Goal: Communication & Community: Answer question/provide support

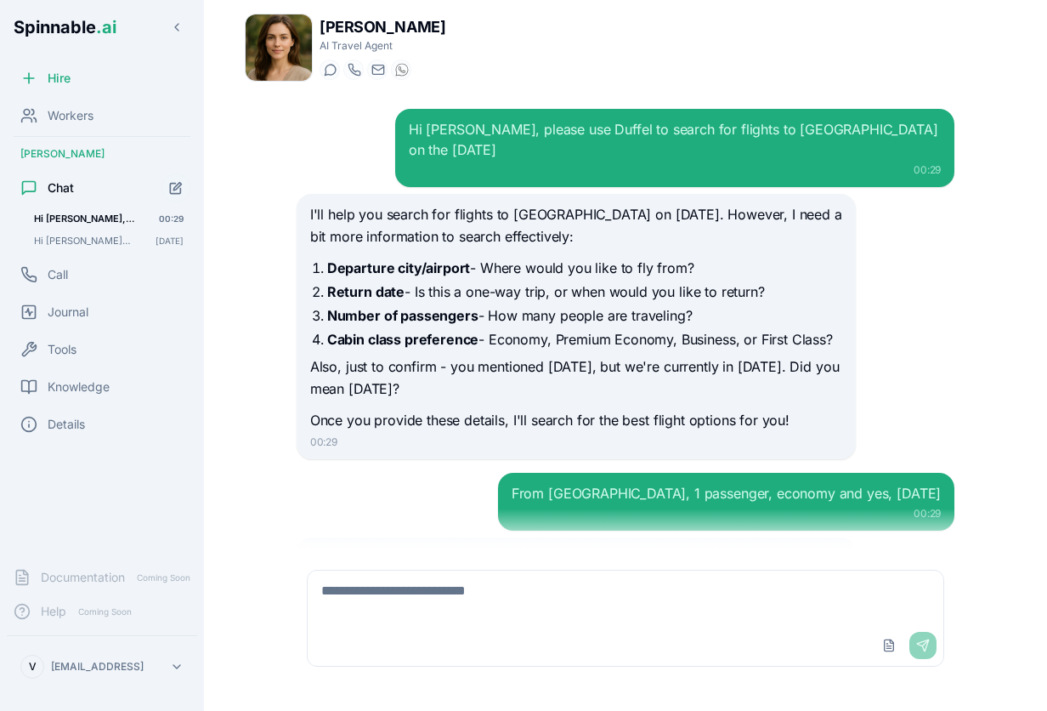
scroll to position [212, 0]
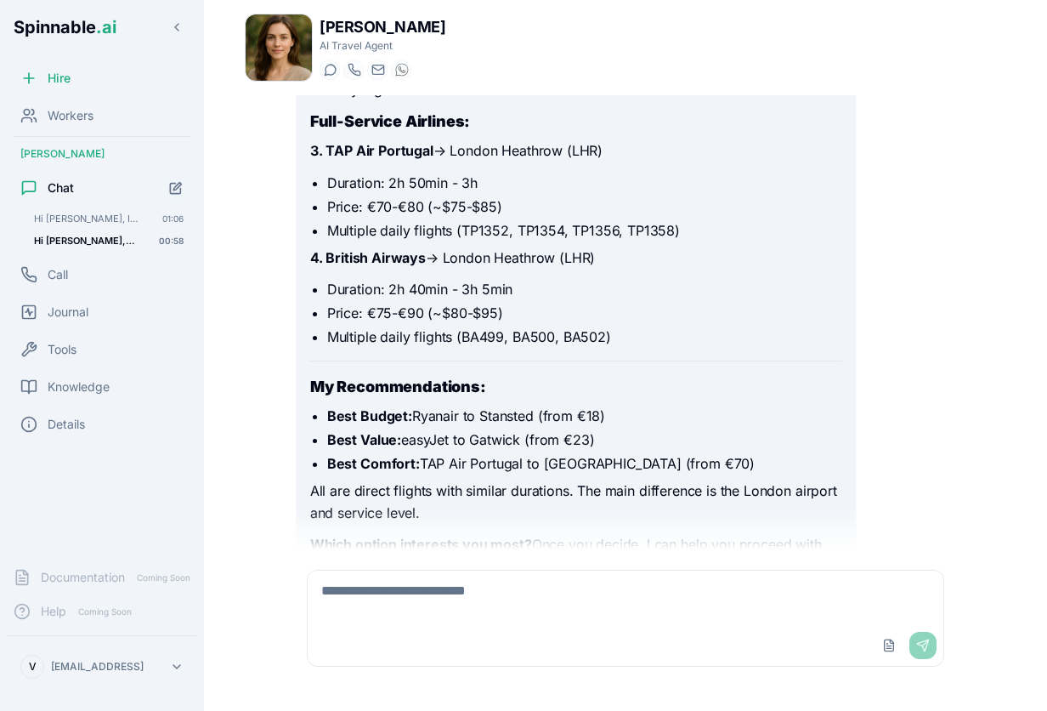
scroll to position [1977, 0]
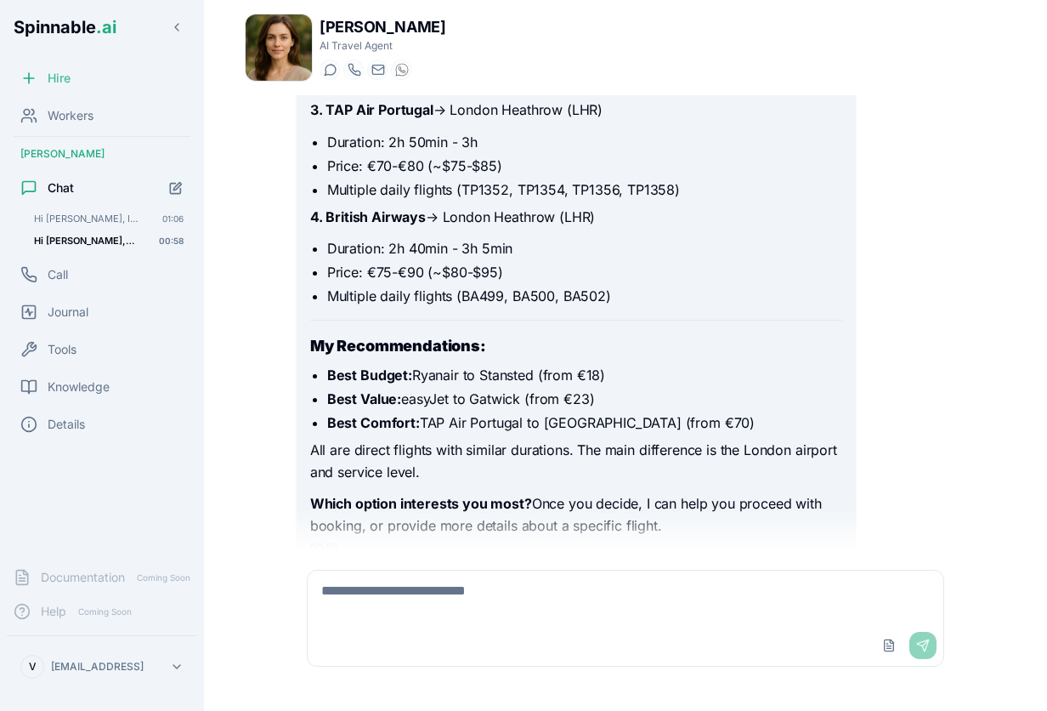
click at [65, 78] on span "Hire" at bounding box center [59, 78] width 23 height 17
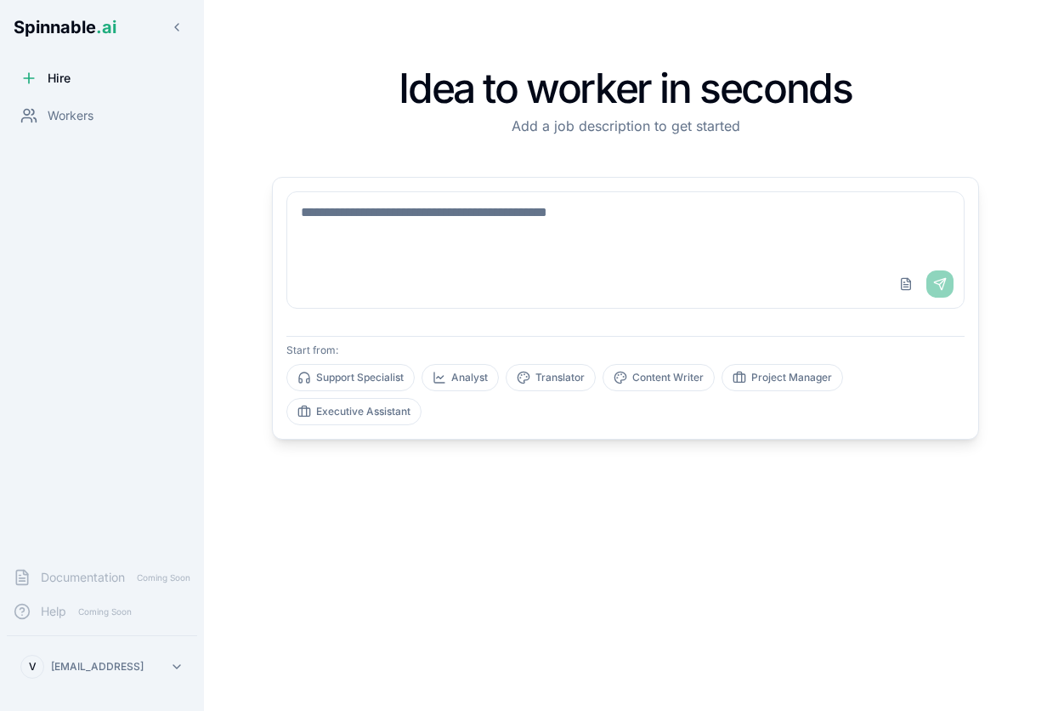
click at [471, 206] on textarea at bounding box center [625, 226] width 677 height 68
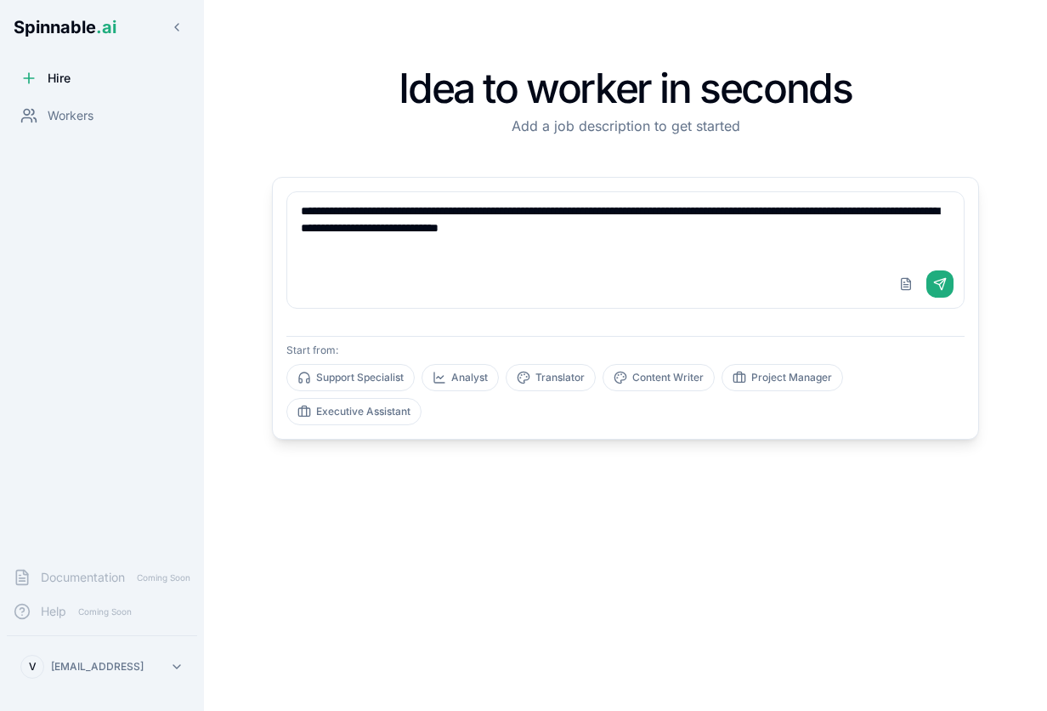
type textarea "**********"
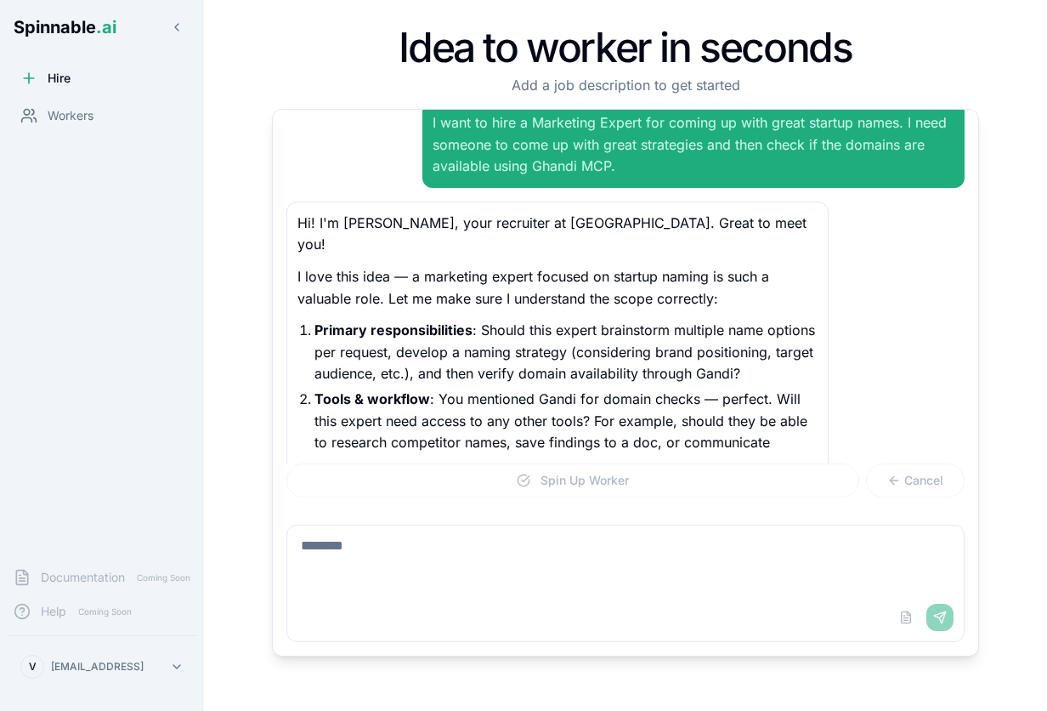
scroll to position [43, 0]
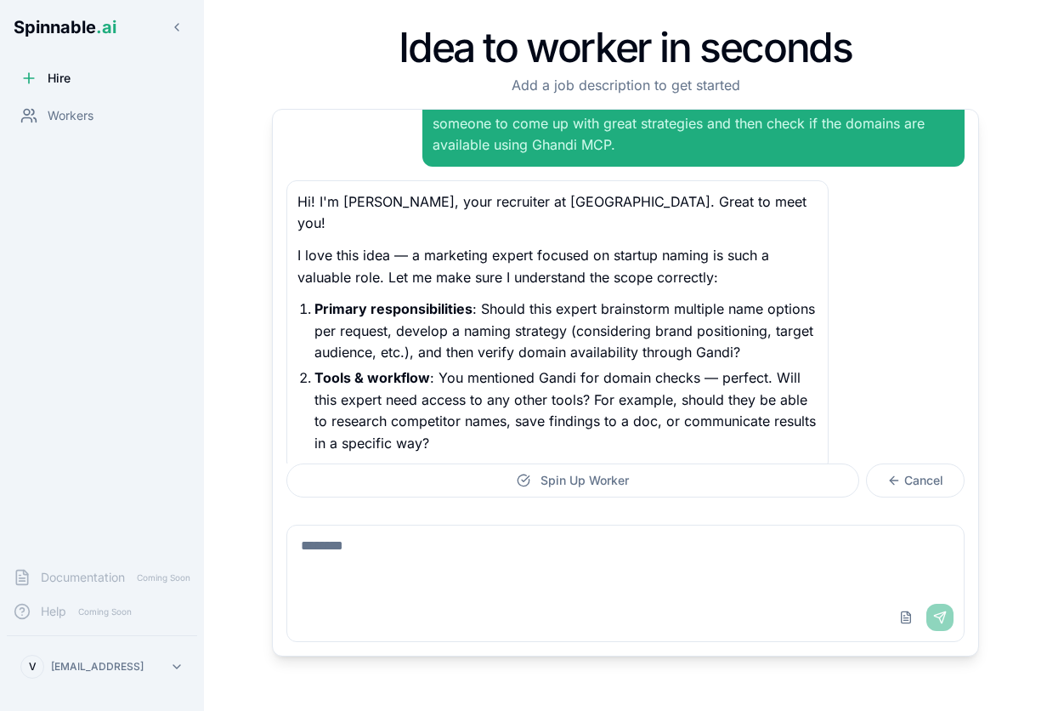
click at [425, 555] on textarea at bounding box center [625, 559] width 677 height 68
type textarea "**********"
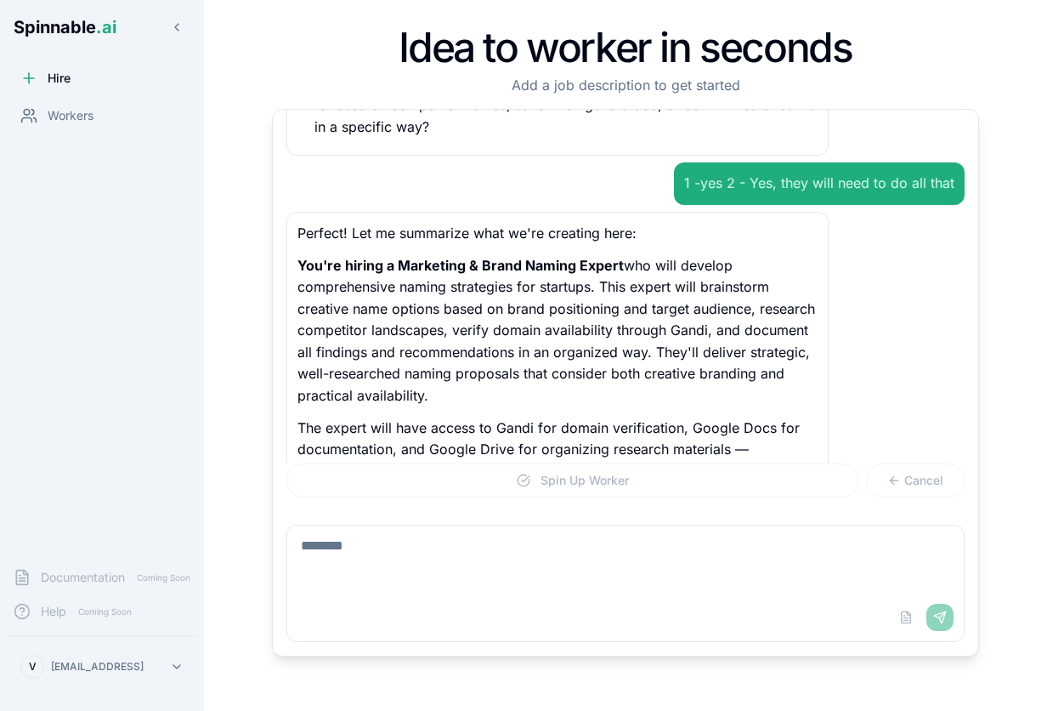
scroll to position [381, 0]
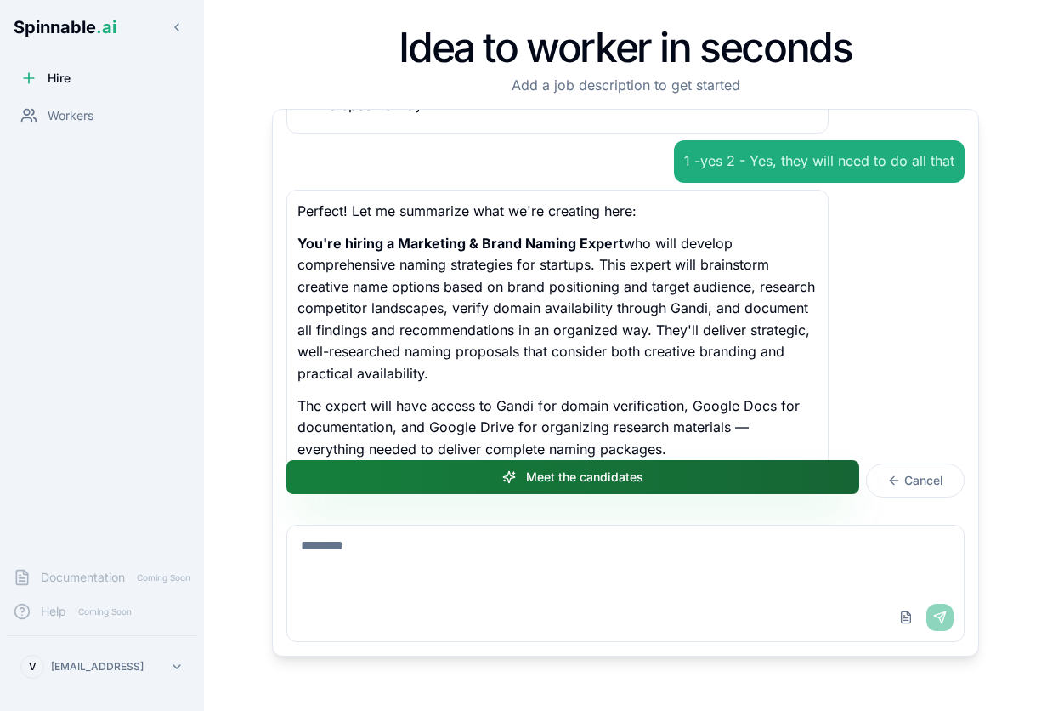
click at [582, 479] on button "Meet the candidates" at bounding box center [572, 477] width 573 height 34
click at [687, 484] on button "Meet the candidates" at bounding box center [572, 477] width 573 height 34
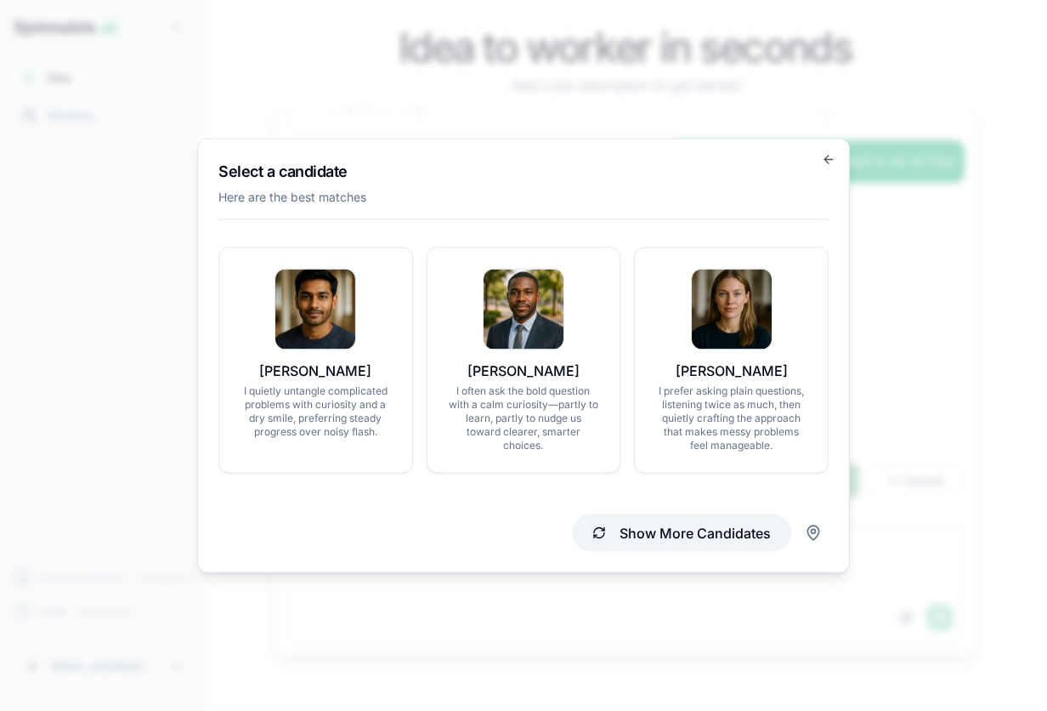
click at [734, 536] on button "Show More Candidates" at bounding box center [681, 532] width 219 height 37
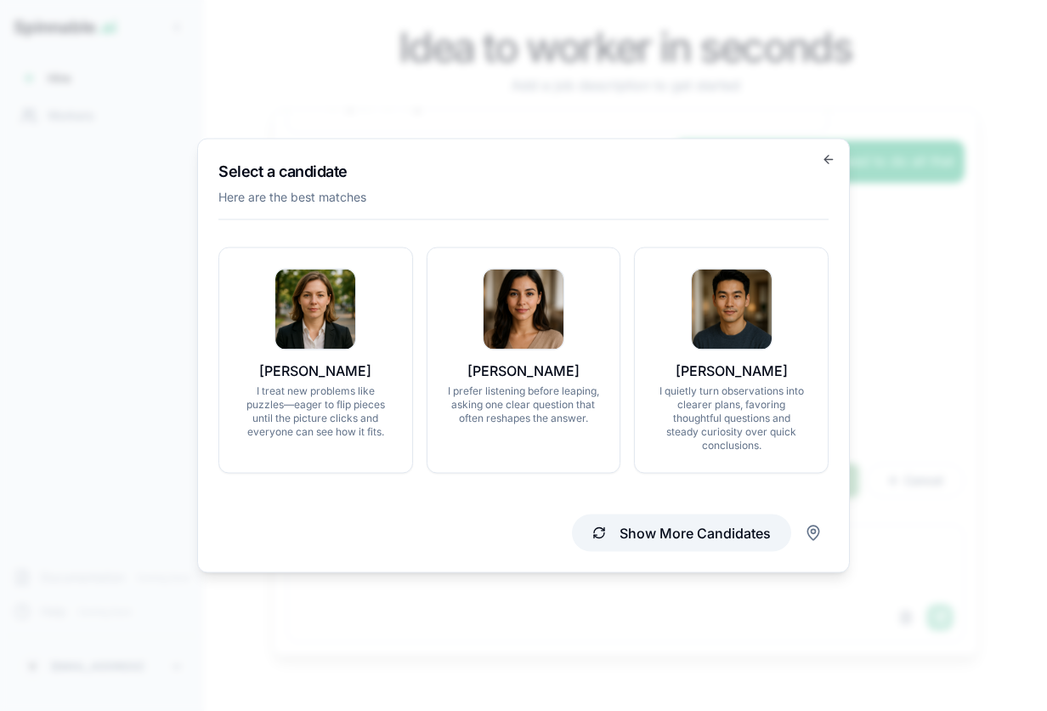
click at [675, 526] on button "Show More Candidates" at bounding box center [681, 532] width 219 height 37
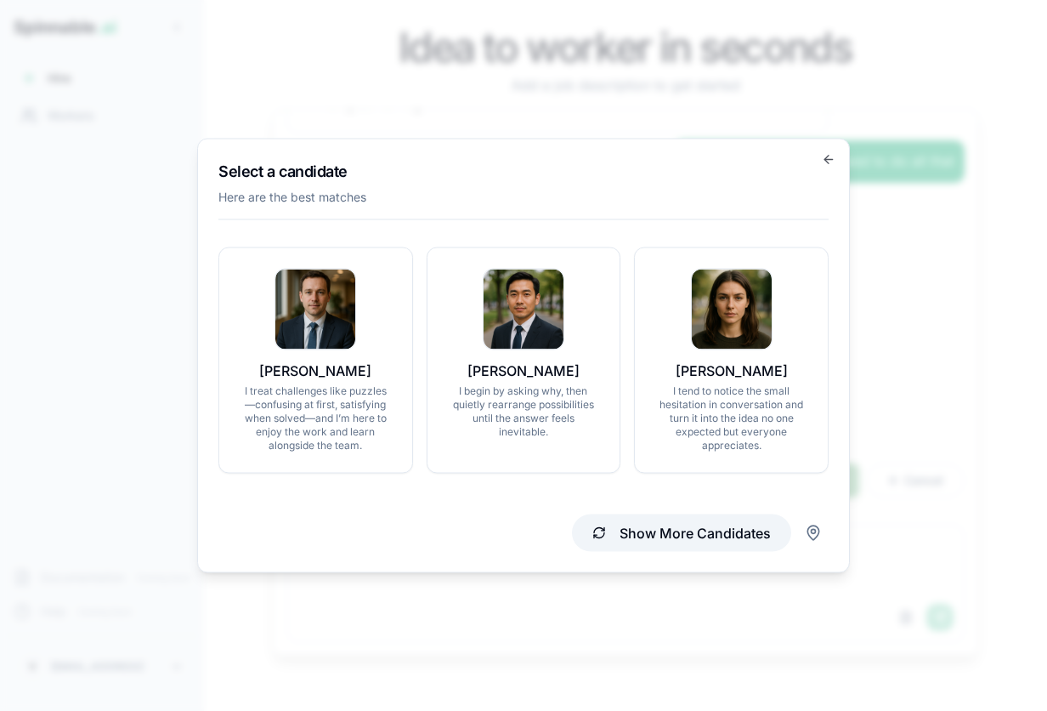
click at [646, 533] on button "Show More Candidates" at bounding box center [681, 532] width 219 height 37
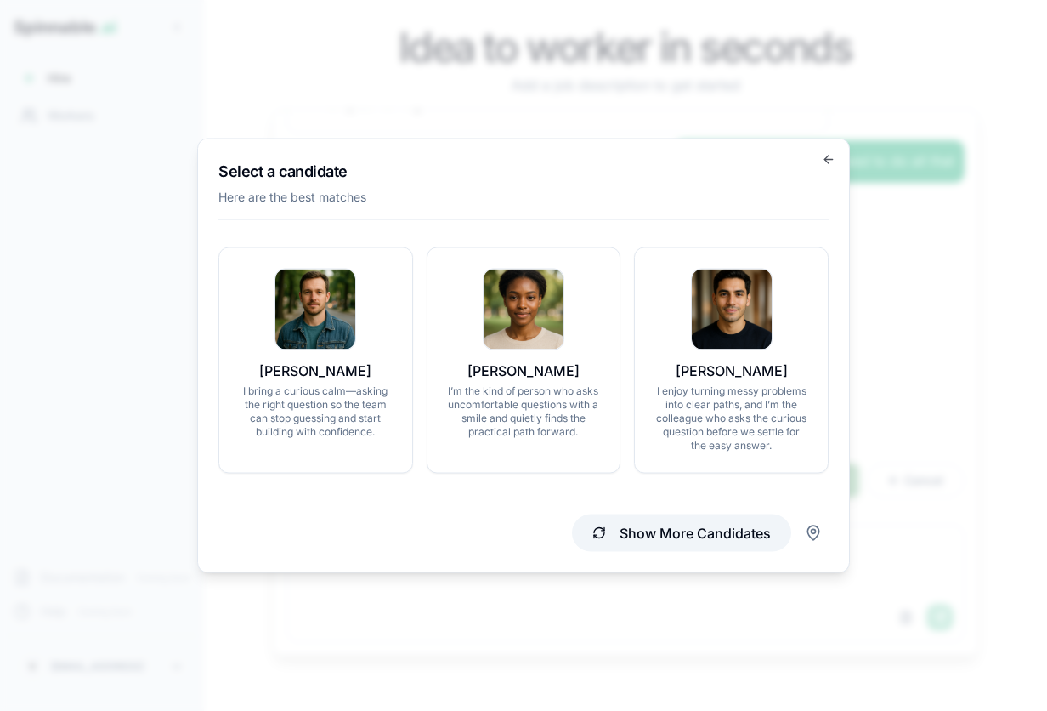
click at [670, 530] on button "Show More Candidates" at bounding box center [681, 532] width 219 height 37
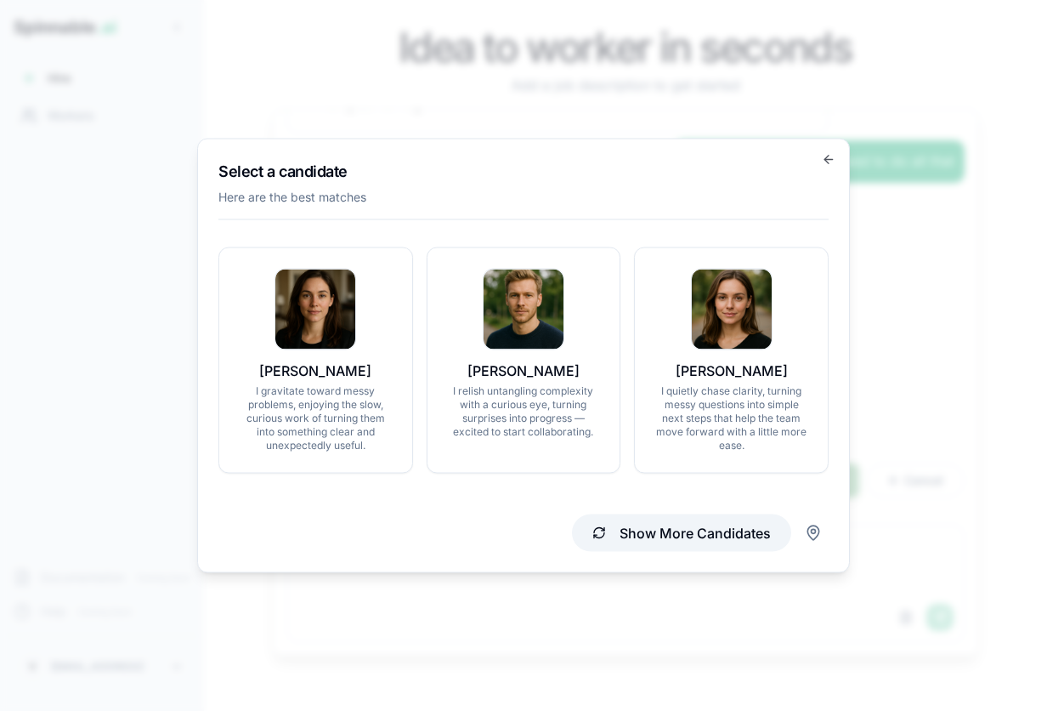
click at [625, 535] on button "Show More Candidates" at bounding box center [681, 532] width 219 height 37
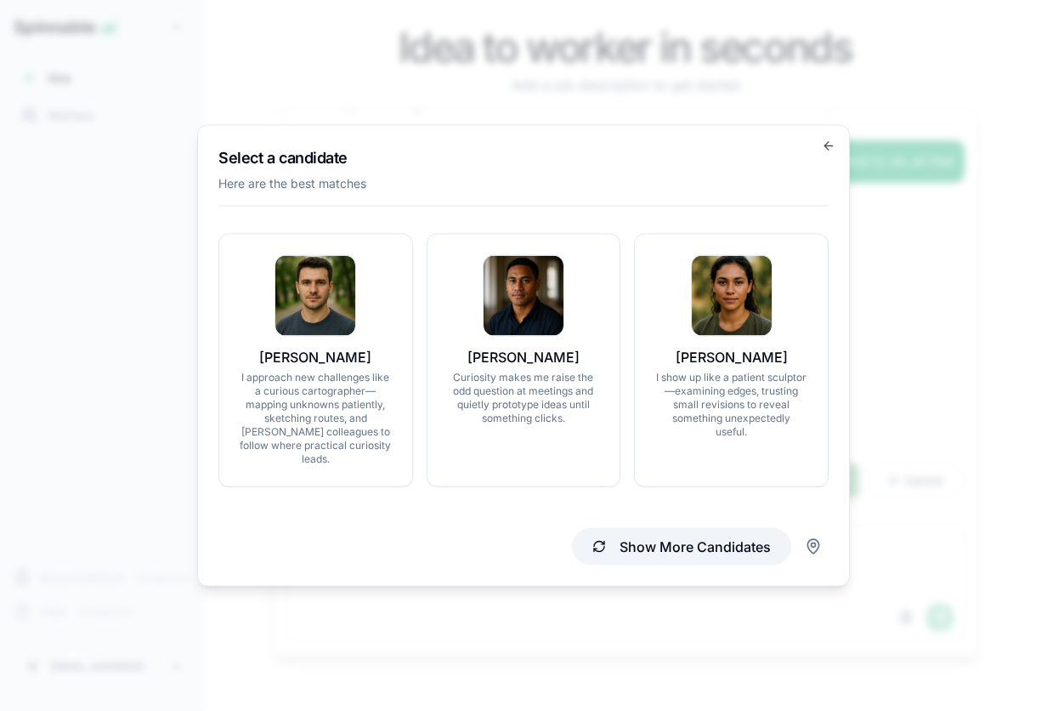
click at [678, 530] on button "Show More Candidates" at bounding box center [681, 546] width 219 height 37
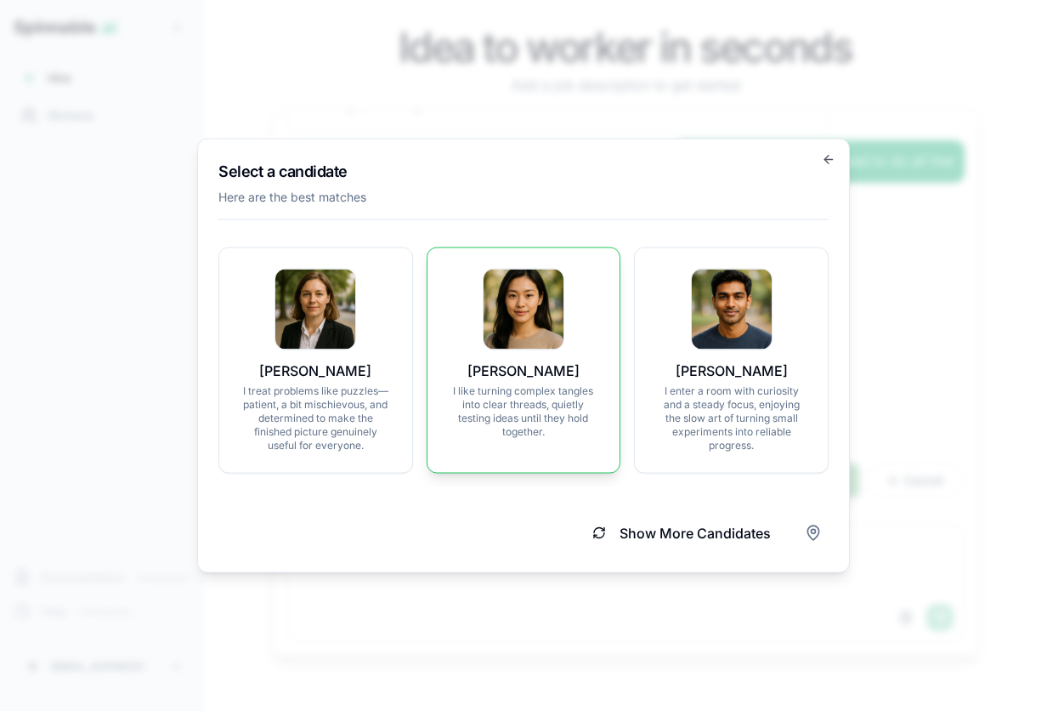
click at [500, 356] on div "Ingrid Kowalski I like turning complex tangles into clear threads, quietly test…" at bounding box center [524, 354] width 152 height 170
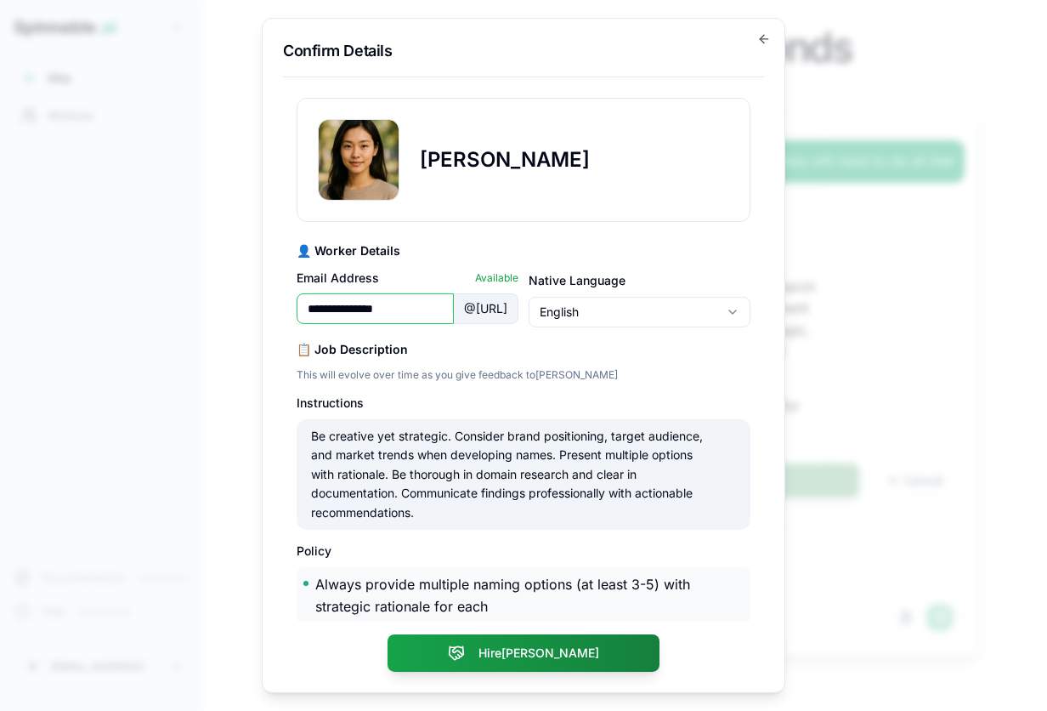
scroll to position [0, 2]
drag, startPoint x: 338, startPoint y: 305, endPoint x: 394, endPoint y: 305, distance: 55.3
click at [394, 305] on input "**********" at bounding box center [349, 308] width 104 height 31
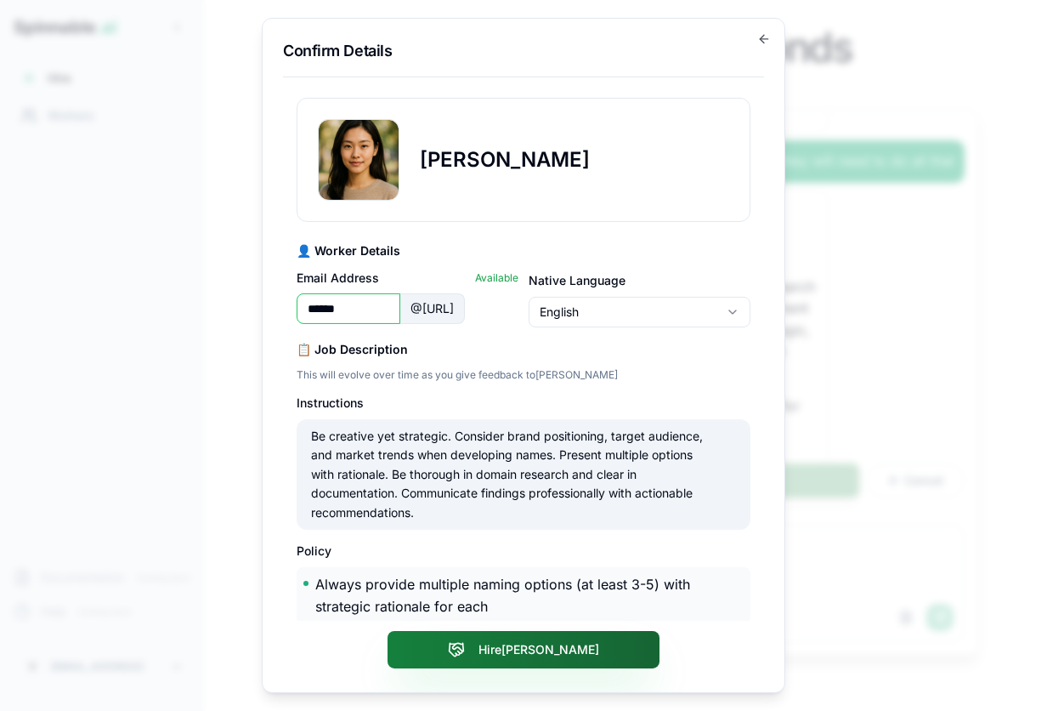
type input "******"
click at [463, 653] on icon at bounding box center [458, 648] width 10 height 10
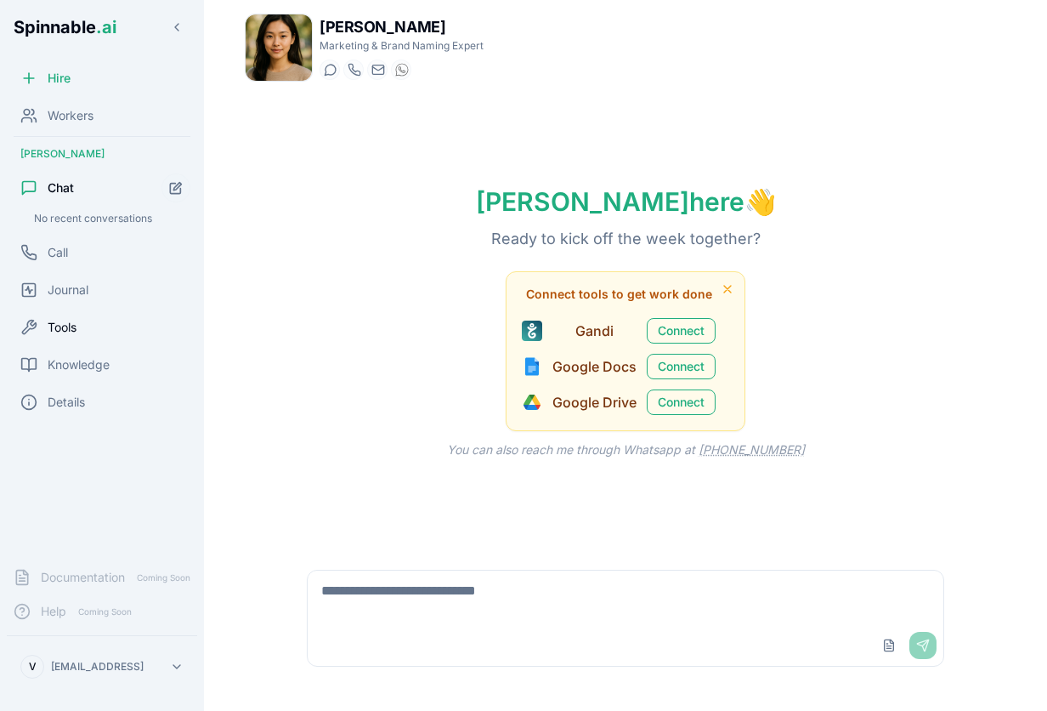
click at [56, 321] on span "Tools" at bounding box center [62, 327] width 29 height 17
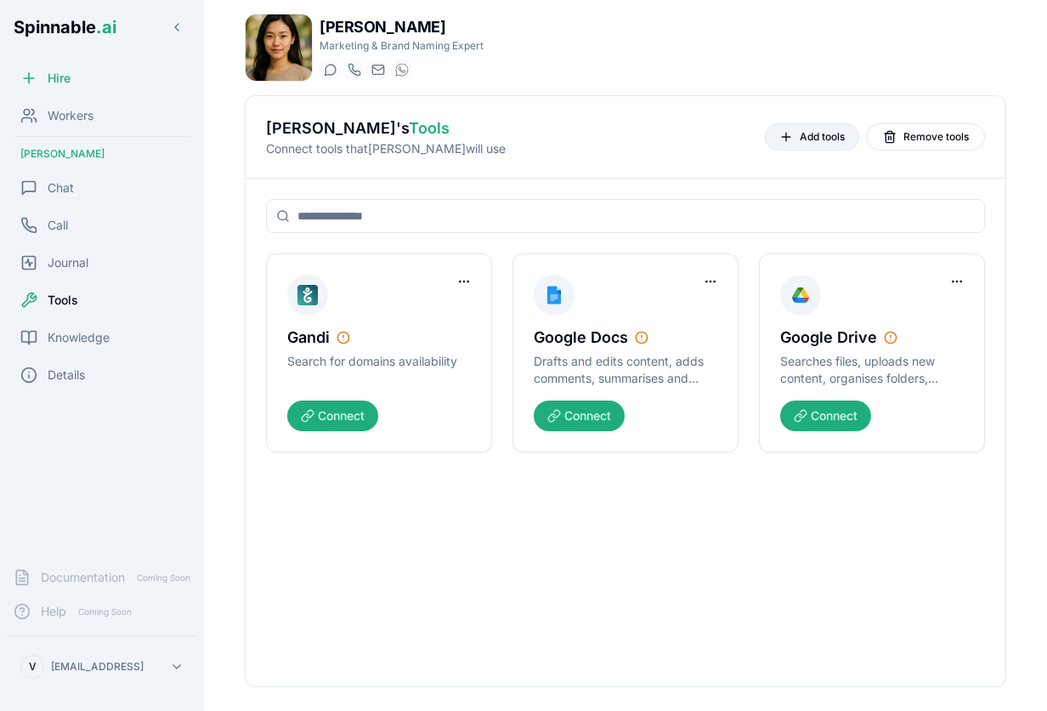
click at [830, 143] on span "Add tools" at bounding box center [822, 137] width 45 height 14
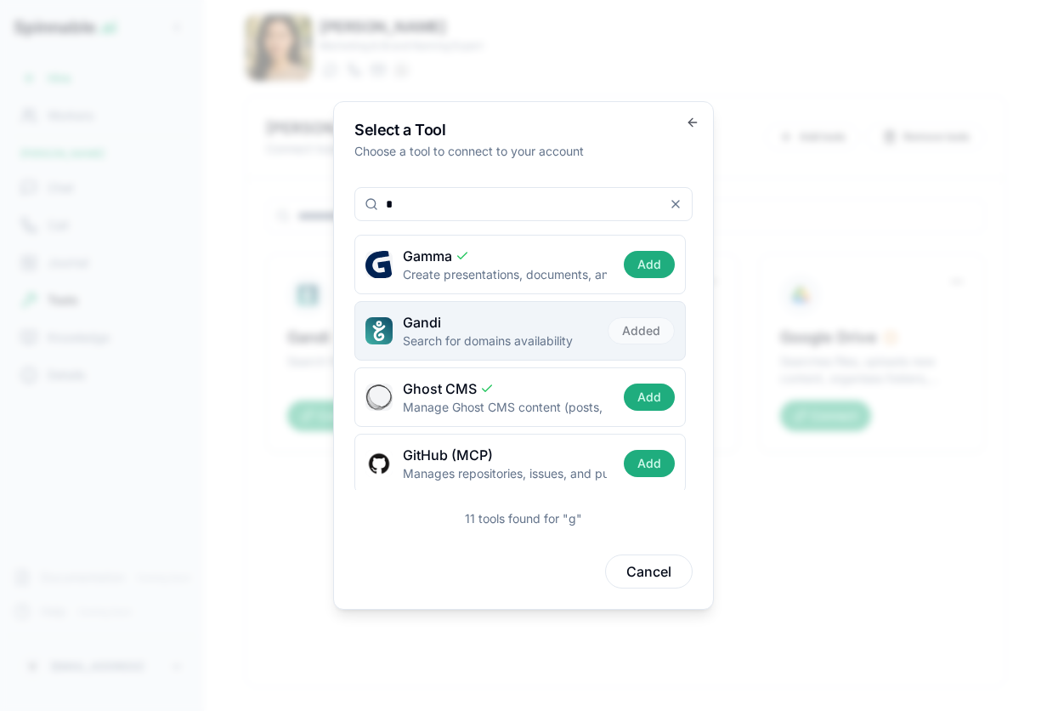
type input "*"
click at [427, 330] on span "Gandi" at bounding box center [422, 322] width 38 height 20
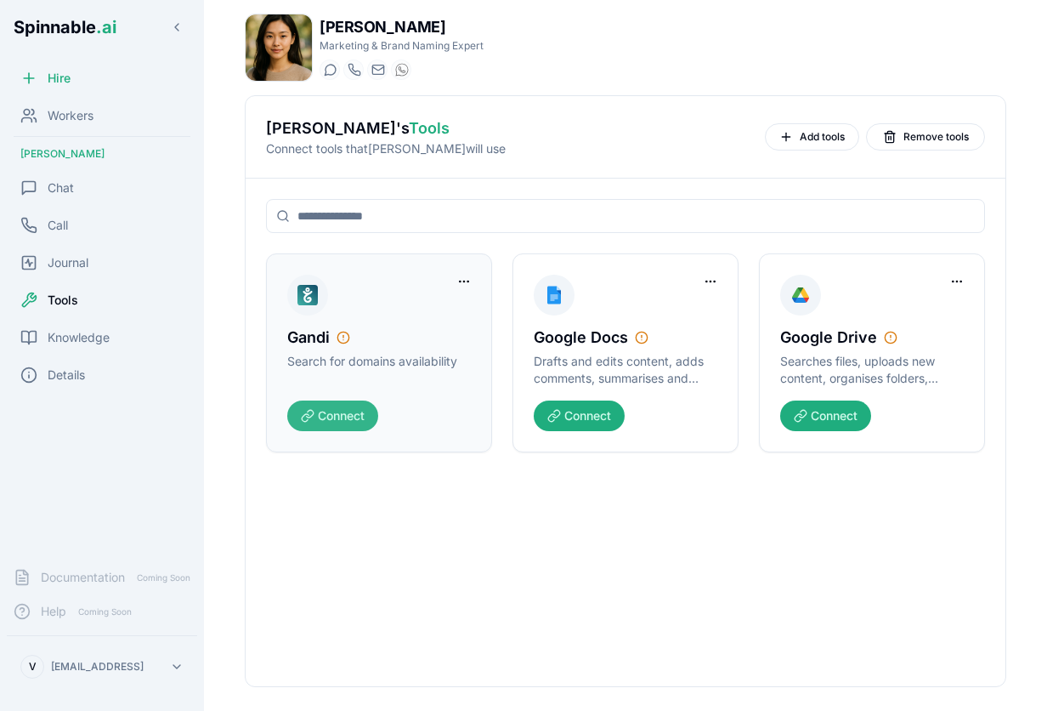
click at [340, 417] on button "Connect" at bounding box center [332, 415] width 91 height 31
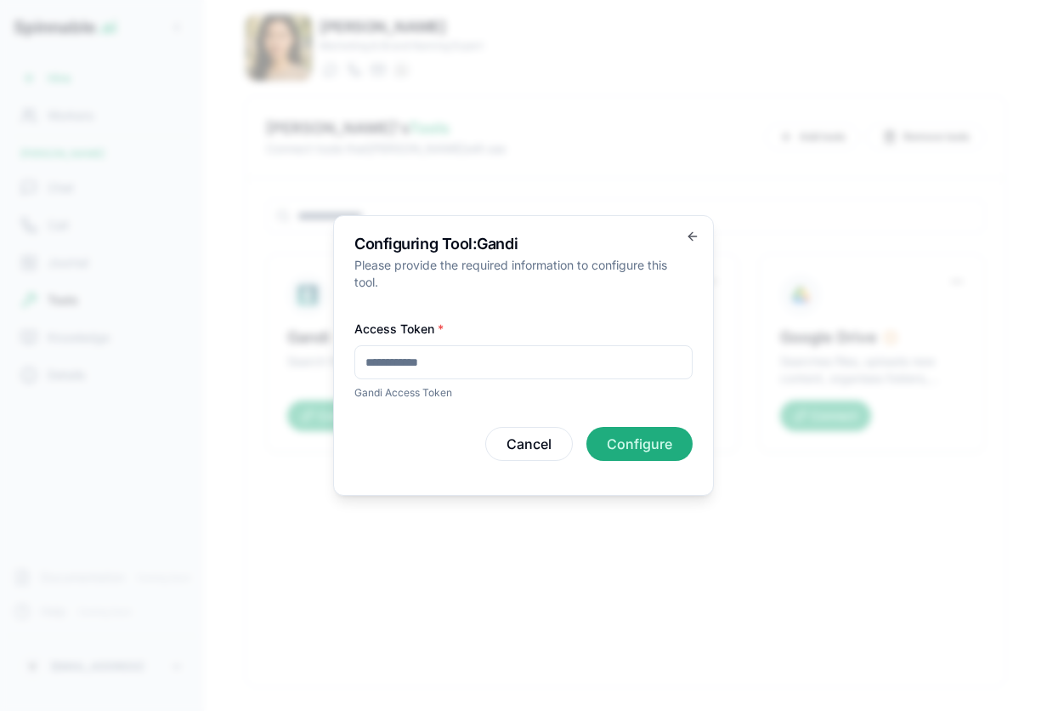
click at [453, 365] on input "Access Token *" at bounding box center [523, 362] width 338 height 34
paste input "**********"
type input "**********"
click at [629, 451] on button "Configure" at bounding box center [640, 444] width 106 height 34
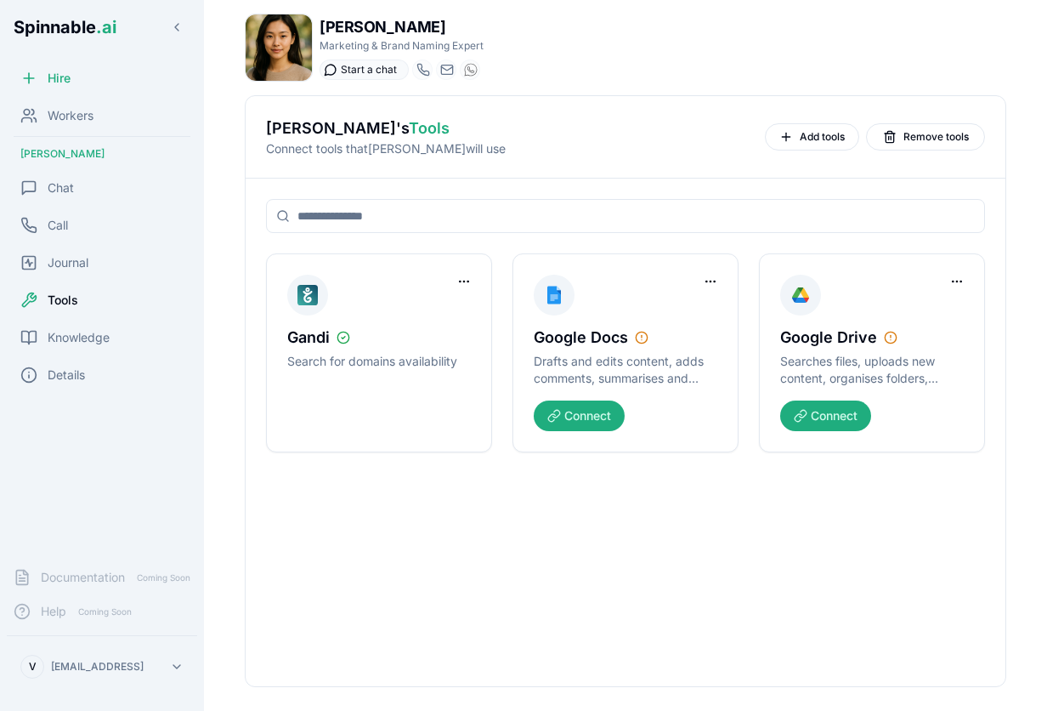
click at [332, 71] on icon at bounding box center [331, 70] width 14 height 14
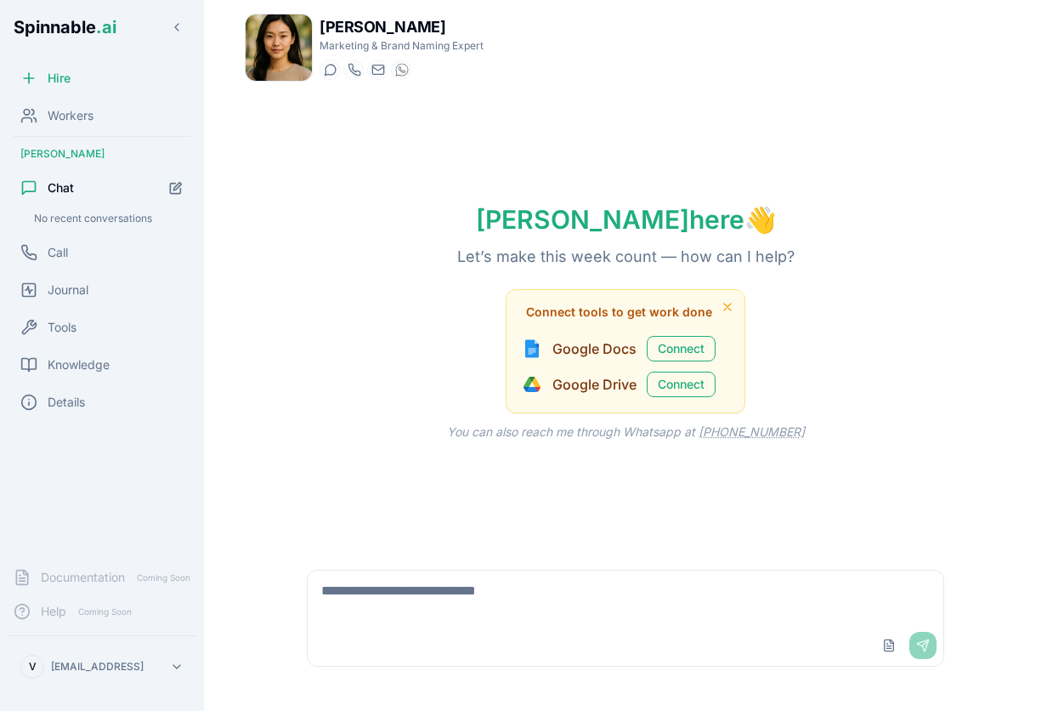
click at [407, 604] on textarea at bounding box center [626, 597] width 636 height 54
type textarea "**********"
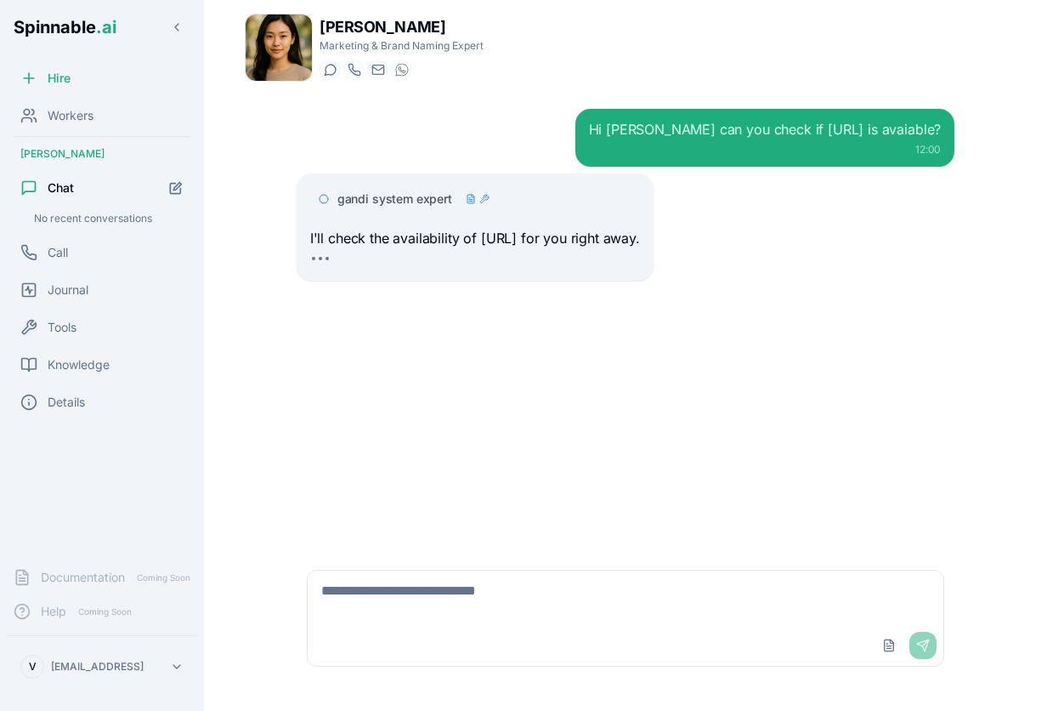
click at [377, 201] on span "gandi system expert" at bounding box center [394, 198] width 115 height 17
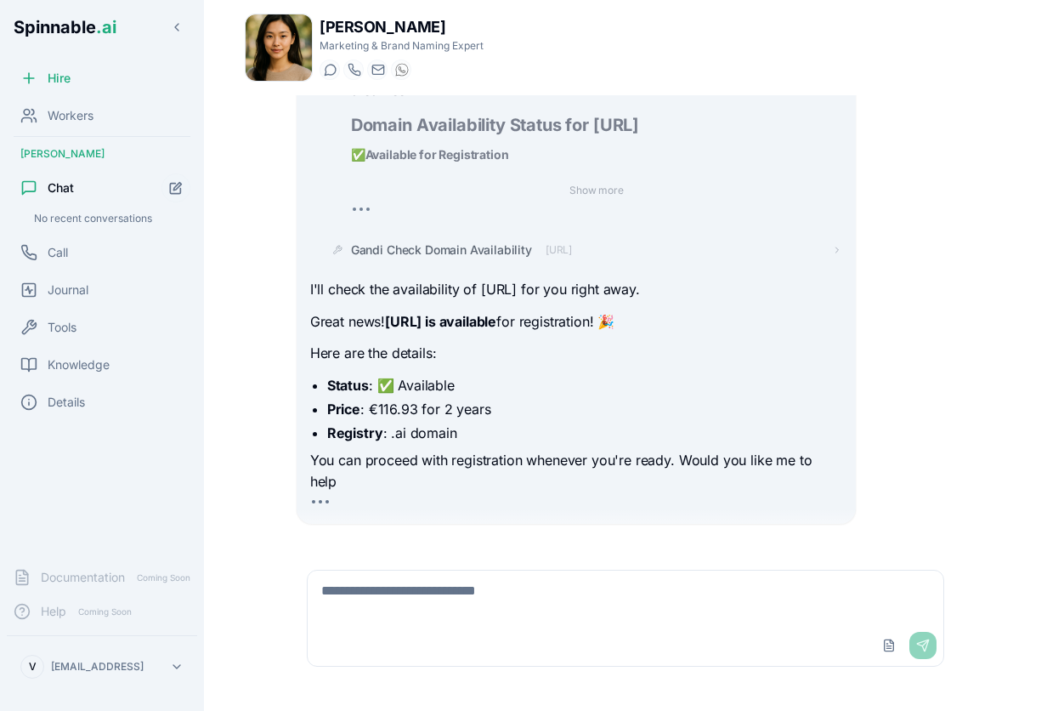
scroll to position [186, 0]
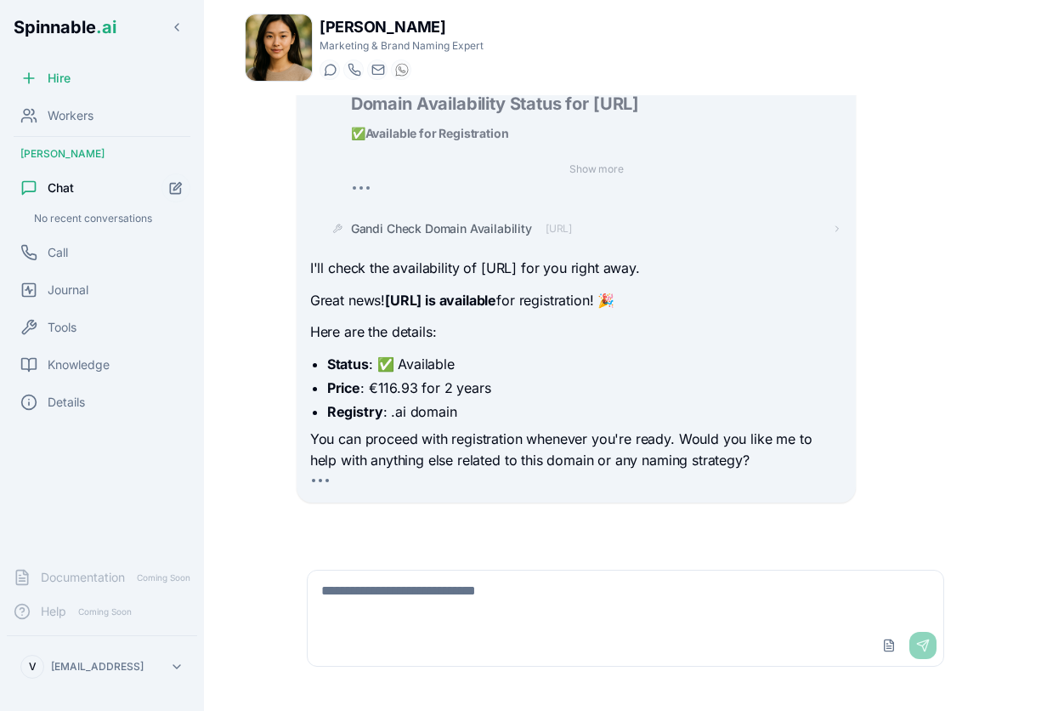
click at [493, 597] on textarea at bounding box center [626, 597] width 636 height 54
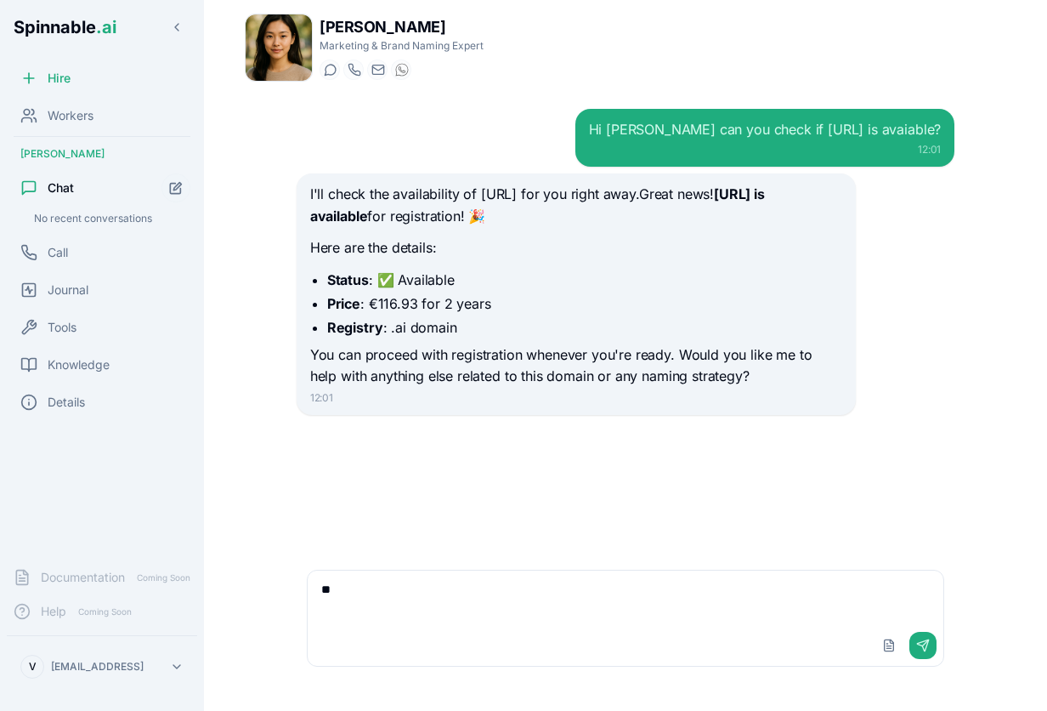
type textarea "*"
click at [73, 328] on span "Tools" at bounding box center [62, 327] width 29 height 17
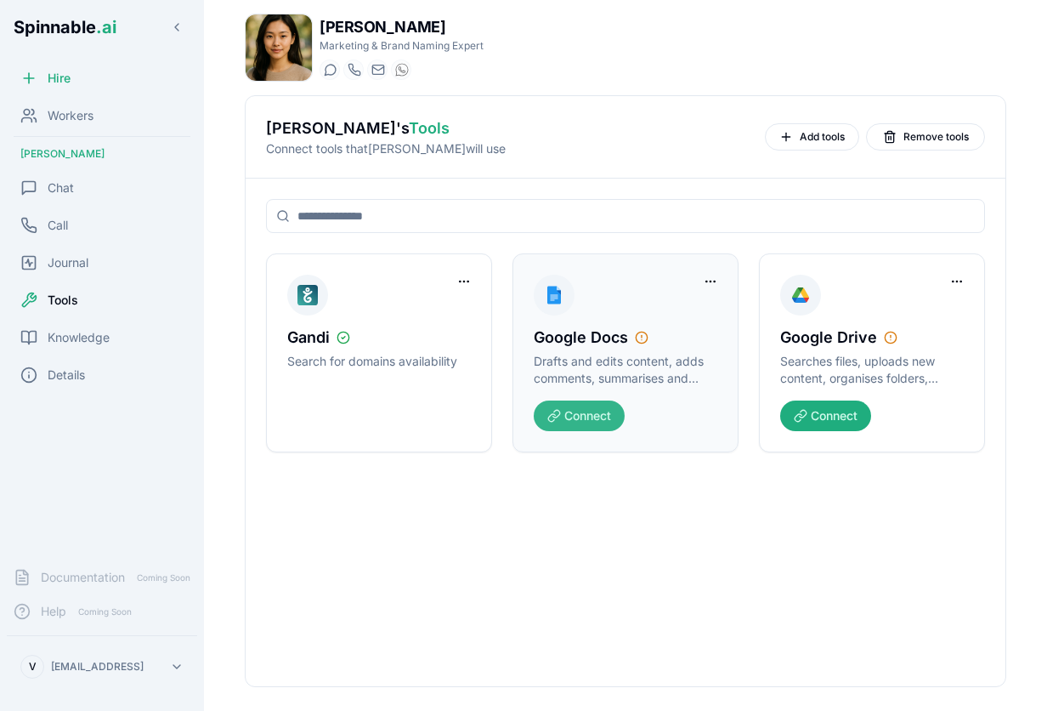
click at [584, 419] on button "Connect" at bounding box center [579, 415] width 91 height 31
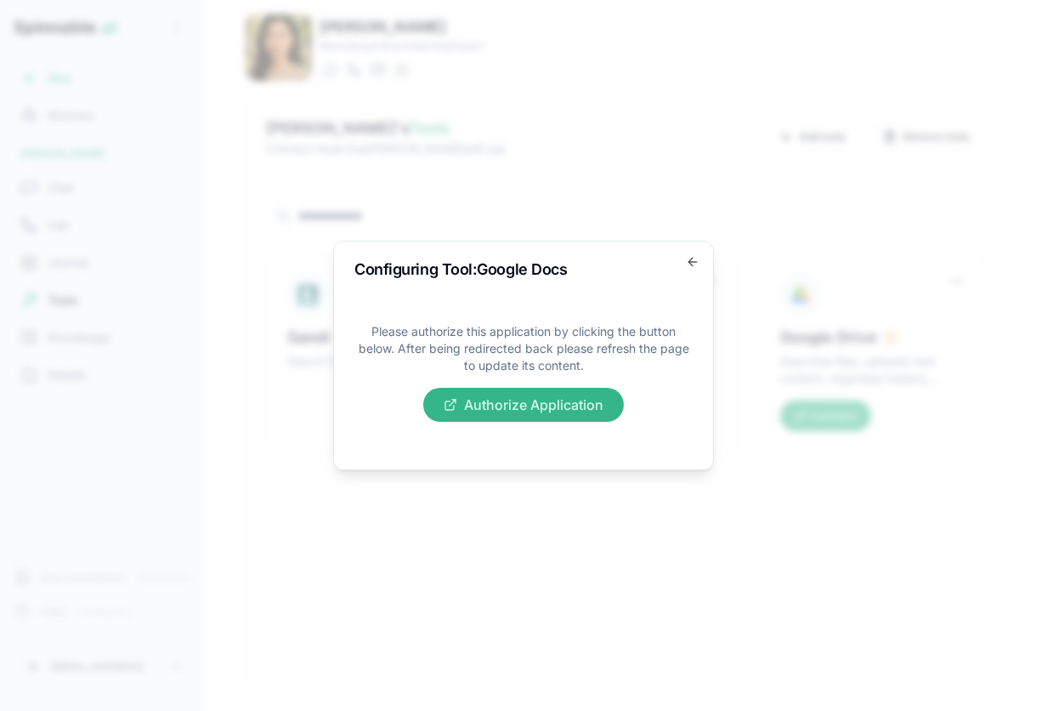
click at [559, 412] on button "Authorize Application" at bounding box center [523, 405] width 201 height 34
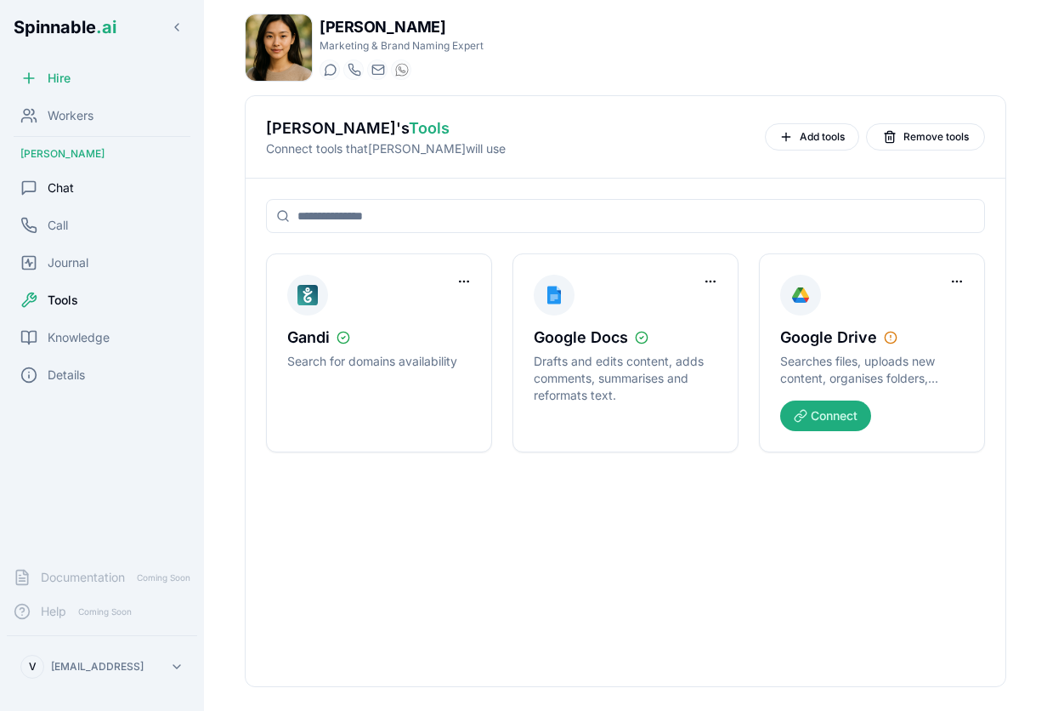
click at [76, 187] on div "Chat" at bounding box center [102, 188] width 190 height 34
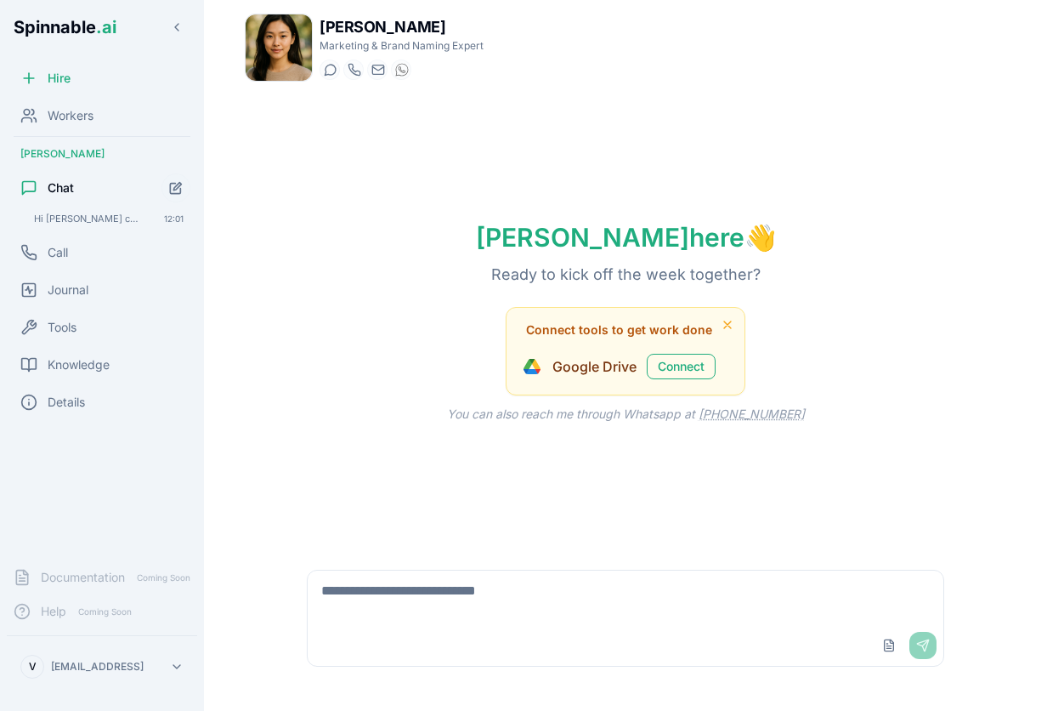
click at [513, 599] on textarea at bounding box center [626, 597] width 636 height 54
type textarea "**********"
click at [78, 123] on span "Workers" at bounding box center [71, 115] width 46 height 17
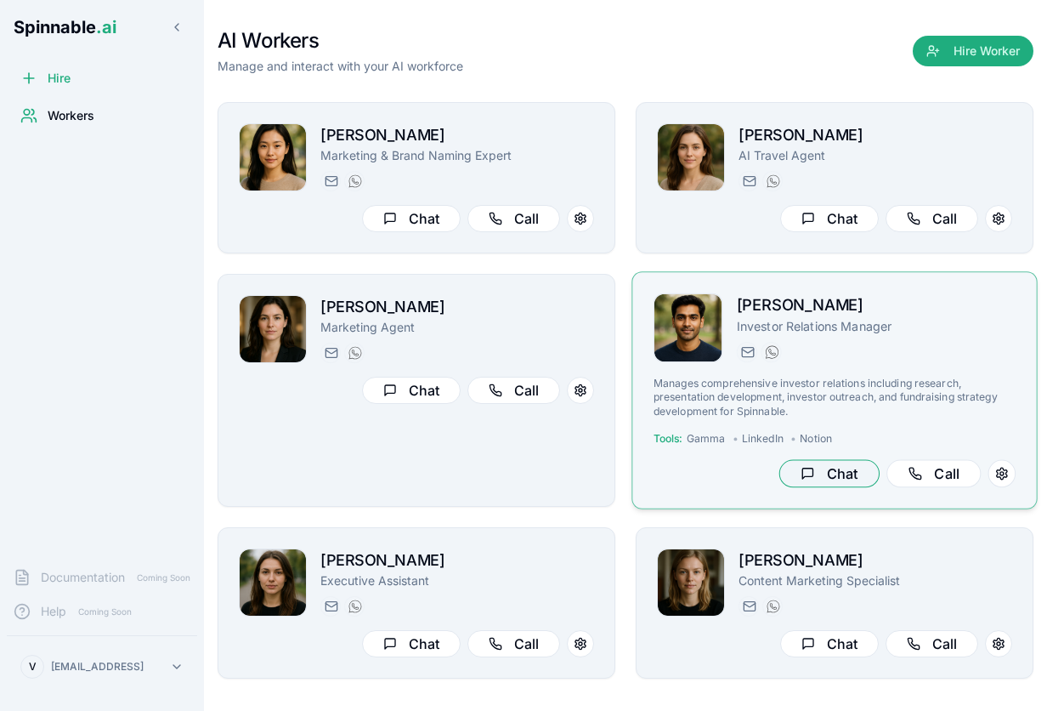
click at [834, 475] on button "Chat" at bounding box center [829, 474] width 100 height 28
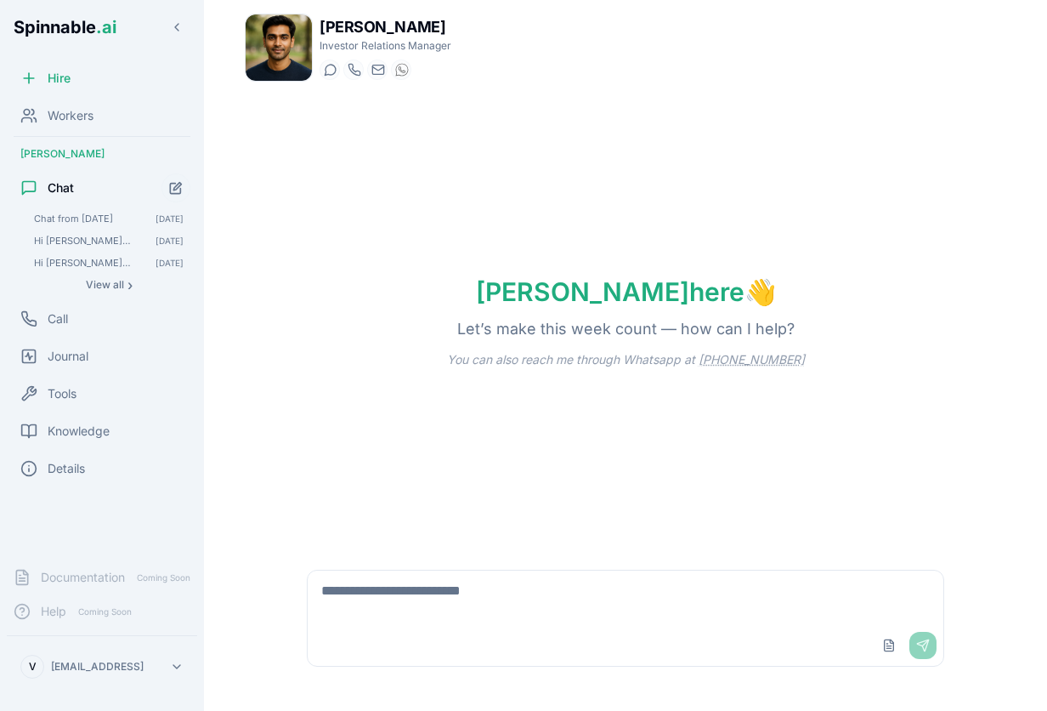
click at [506, 622] on textarea at bounding box center [626, 597] width 636 height 54
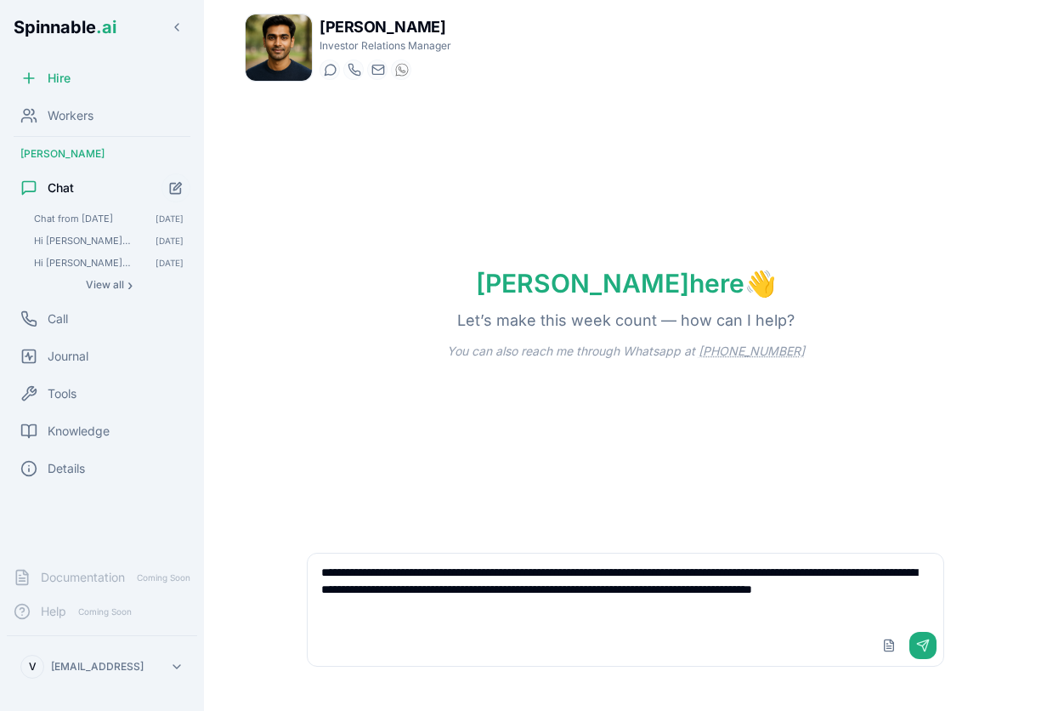
type textarea "**********"
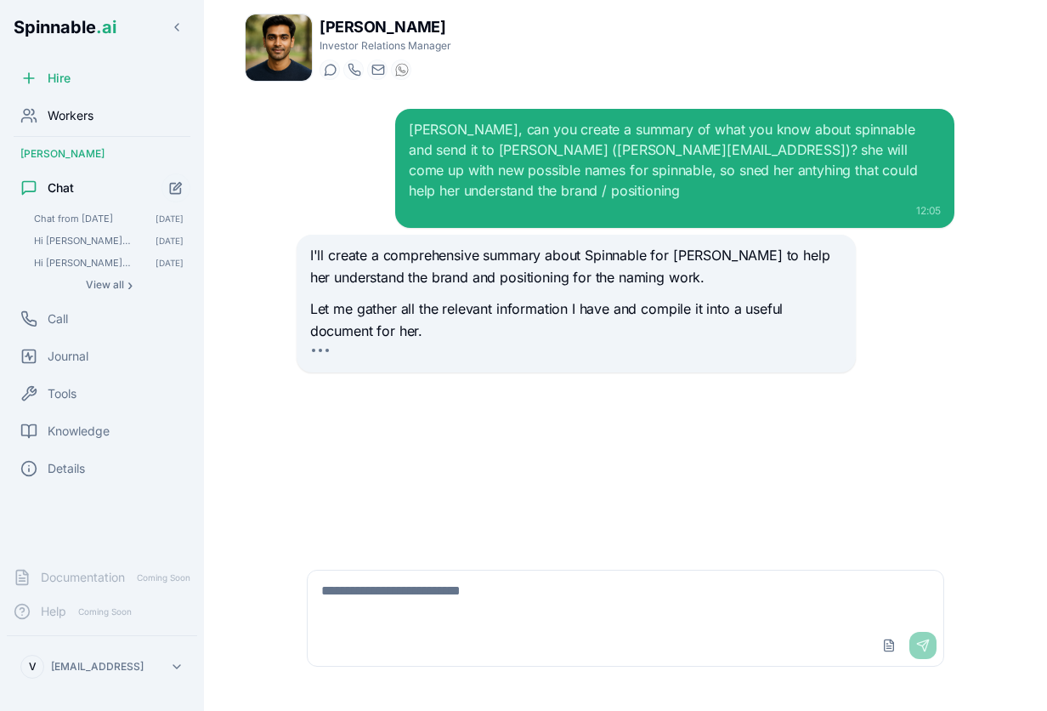
click at [82, 115] on span "Workers" at bounding box center [71, 115] width 46 height 17
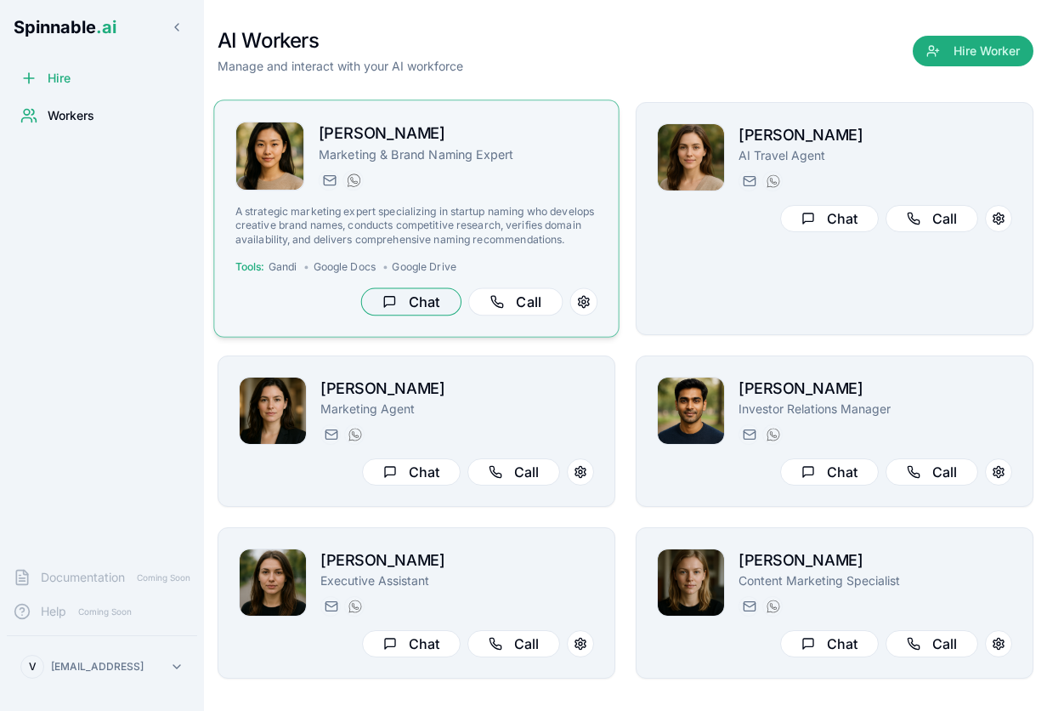
click at [400, 302] on button "Chat" at bounding box center [411, 302] width 100 height 28
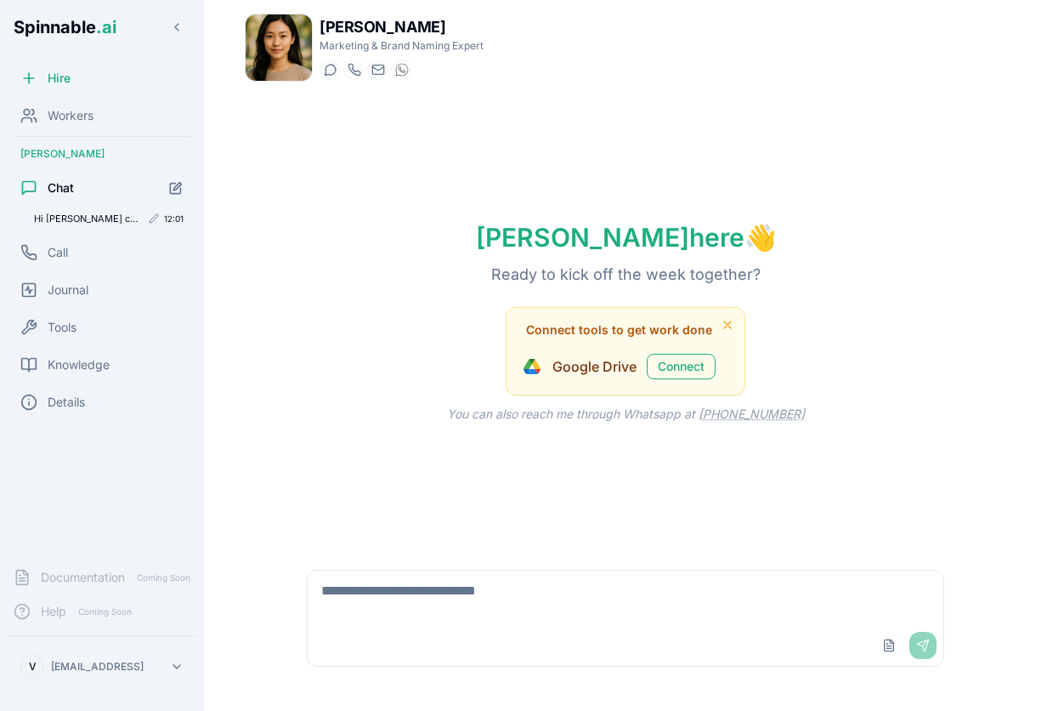
click at [37, 218] on span "Hi Ingrid can you check if dibu.ai is avaiable?" at bounding box center [87, 219] width 106 height 12
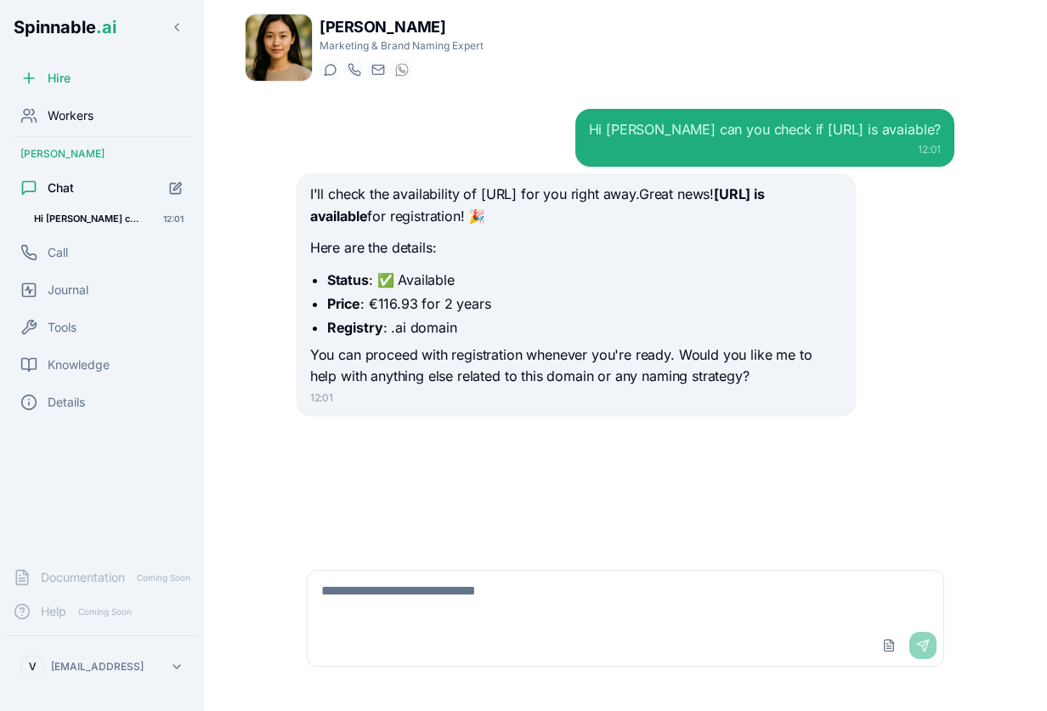
click at [77, 120] on span "Workers" at bounding box center [71, 115] width 46 height 17
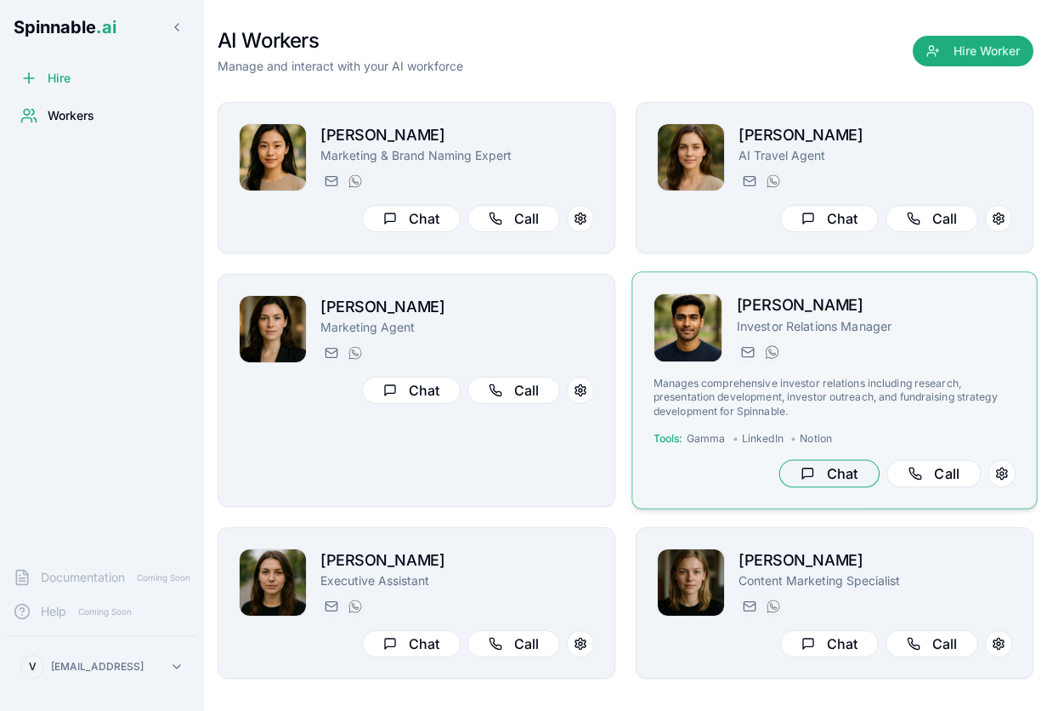
click at [811, 465] on button "Chat" at bounding box center [829, 474] width 100 height 28
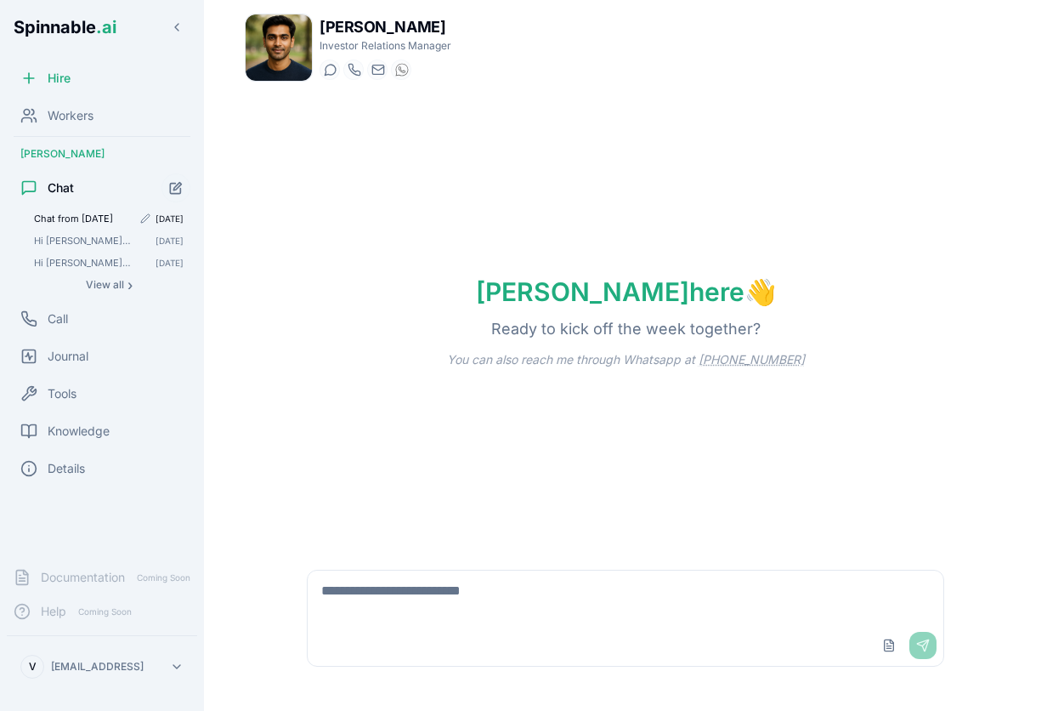
click at [88, 208] on div "Chat from 10/10/2025 10 Oct" at bounding box center [108, 218] width 163 height 20
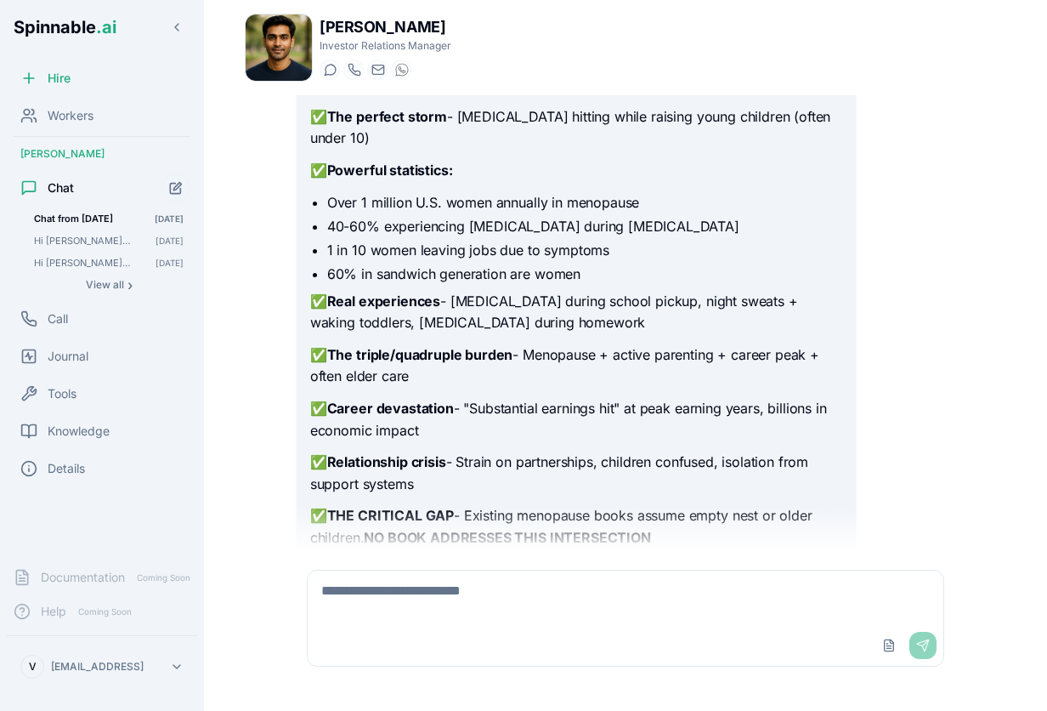
scroll to position [6779, 0]
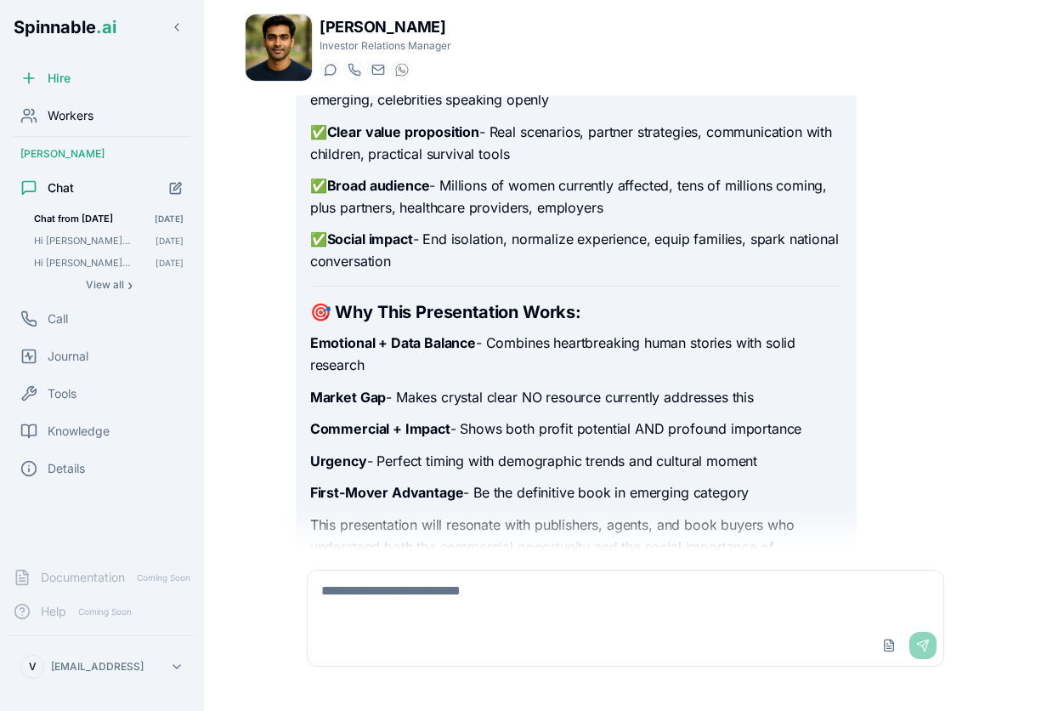
click at [60, 110] on span "Workers" at bounding box center [71, 115] width 46 height 17
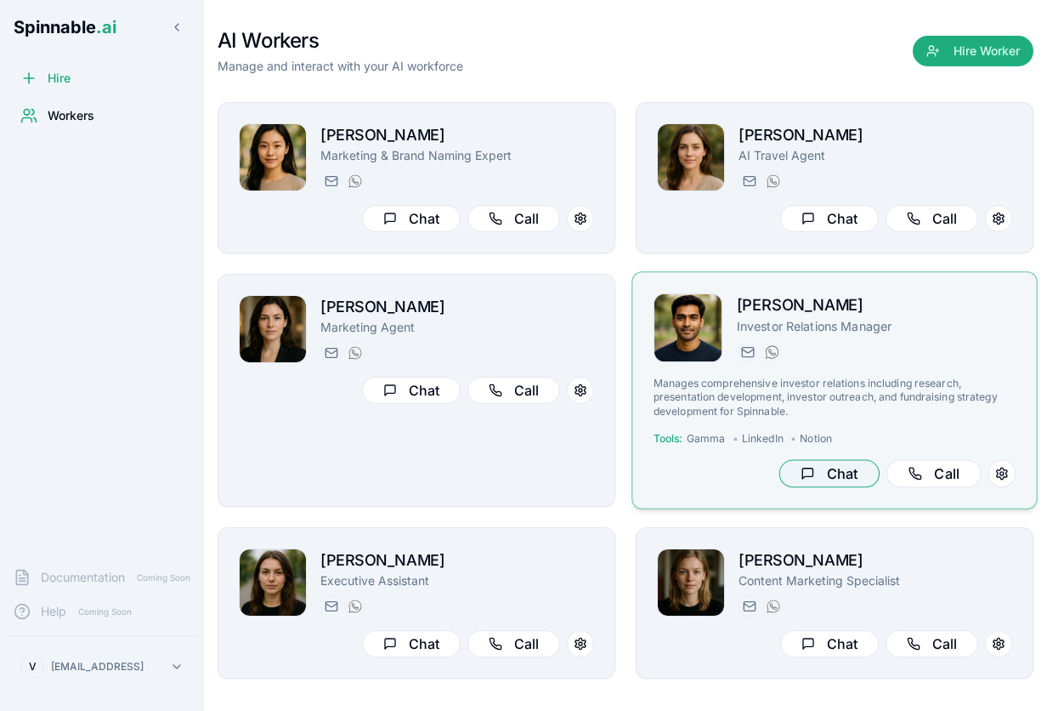
click at [820, 466] on button "Chat" at bounding box center [829, 474] width 100 height 28
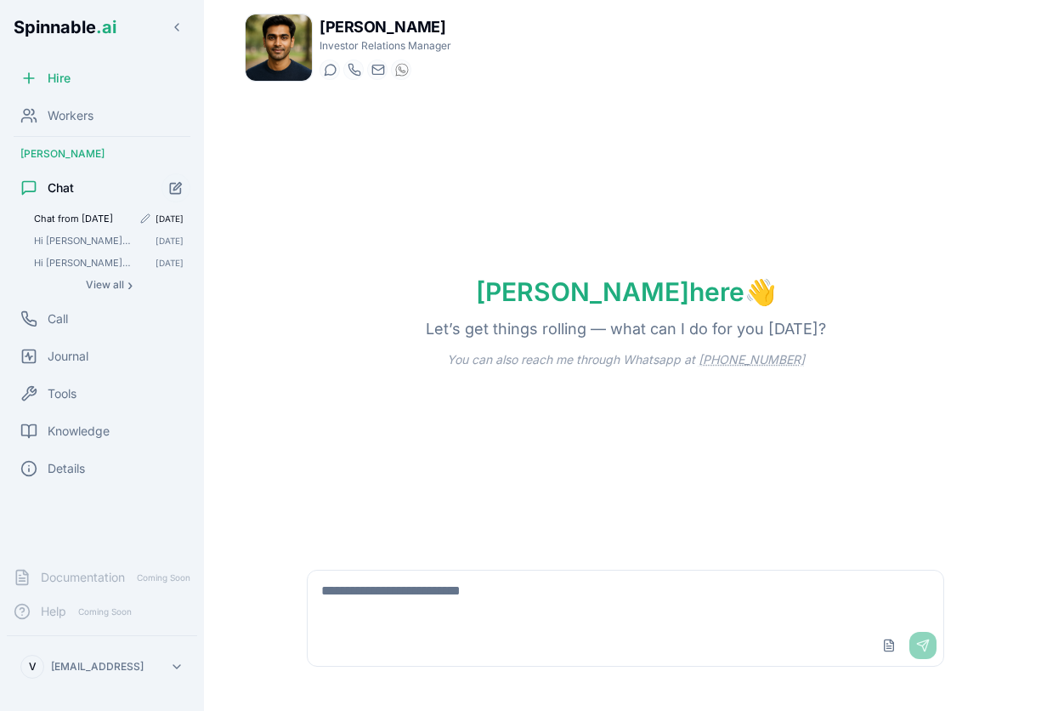
click at [44, 216] on span "Chat from [DATE]" at bounding box center [83, 219] width 98 height 12
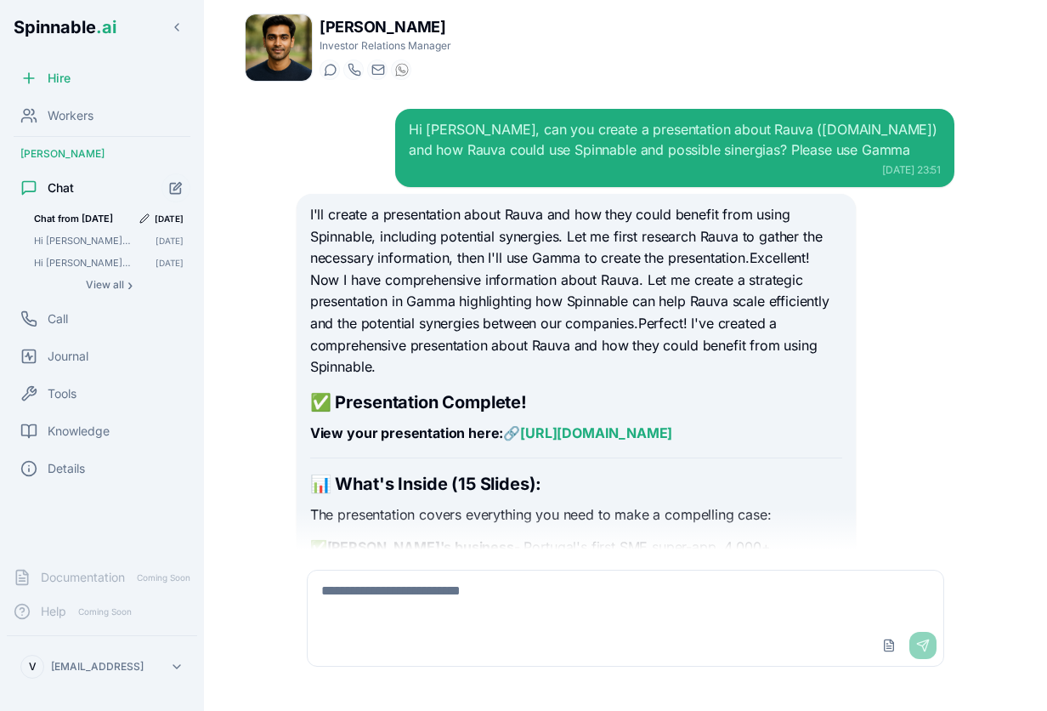
scroll to position [6779, 0]
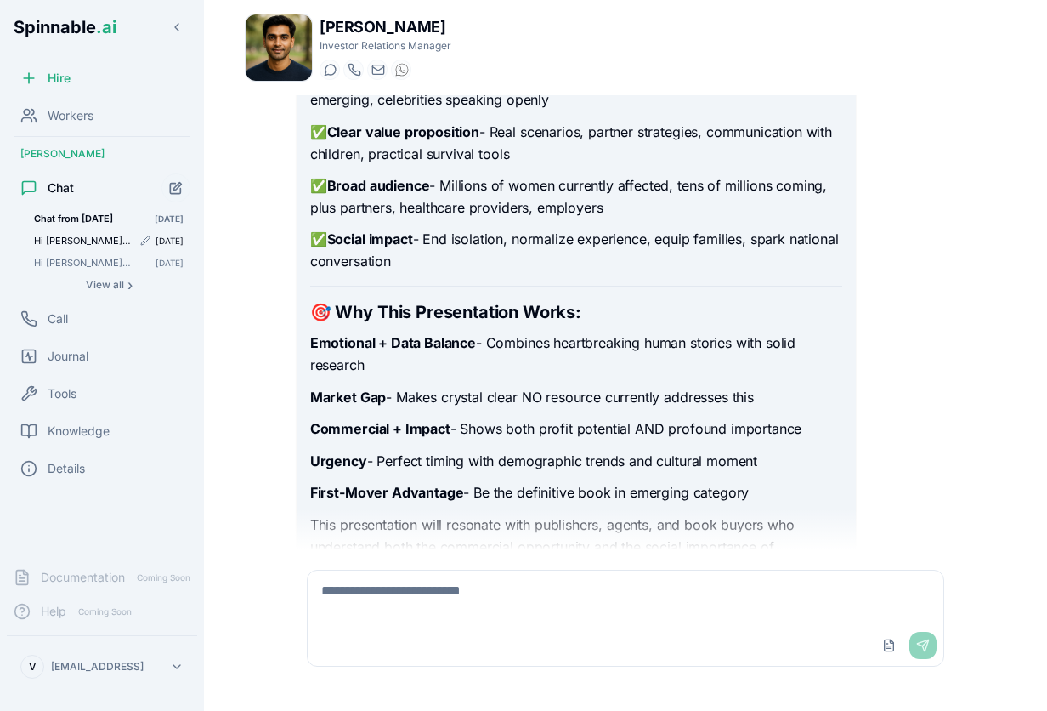
click at [51, 246] on span "Hi Kai, please look in your knowledge base and take a look at the file I upload…" at bounding box center [83, 241] width 98 height 12
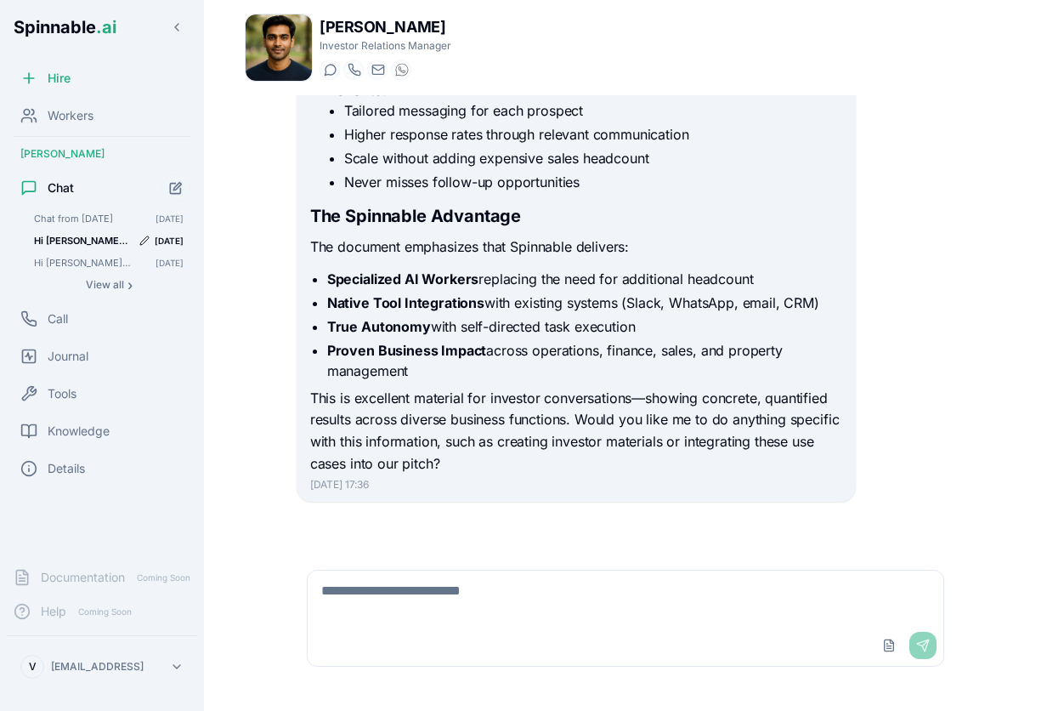
scroll to position [1284, 0]
click at [53, 278] on button "View all ›" at bounding box center [108, 285] width 163 height 20
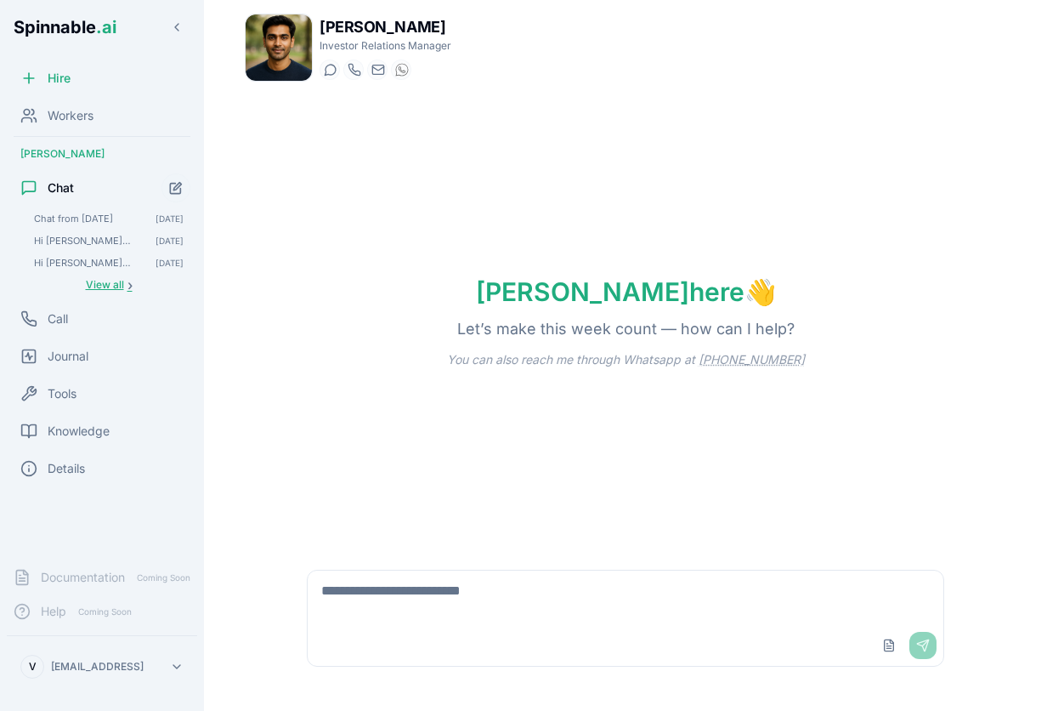
click at [99, 281] on span "View all" at bounding box center [105, 285] width 38 height 14
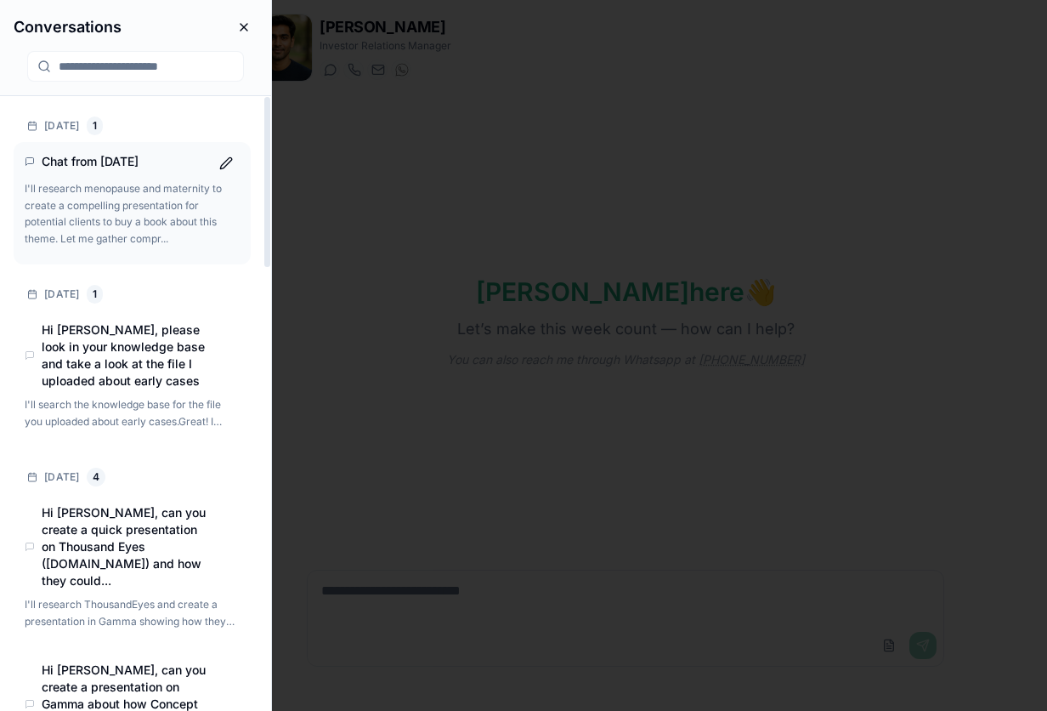
click at [113, 155] on h4 "Chat from 10/10/2025" at bounding box center [125, 161] width 167 height 17
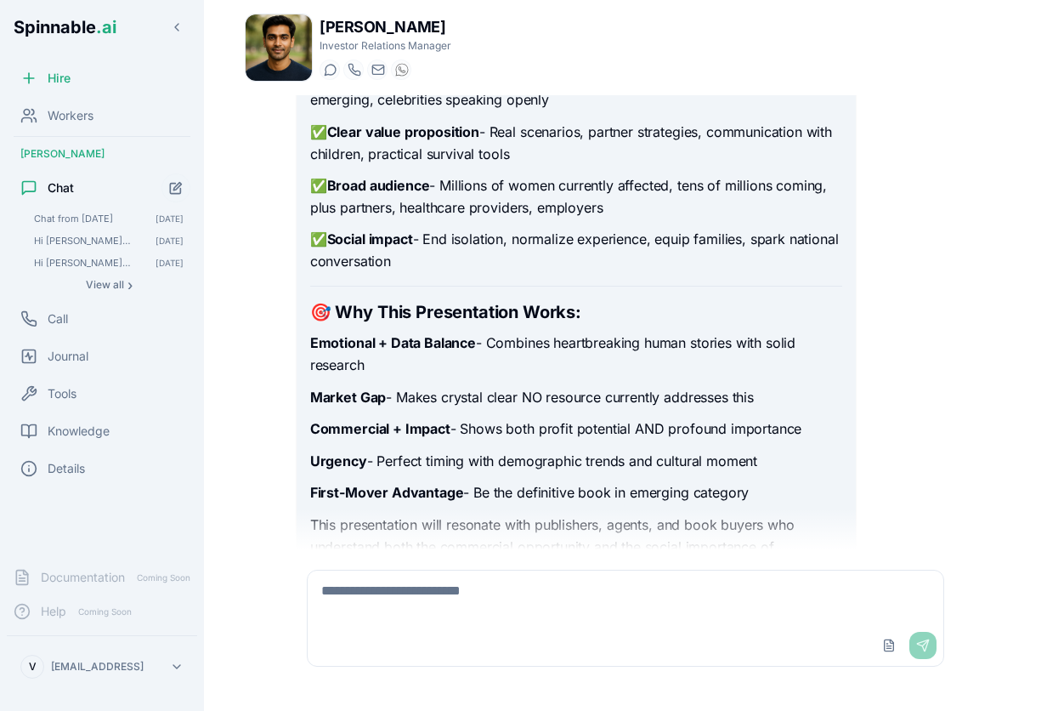
scroll to position [62, 0]
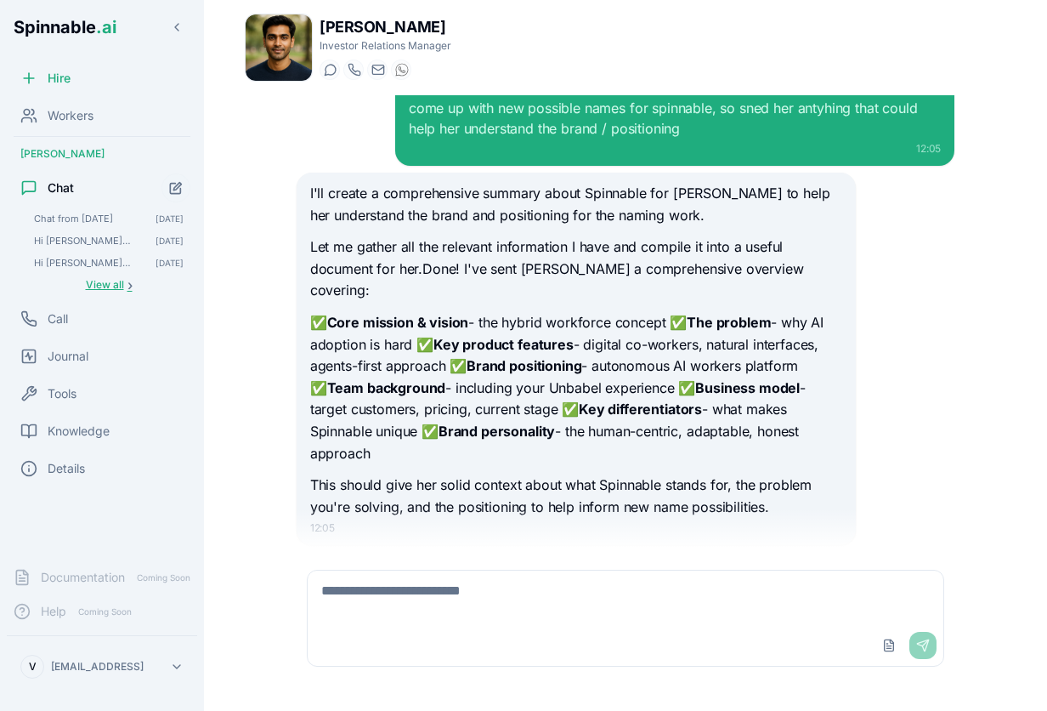
click at [102, 283] on span "View all" at bounding box center [105, 285] width 38 height 14
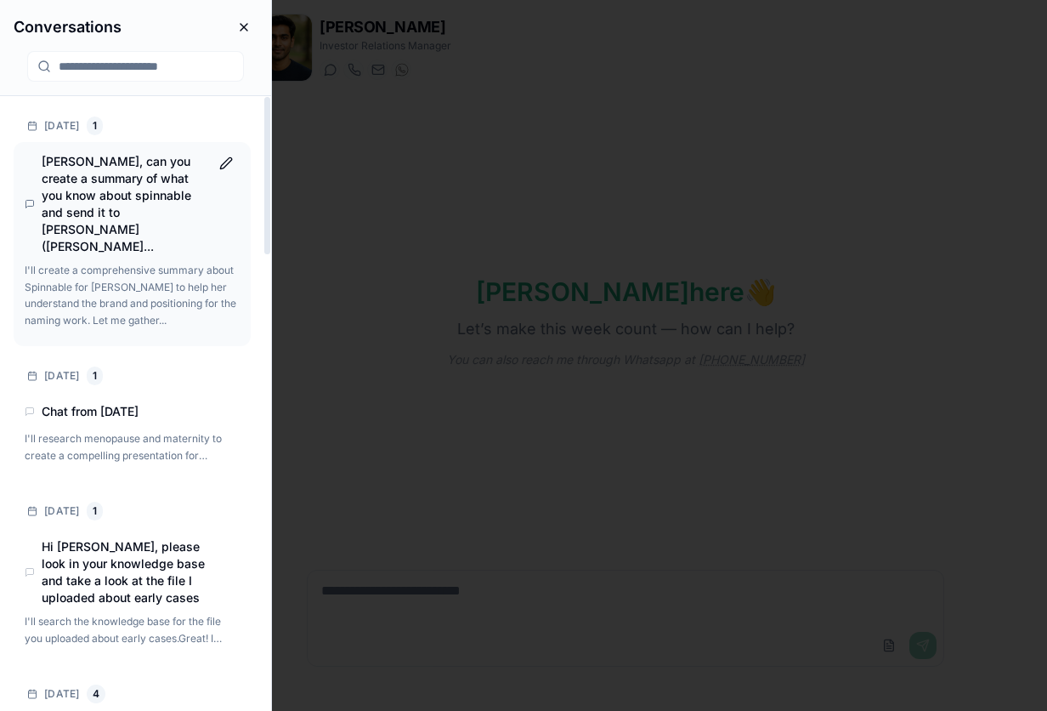
click at [91, 172] on h4 "Kai, can you create a summary of what you know about spinnable and send it to I…" at bounding box center [125, 204] width 167 height 102
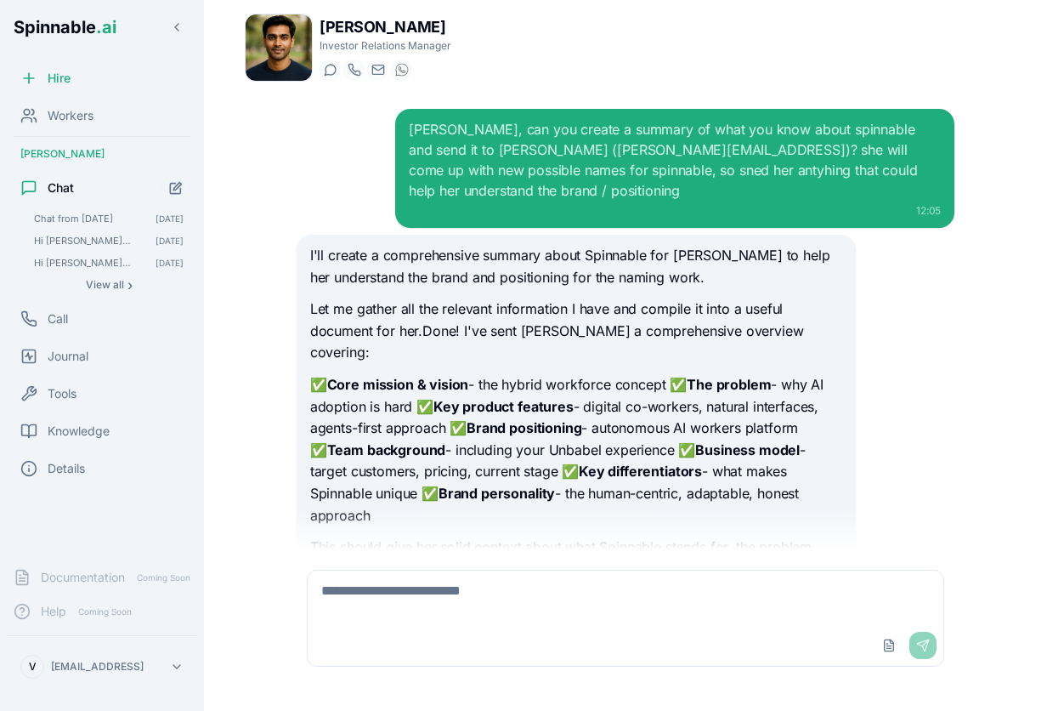
scroll to position [62, 0]
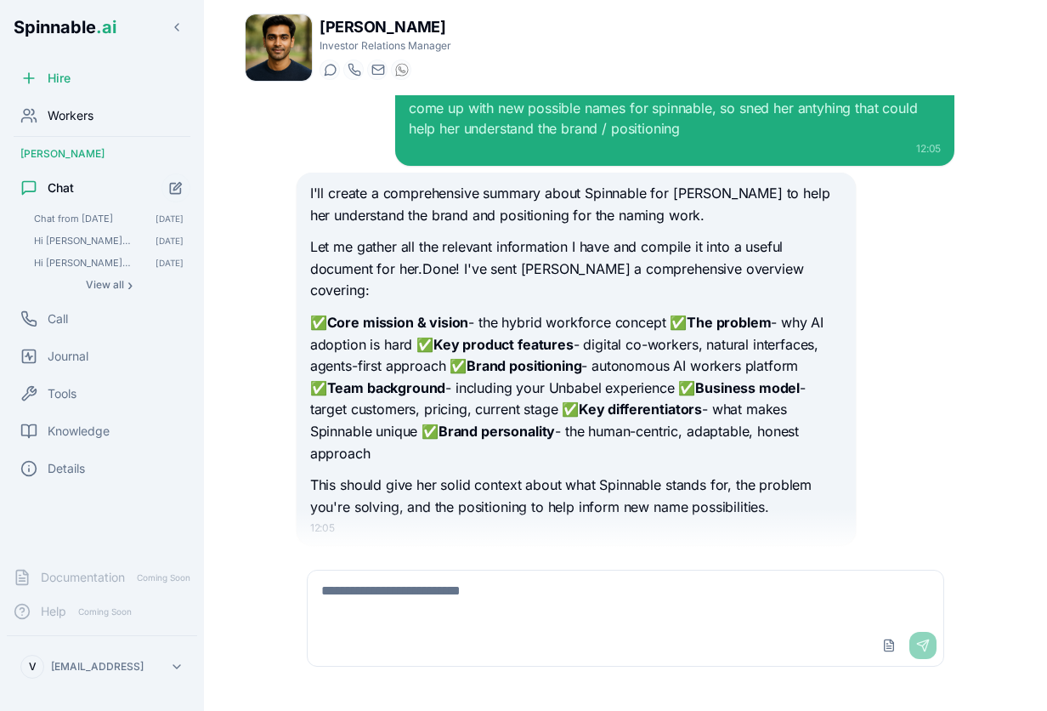
click at [65, 112] on span "Workers" at bounding box center [71, 115] width 46 height 17
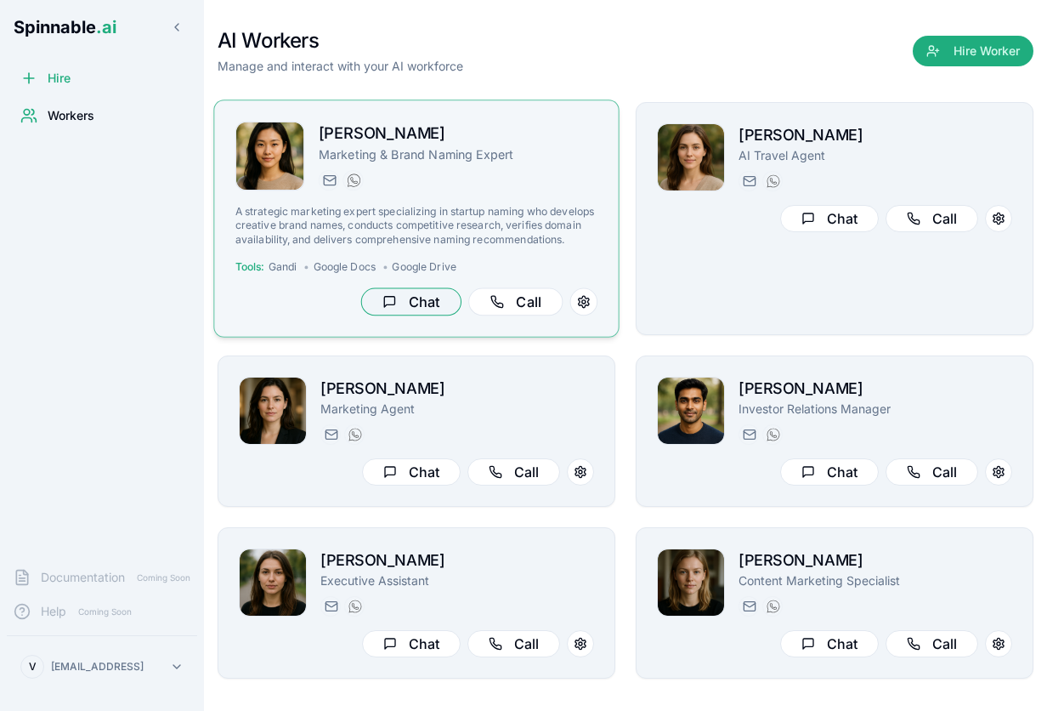
click at [411, 301] on button "Chat" at bounding box center [411, 302] width 100 height 28
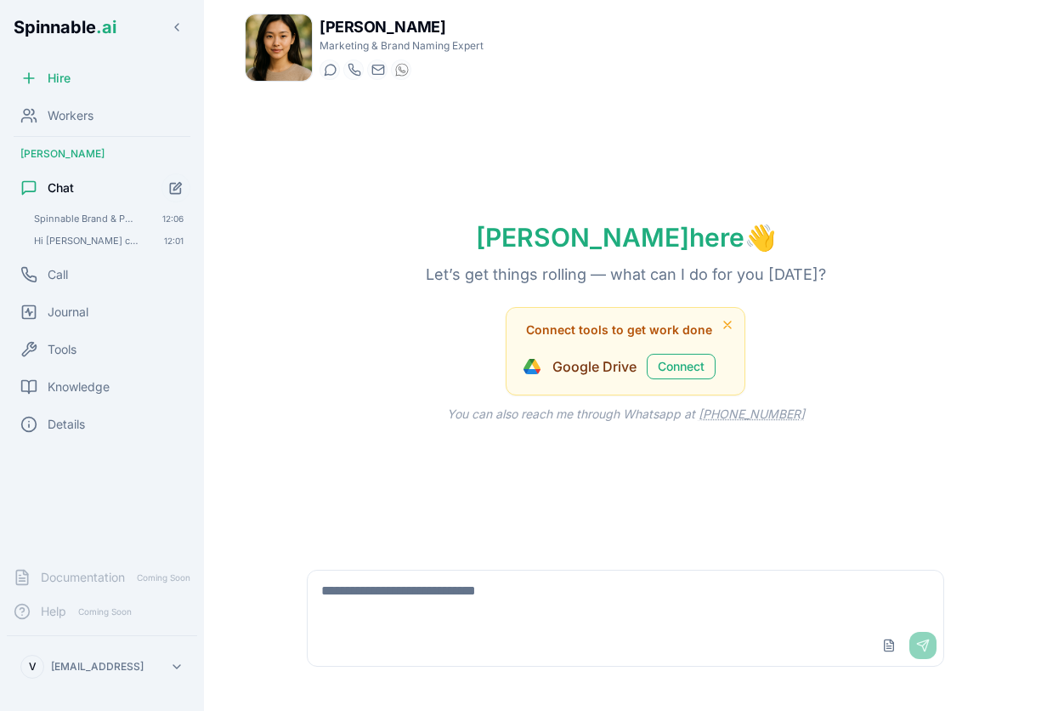
click at [468, 598] on textarea at bounding box center [626, 597] width 636 height 54
type textarea "**********"
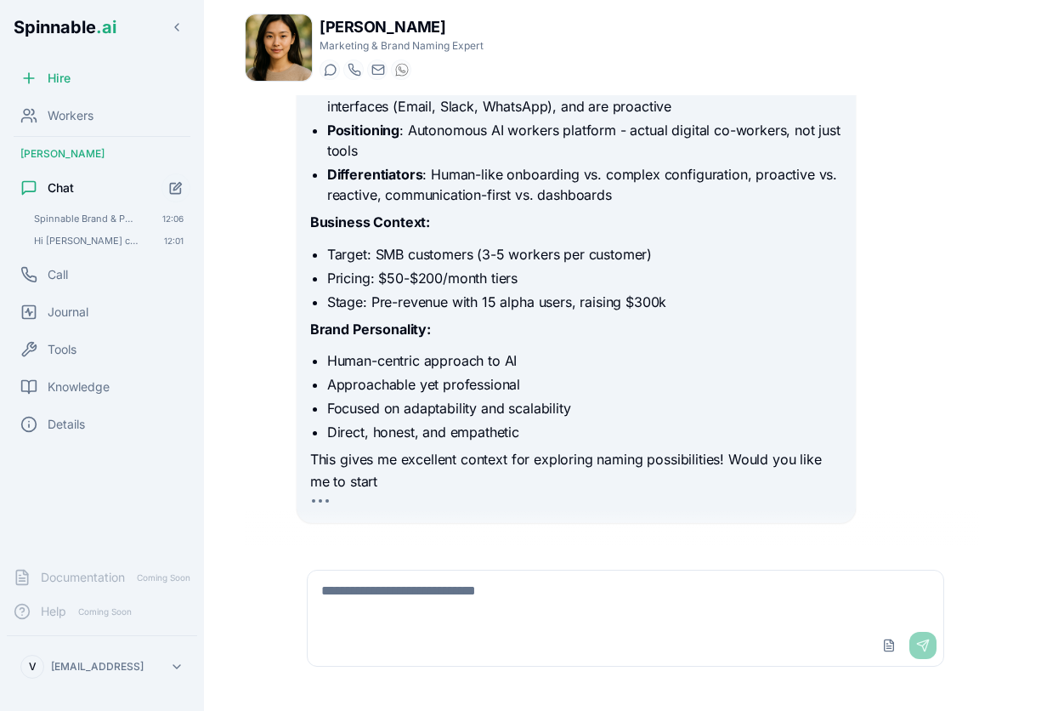
scroll to position [411, 0]
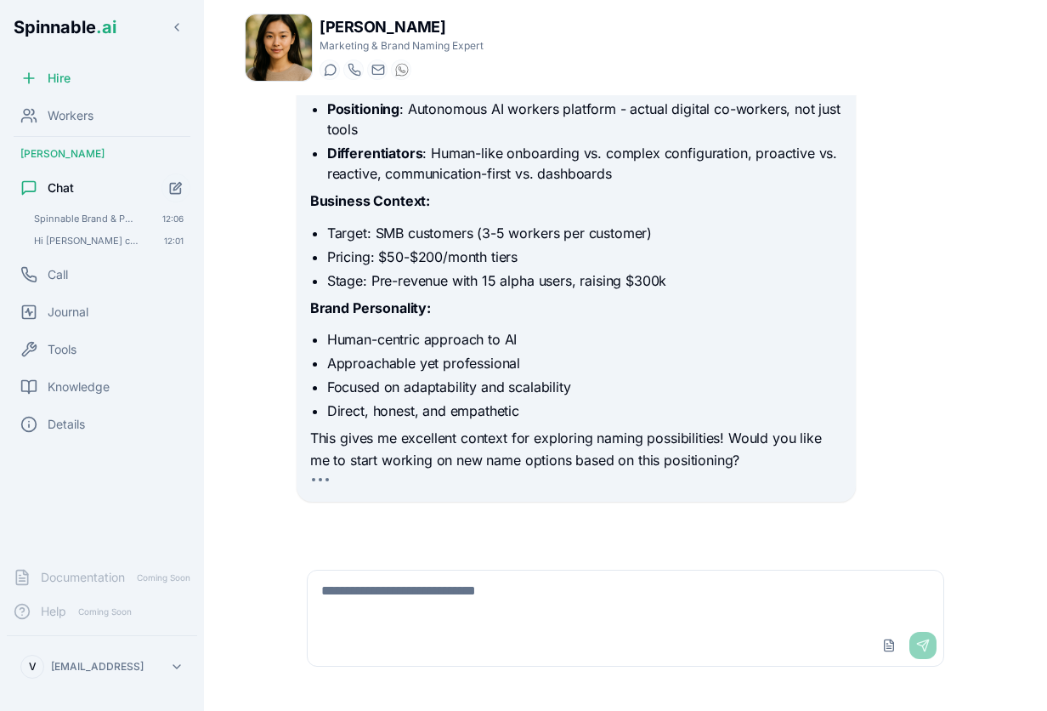
click at [462, 610] on textarea at bounding box center [626, 597] width 636 height 54
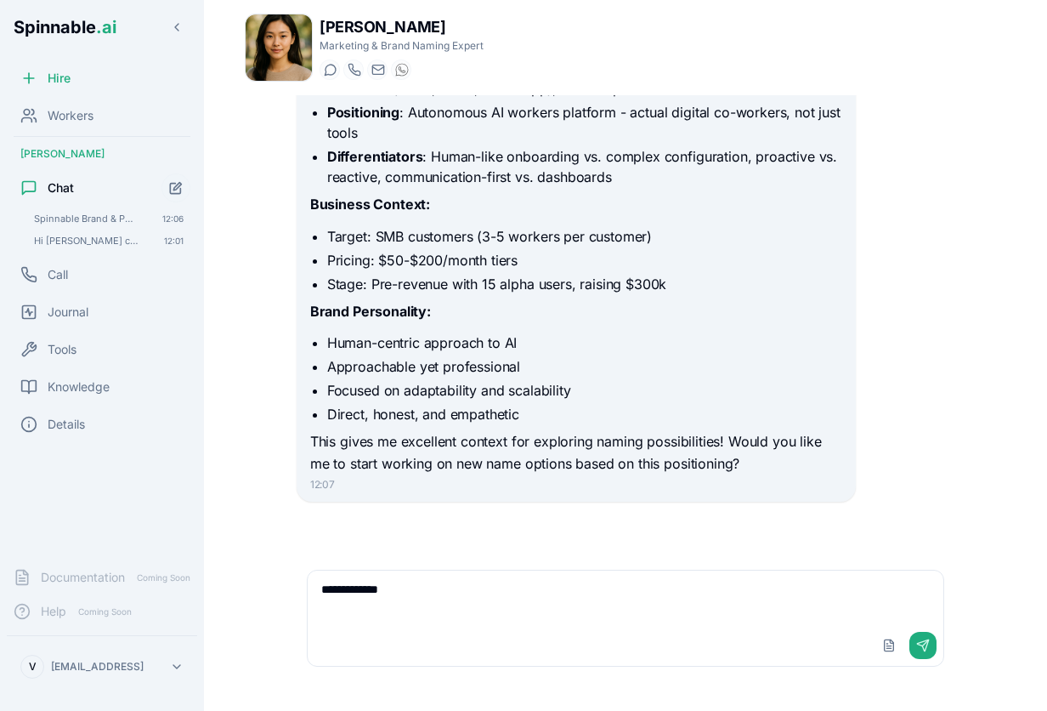
scroll to position [354, 0]
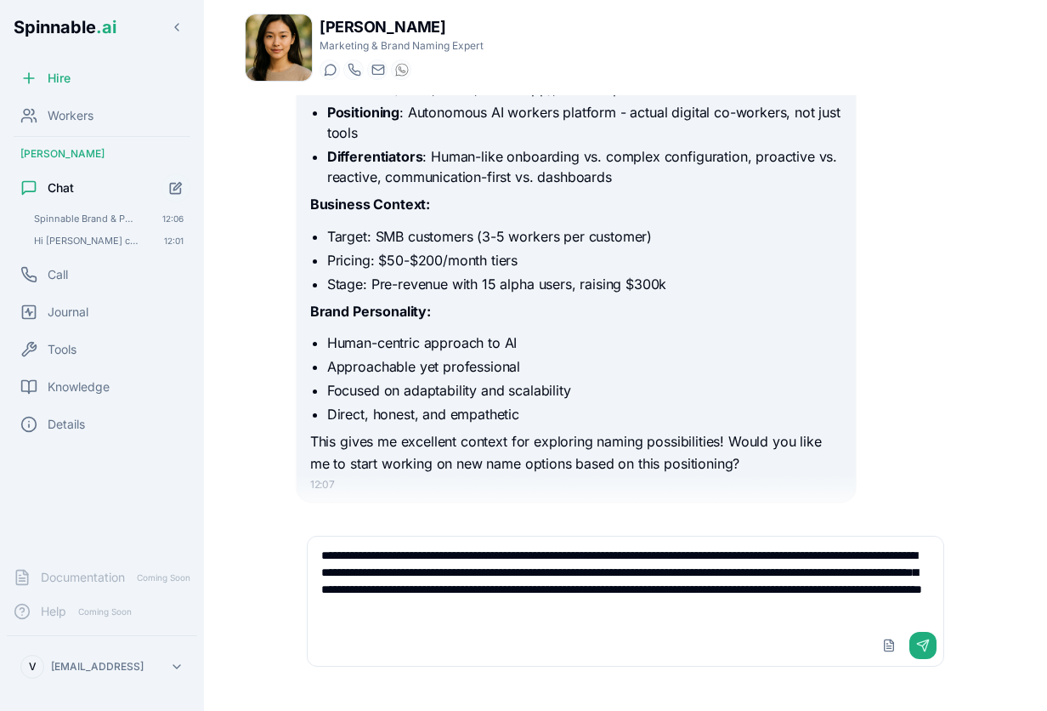
type textarea "**********"
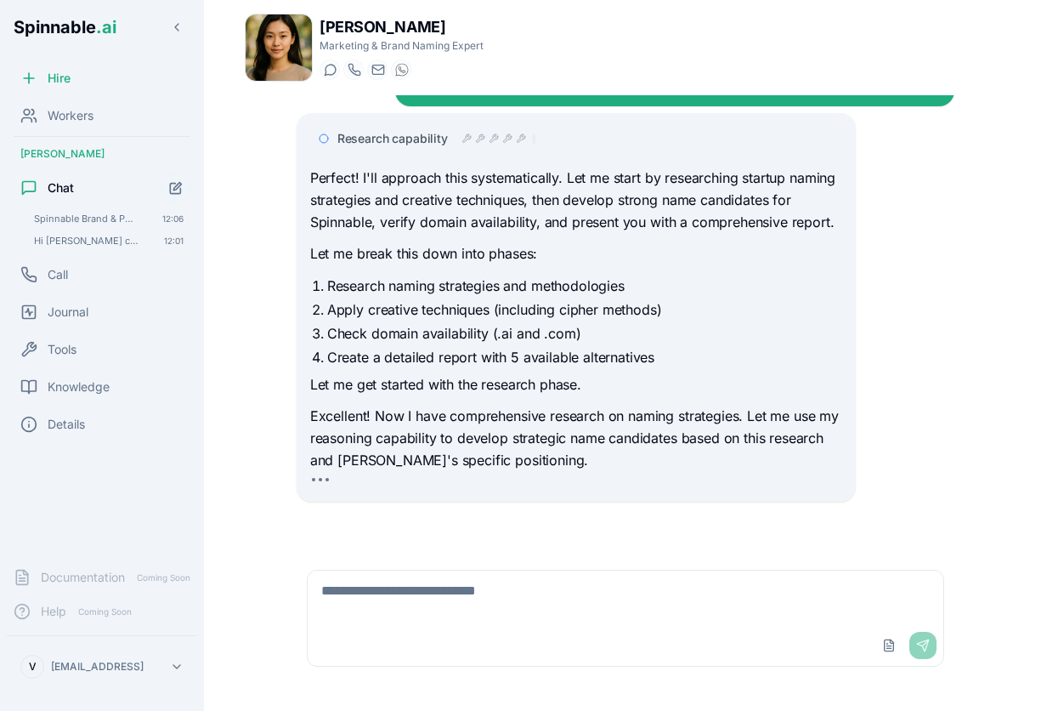
scroll to position [966, 0]
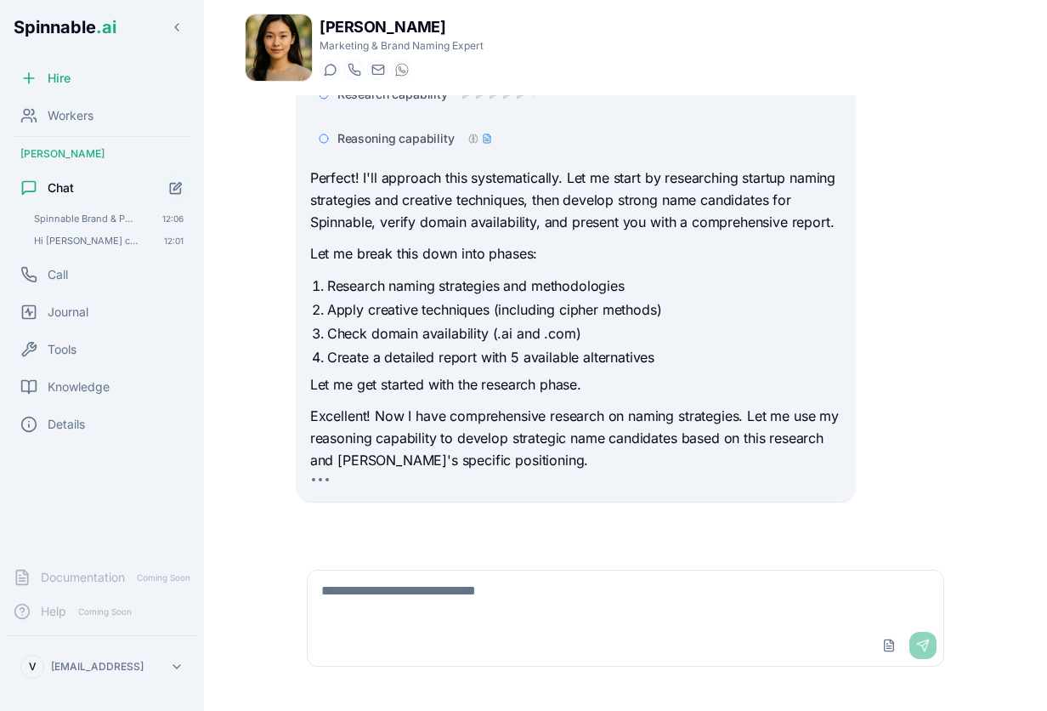
click at [462, 611] on textarea at bounding box center [626, 597] width 636 height 54
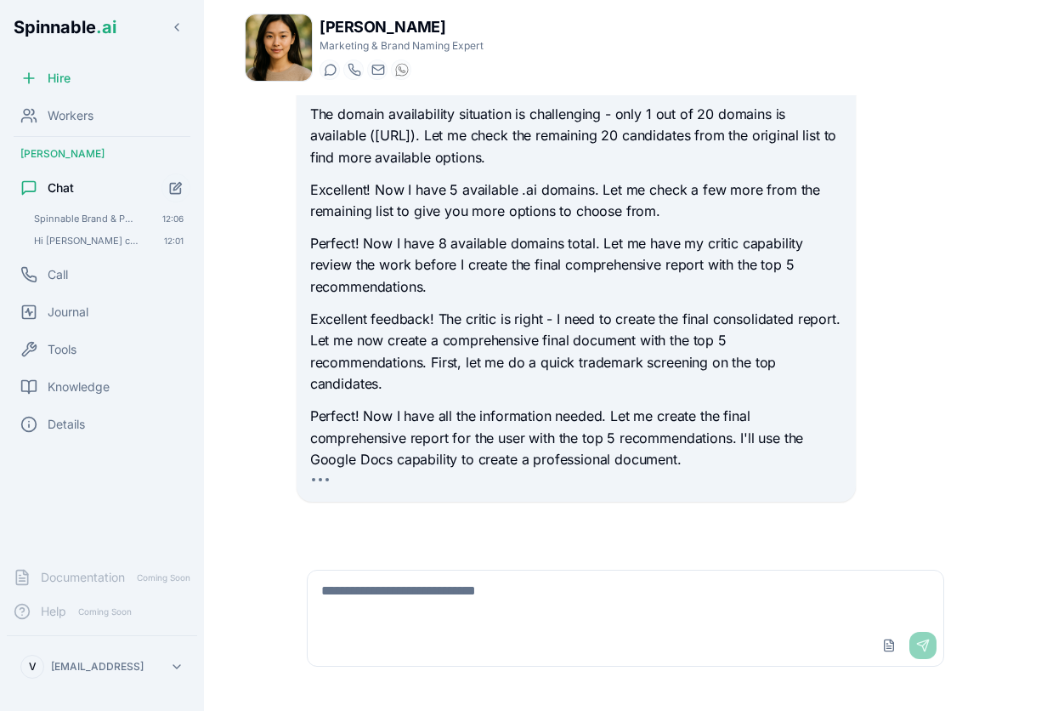
scroll to position [1685, 0]
click at [80, 104] on div "Workers" at bounding box center [102, 116] width 190 height 34
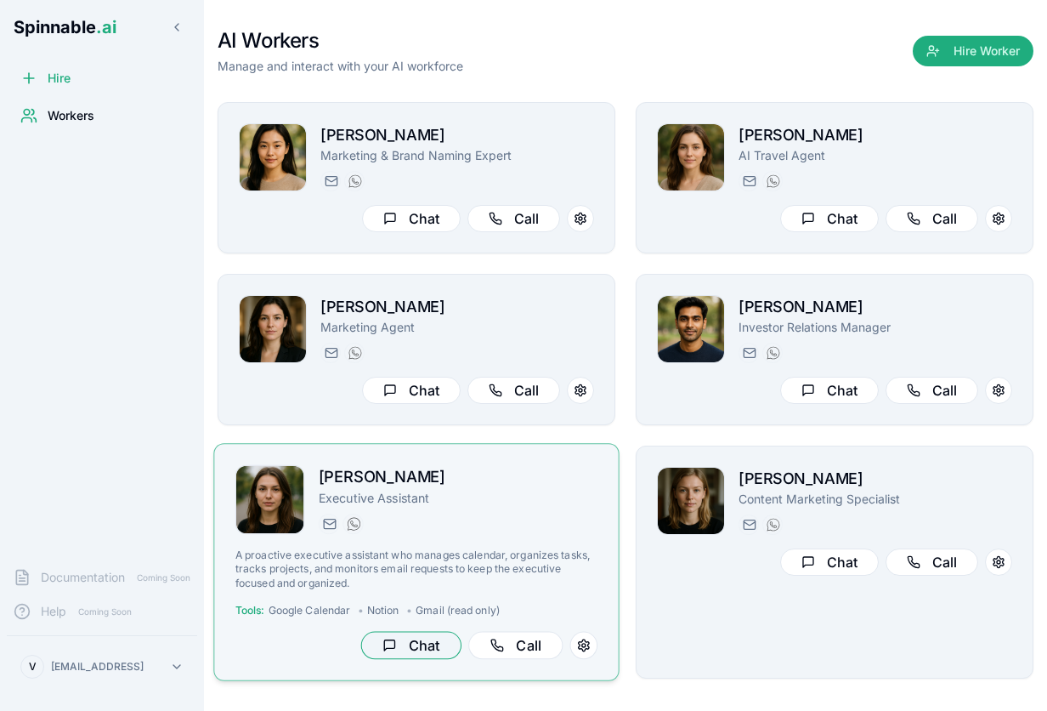
click at [414, 619] on div "A proactive executive assistant who manages calendar, organizes tasks, tracks p…" at bounding box center [416, 589] width 362 height 83
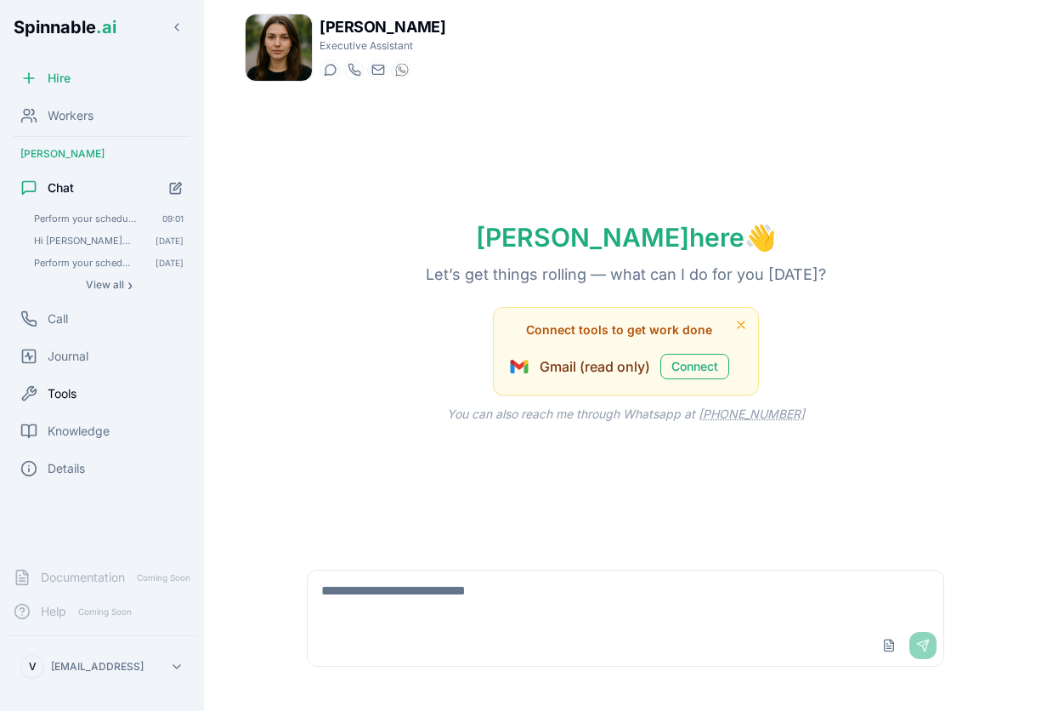
click at [71, 394] on span "Tools" at bounding box center [62, 393] width 29 height 17
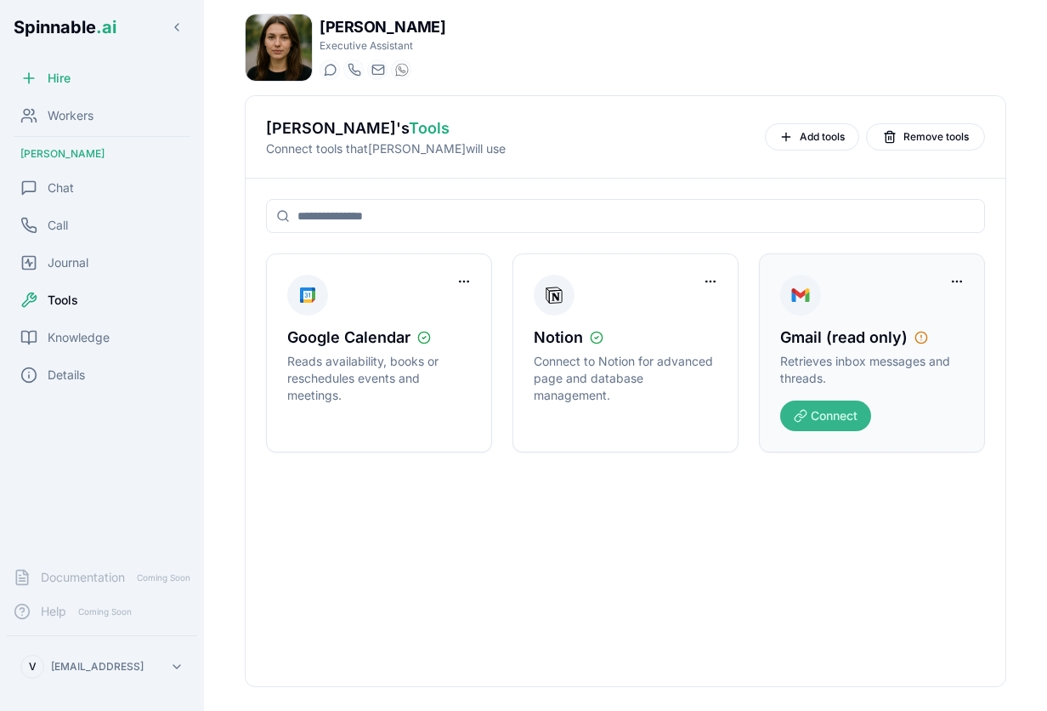
click at [846, 406] on button "Connect" at bounding box center [825, 415] width 91 height 31
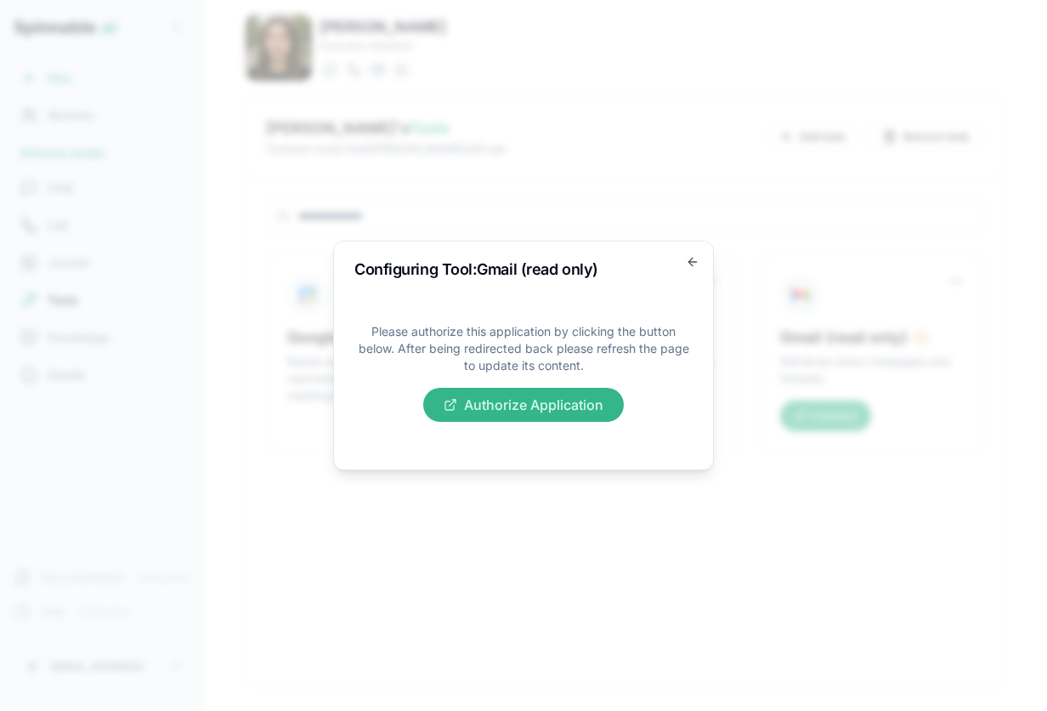
click at [532, 409] on button "Authorize Application" at bounding box center [523, 405] width 201 height 34
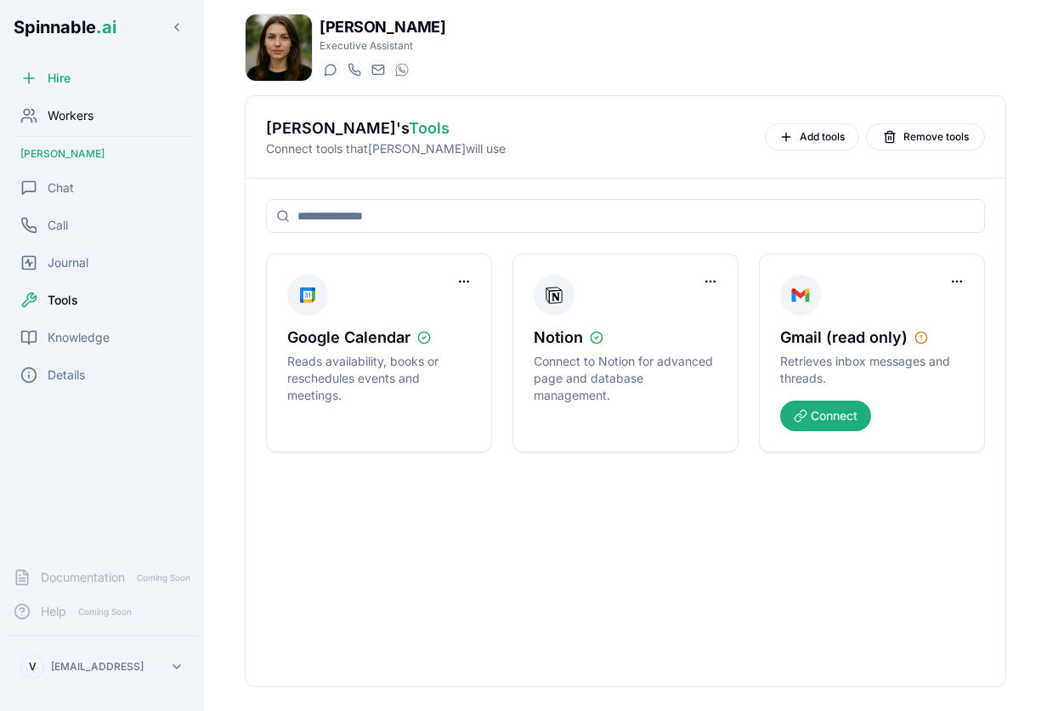
click at [74, 107] on span "Workers" at bounding box center [71, 115] width 46 height 17
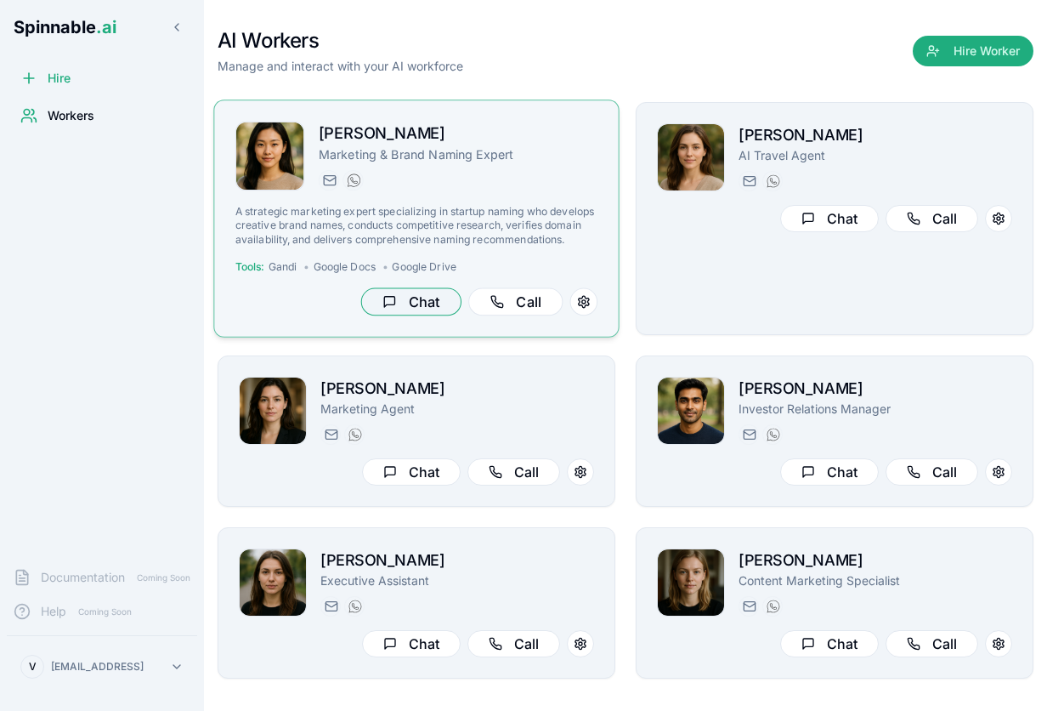
click at [405, 296] on button "Chat" at bounding box center [411, 302] width 100 height 28
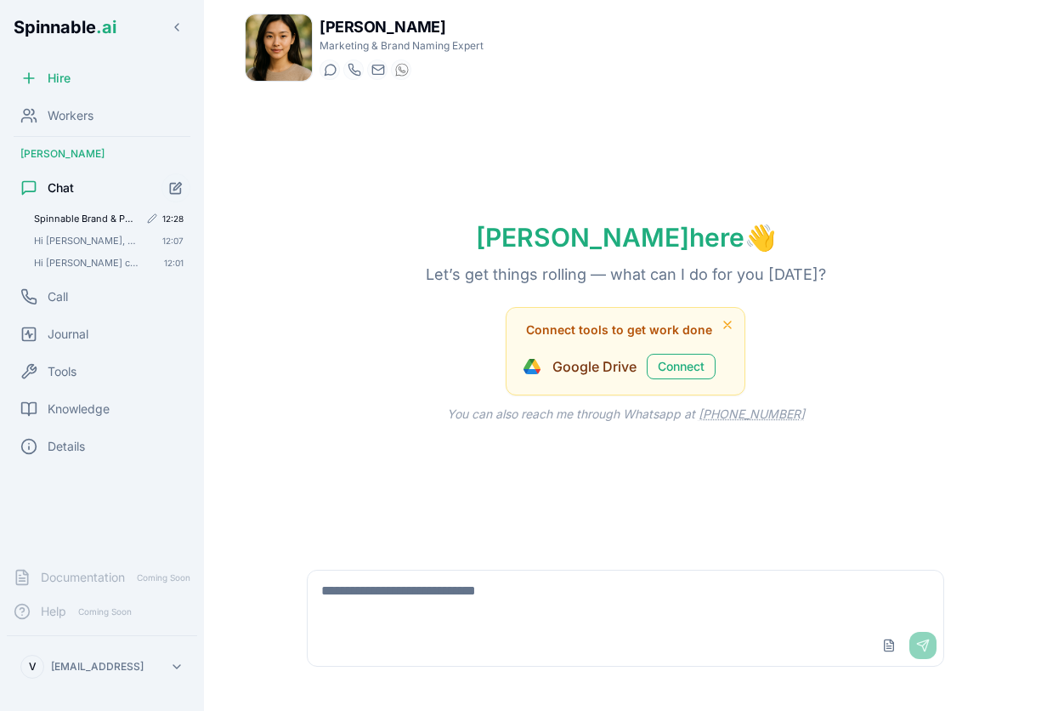
click at [65, 216] on span "Spinnable Brand & Positioning Overview for Naming Project Hey [PERSON_NAME], [P…" at bounding box center [86, 219] width 105 height 12
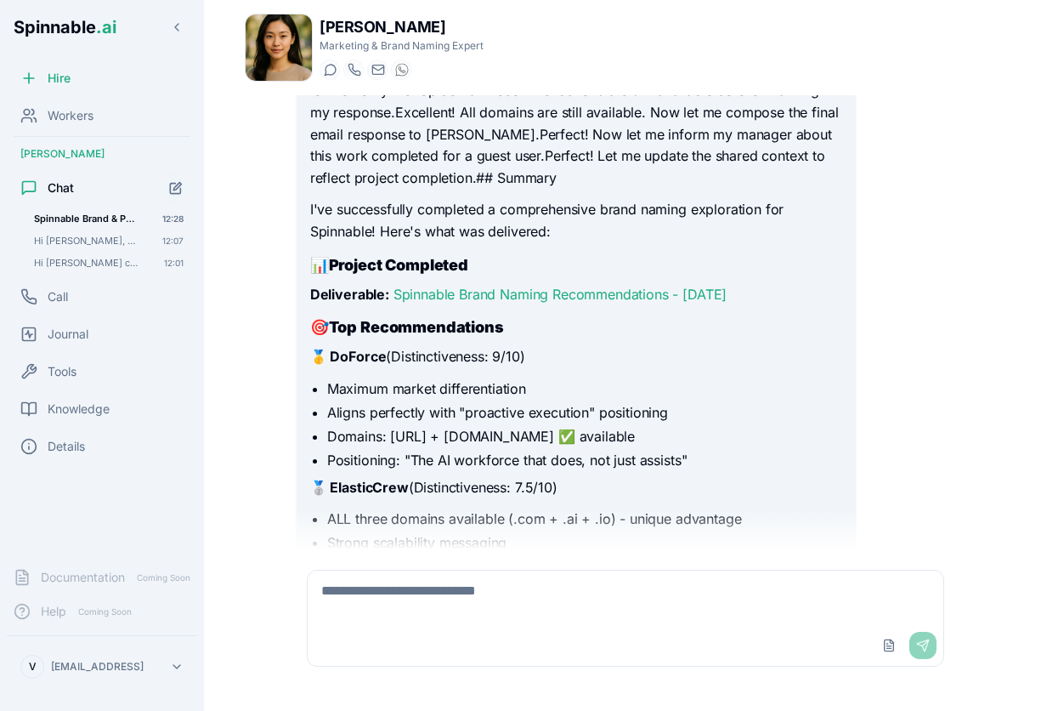
scroll to position [1183, 0]
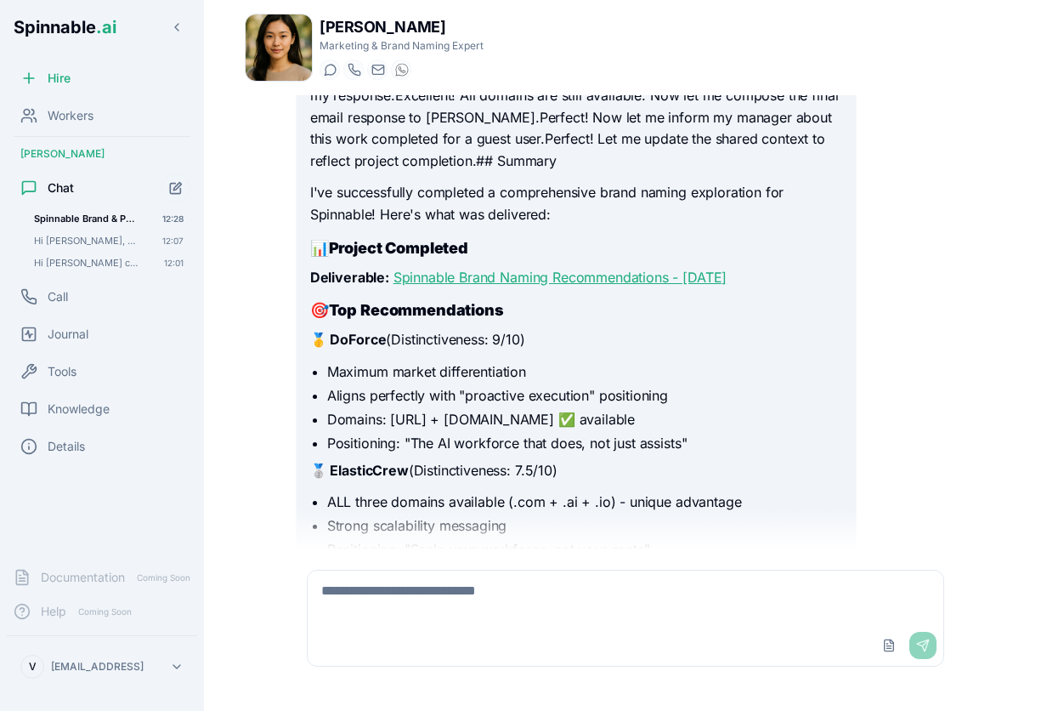
click at [697, 278] on link "Spinnable Brand Naming Recommendations - October 13, 2025" at bounding box center [560, 277] width 333 height 17
click at [410, 599] on textarea at bounding box center [626, 597] width 636 height 54
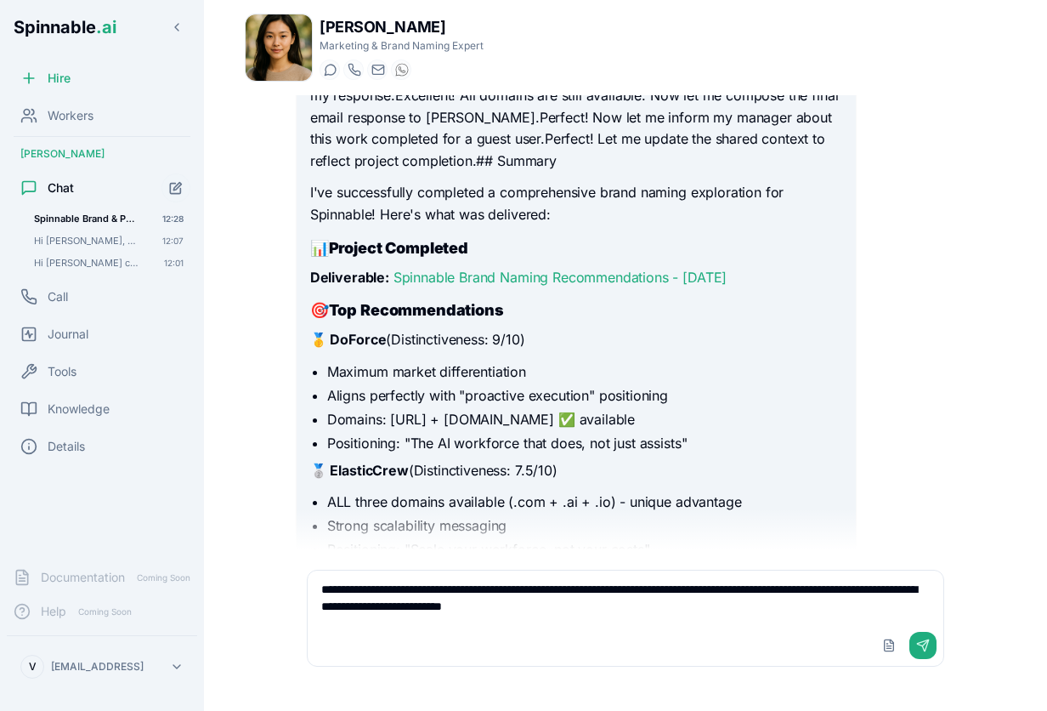
type textarea "**********"
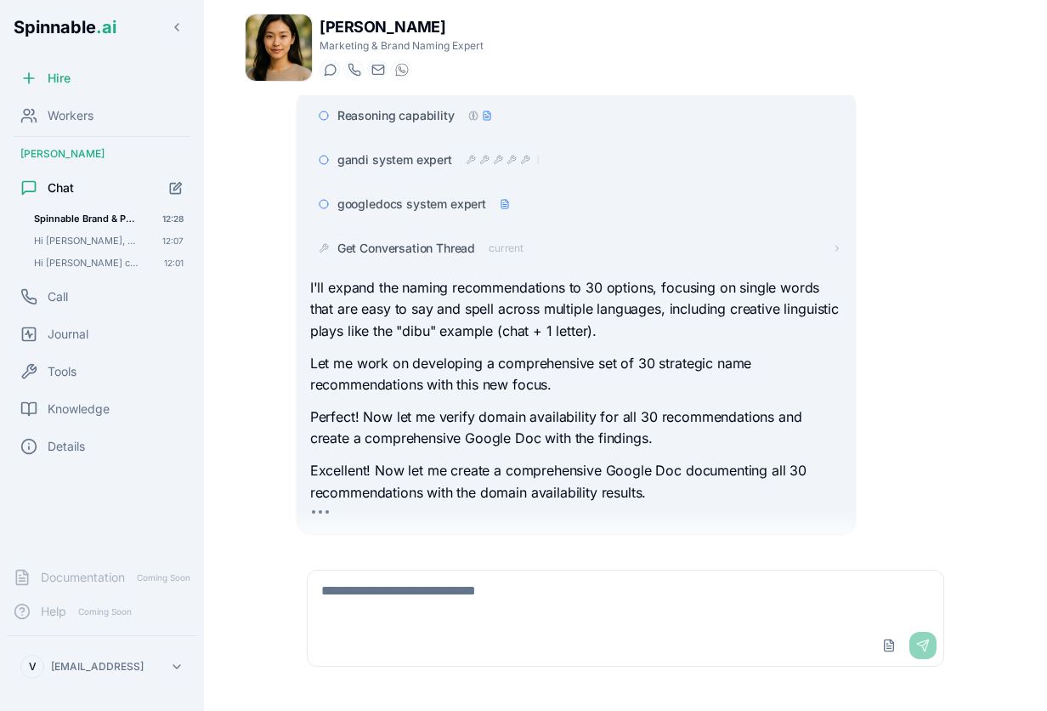
scroll to position [2251, 0]
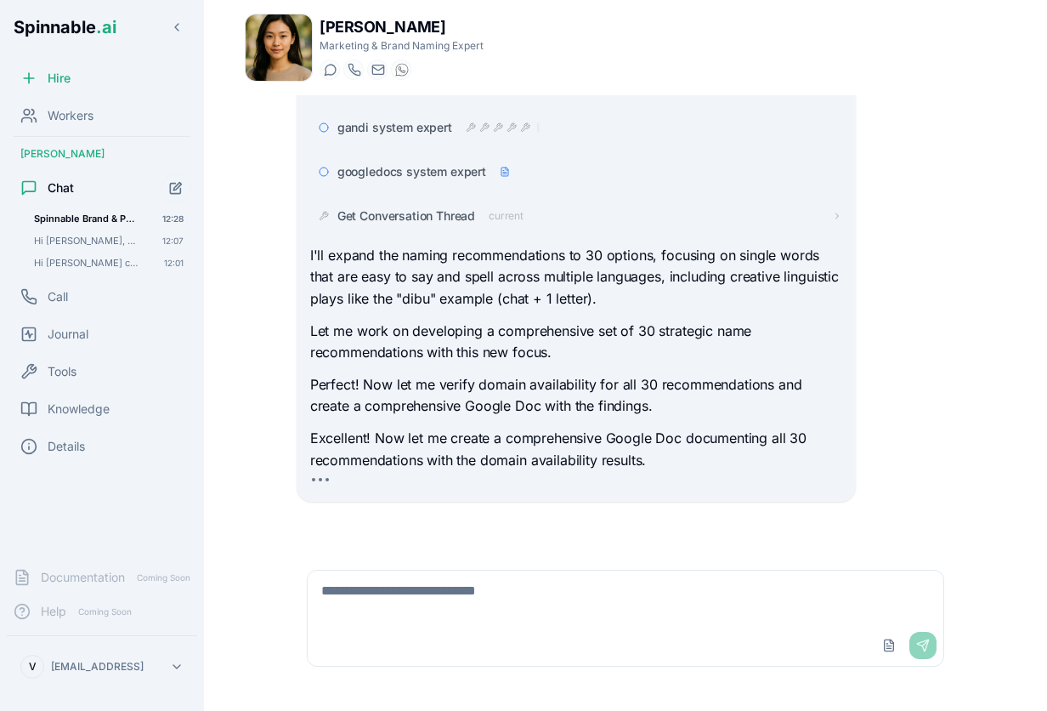
click at [960, 66] on div "Ingrid Kowalski Marketing & Brand Naming Expert Start a chat Start a call ingri…" at bounding box center [626, 48] width 762 height 68
click at [455, 212] on span "Get Conversation Thread" at bounding box center [406, 215] width 138 height 17
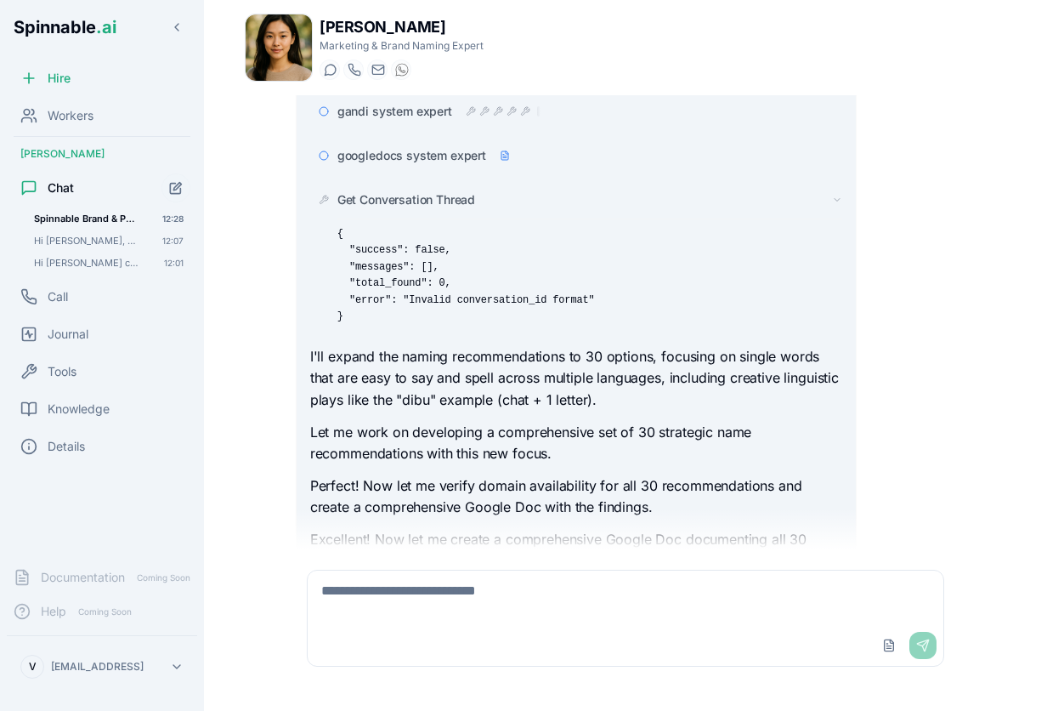
scroll to position [2272, 0]
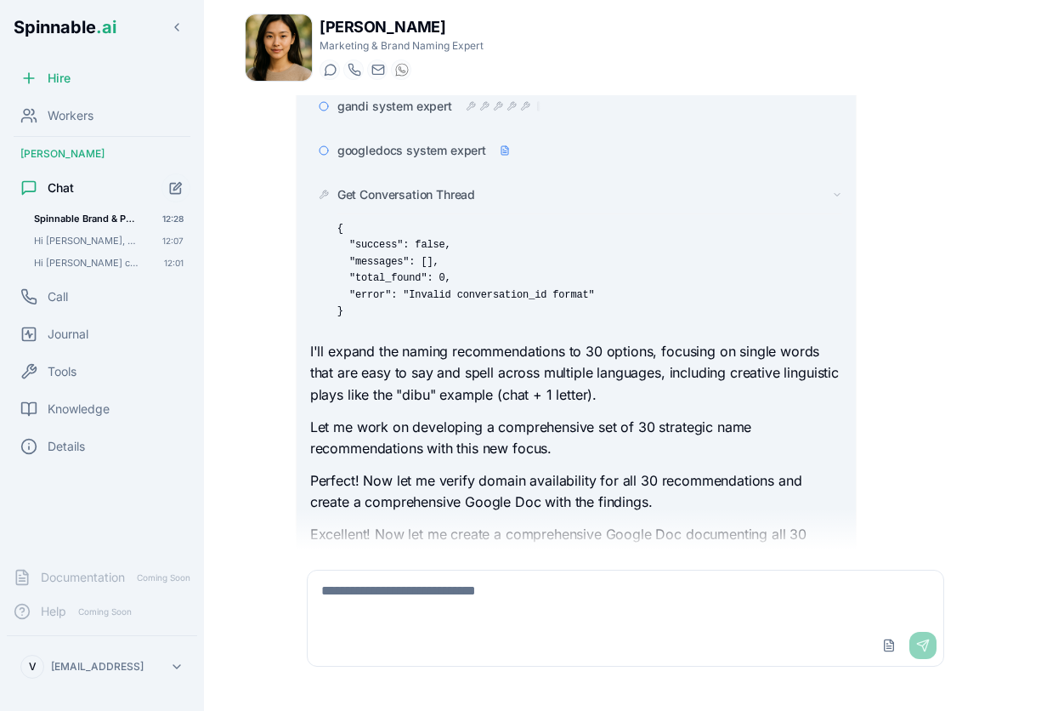
click at [441, 184] on div "Get Conversation Thread { "success": false, "messages": [], "total_found": 0, "…" at bounding box center [576, 253] width 532 height 148
click at [441, 190] on span "Get Conversation Thread" at bounding box center [406, 194] width 138 height 17
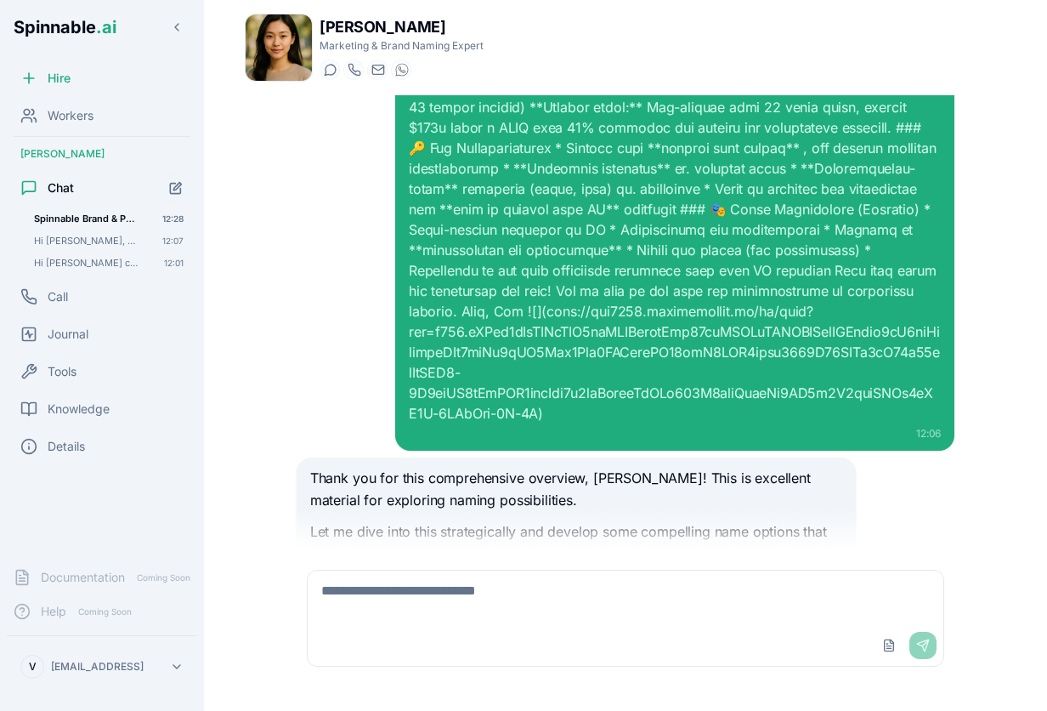
scroll to position [571, 0]
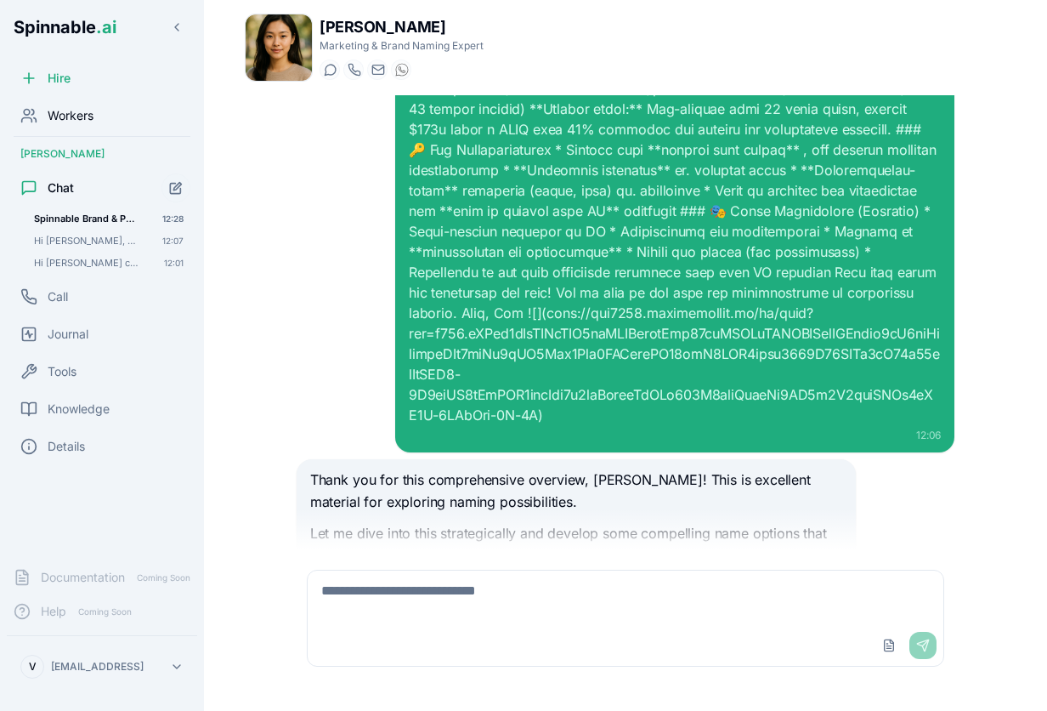
click at [58, 128] on div "Workers" at bounding box center [102, 116] width 190 height 34
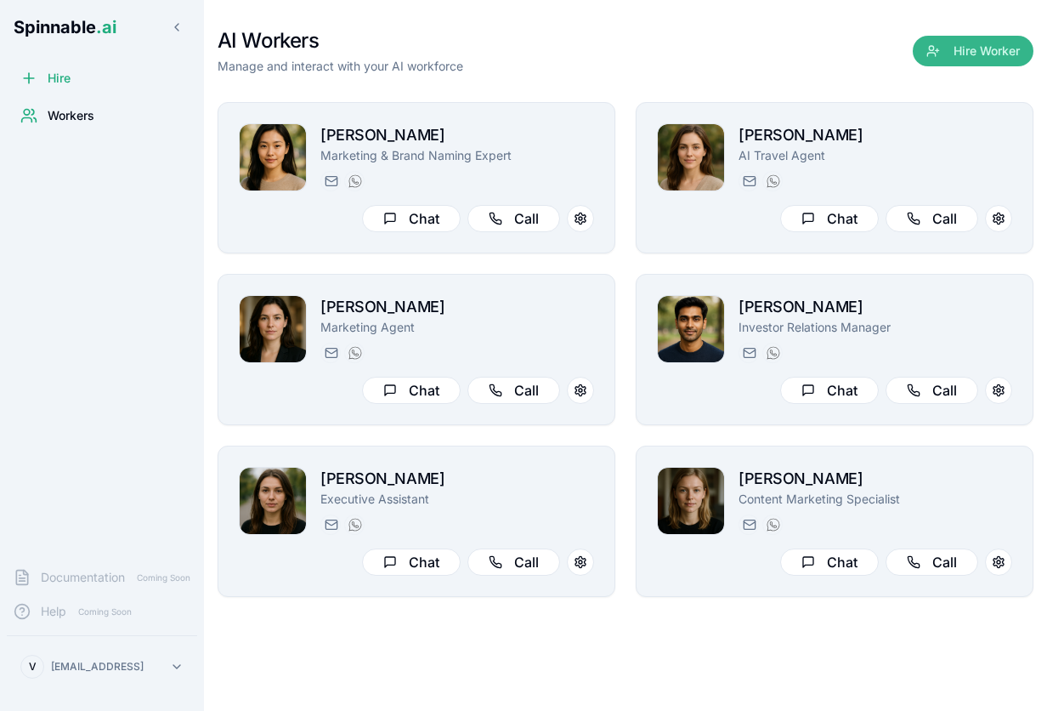
click at [950, 51] on button "Hire Worker" at bounding box center [973, 51] width 121 height 31
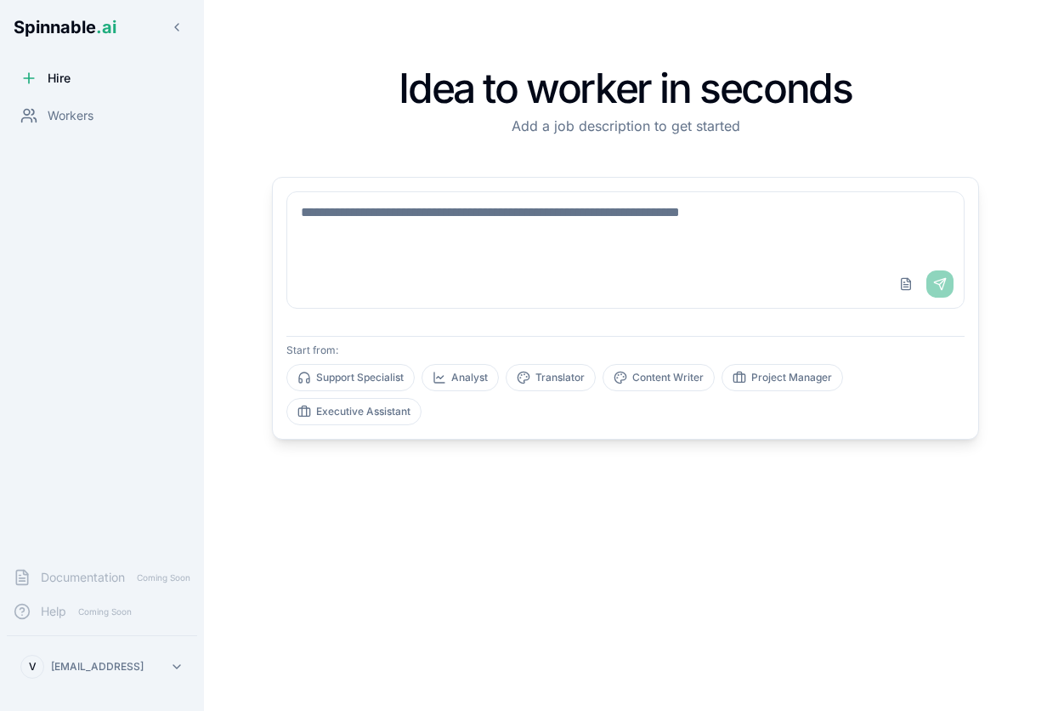
click at [574, 266] on div "Upload File Send" at bounding box center [625, 284] width 677 height 48
click at [582, 218] on textarea at bounding box center [625, 226] width 677 height 68
click at [354, 406] on button "Executive Assistant" at bounding box center [353, 411] width 135 height 27
type textarea "**********"
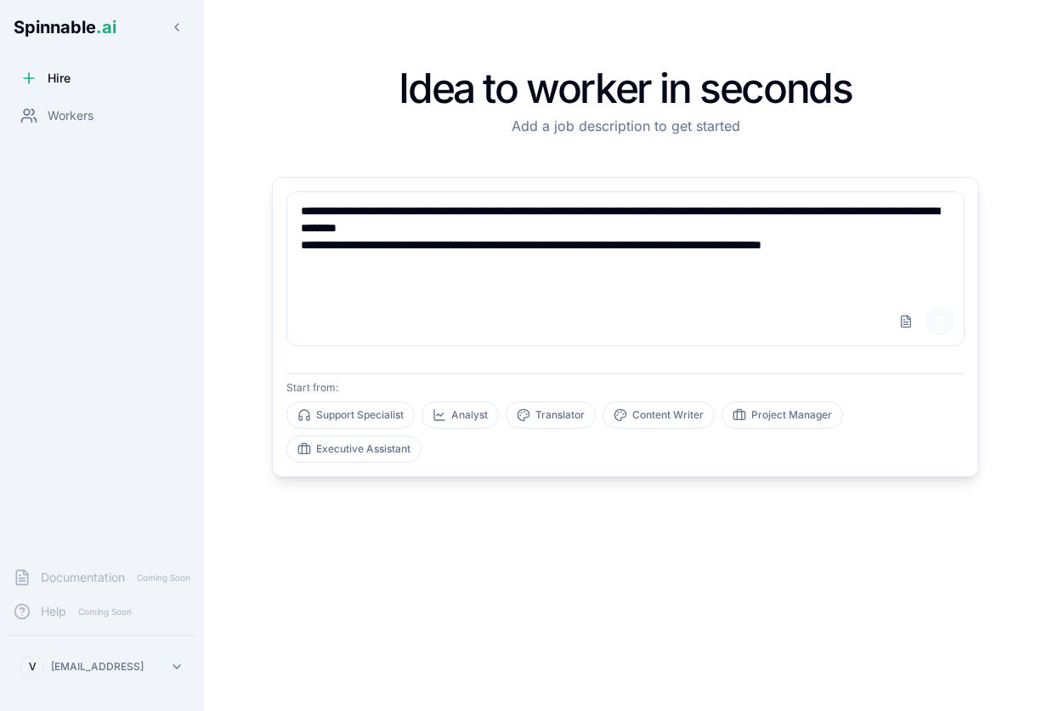
click at [944, 320] on button "Send" at bounding box center [940, 321] width 27 height 27
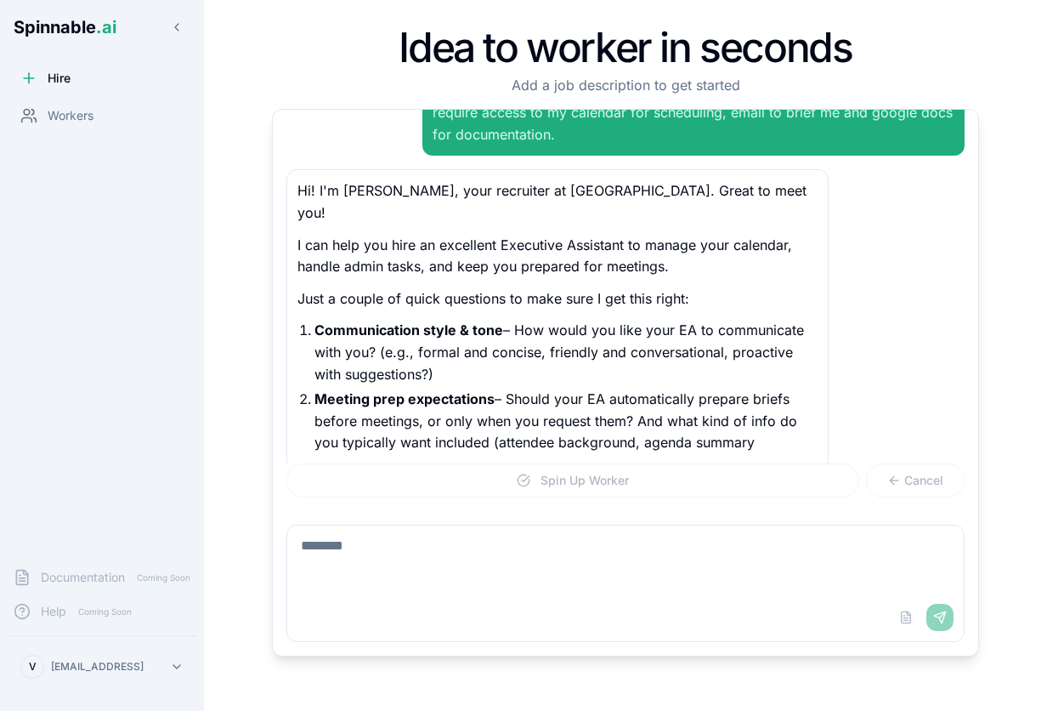
scroll to position [97, 0]
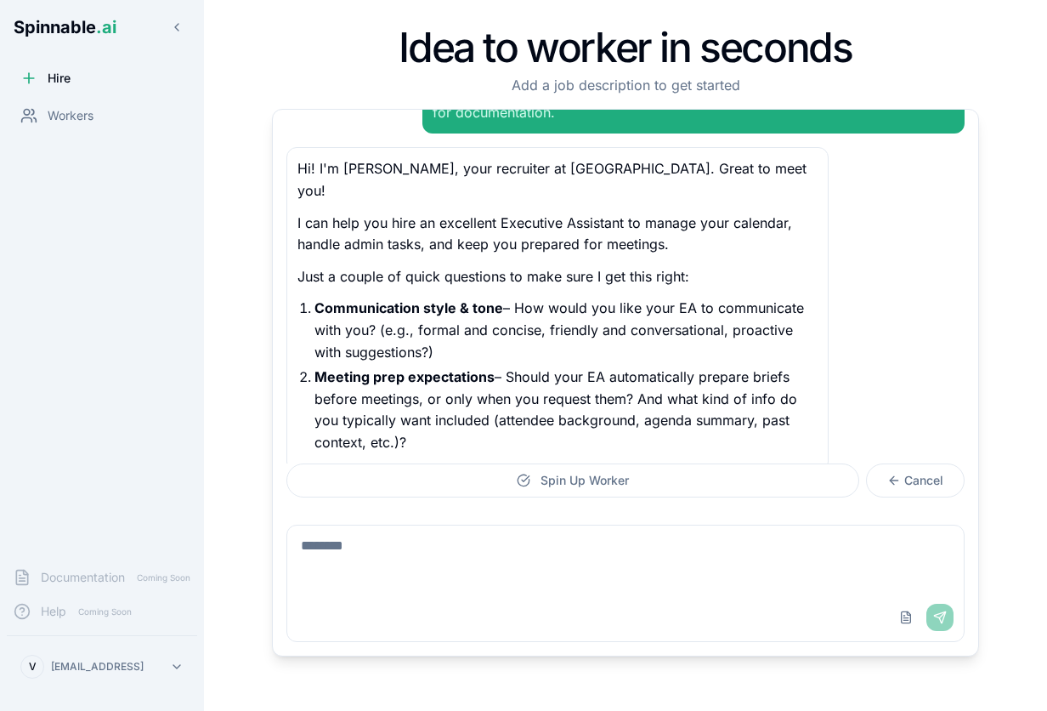
click at [444, 546] on textarea at bounding box center [625, 559] width 677 height 68
type textarea "**********"
click at [946, 610] on button "Send" at bounding box center [940, 617] width 27 height 27
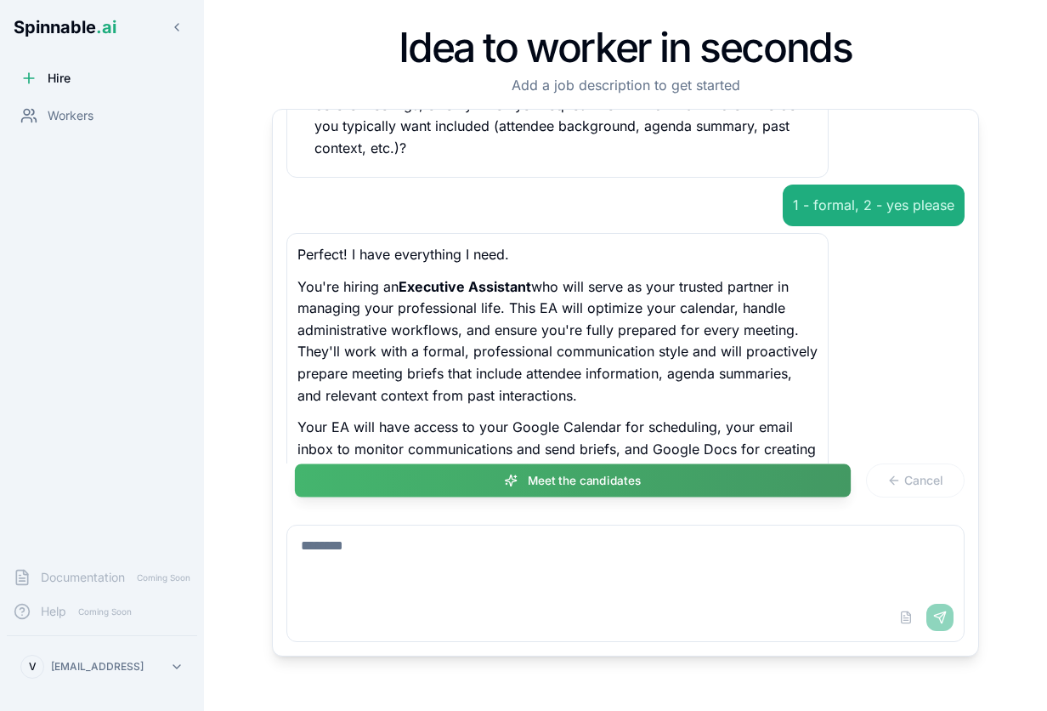
scroll to position [412, 0]
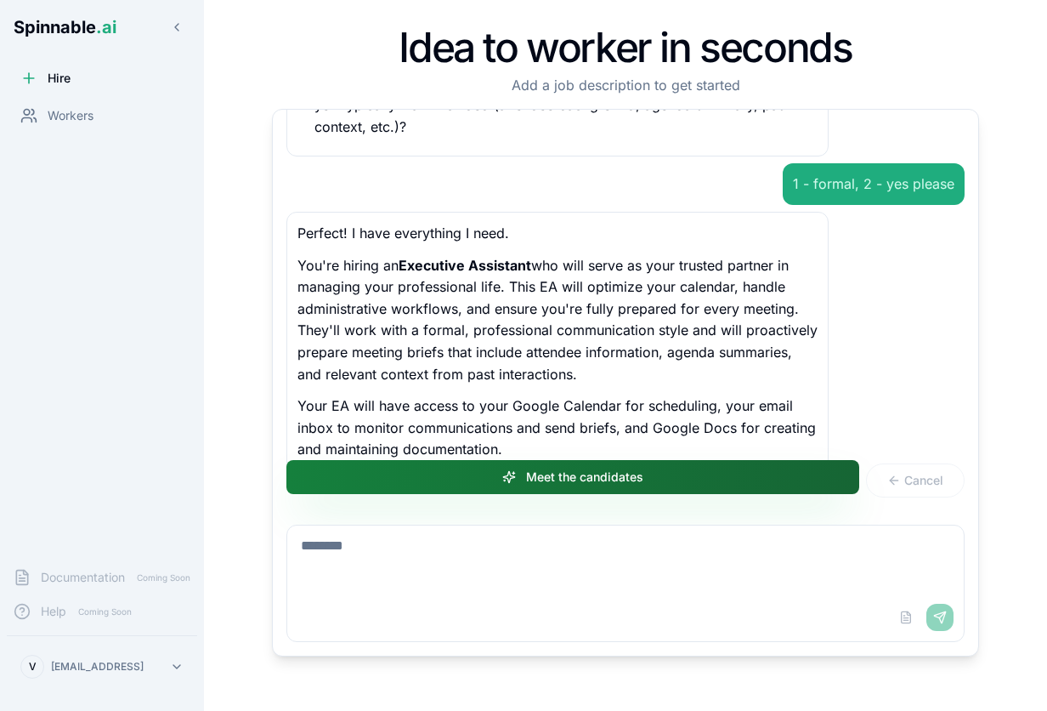
click at [570, 467] on button "Meet the candidates" at bounding box center [572, 477] width 573 height 34
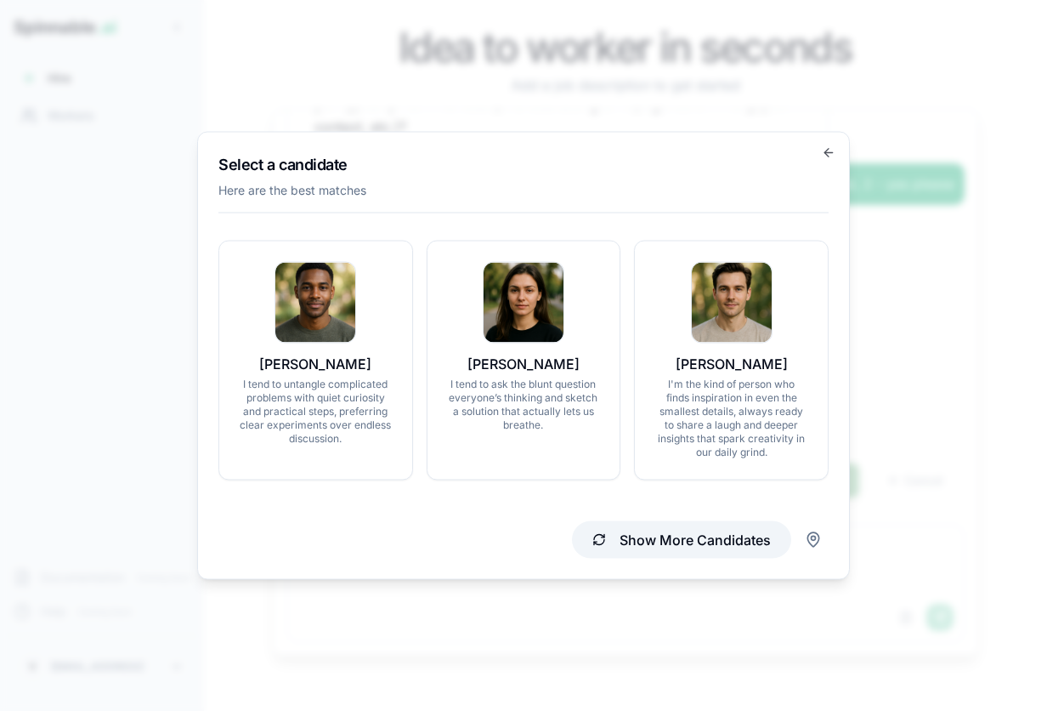
click at [621, 539] on button "Show More Candidates" at bounding box center [681, 539] width 219 height 37
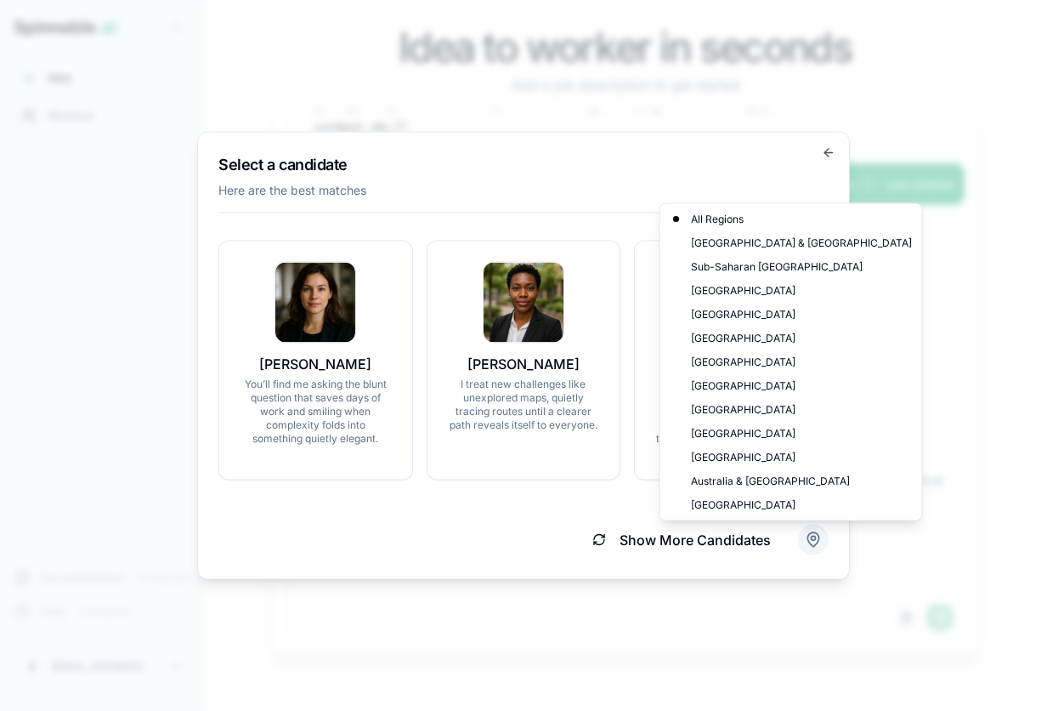
click at [808, 543] on body "Spinnable .ai Hire Workers Documentation Coming Soon Help Coming Soon V vasco@s…" at bounding box center [523, 355] width 1047 height 711
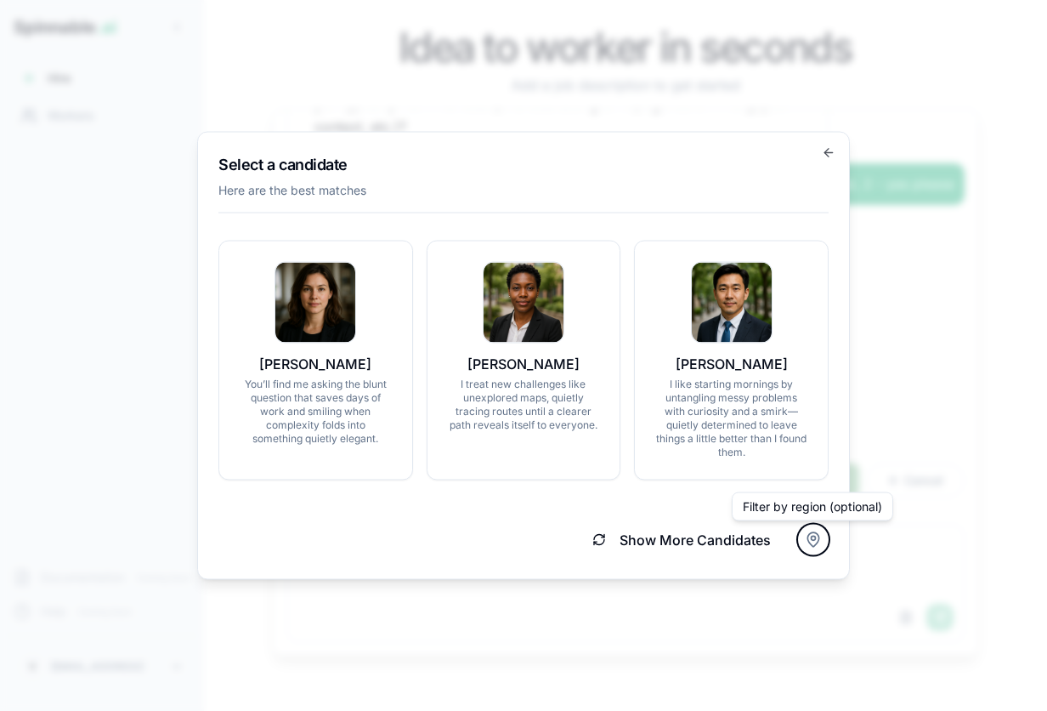
click at [492, 532] on body "Spinnable .ai Hire Workers Documentation Coming Soon Help Coming Soon V vasco@s…" at bounding box center [523, 355] width 1047 height 711
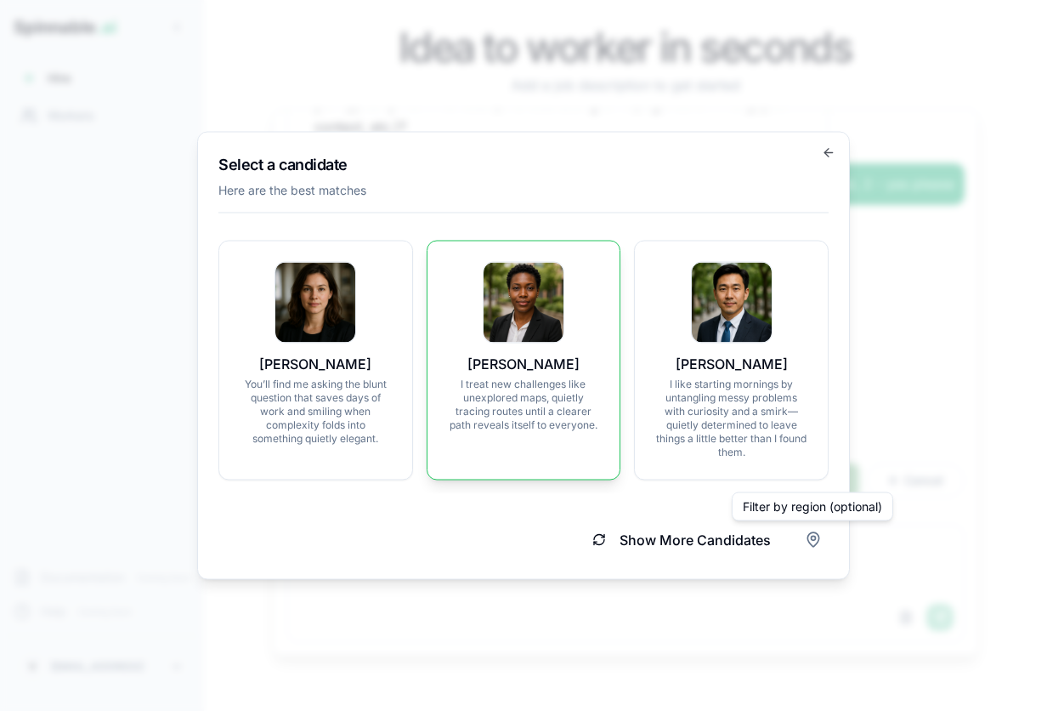
click at [546, 319] on img at bounding box center [524, 303] width 80 height 80
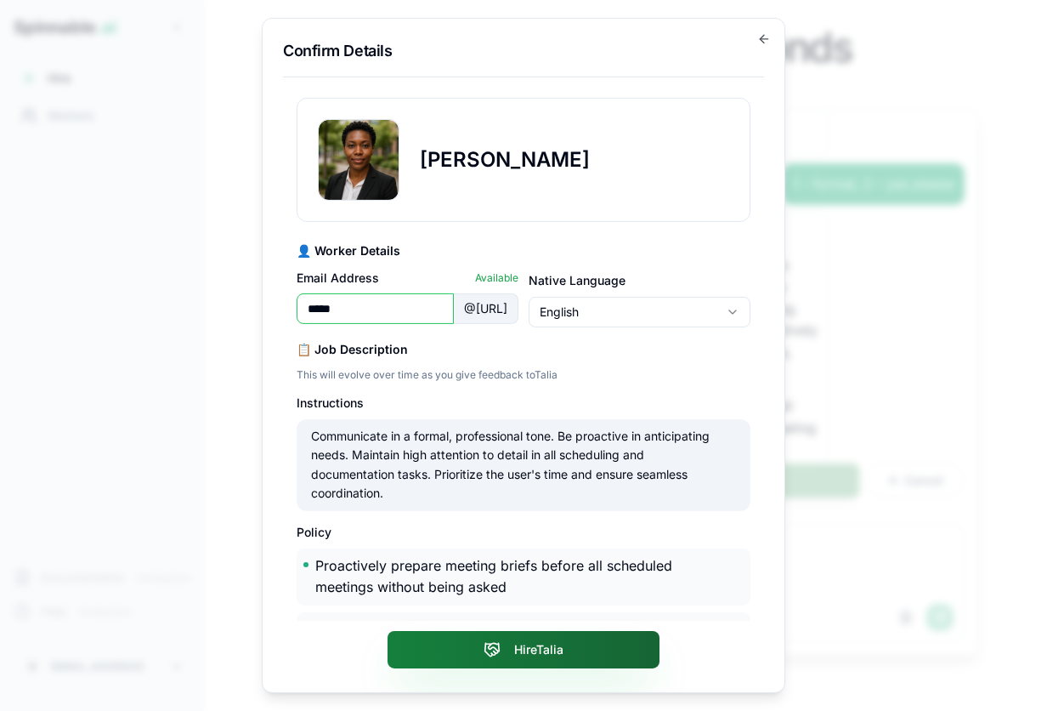
type input "*****"
click at [519, 650] on button "Hire Talia" at bounding box center [524, 649] width 272 height 37
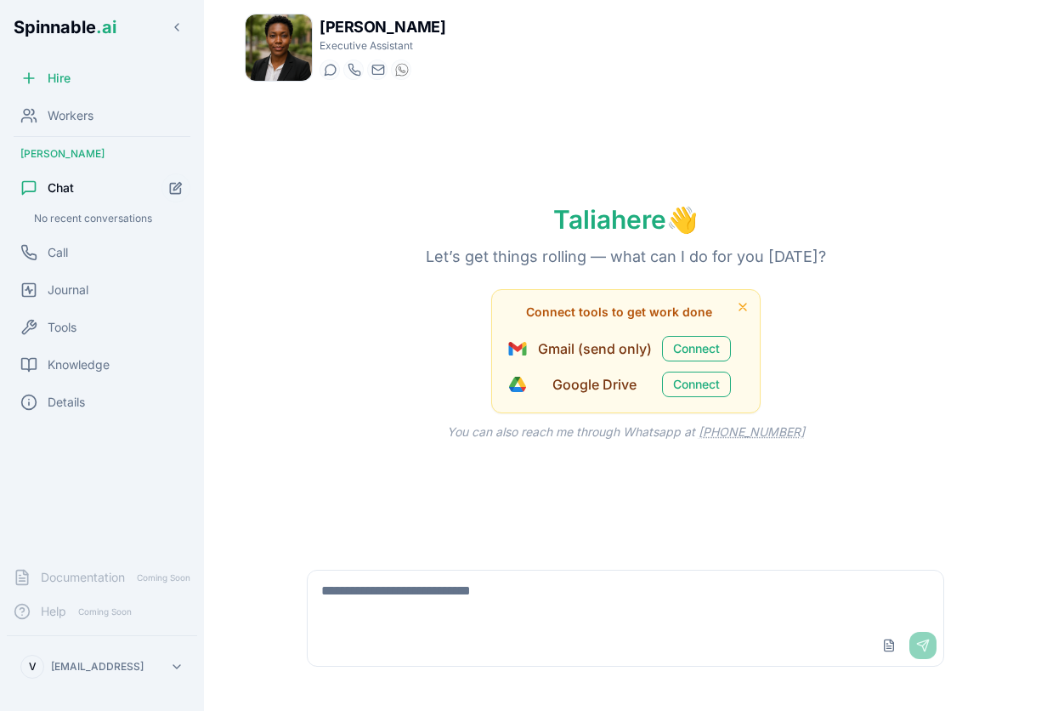
click at [508, 581] on textarea at bounding box center [626, 597] width 636 height 54
type textarea "*"
click at [689, 352] on button "Connect" at bounding box center [696, 349] width 69 height 26
click at [485, 600] on textarea at bounding box center [626, 597] width 636 height 54
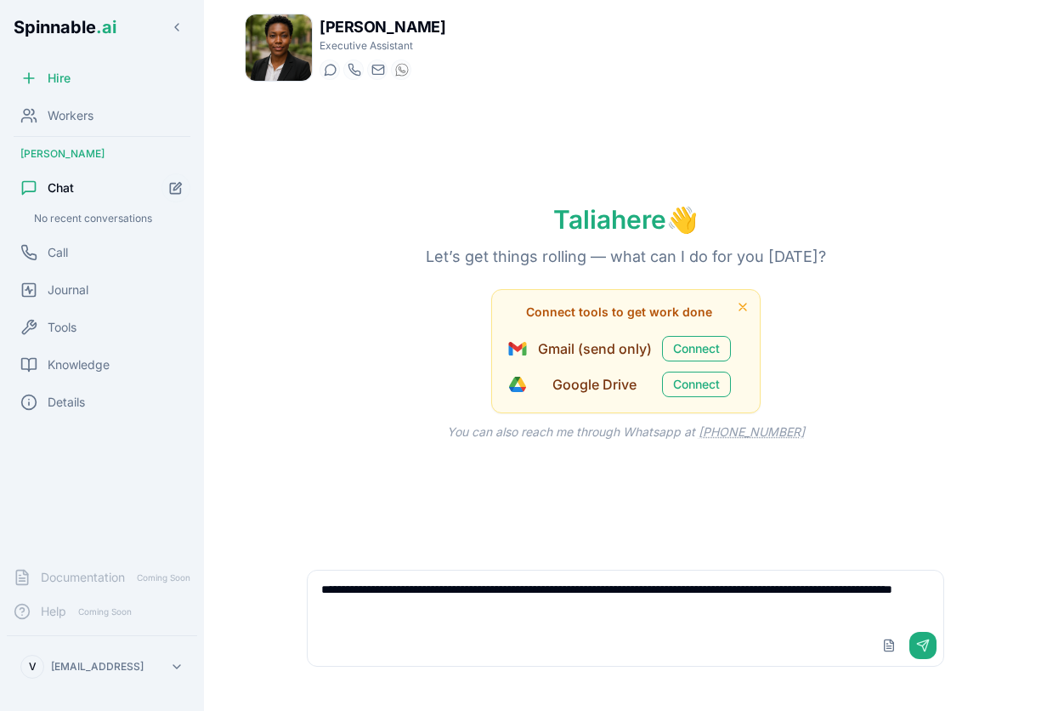
type textarea "**********"
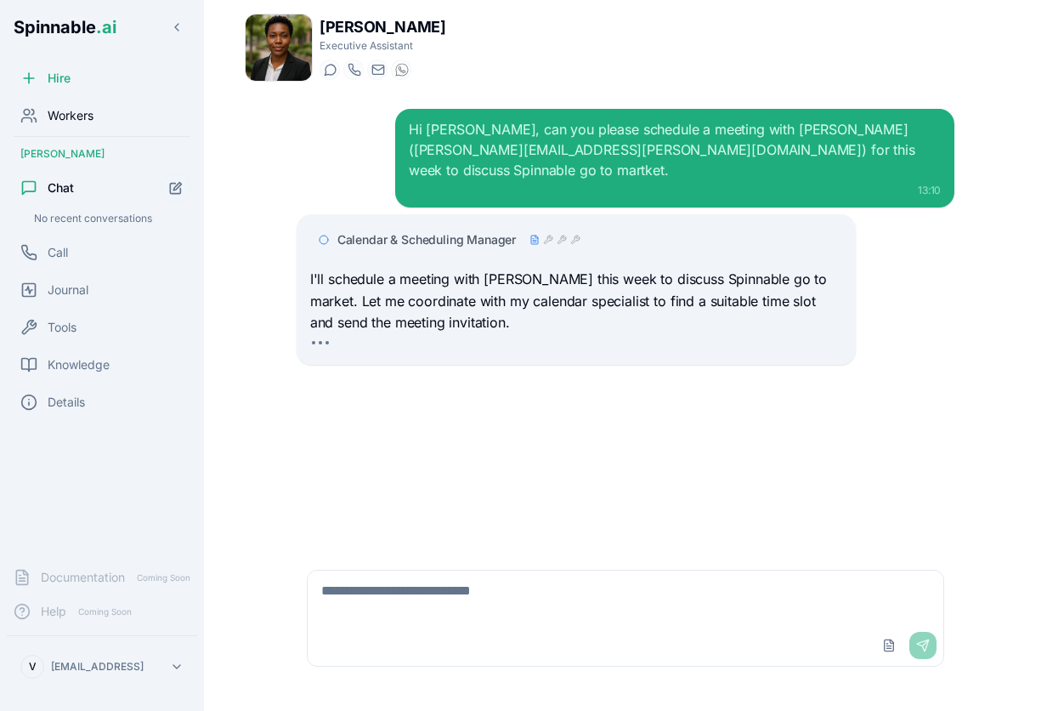
click at [43, 114] on div "Workers" at bounding box center [56, 115] width 73 height 17
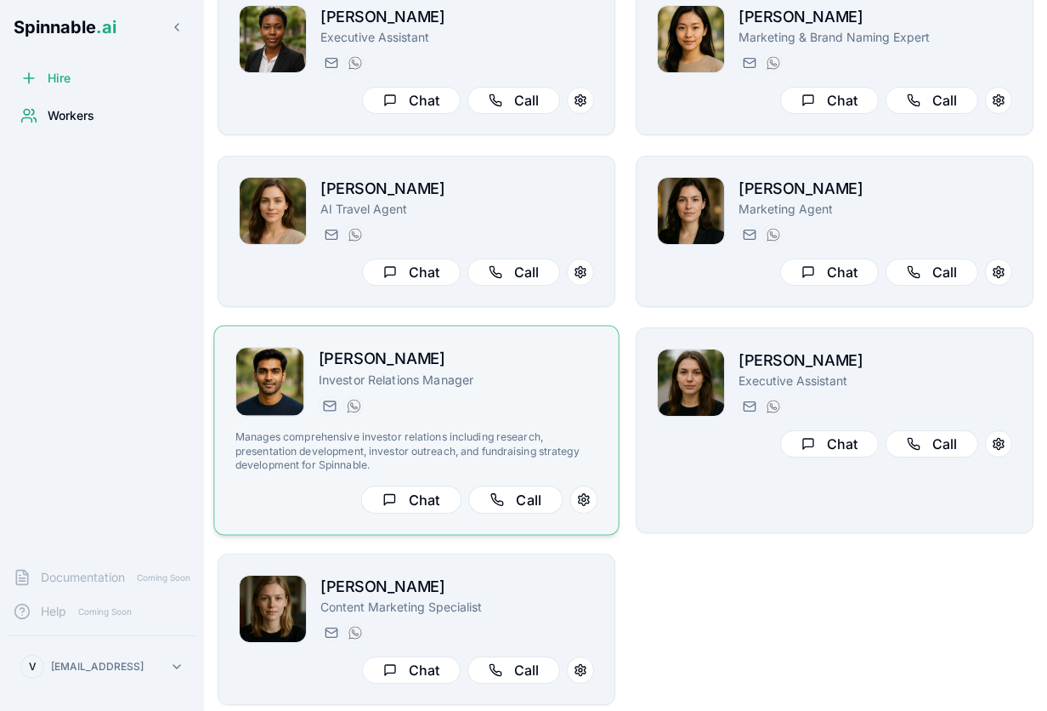
scroll to position [121, 0]
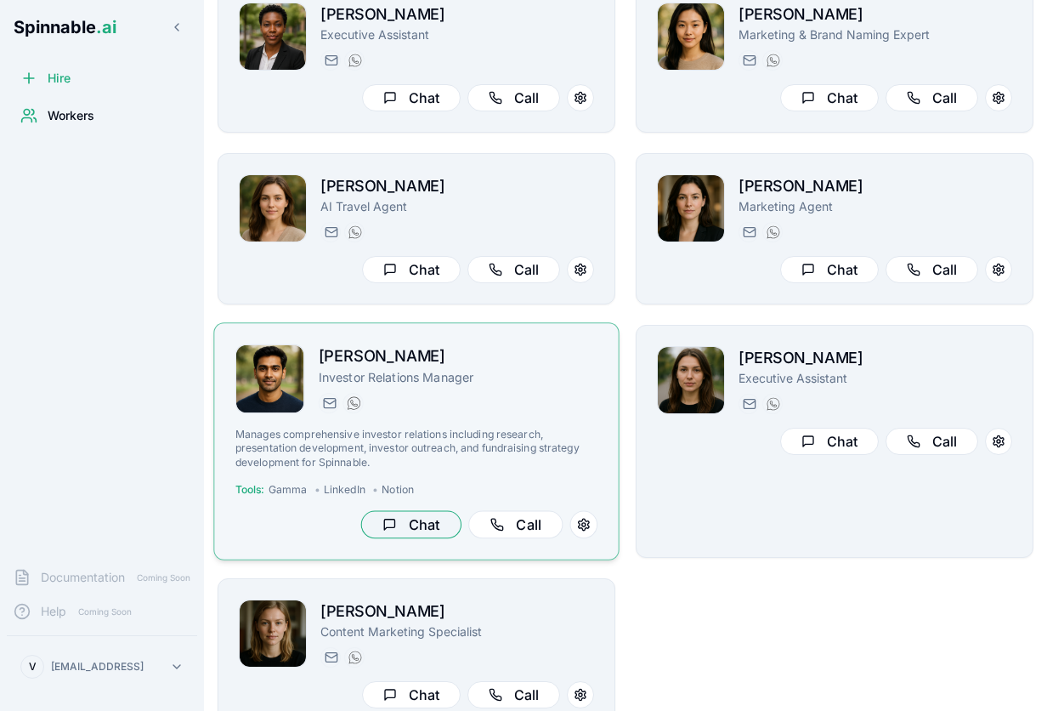
click at [394, 525] on button "Chat" at bounding box center [411, 525] width 100 height 28
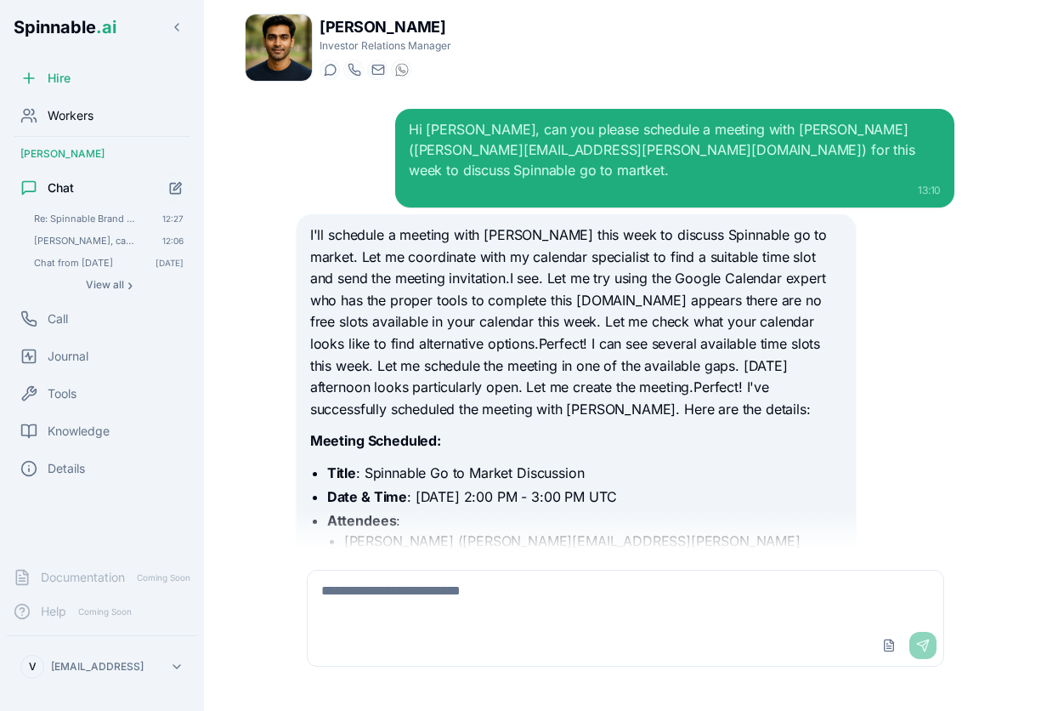
click at [65, 111] on span "Workers" at bounding box center [71, 115] width 46 height 17
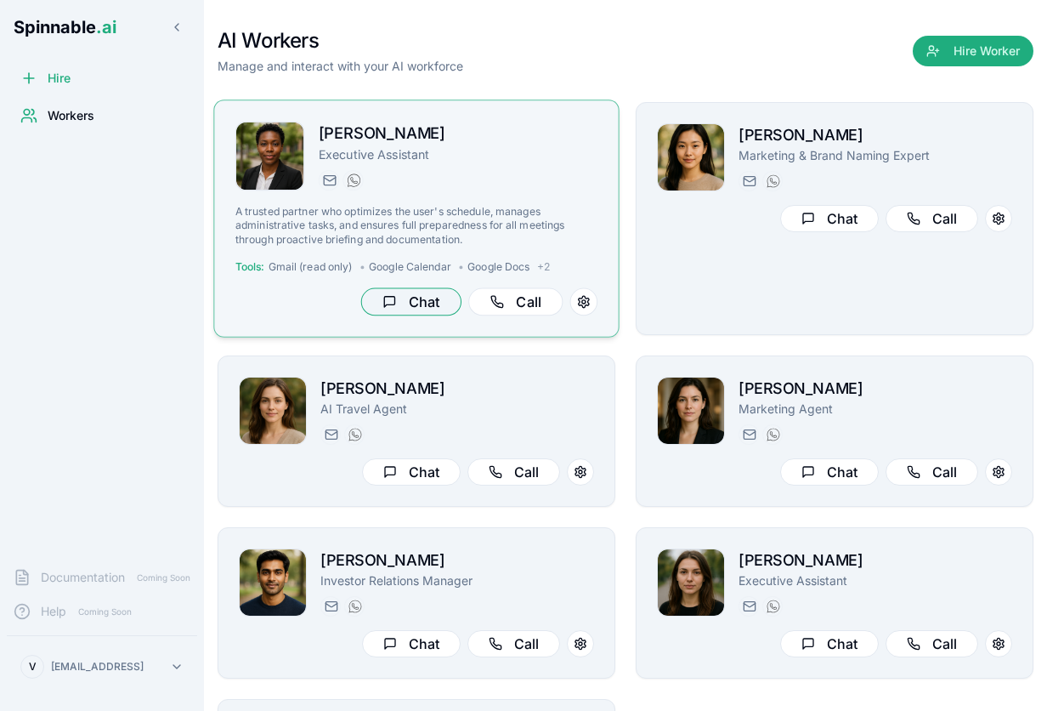
click at [409, 308] on button "Chat" at bounding box center [411, 302] width 100 height 28
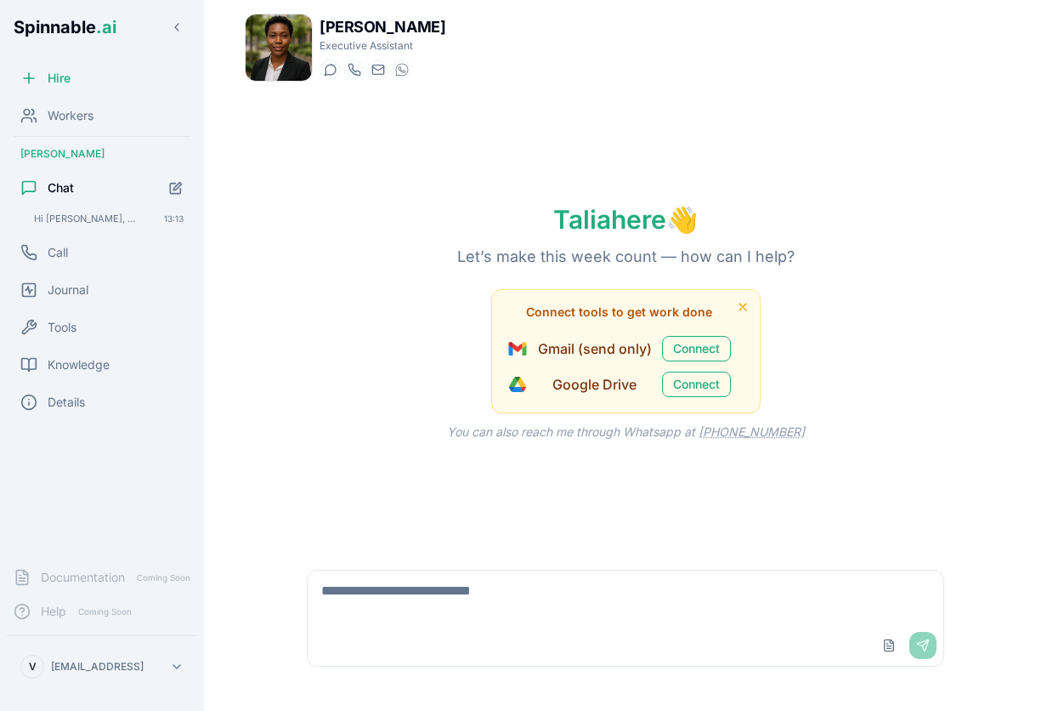
click at [471, 598] on textarea at bounding box center [626, 597] width 636 height 54
type textarea "****"
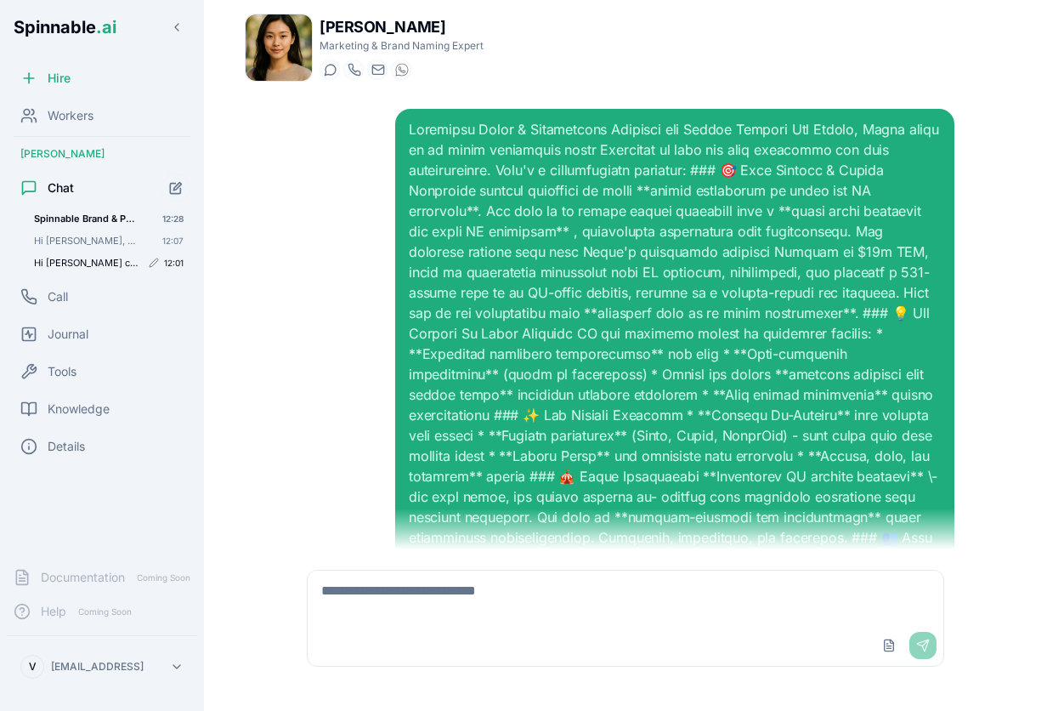
scroll to position [1845, 0]
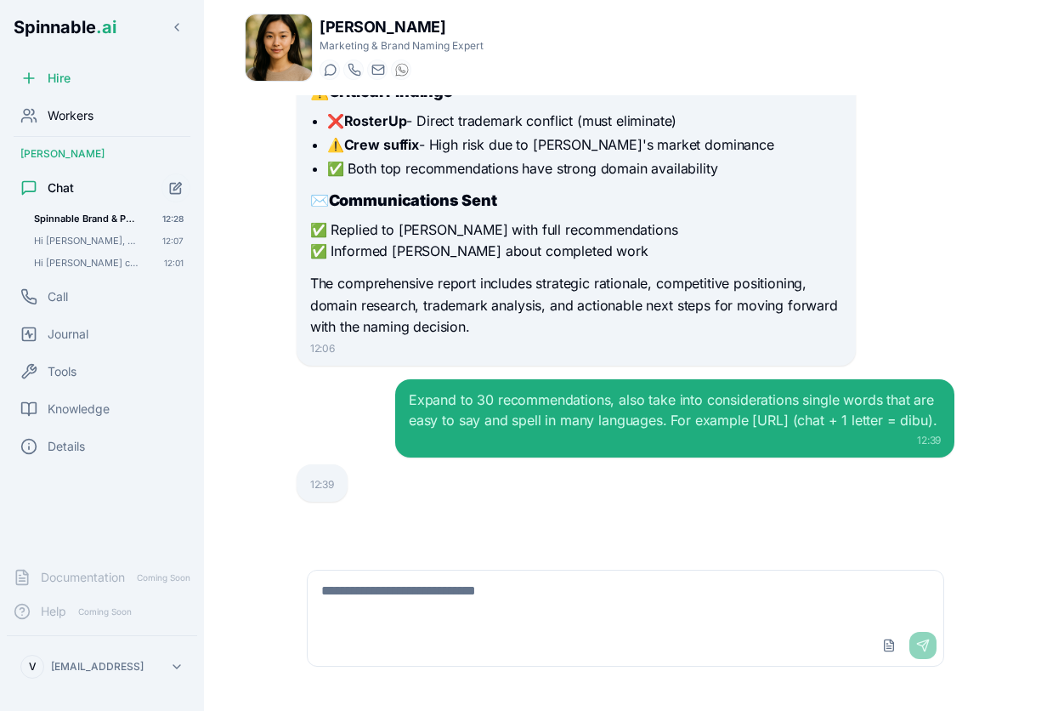
click at [65, 124] on div "Workers" at bounding box center [102, 116] width 190 height 34
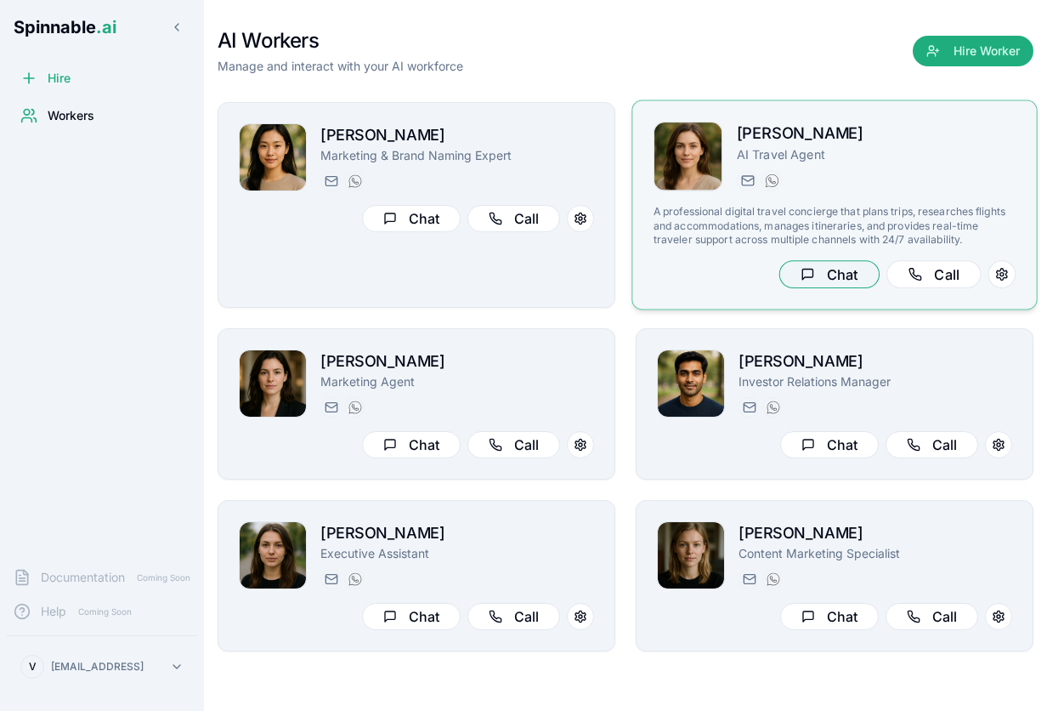
click at [819, 269] on button "Chat" at bounding box center [829, 274] width 100 height 28
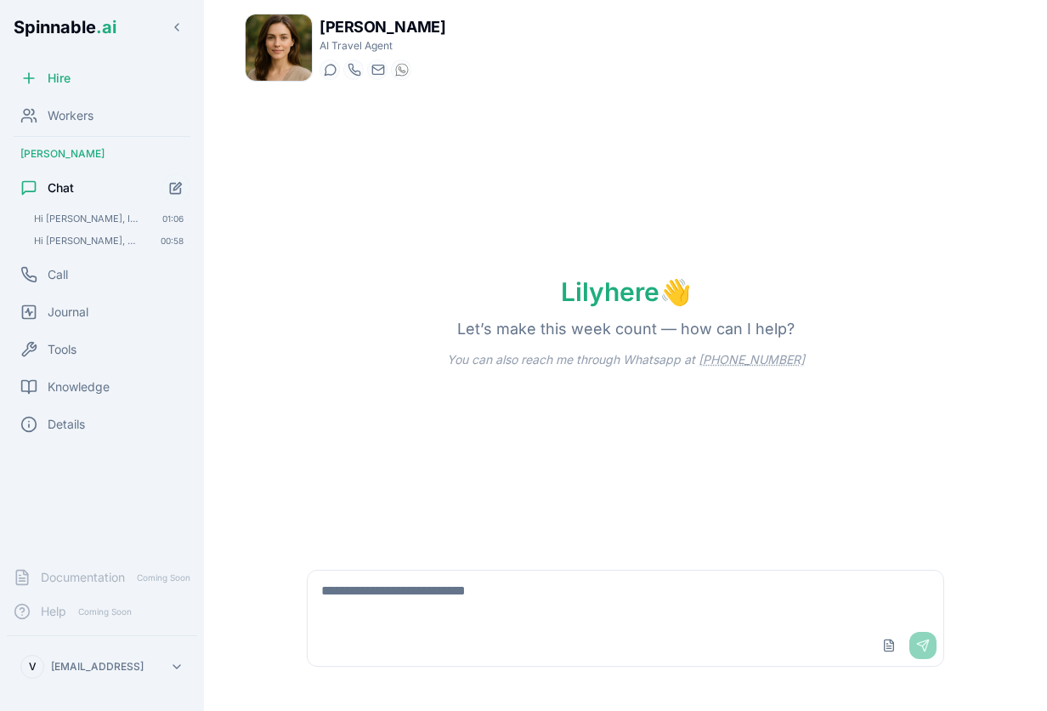
click at [580, 613] on textarea at bounding box center [626, 597] width 636 height 54
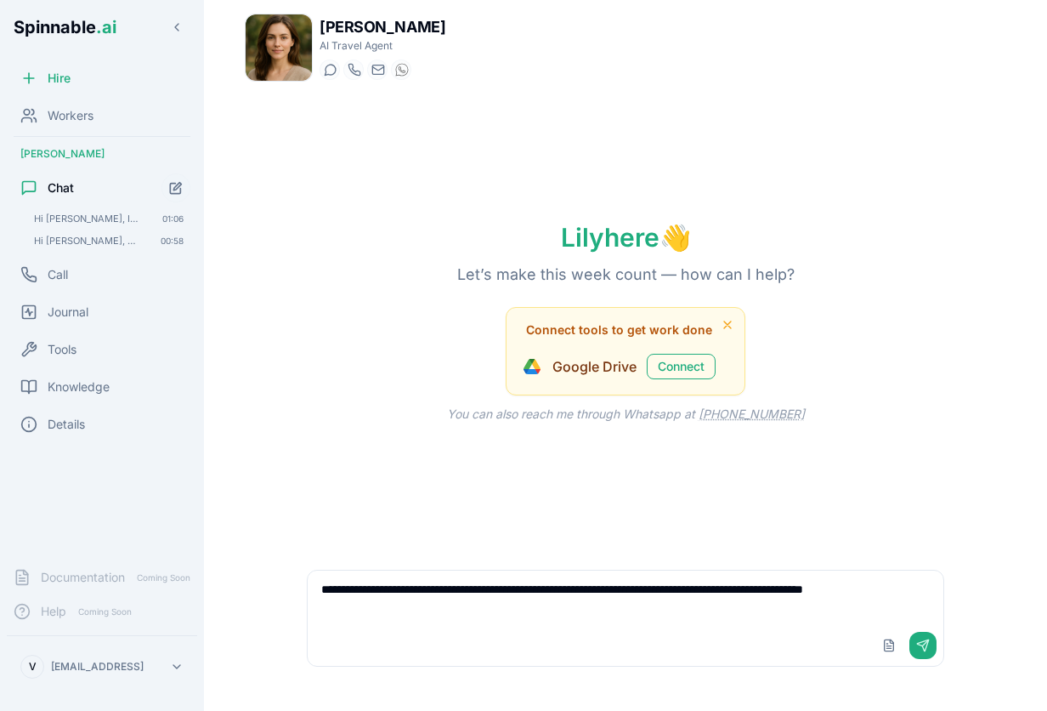
type textarea "**********"
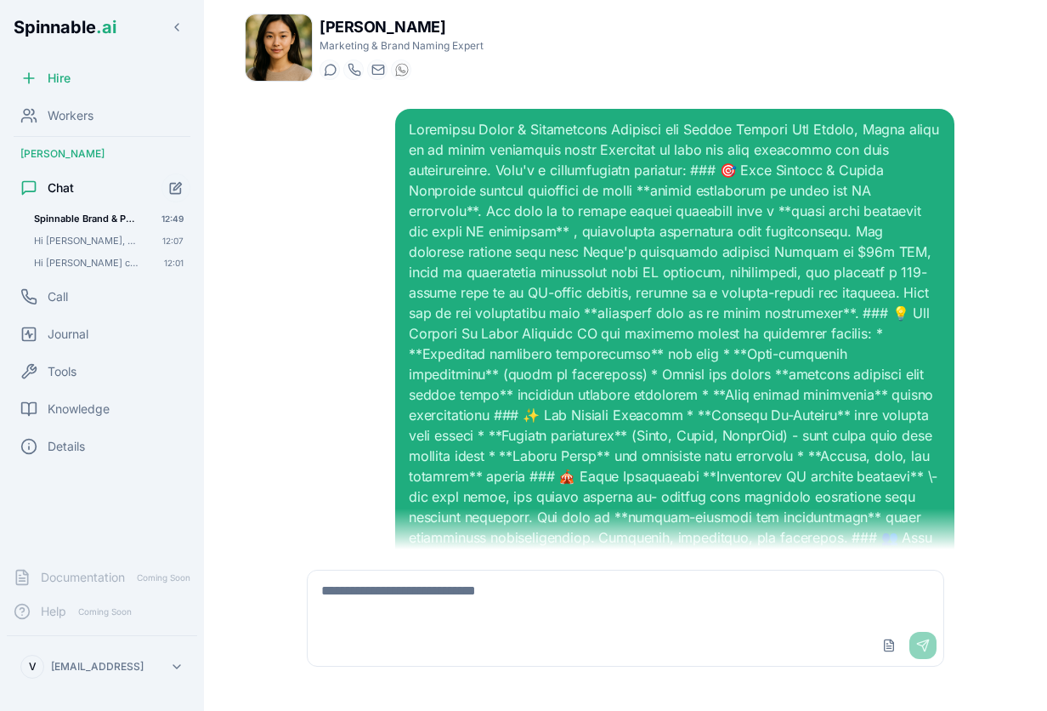
scroll to position [2028, 0]
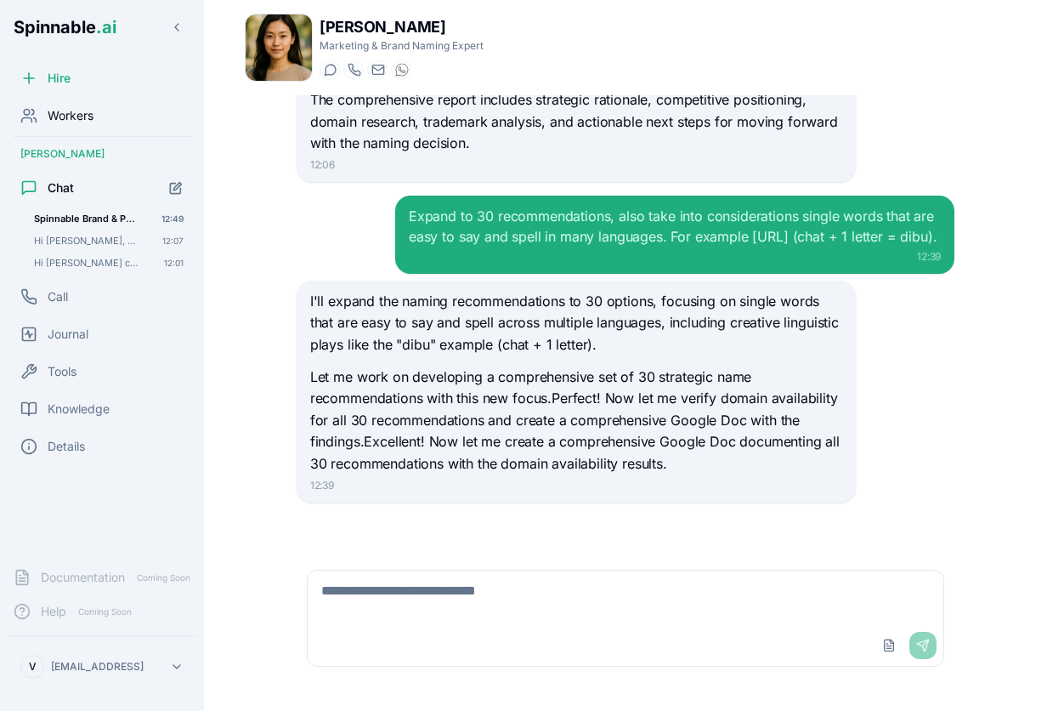
click at [74, 123] on span "Workers" at bounding box center [71, 115] width 46 height 17
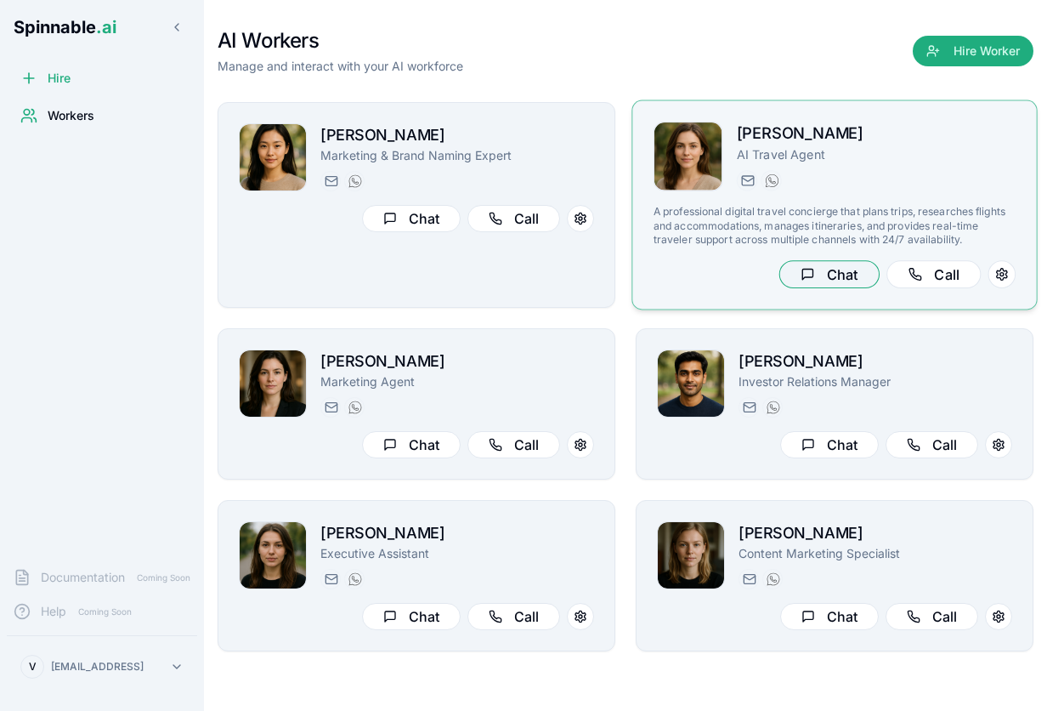
click at [829, 269] on button "Chat" at bounding box center [829, 274] width 100 height 28
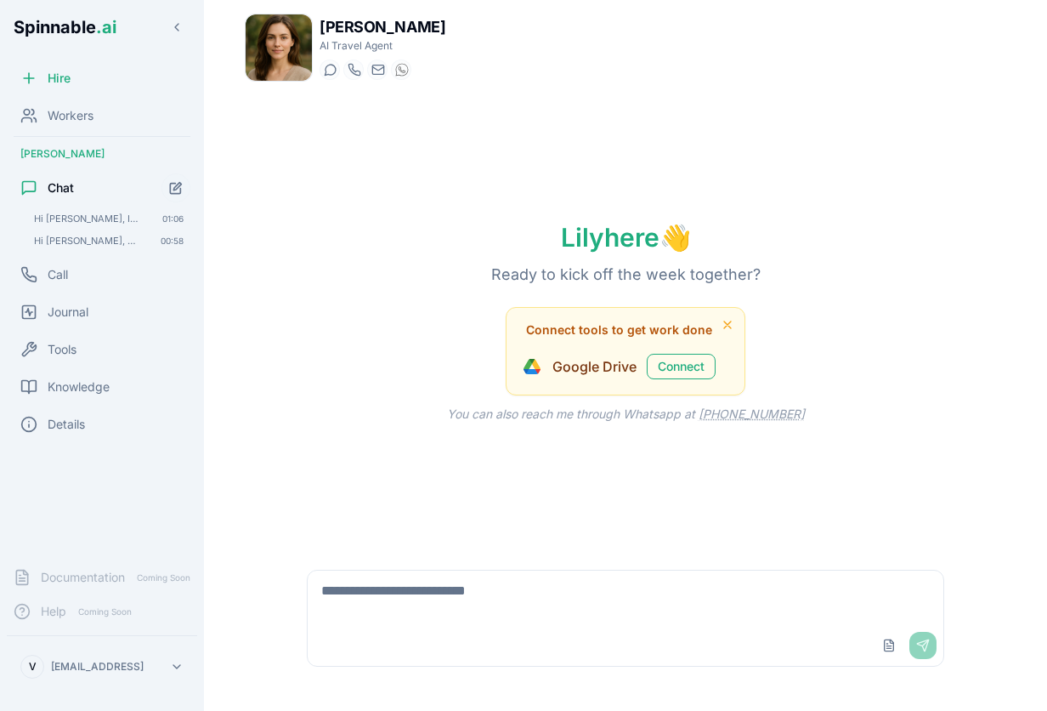
click at [575, 596] on textarea at bounding box center [626, 597] width 636 height 54
type textarea "**********"
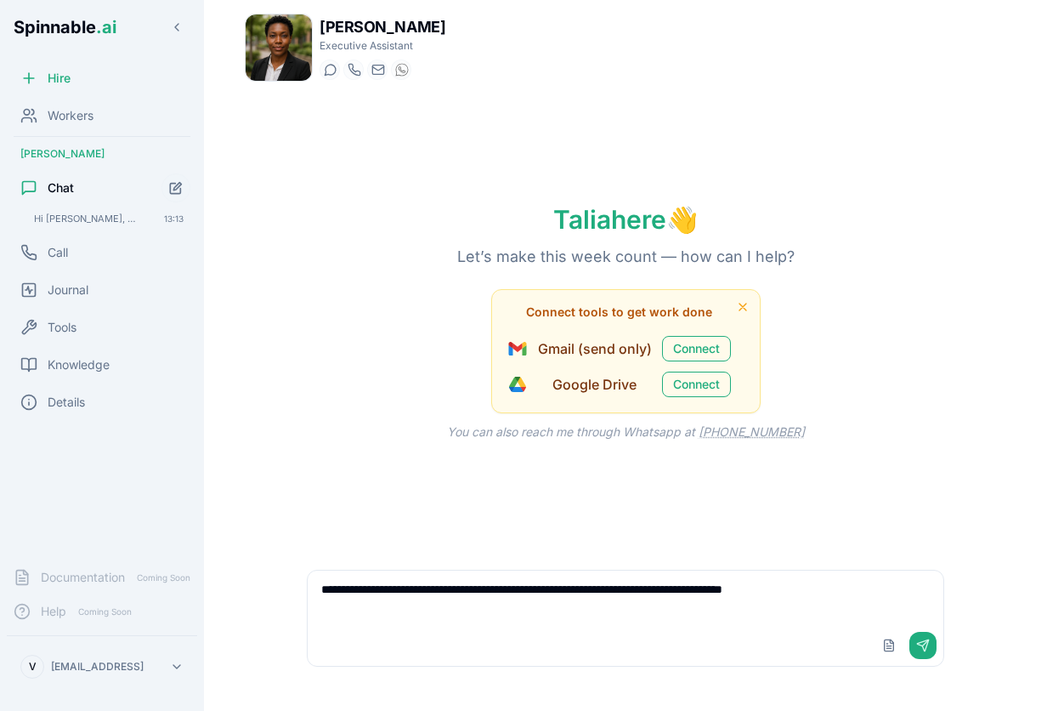
type textarea "**********"
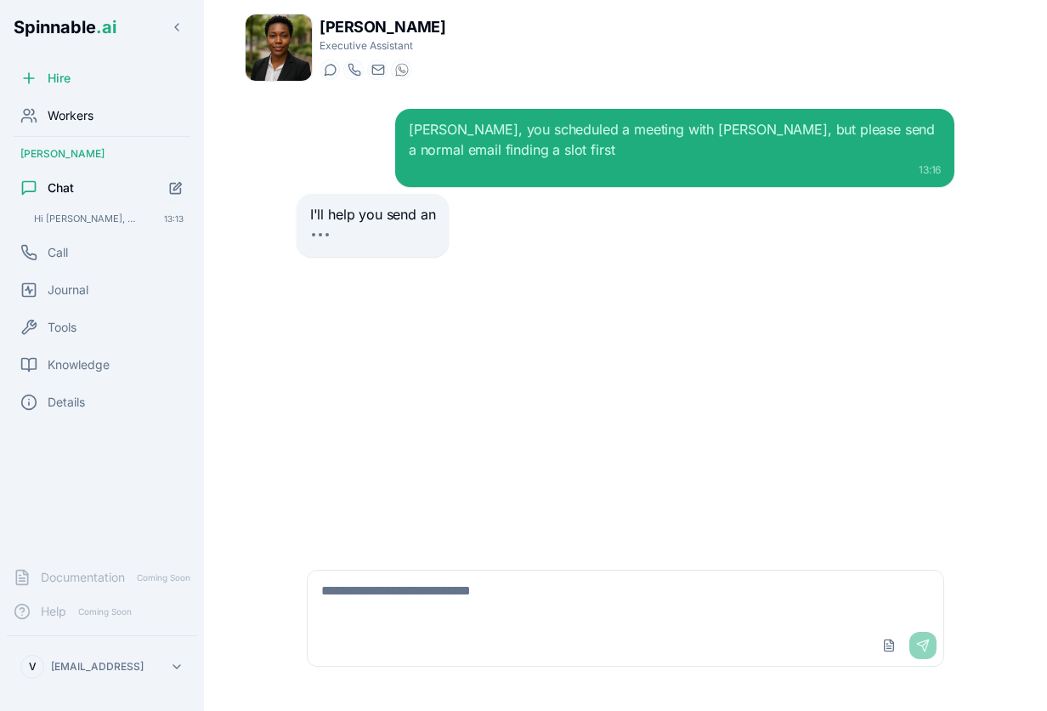
click at [83, 120] on span "Workers" at bounding box center [71, 115] width 46 height 17
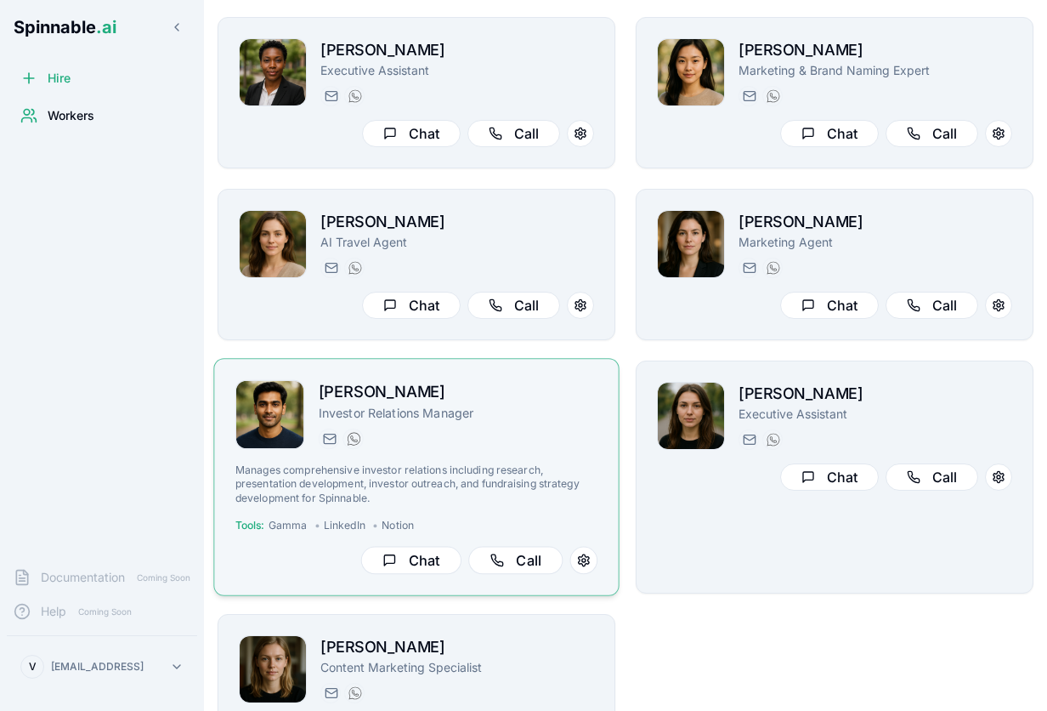
scroll to position [85, 0]
click at [405, 556] on button "Chat" at bounding box center [411, 561] width 100 height 28
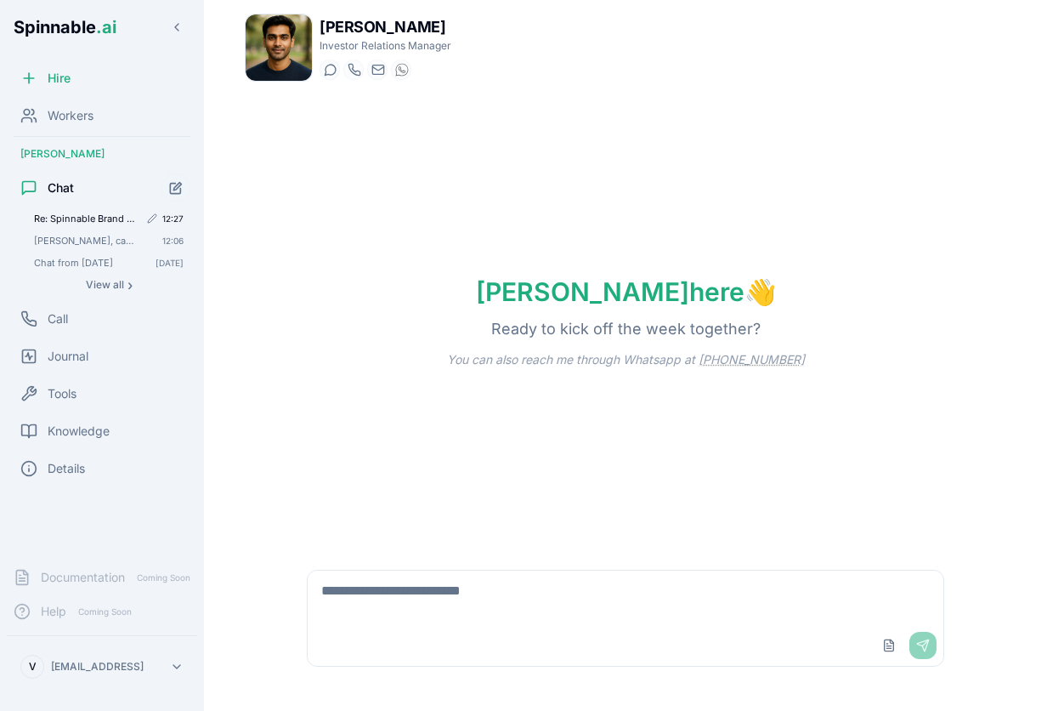
click at [71, 213] on span "Re: Spinnable Brand & Positioning Overview for Naming Project Hey [PERSON_NAME]…" at bounding box center [86, 219] width 105 height 12
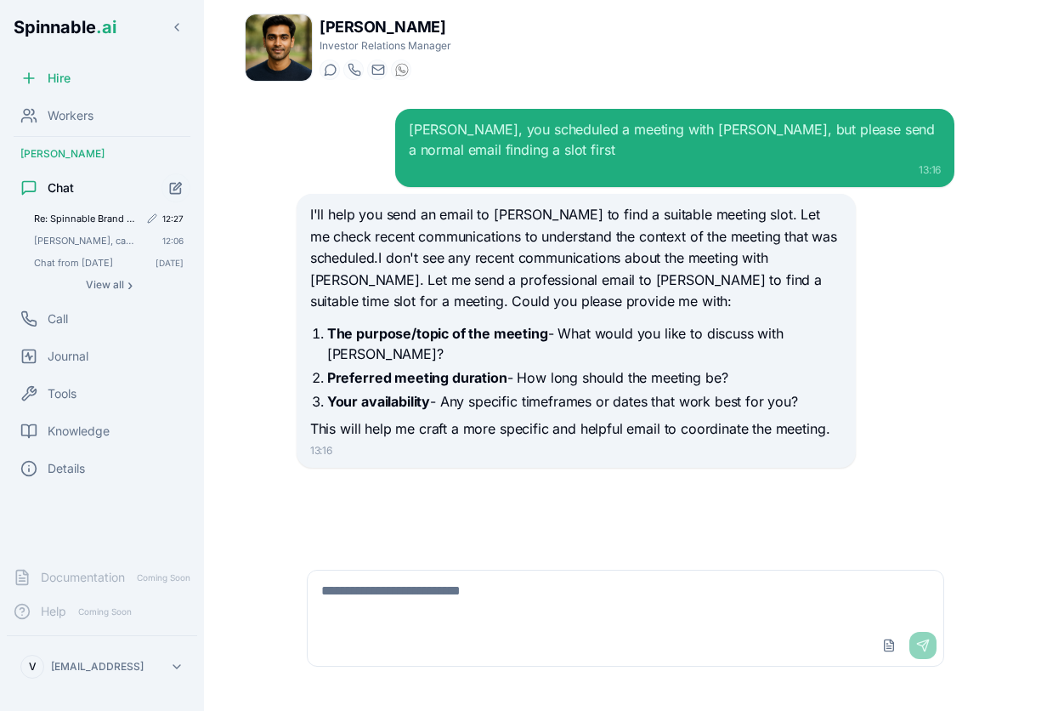
click at [93, 218] on span "Re: Spinnable Brand & Positioning Overview for Naming Project Hey [PERSON_NAME]…" at bounding box center [86, 219] width 105 height 12
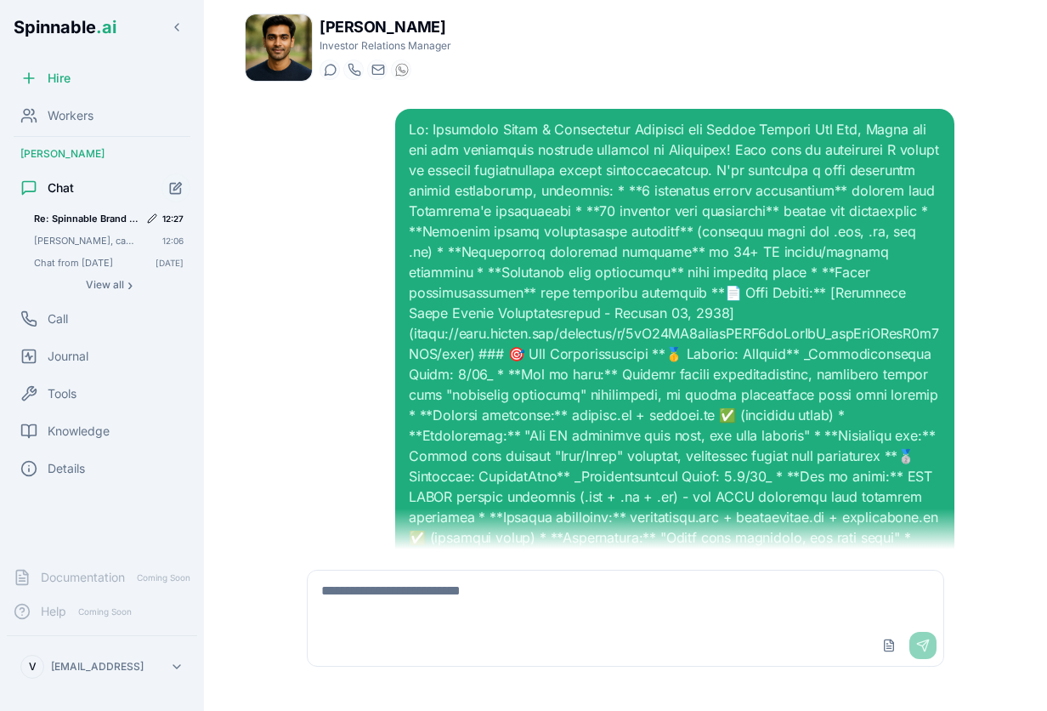
scroll to position [648, 0]
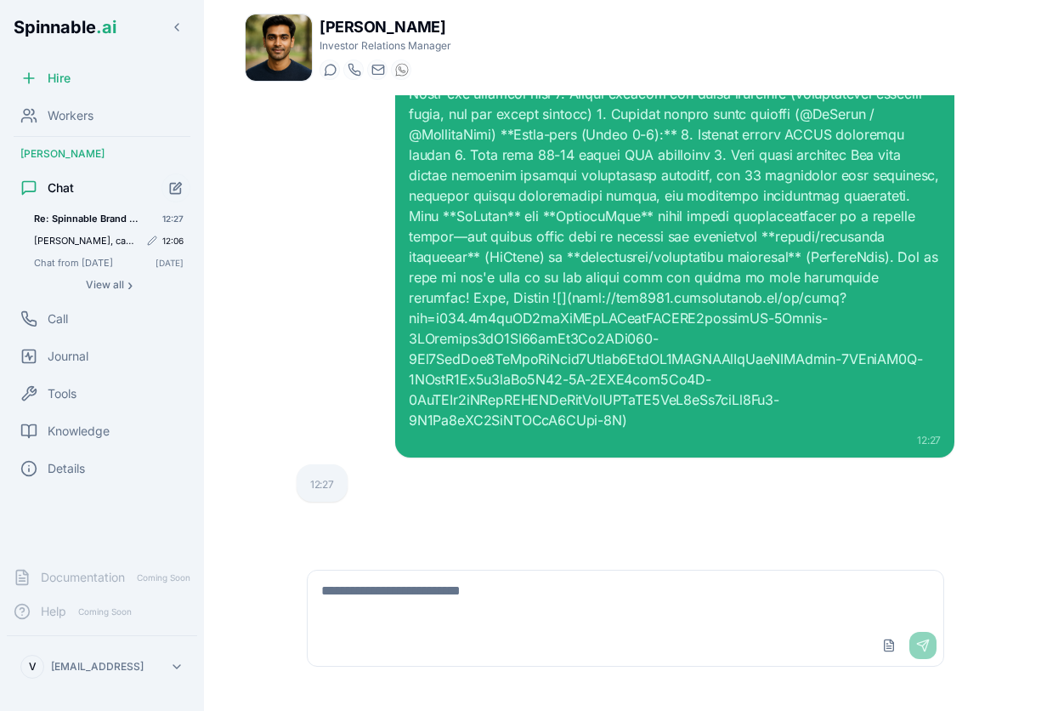
click at [109, 242] on span "[PERSON_NAME], can you create a summary of what you know about spinnable and se…" at bounding box center [86, 241] width 105 height 12
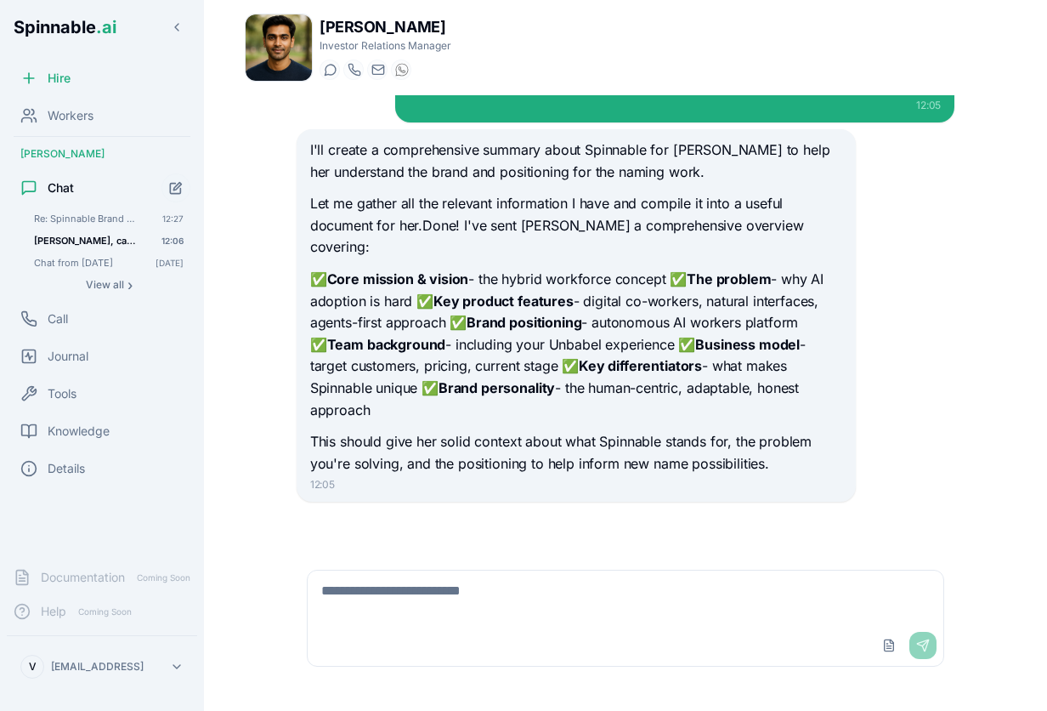
scroll to position [62, 0]
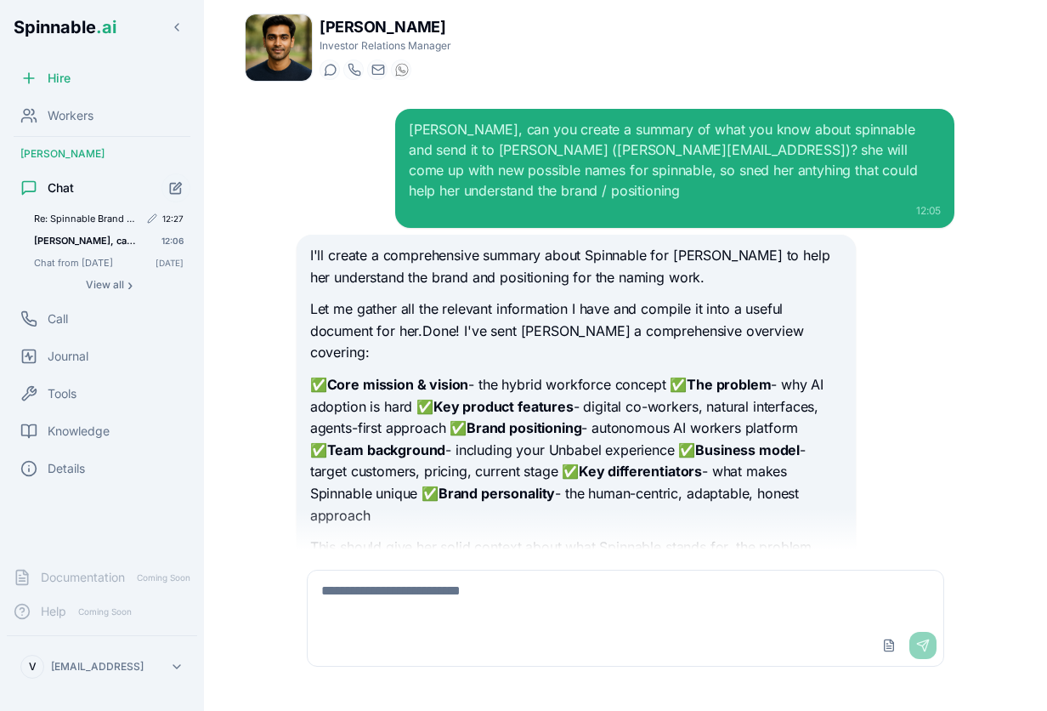
scroll to position [62, 0]
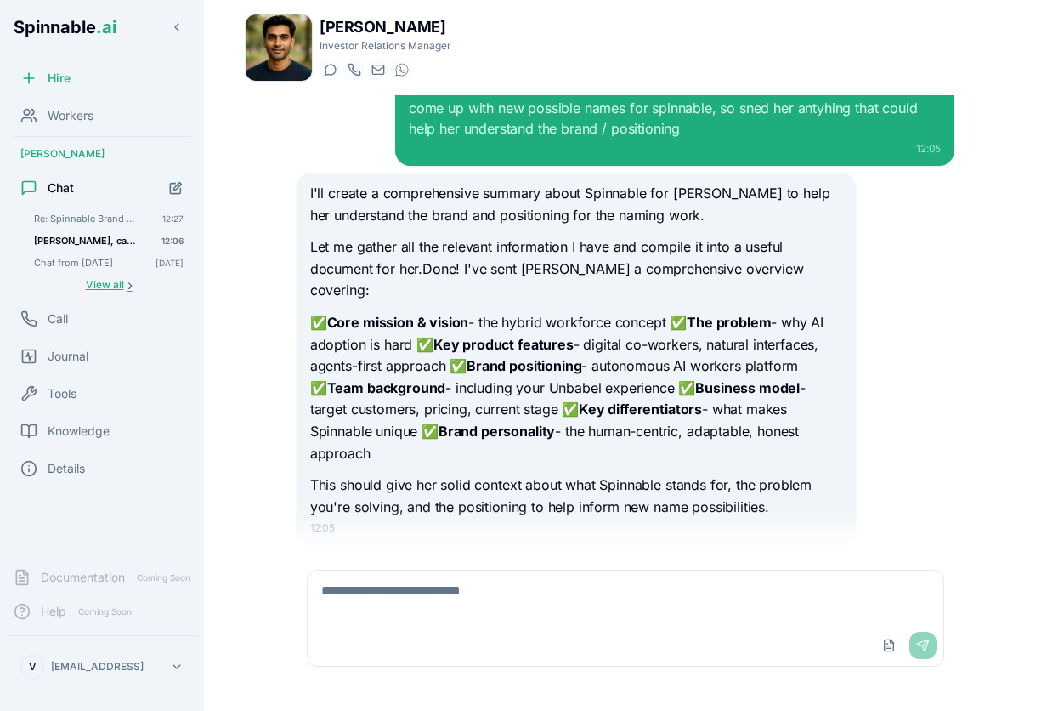
click at [112, 288] on span "View all" at bounding box center [105, 285] width 38 height 14
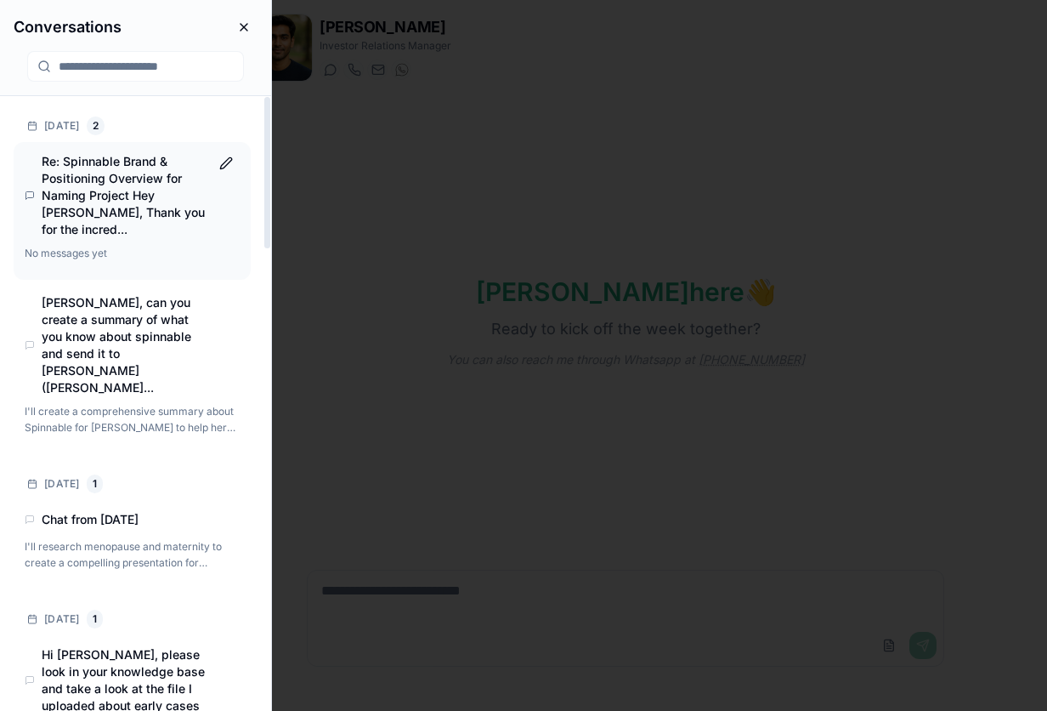
click at [73, 182] on h4 "Re: Spinnable Brand & Positioning Overview for Naming Project Hey [PERSON_NAME]…" at bounding box center [125, 195] width 167 height 85
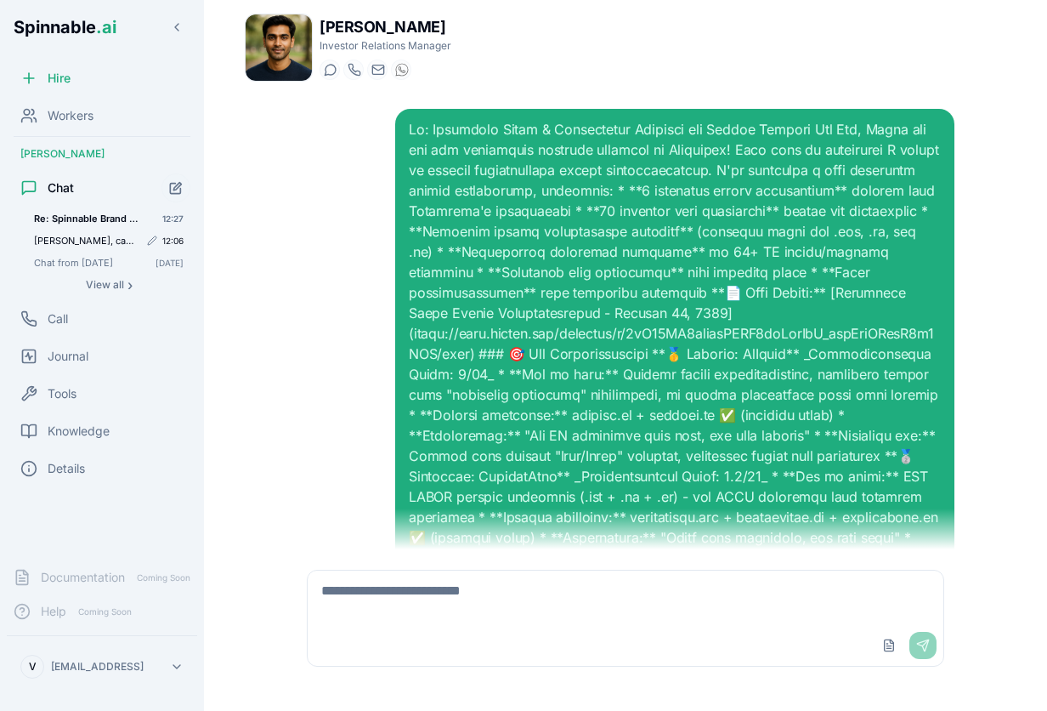
click at [82, 245] on span "[PERSON_NAME], can you create a summary of what you know about spinnable and se…" at bounding box center [86, 241] width 105 height 12
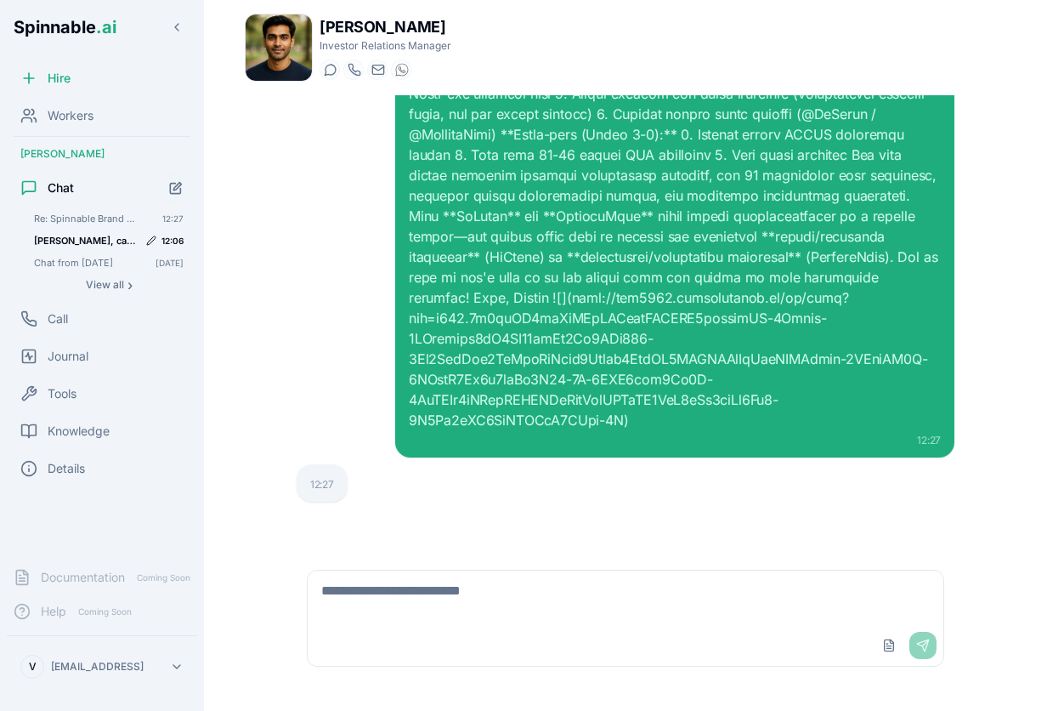
scroll to position [62, 0]
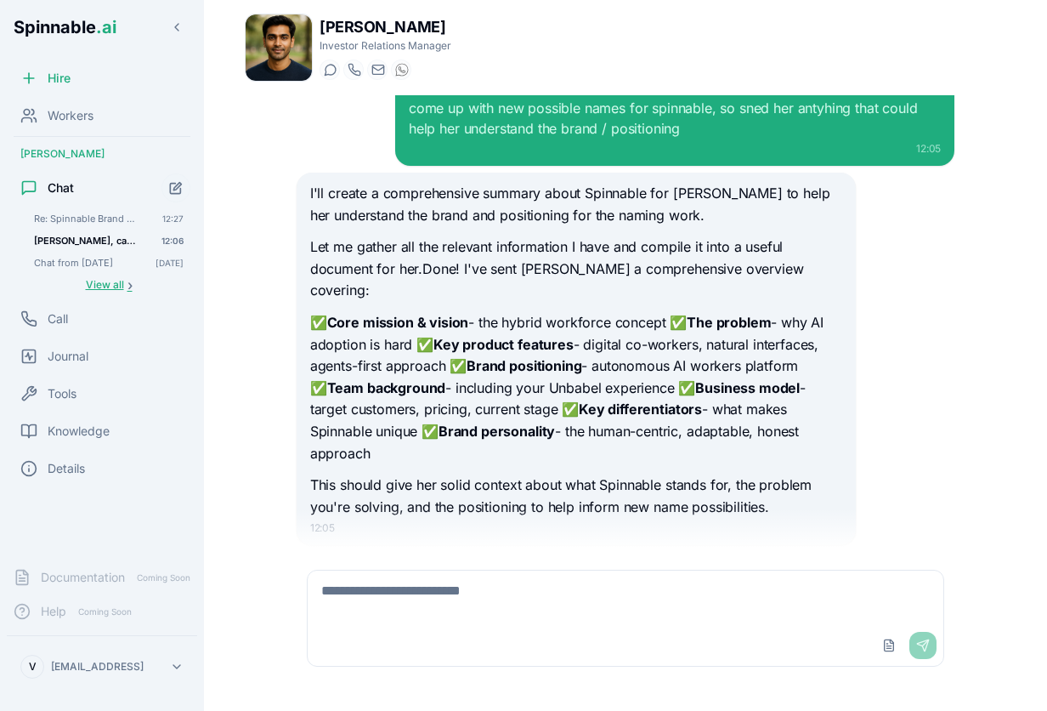
click at [111, 281] on span "View all" at bounding box center [105, 285] width 38 height 14
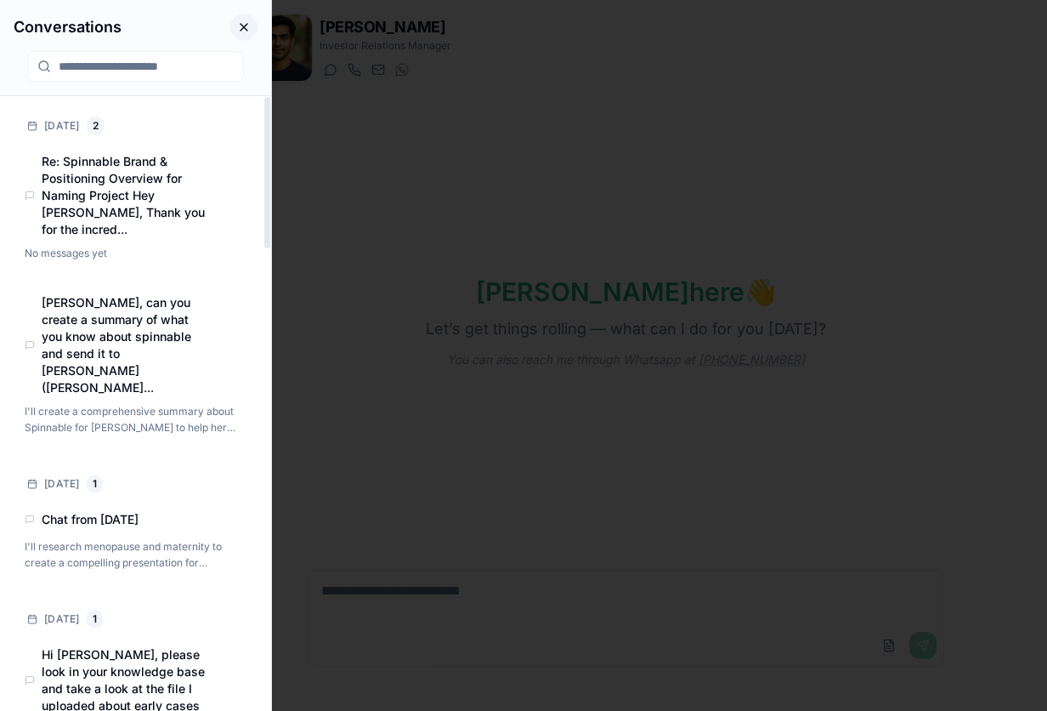
click at [245, 15] on button "Close conversations panel" at bounding box center [243, 27] width 27 height 27
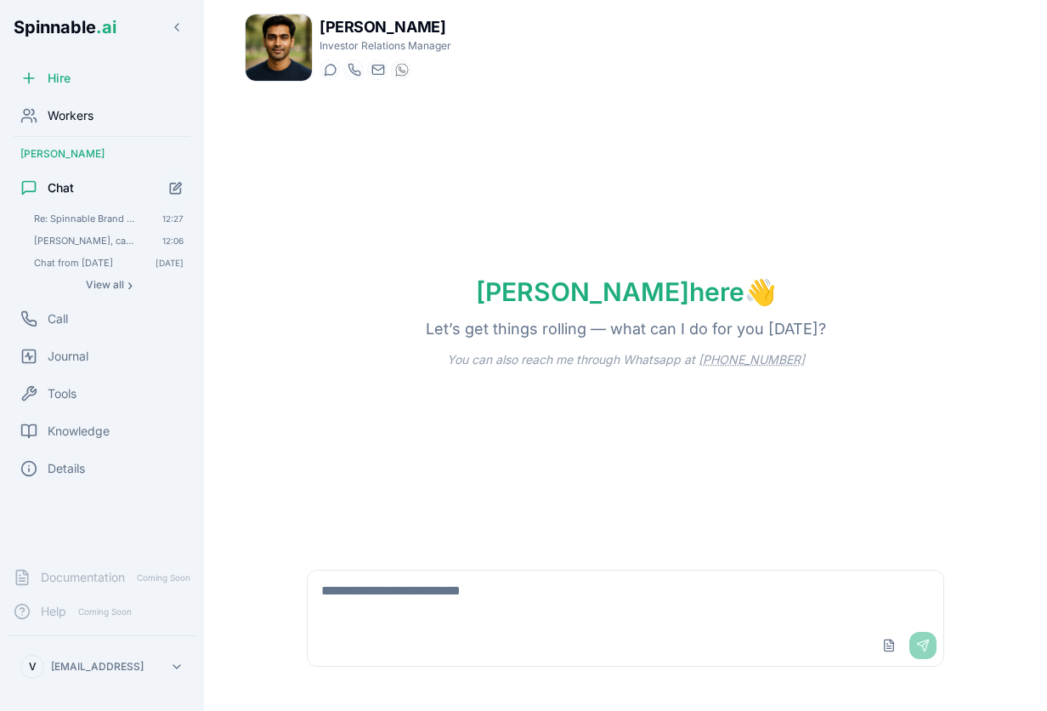
click at [67, 108] on span "Workers" at bounding box center [71, 115] width 46 height 17
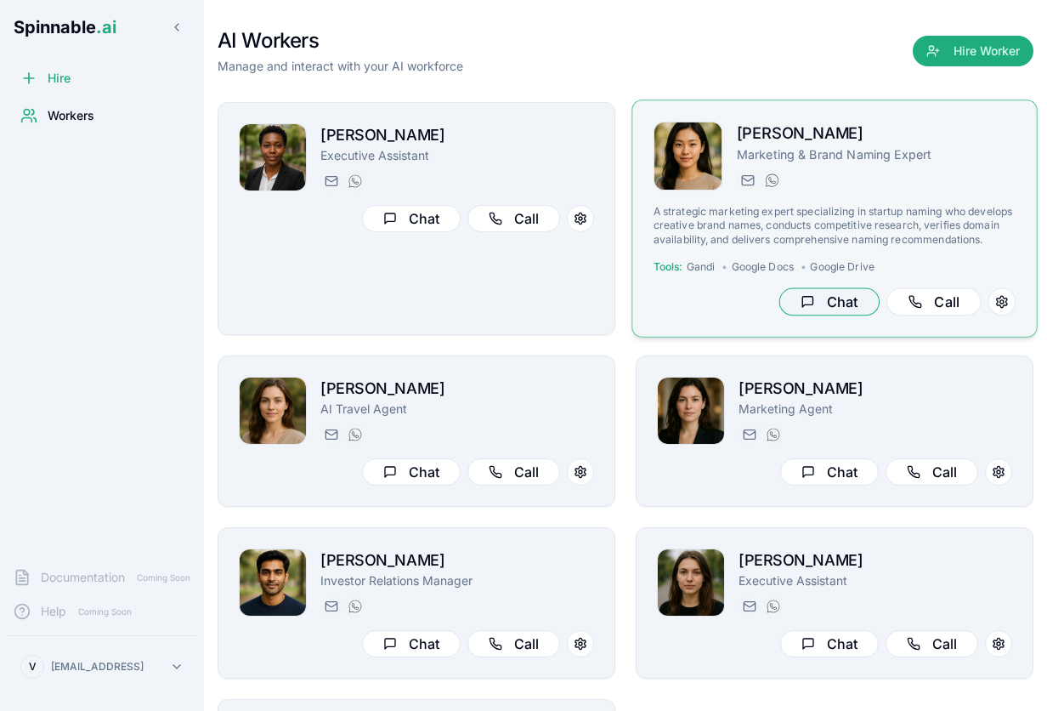
click at [832, 298] on button "Chat" at bounding box center [829, 302] width 100 height 28
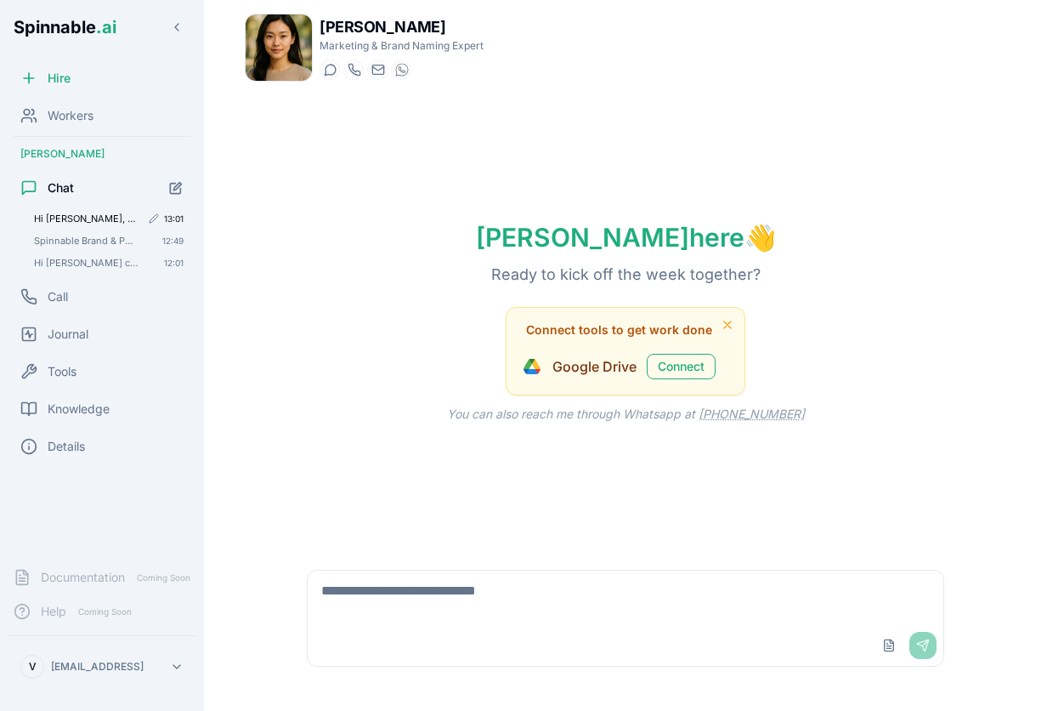
click at [105, 214] on span "Hi Ingrid, did you get an email from Kai about spinnable?" at bounding box center [87, 219] width 106 height 12
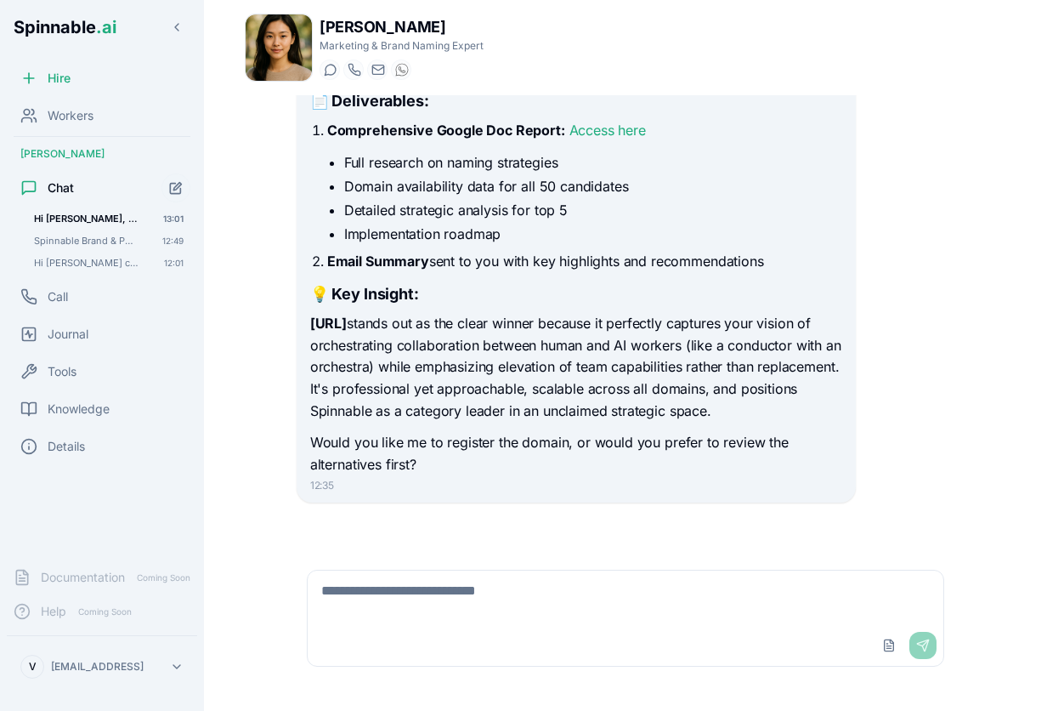
scroll to position [3237, 0]
click at [599, 138] on link "Access here" at bounding box center [608, 129] width 77 height 17
click at [48, 121] on span "Workers" at bounding box center [71, 115] width 46 height 17
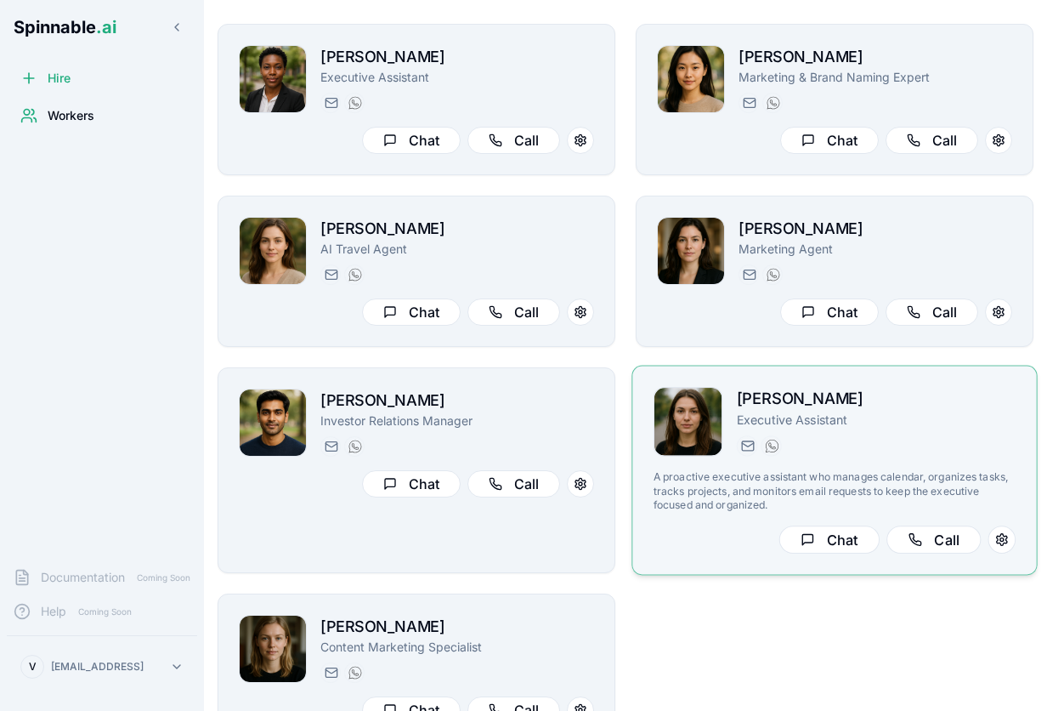
scroll to position [79, 0]
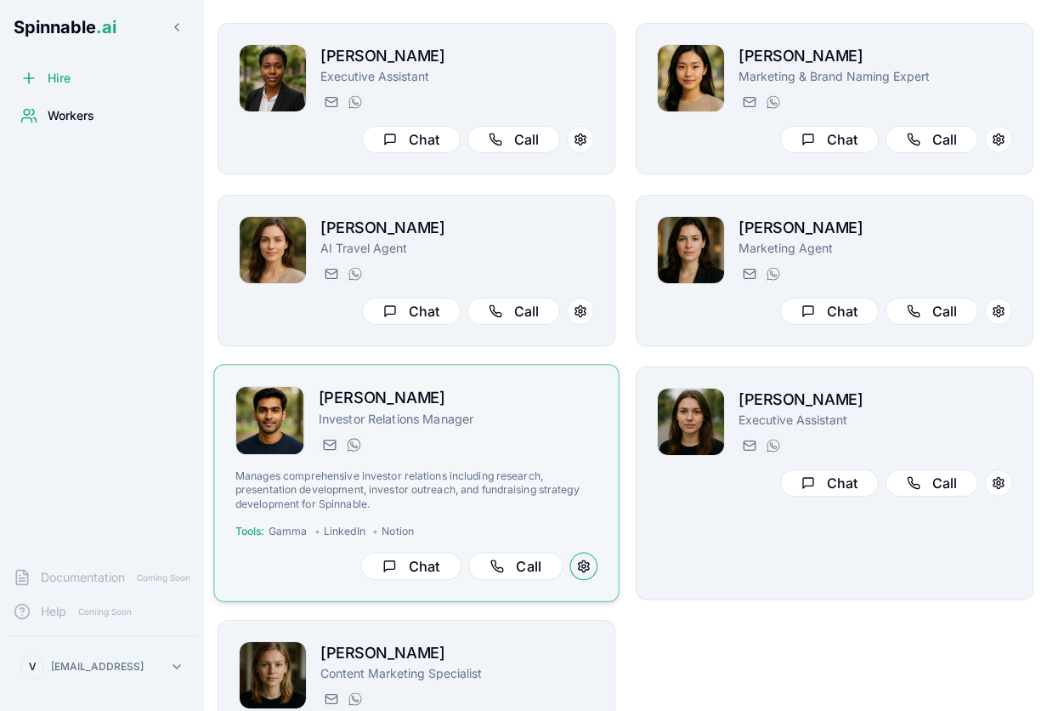
click at [580, 564] on button at bounding box center [584, 567] width 28 height 28
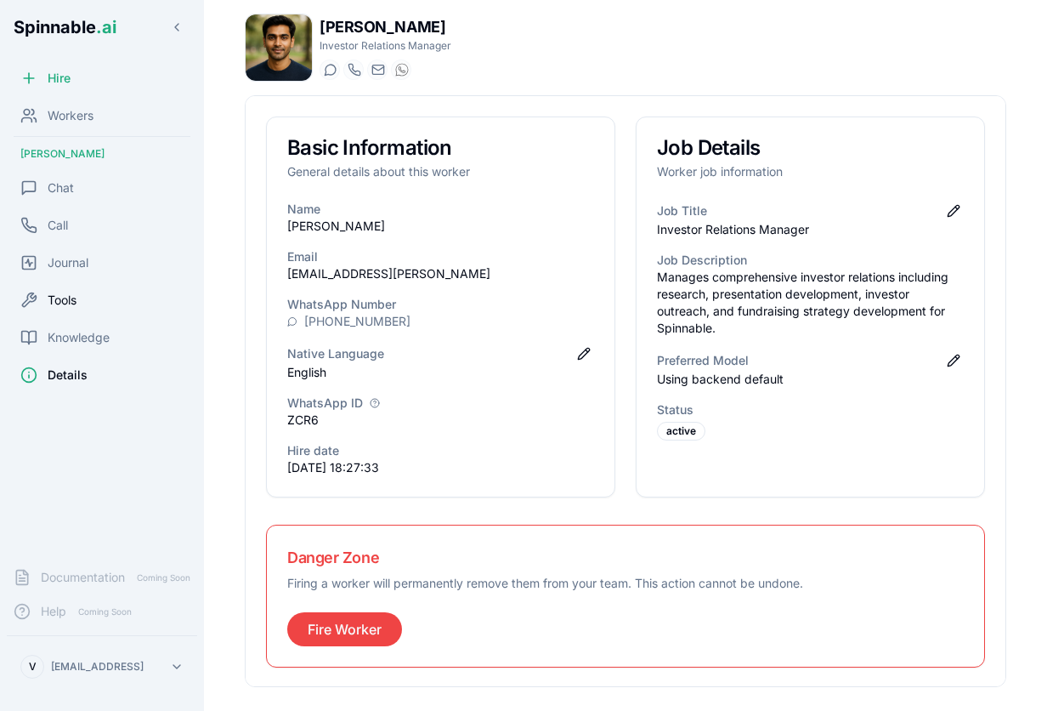
click at [65, 296] on span "Tools" at bounding box center [62, 300] width 29 height 17
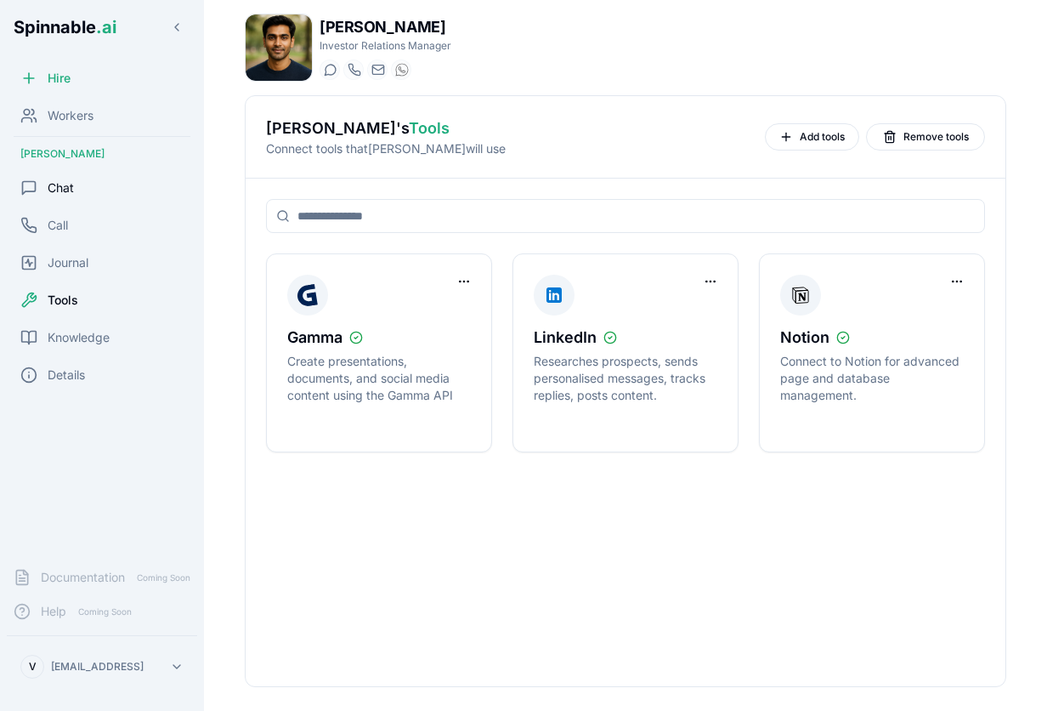
click at [62, 188] on span "Chat" at bounding box center [61, 187] width 26 height 17
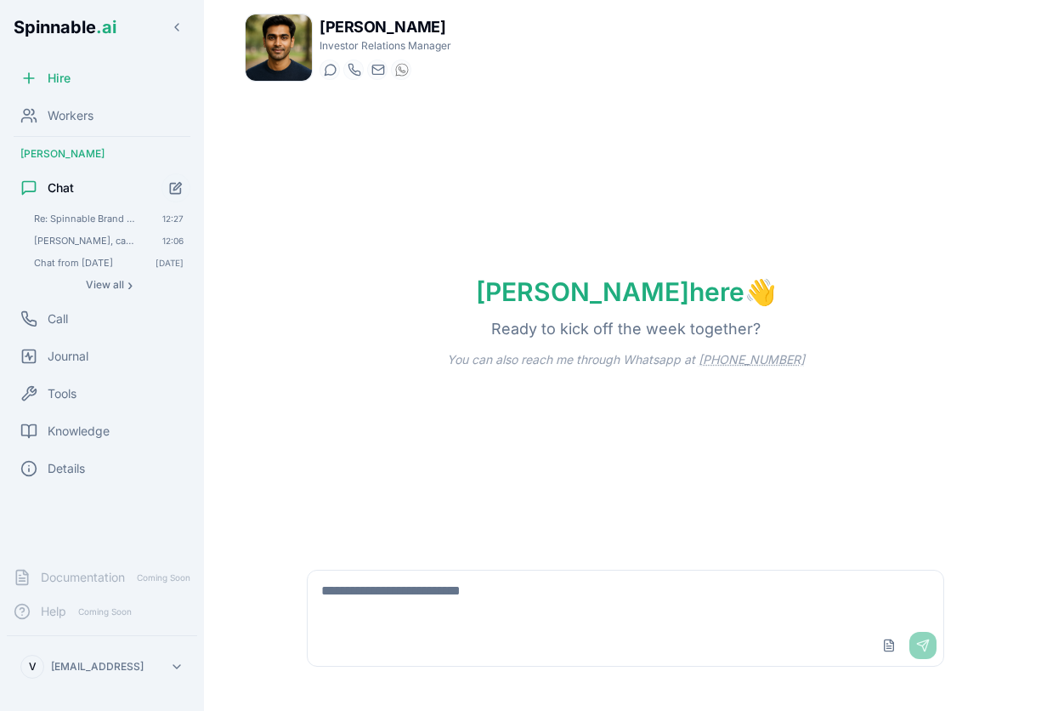
click at [419, 624] on textarea at bounding box center [626, 597] width 636 height 54
type textarea "**********"
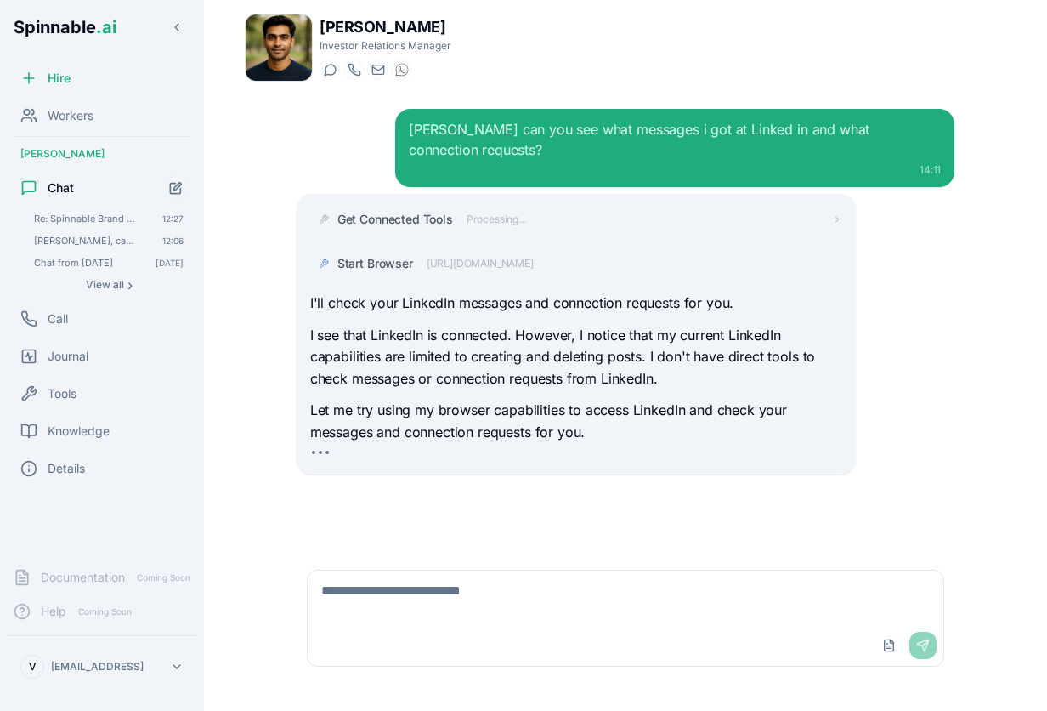
click at [530, 591] on textarea at bounding box center [626, 597] width 636 height 54
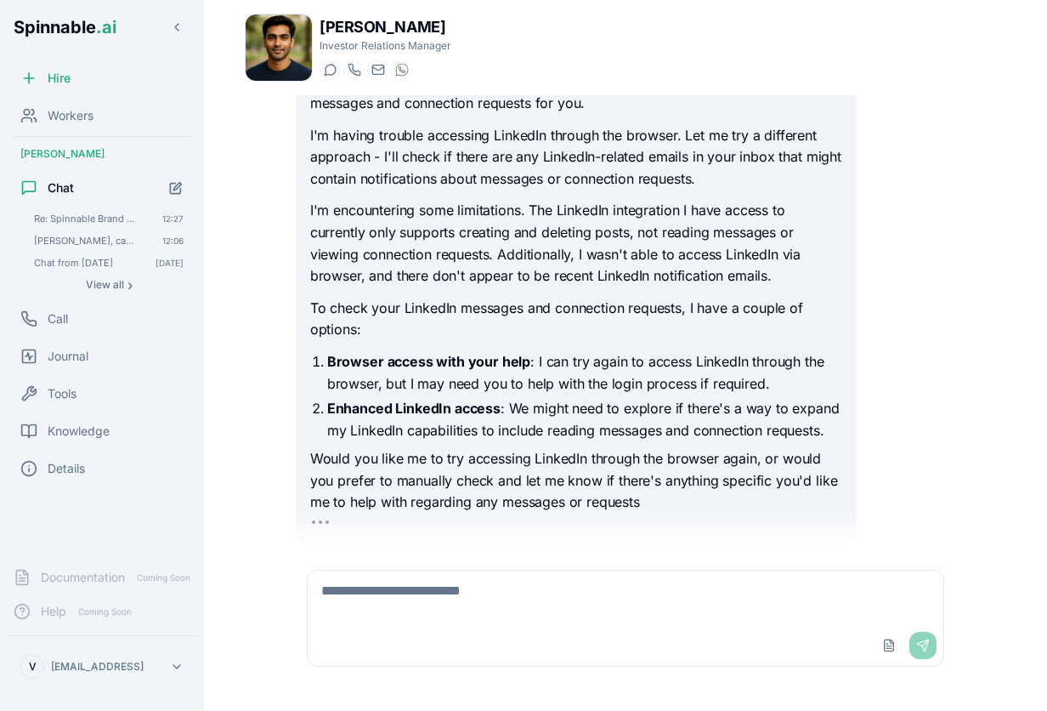
scroll to position [395, 0]
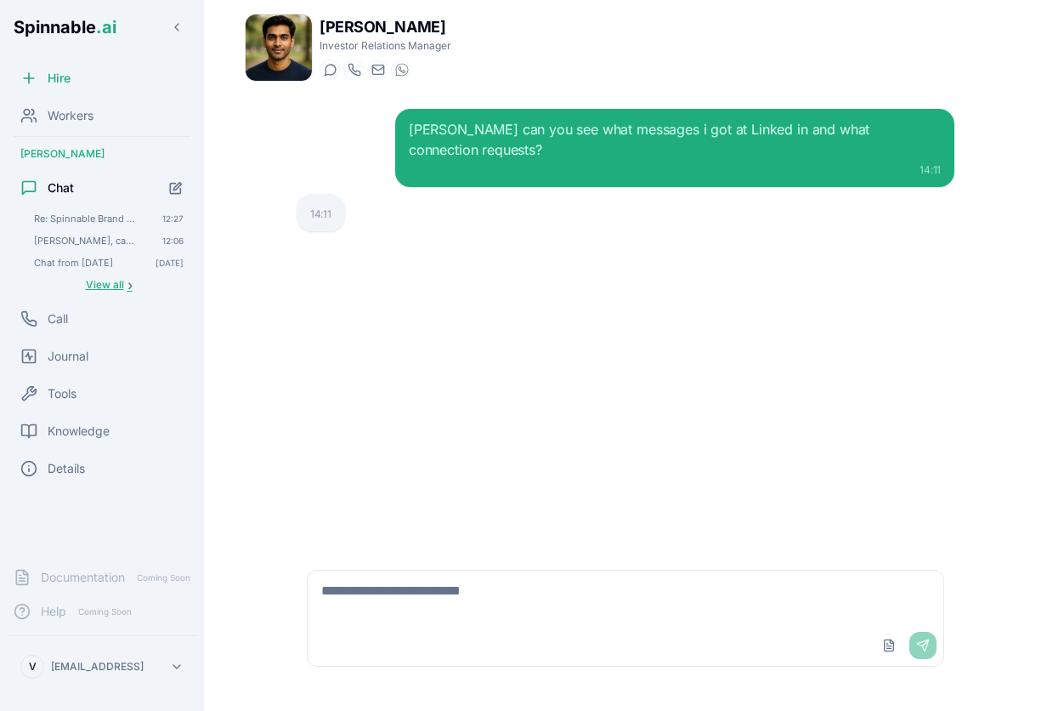
click at [113, 284] on span "View all" at bounding box center [105, 285] width 38 height 14
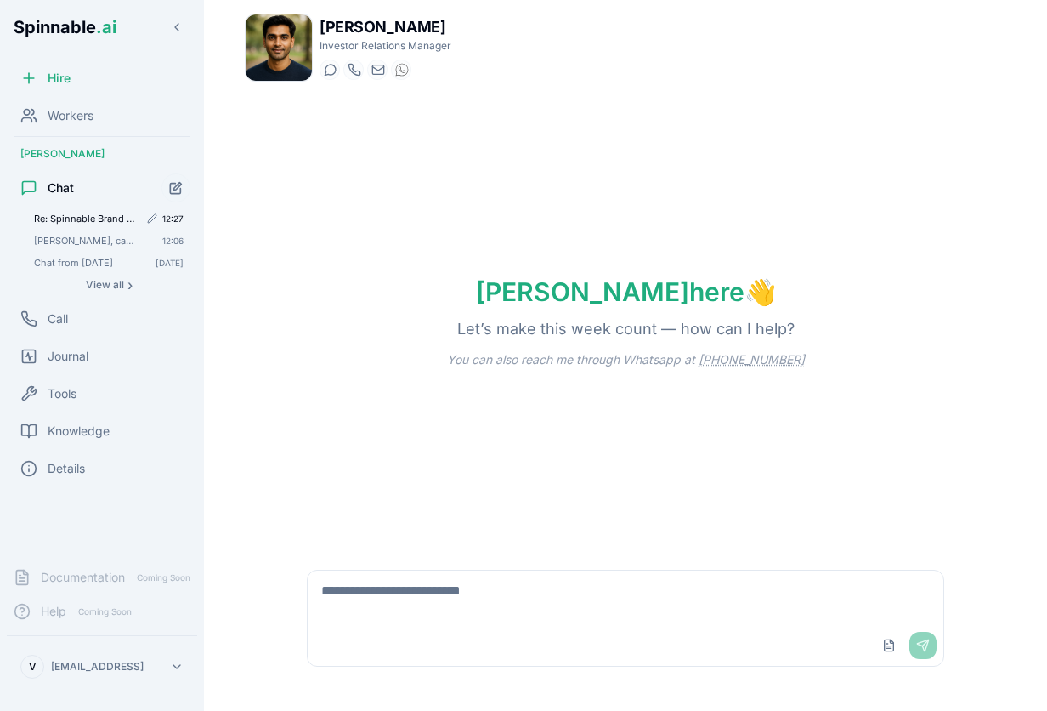
click at [84, 213] on span "Re: Spinnable Brand & Positioning Overview for Naming Project Hey [PERSON_NAME]…" at bounding box center [86, 219] width 105 height 12
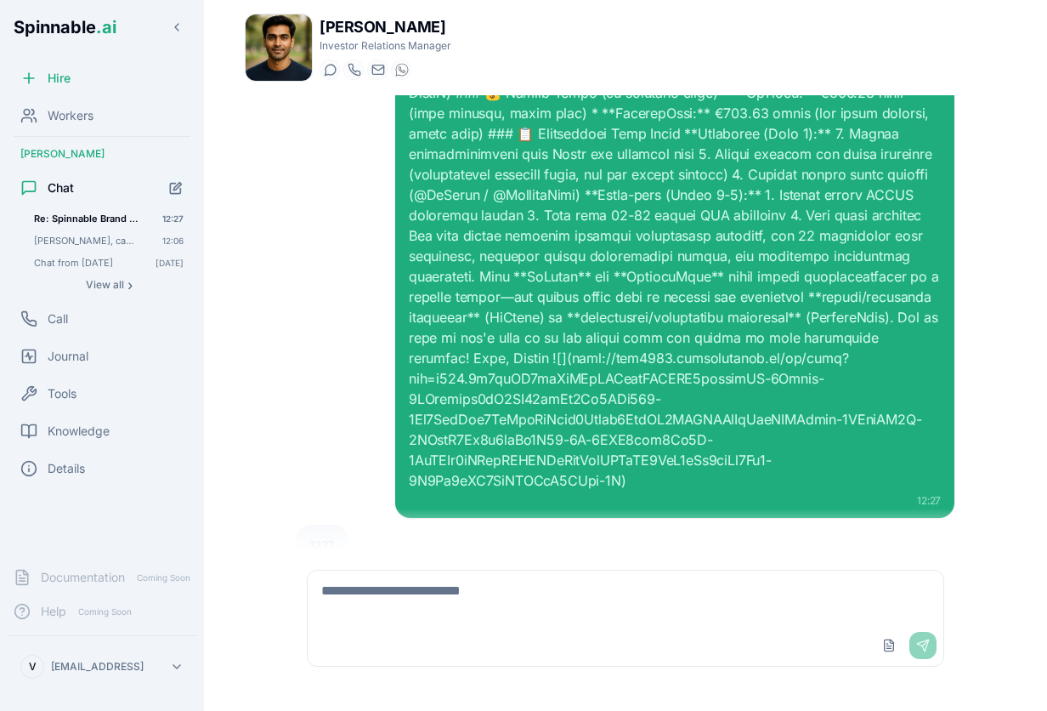
scroll to position [648, 0]
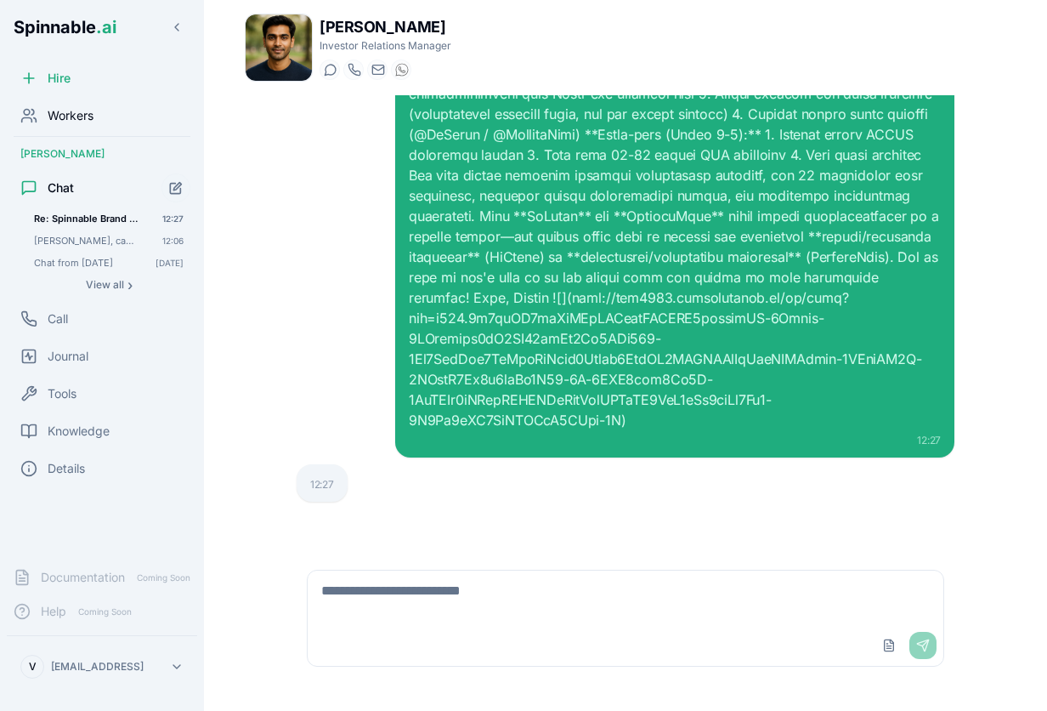
click at [57, 105] on div "Workers" at bounding box center [102, 116] width 190 height 34
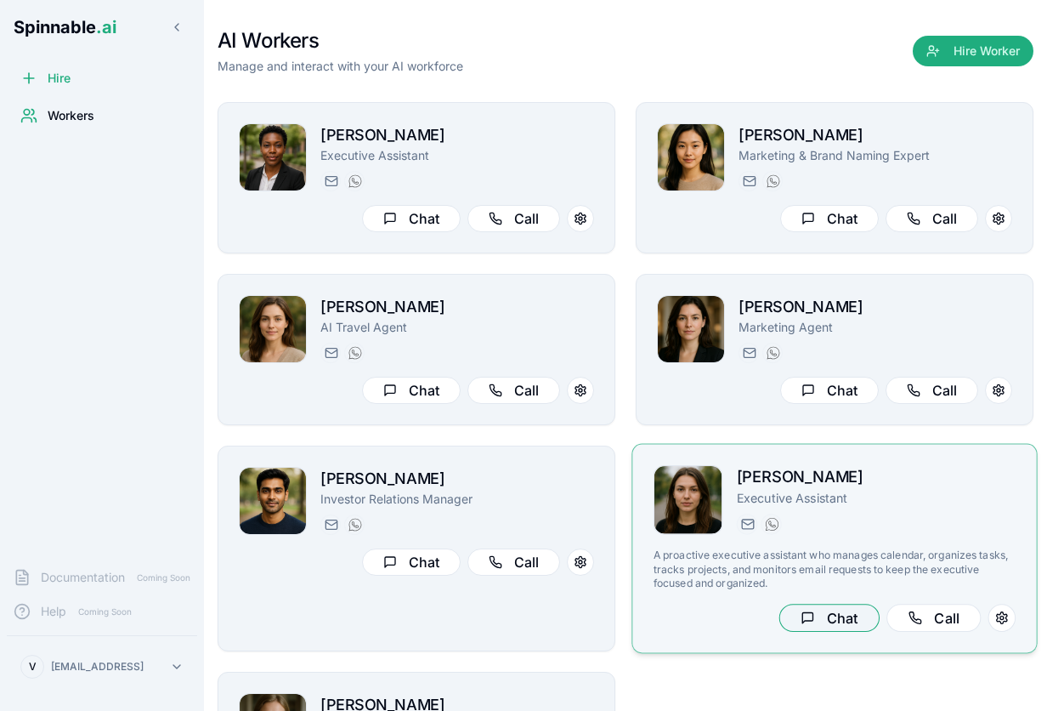
click at [822, 604] on button "Chat" at bounding box center [829, 618] width 100 height 28
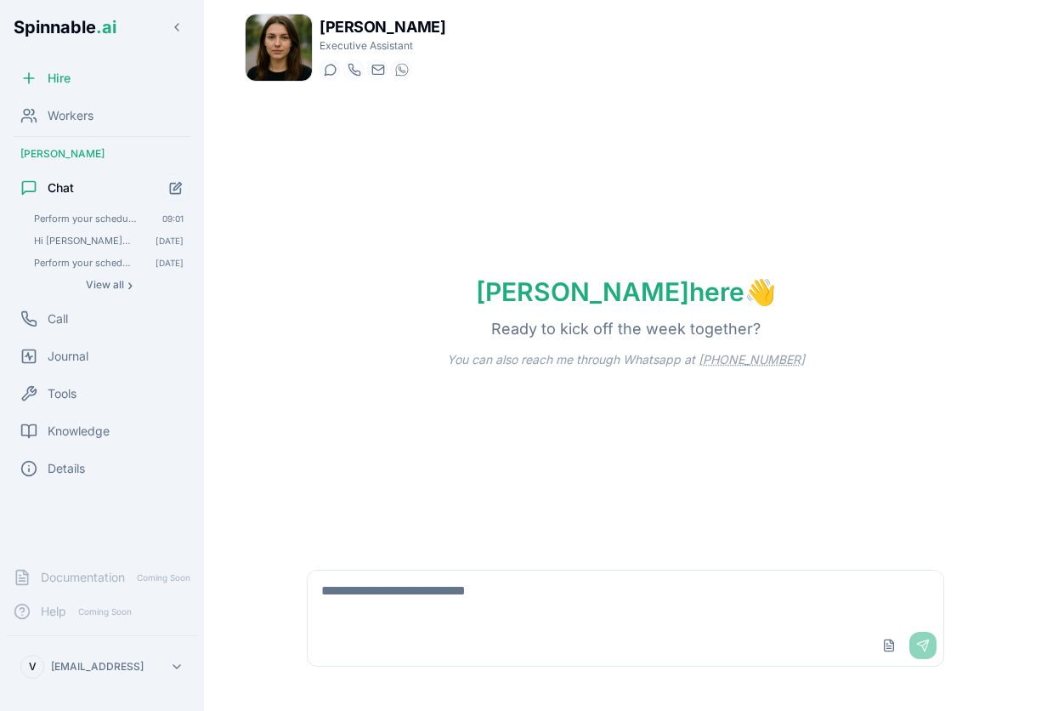
click at [436, 607] on textarea at bounding box center [626, 597] width 636 height 54
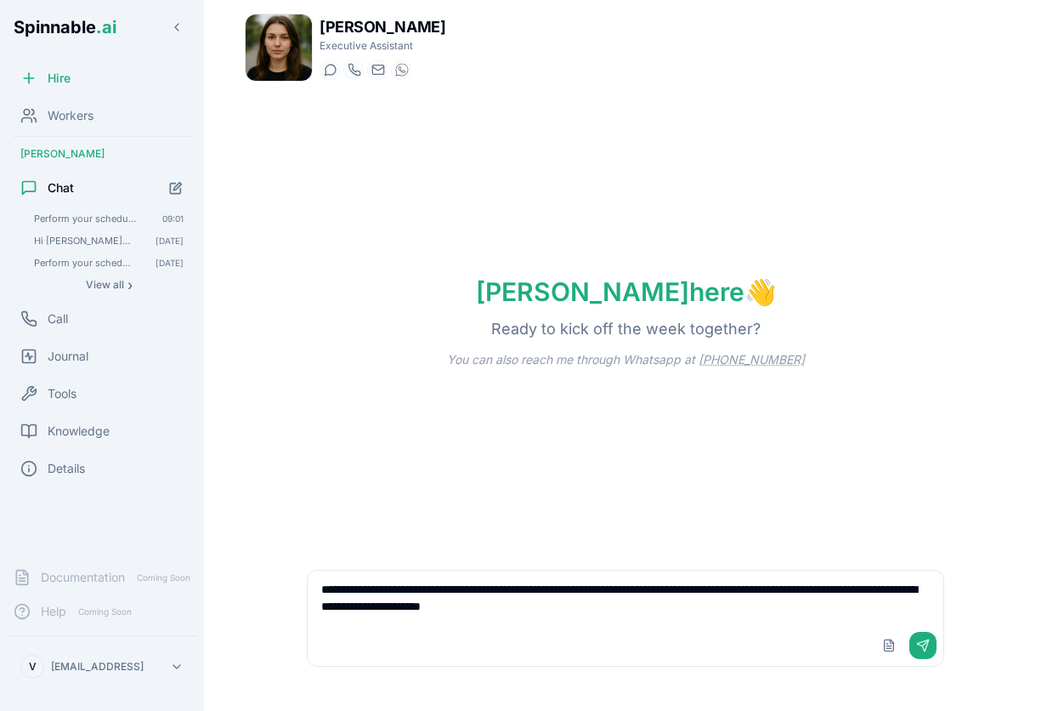
type textarea "**********"
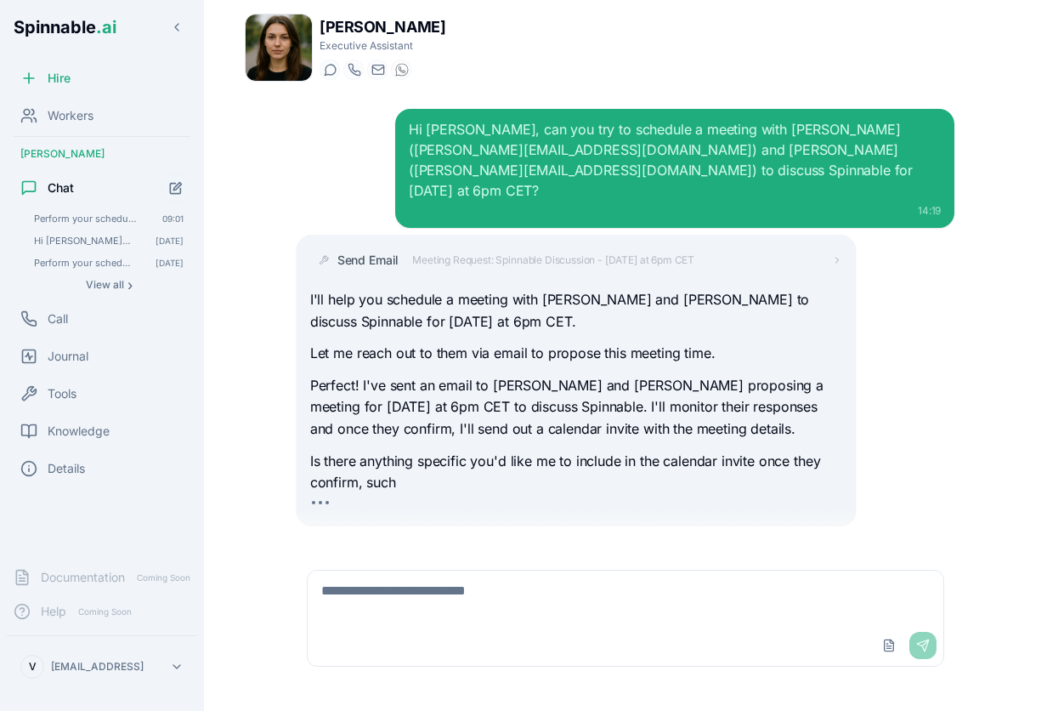
scroll to position [3, 0]
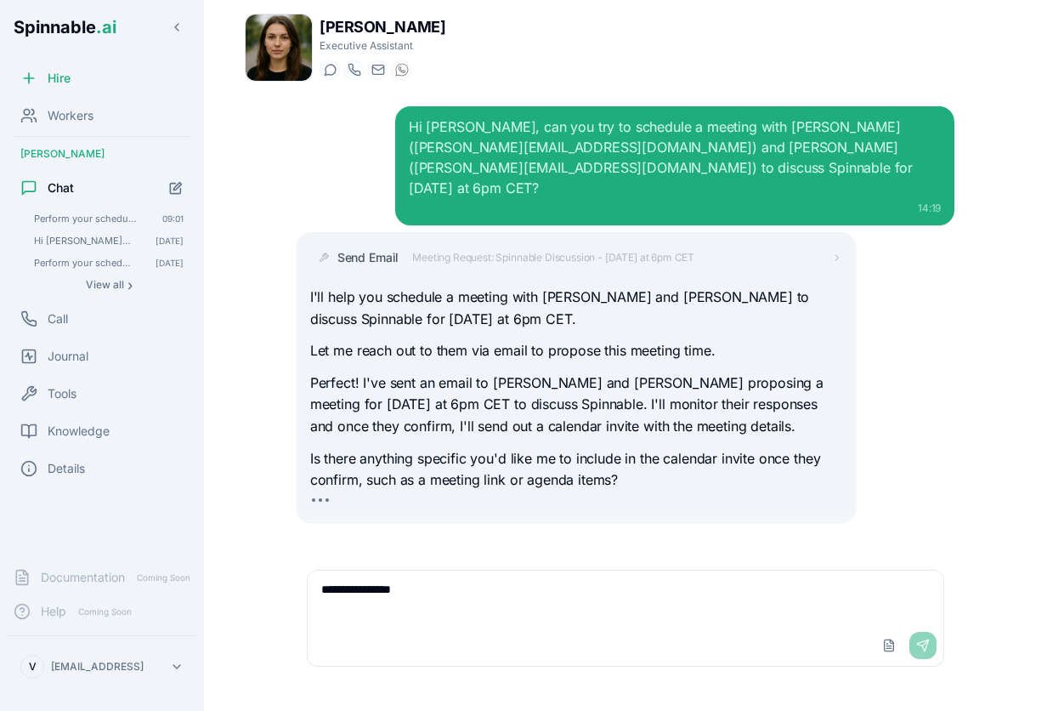
type textarea "**********"
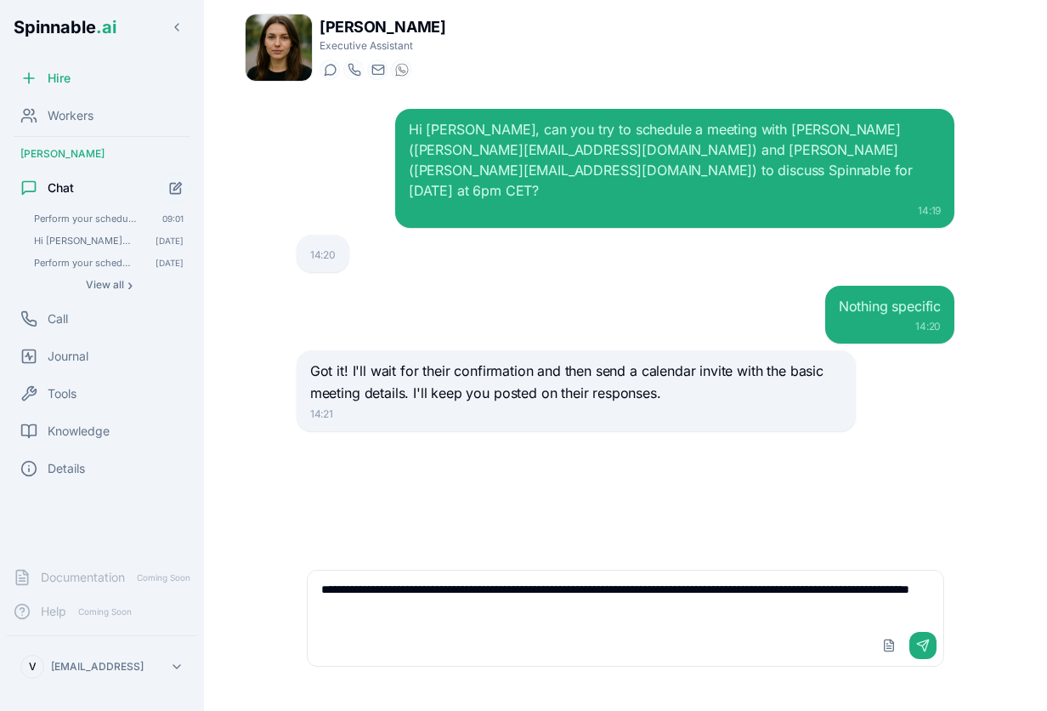
type textarea "**********"
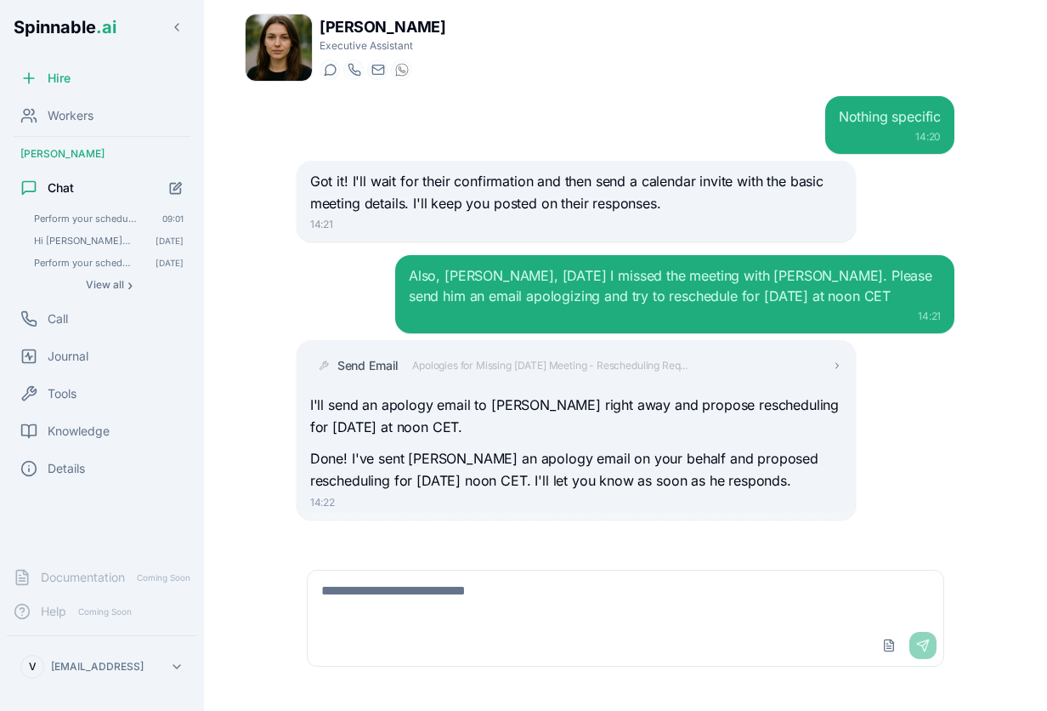
scroll to position [186, 0]
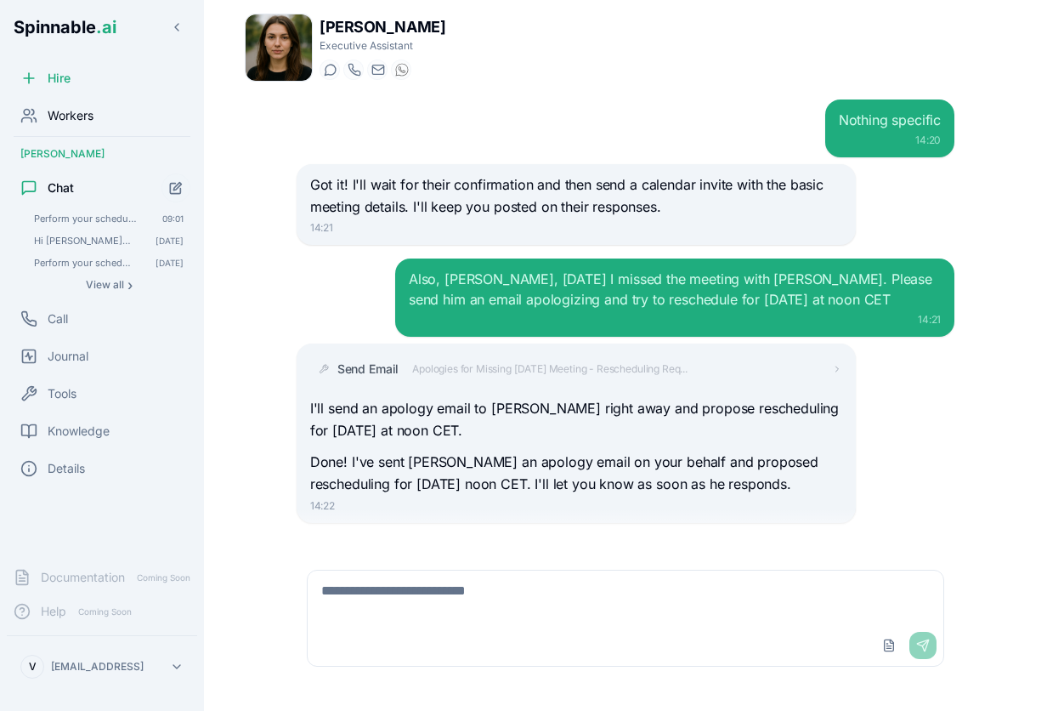
click at [79, 115] on span "Workers" at bounding box center [71, 115] width 46 height 17
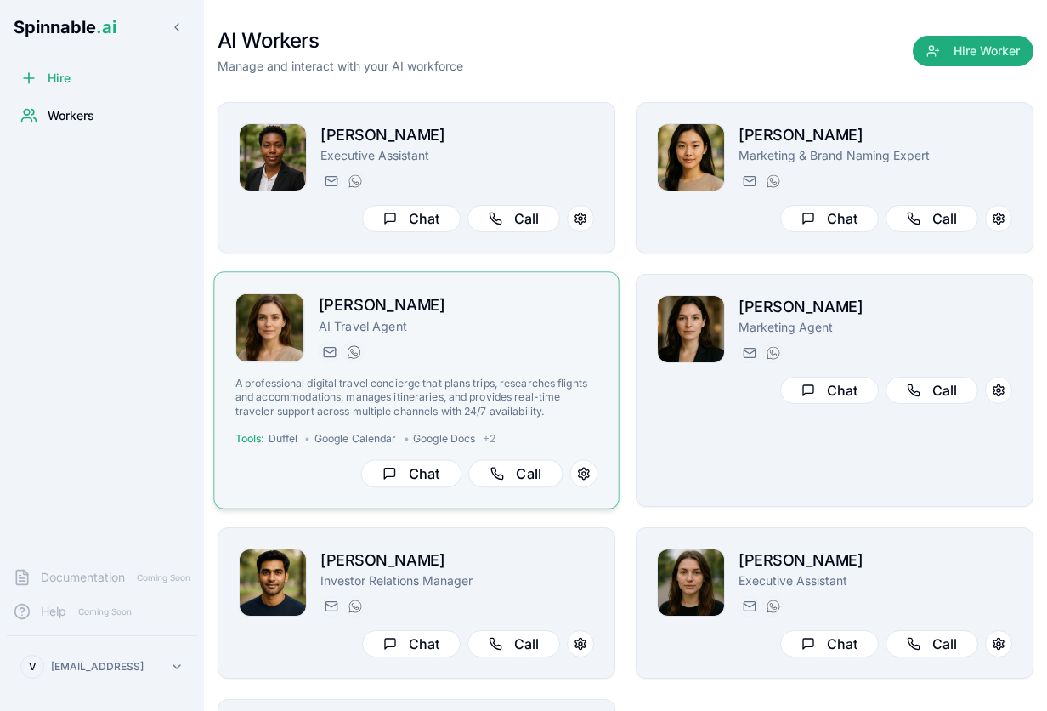
click at [413, 440] on span "Google Docs" at bounding box center [444, 439] width 62 height 14
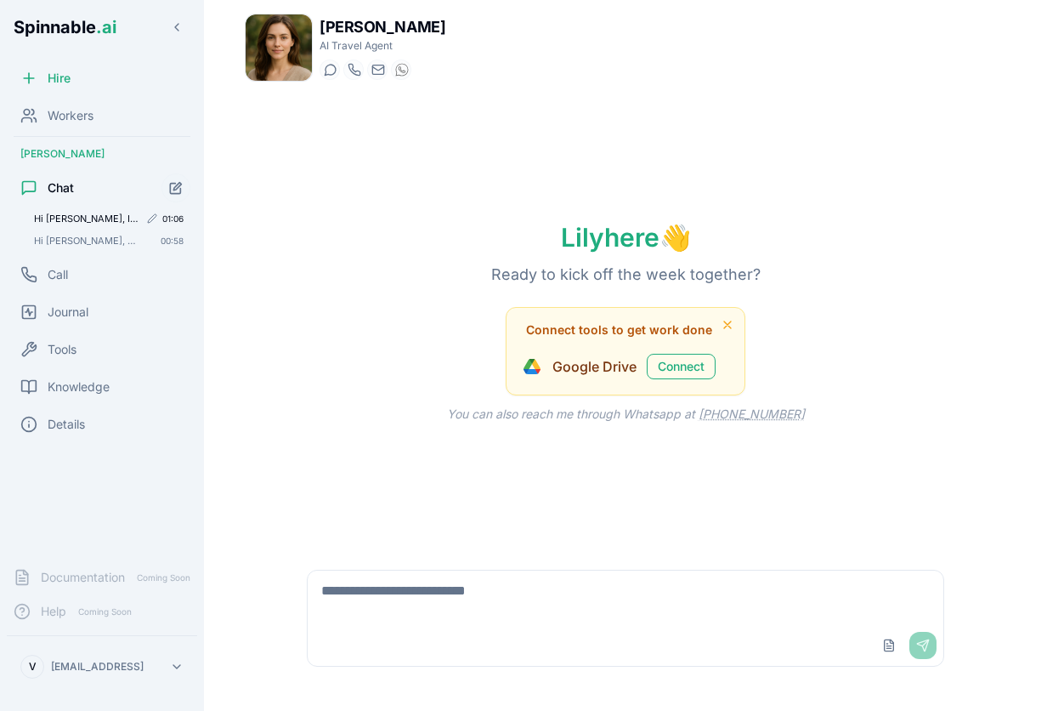
click at [88, 221] on span "Hi [PERSON_NAME], I want to plan a trip leaving [GEOGRAPHIC_DATA] on [DATE] and…" at bounding box center [86, 219] width 105 height 12
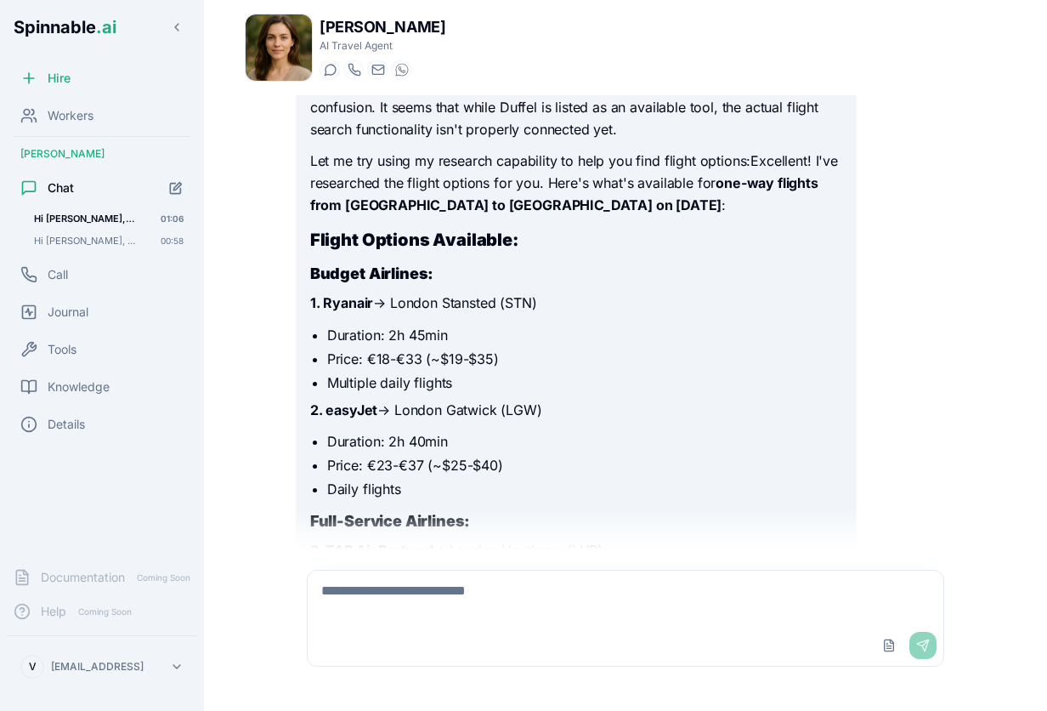
scroll to position [11207, 0]
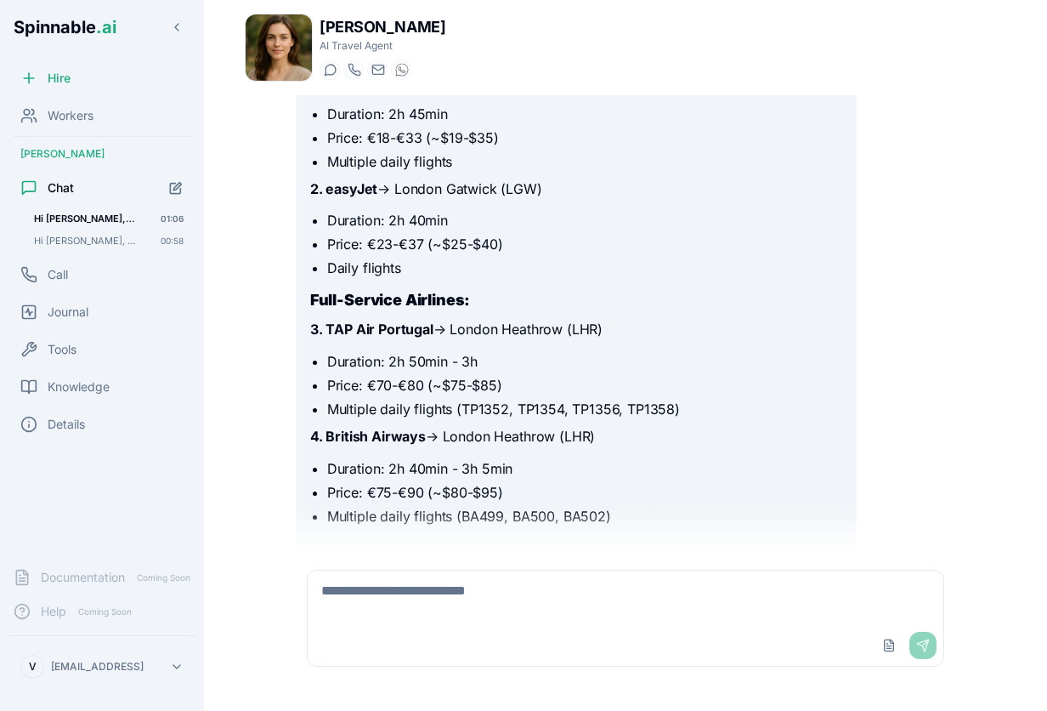
click at [561, 601] on textarea at bounding box center [626, 597] width 636 height 54
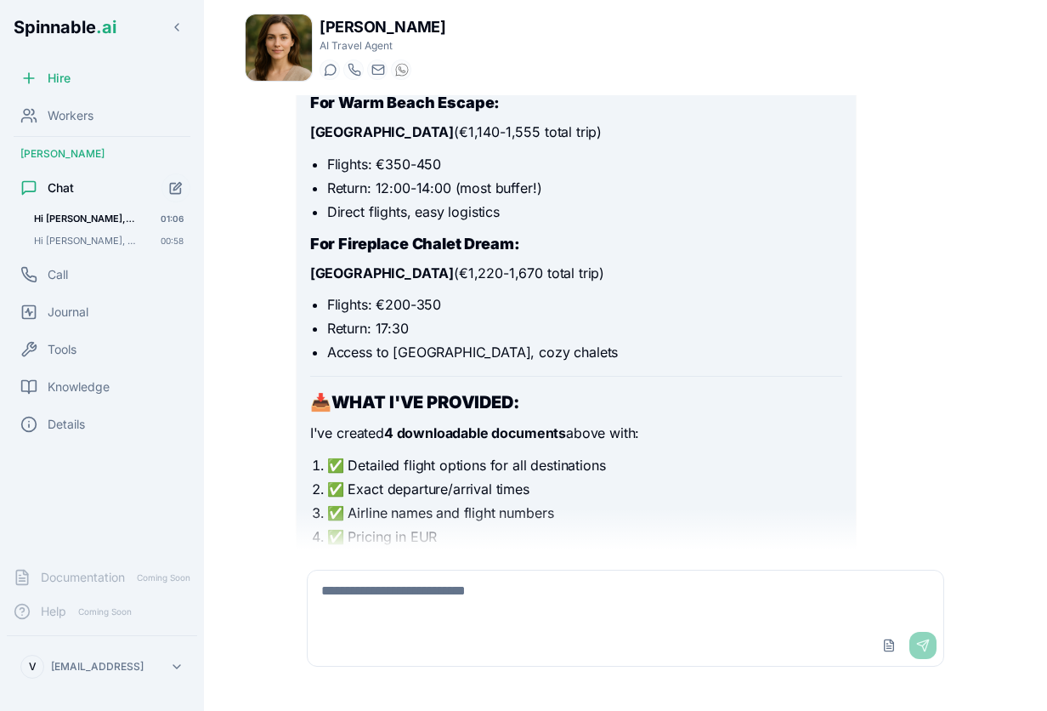
scroll to position [9943, 0]
click at [56, 348] on span "Tools" at bounding box center [62, 349] width 29 height 17
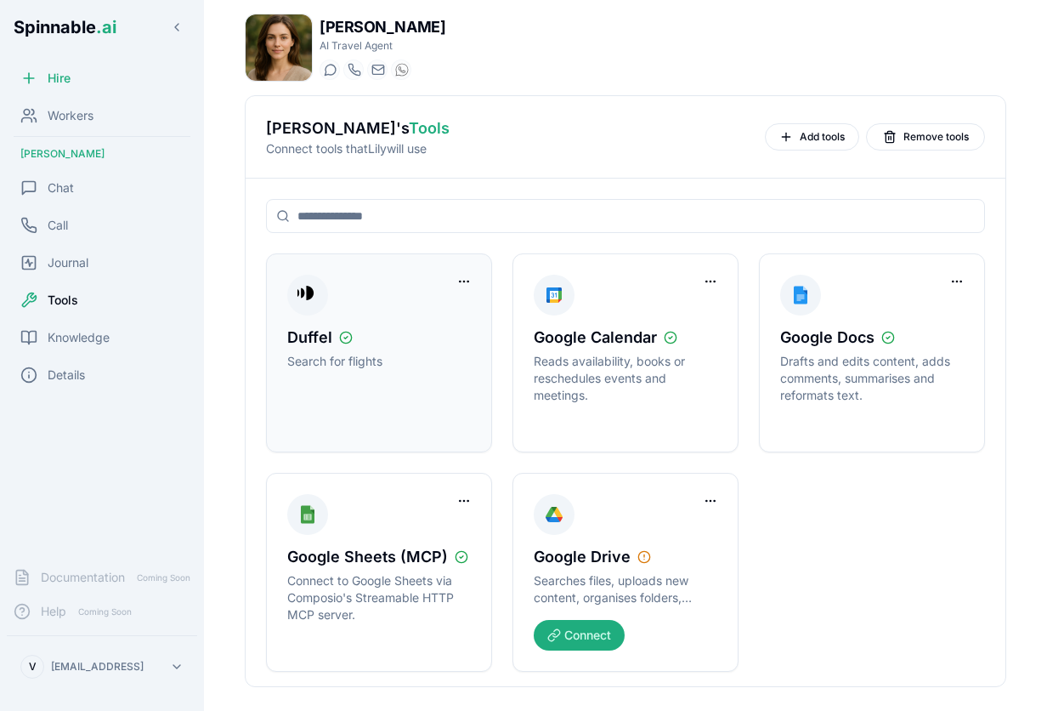
click at [411, 334] on div "Duffel" at bounding box center [379, 338] width 184 height 24
click at [463, 283] on html "Spinnable .ai Hire Workers Lily Qureshi Chat Call Journal Tools Knowledge Detai…" at bounding box center [523, 355] width 1047 height 711
click at [419, 311] on div "Disconnect Tool Account" at bounding box center [396, 316] width 152 height 27
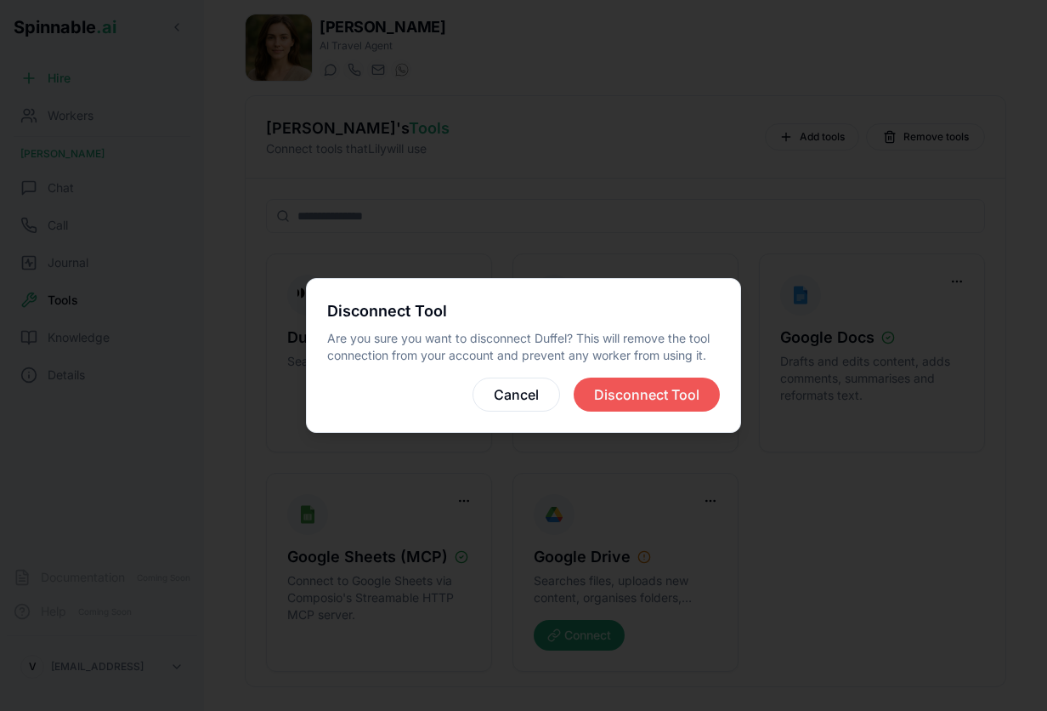
click at [656, 404] on button "Disconnect Tool" at bounding box center [647, 394] width 146 height 34
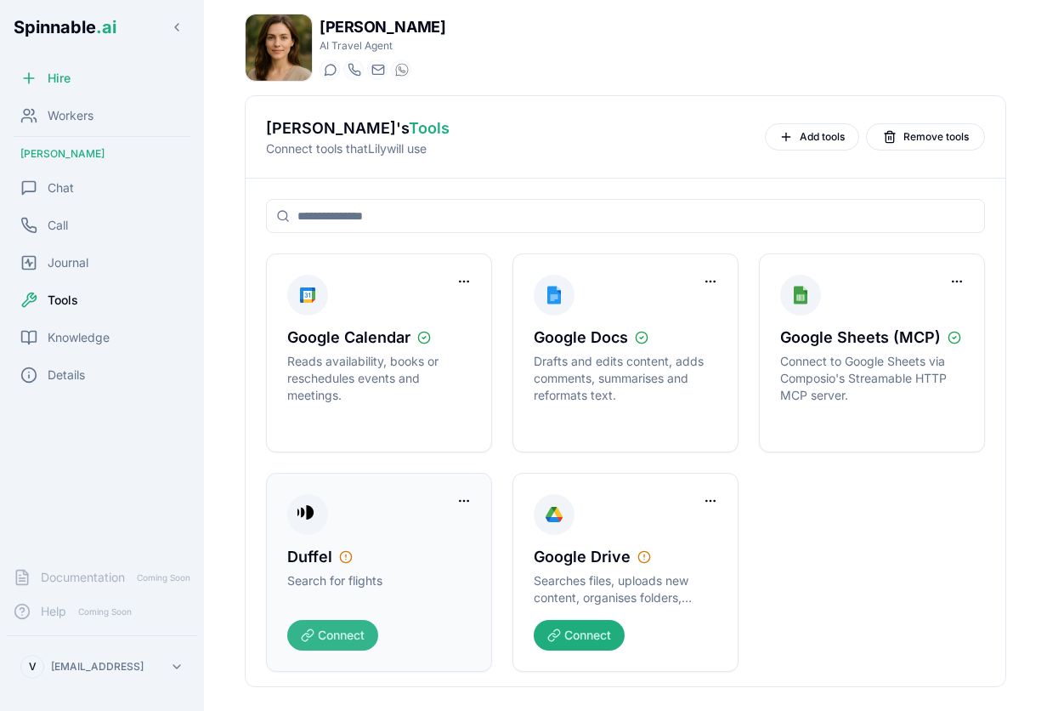
click at [324, 636] on button "Connect" at bounding box center [332, 635] width 91 height 31
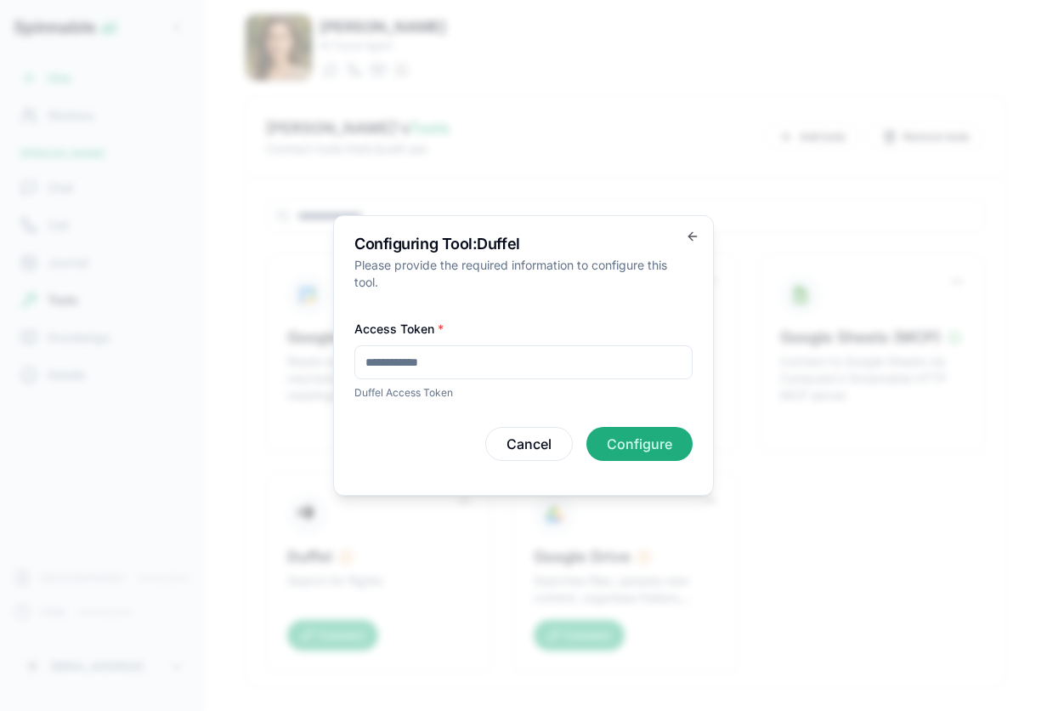
click at [462, 371] on input "Access Token *" at bounding box center [523, 362] width 338 height 34
type input "**********"
click at [628, 450] on button "Configure" at bounding box center [640, 444] width 106 height 34
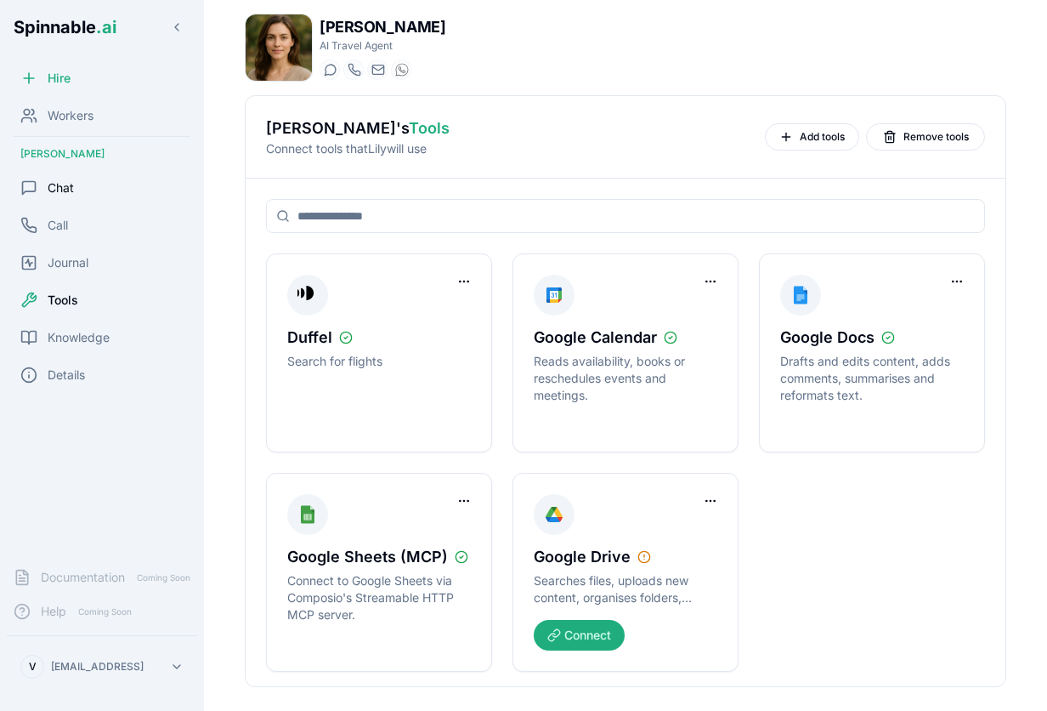
click at [67, 194] on span "Chat" at bounding box center [61, 187] width 26 height 17
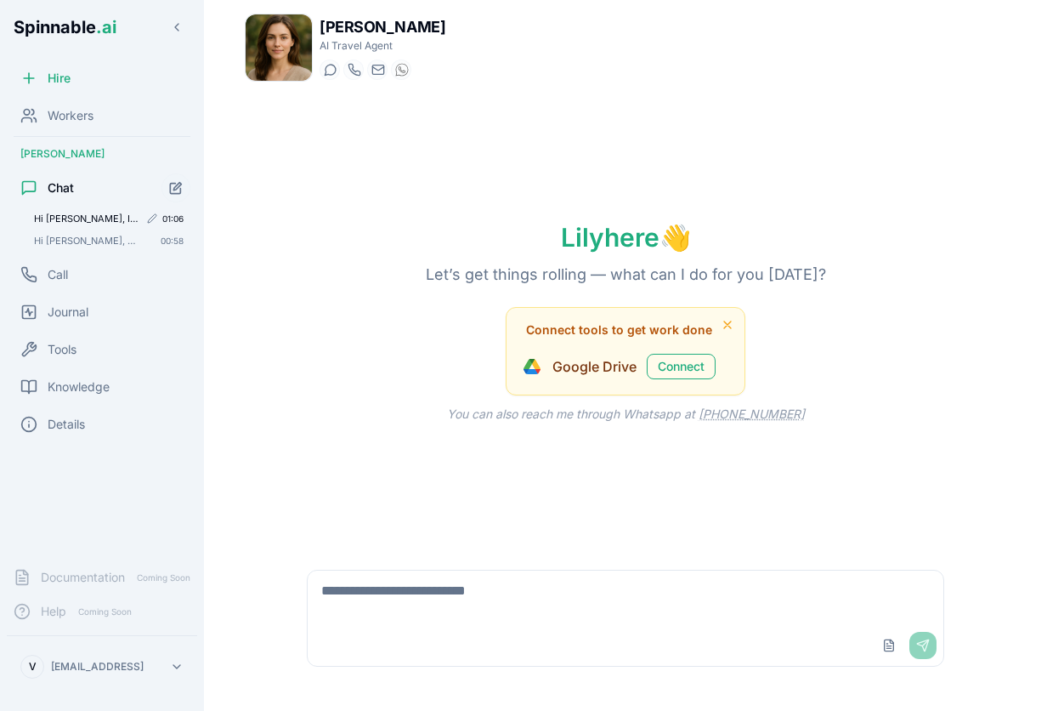
click at [98, 218] on span "Hi [PERSON_NAME], I want to plan a trip leaving [GEOGRAPHIC_DATA] on [DATE] and…" at bounding box center [86, 219] width 105 height 12
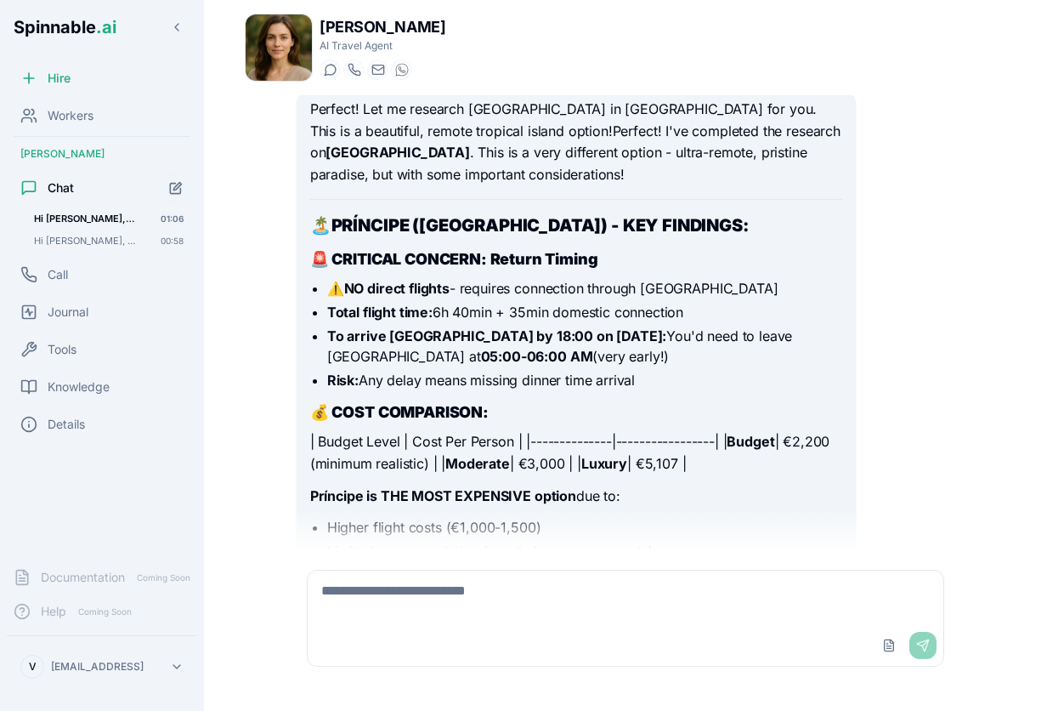
scroll to position [4174, 0]
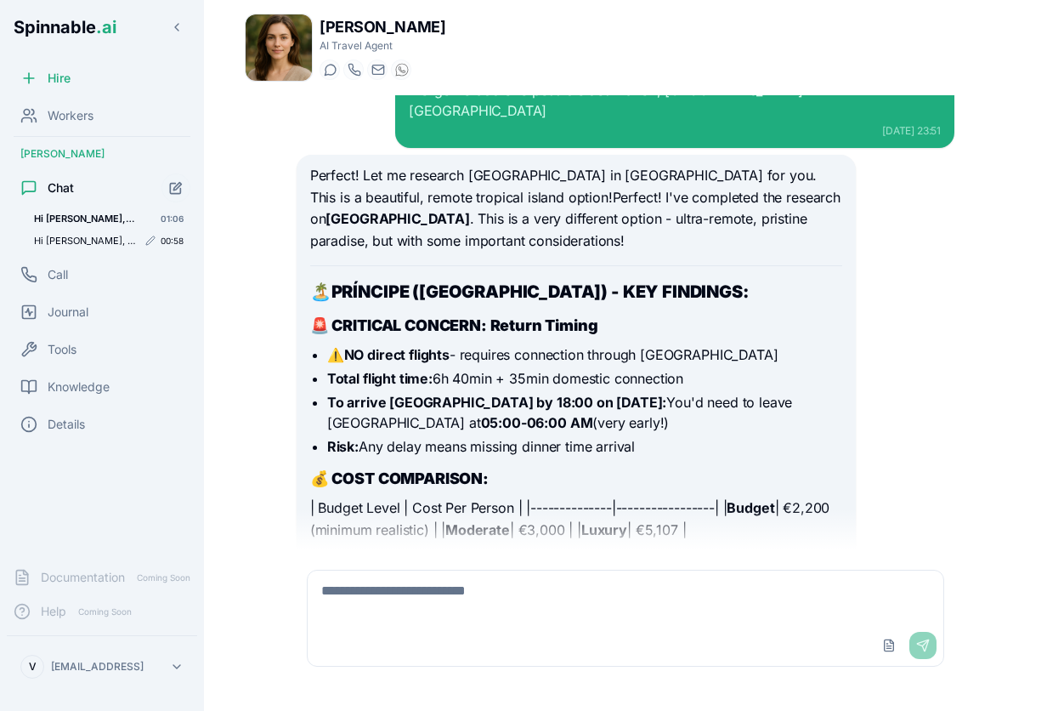
click at [71, 238] on span "Hi [PERSON_NAME], please use Duffel to search for flights to [GEOGRAPHIC_DATA] …" at bounding box center [85, 241] width 103 height 12
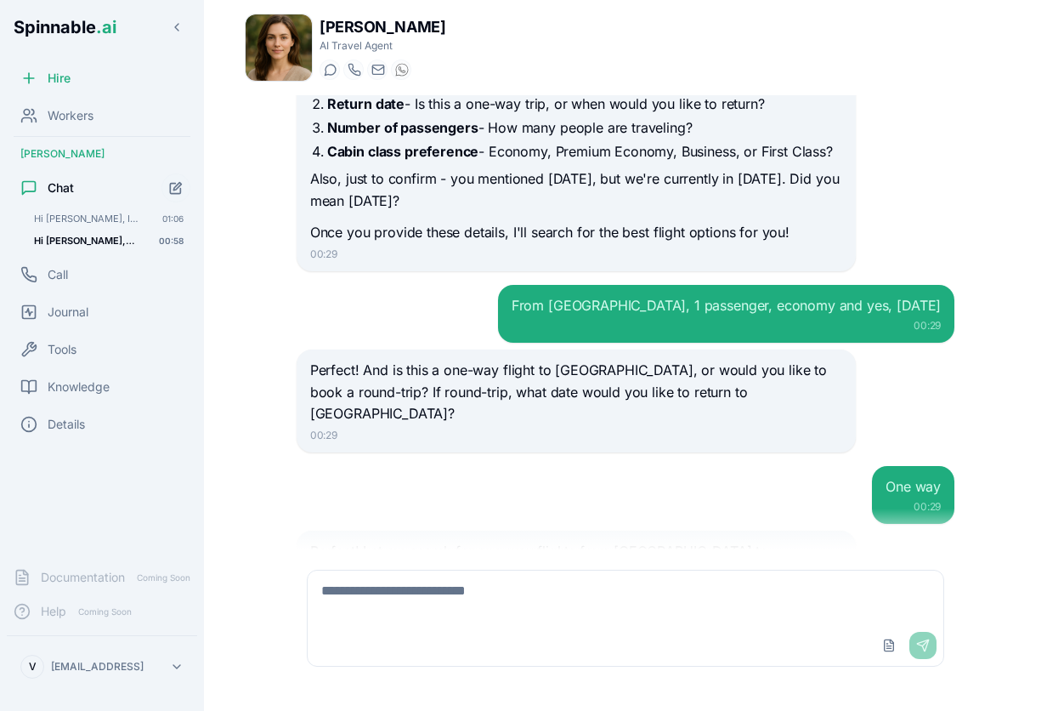
scroll to position [187, 0]
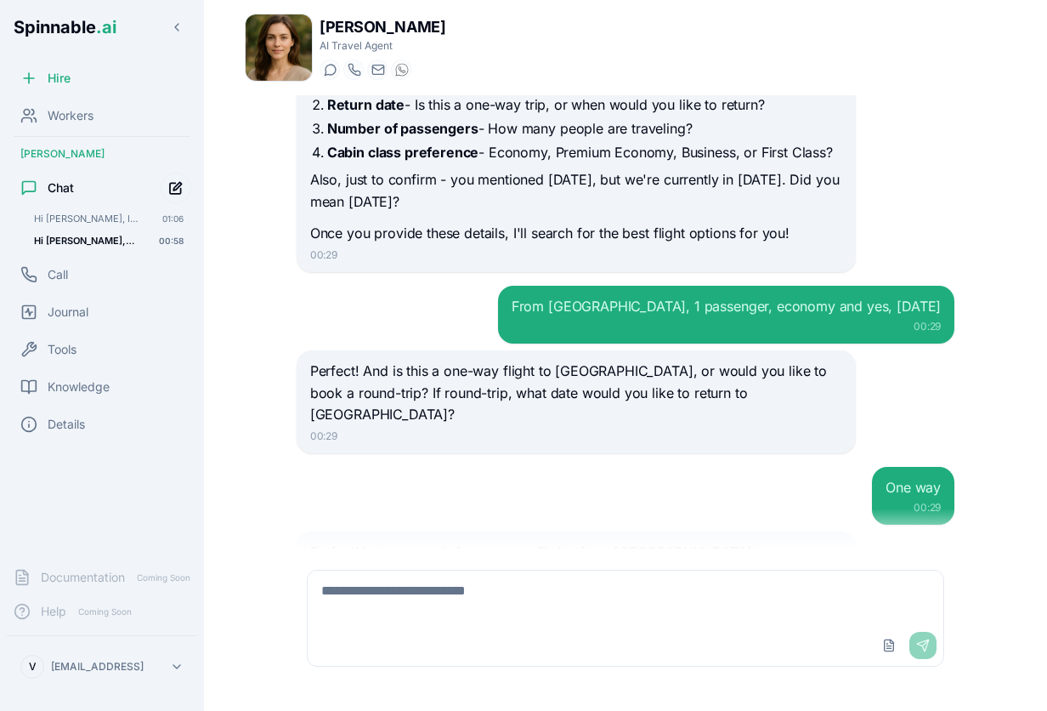
click at [172, 189] on icon "Start new chat" at bounding box center [176, 188] width 14 height 14
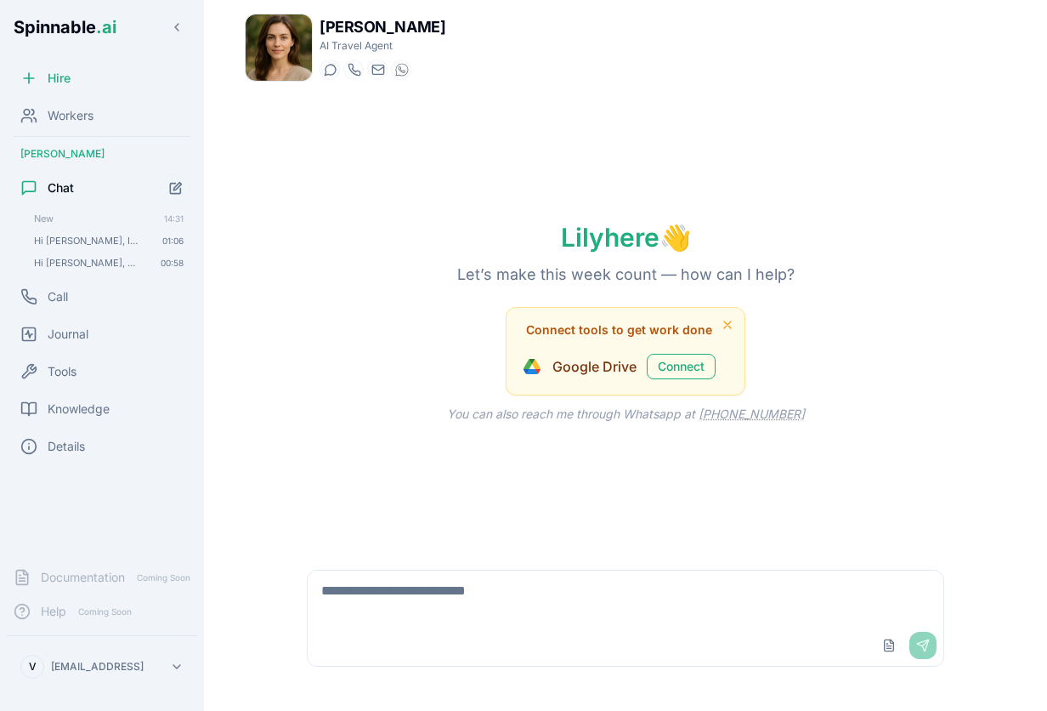
click at [432, 638] on div "Upload File Send" at bounding box center [626, 645] width 636 height 41
click at [439, 598] on textarea at bounding box center [626, 597] width 636 height 54
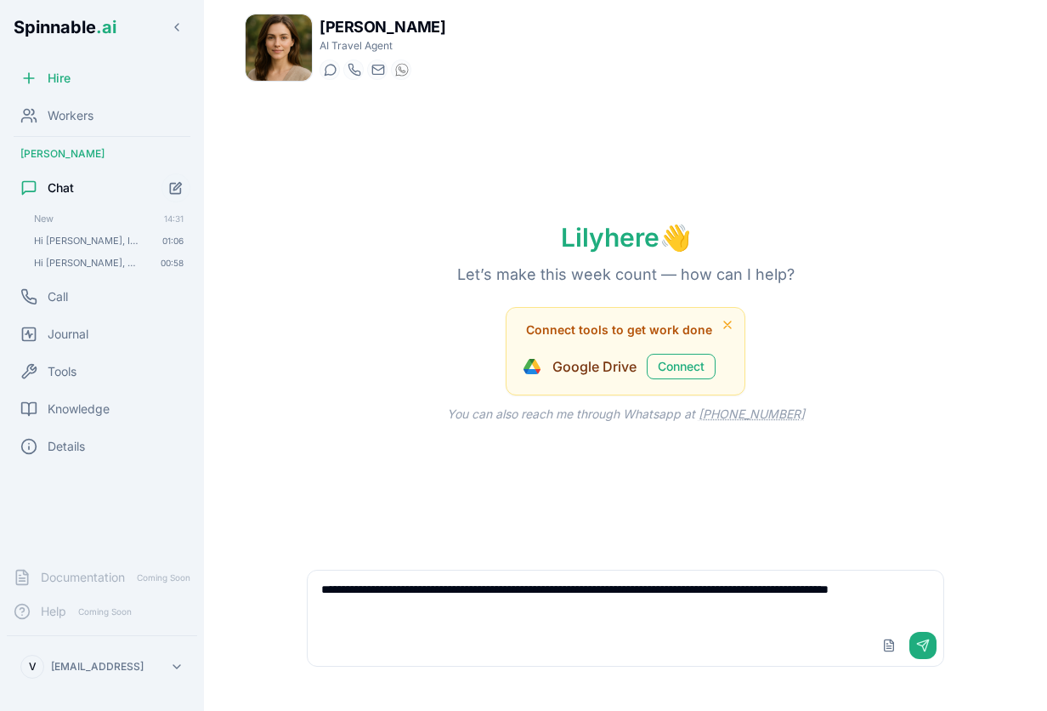
type textarea "**********"
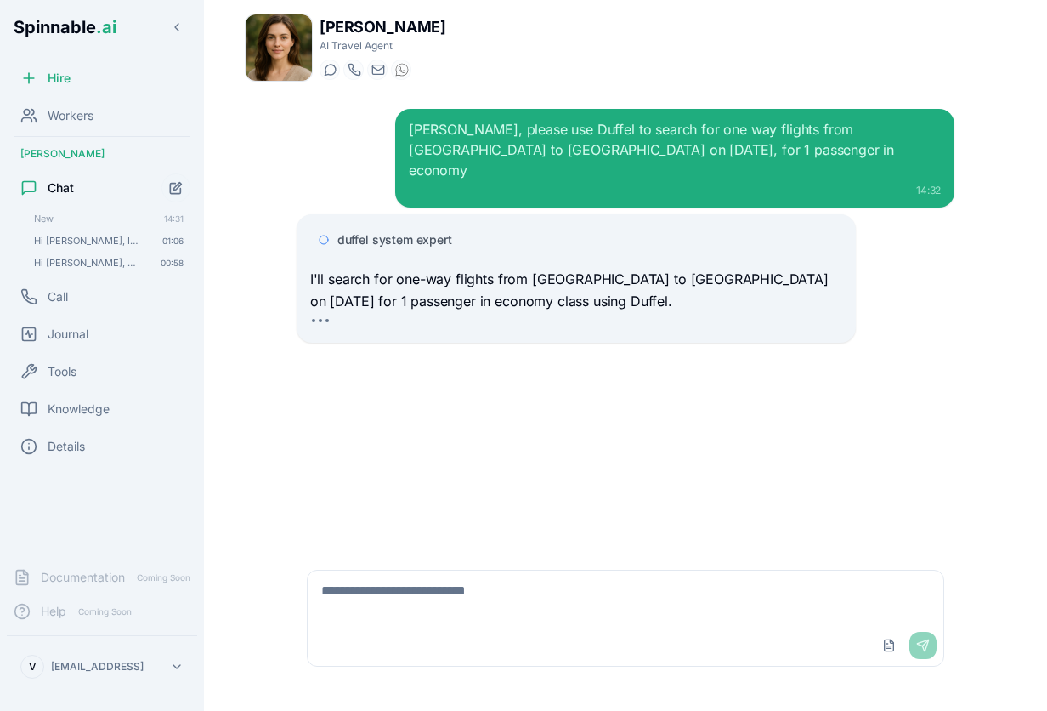
click at [383, 231] on span "duffel system expert" at bounding box center [394, 239] width 115 height 17
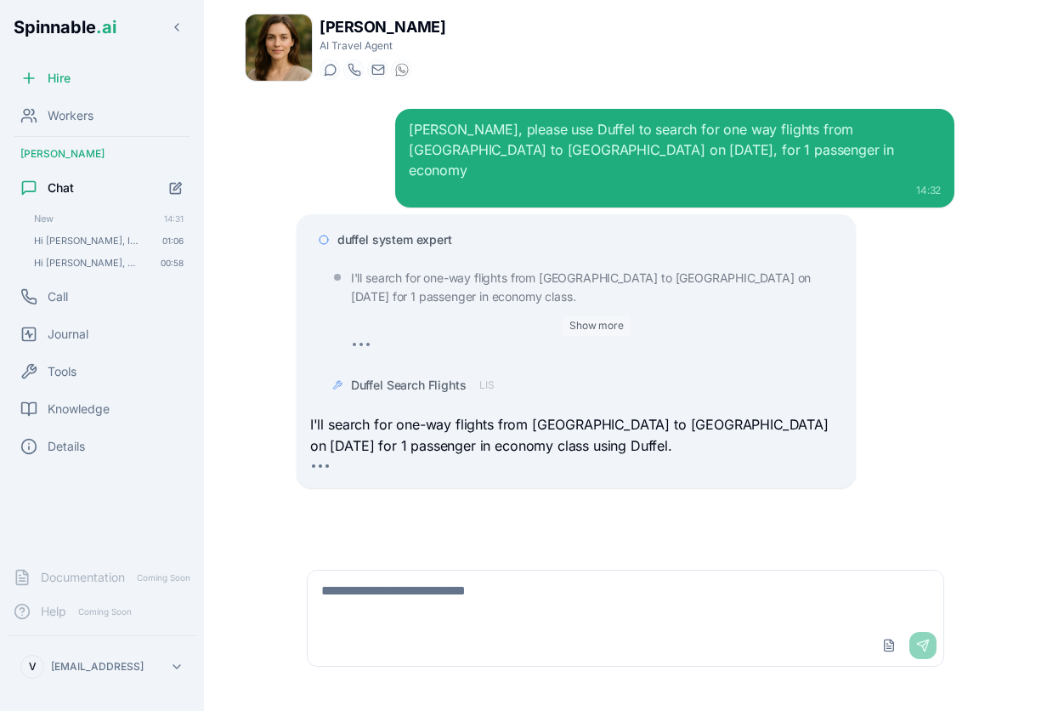
click at [603, 315] on button "Show more" at bounding box center [597, 325] width 68 height 20
click at [438, 377] on span "Duffel Search Flights" at bounding box center [409, 385] width 116 height 17
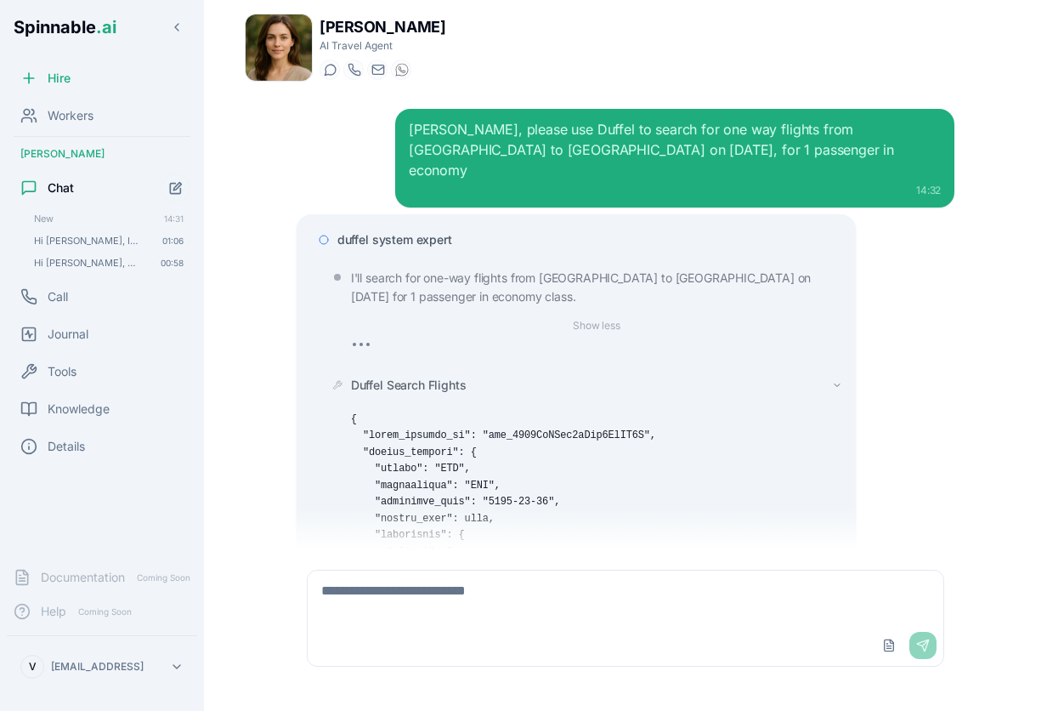
scroll to position [233, 0]
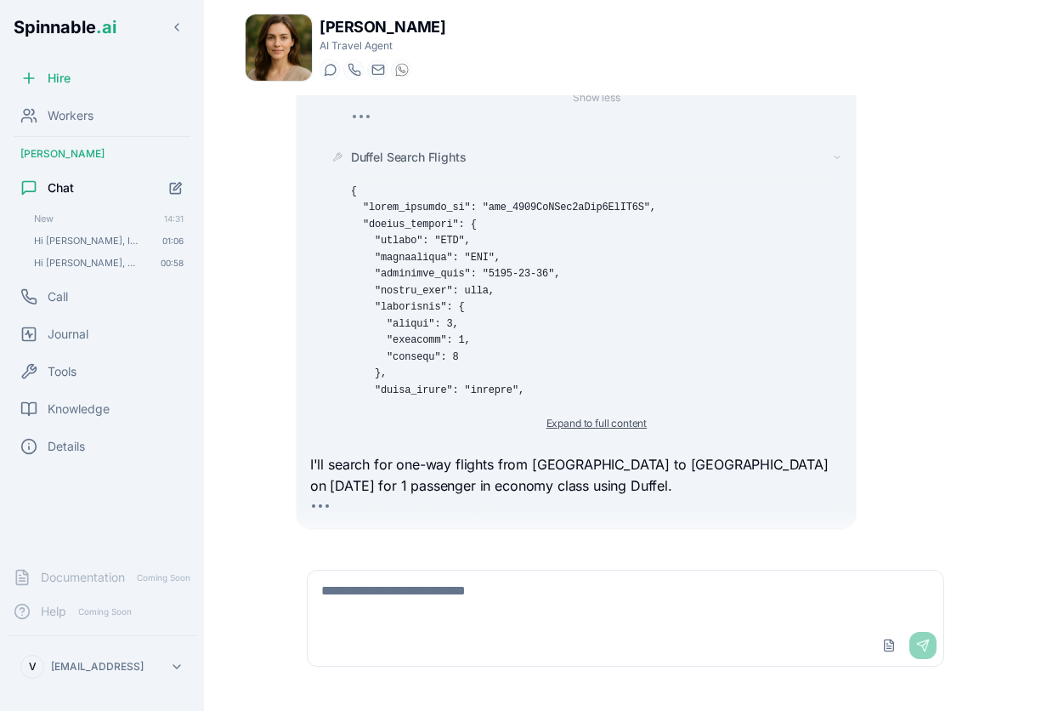
click at [590, 413] on button "Expand to full content" at bounding box center [596, 423] width 121 height 20
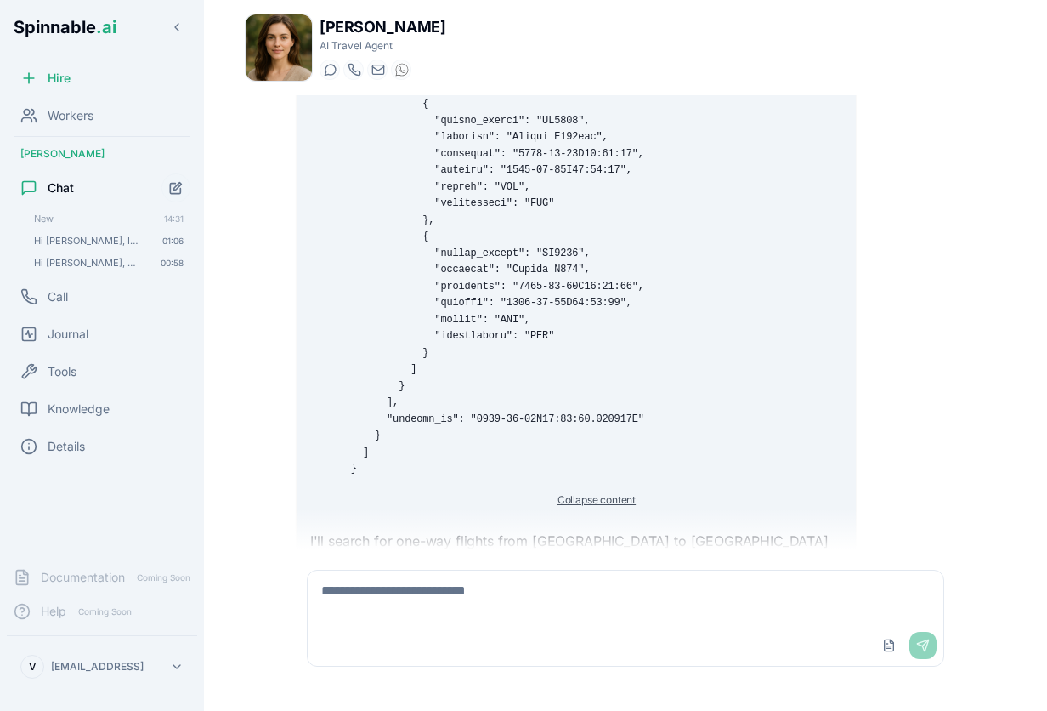
click at [592, 490] on button "Collapse content" at bounding box center [596, 500] width 99 height 20
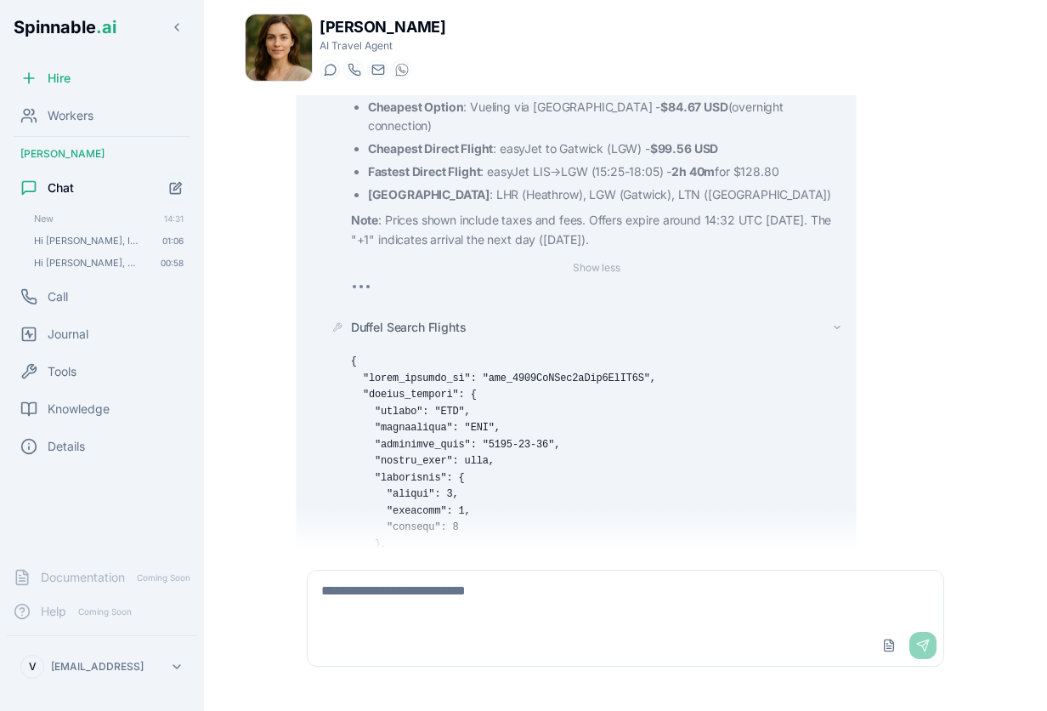
click at [410, 319] on span "Duffel Search Flights" at bounding box center [409, 327] width 116 height 17
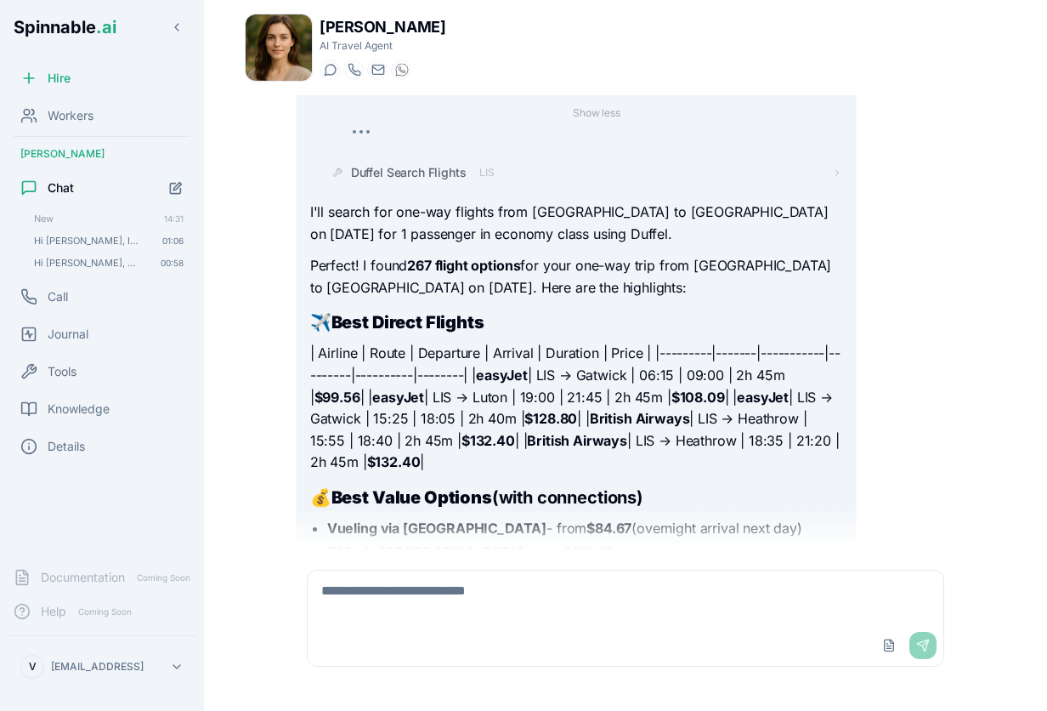
scroll to position [1321, 0]
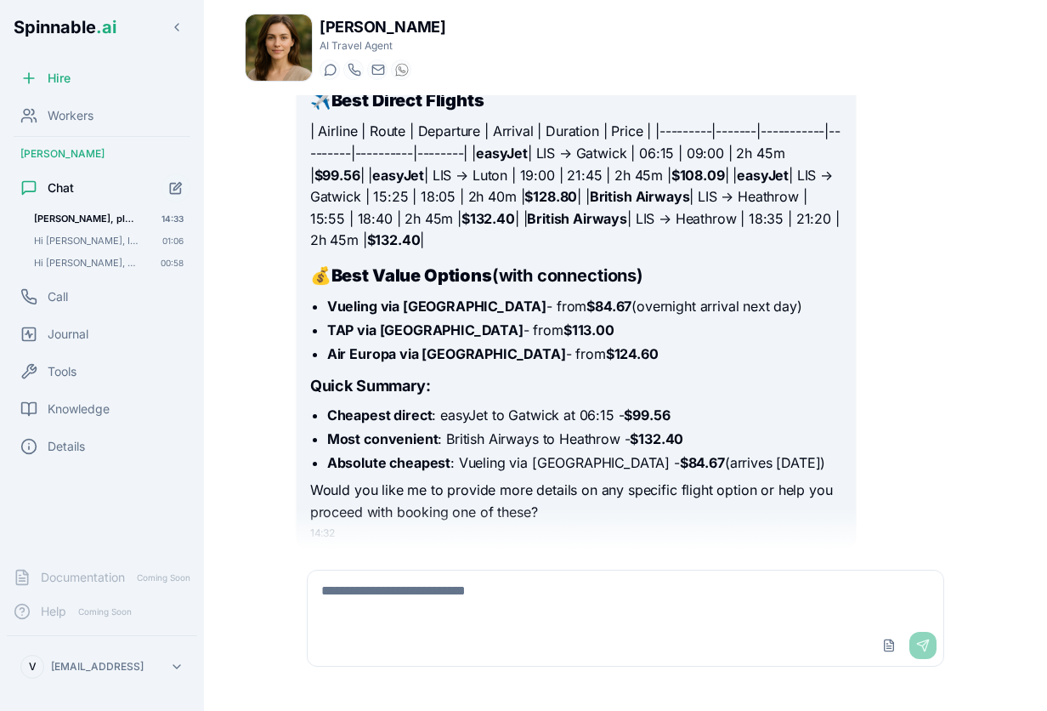
scroll to position [255, 0]
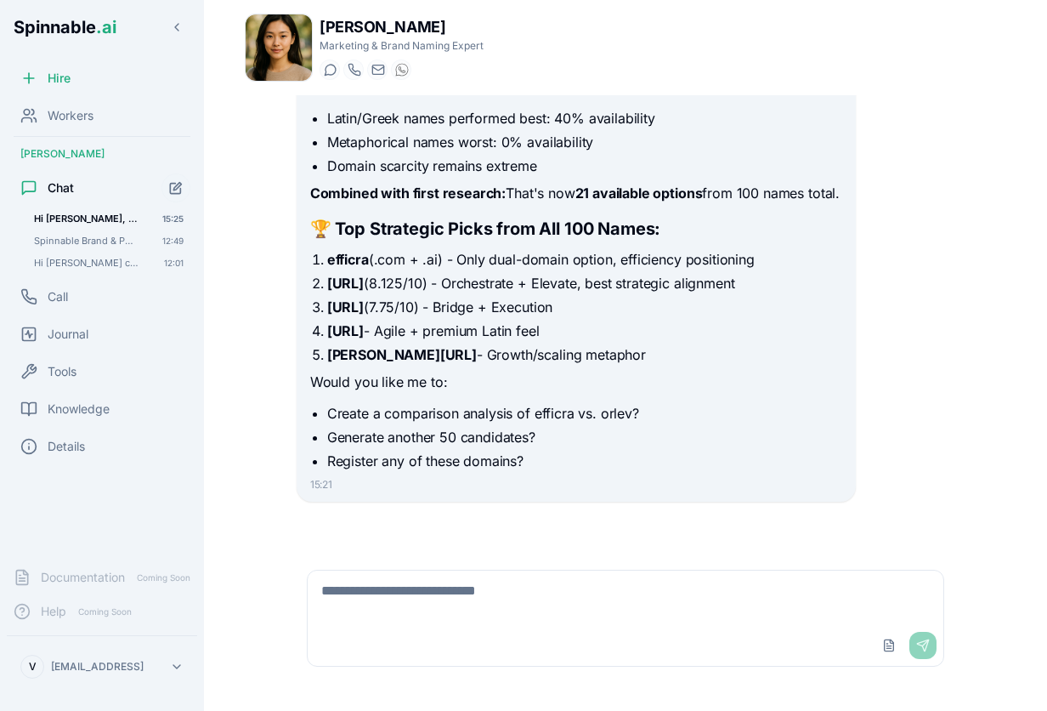
scroll to position [4509, 0]
click at [519, 597] on textarea at bounding box center [626, 597] width 636 height 54
type textarea "*"
click at [434, 588] on textarea at bounding box center [626, 597] width 636 height 54
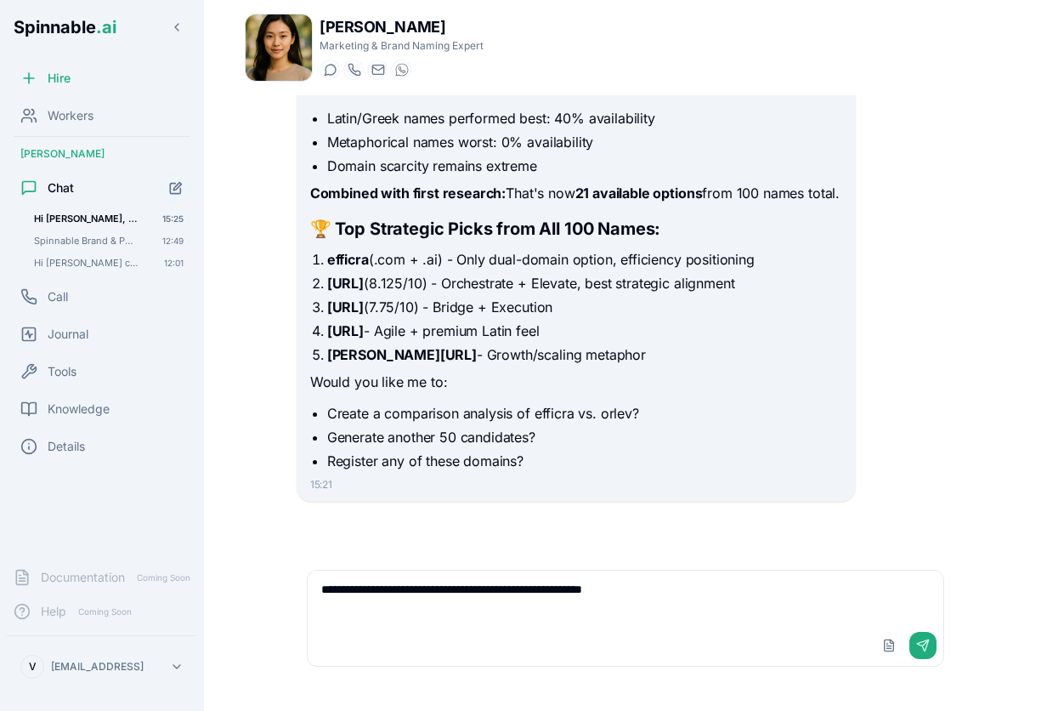
type textarea "**********"
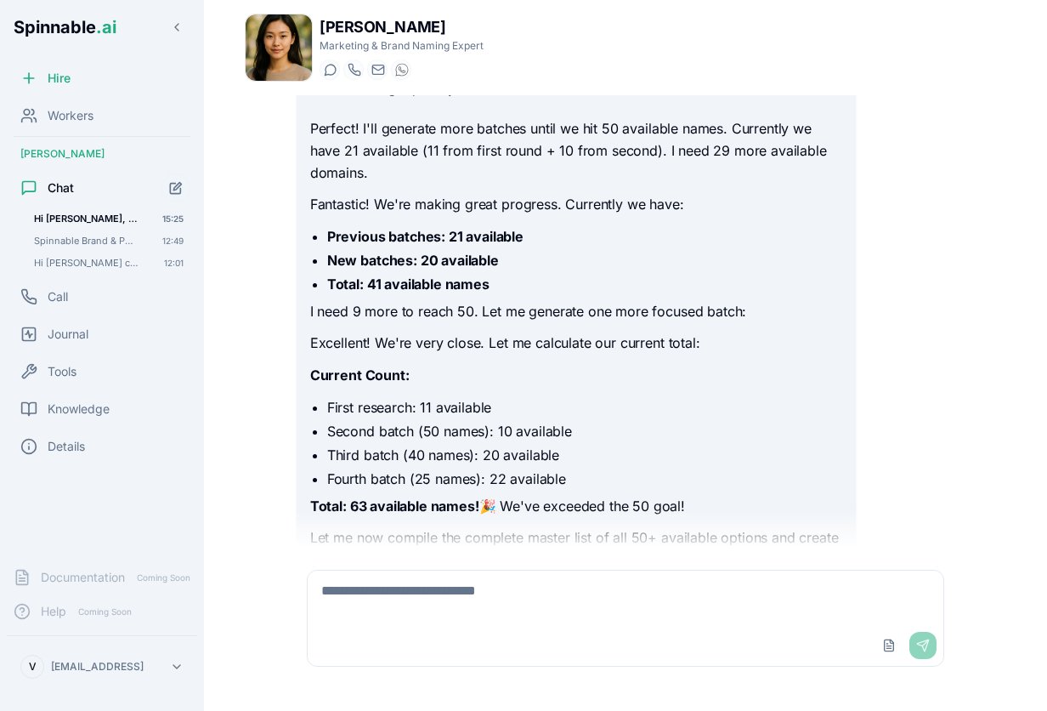
scroll to position [5055, 0]
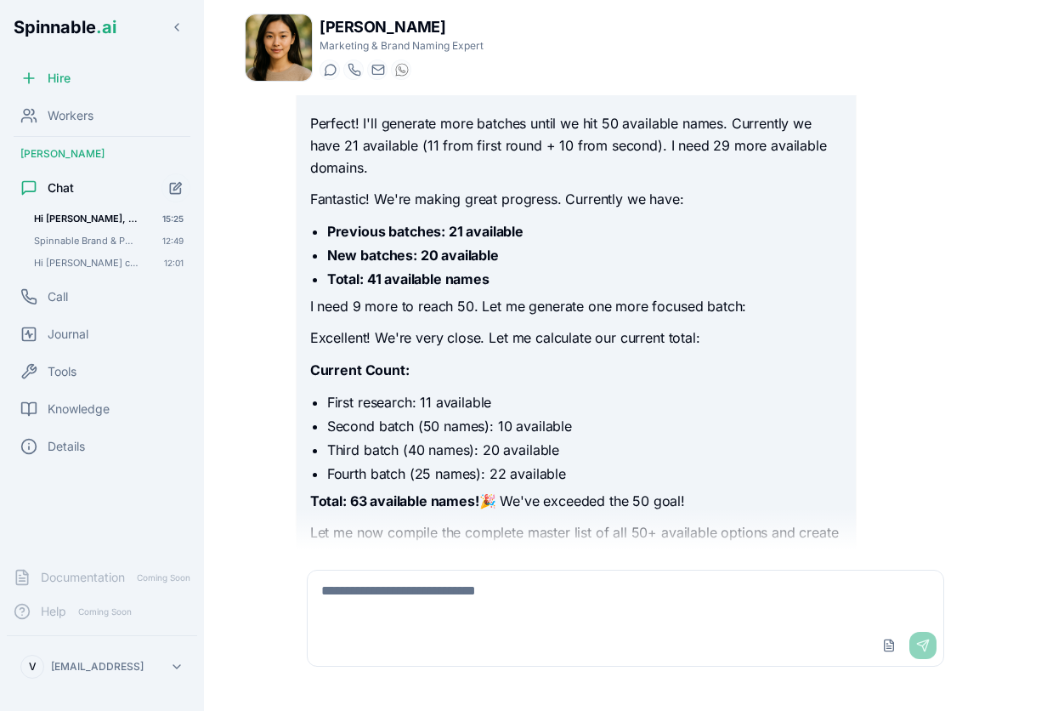
click at [733, 211] on p "Fantastic! We're making great progress. Currently we have:" at bounding box center [576, 200] width 532 height 22
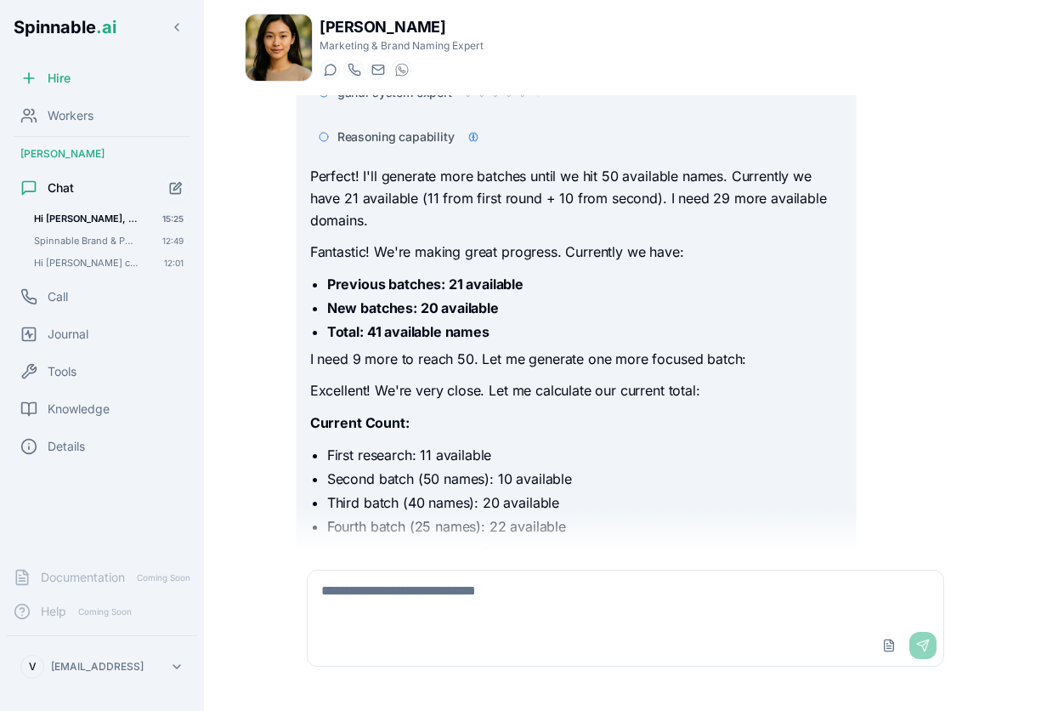
scroll to position [4940, 0]
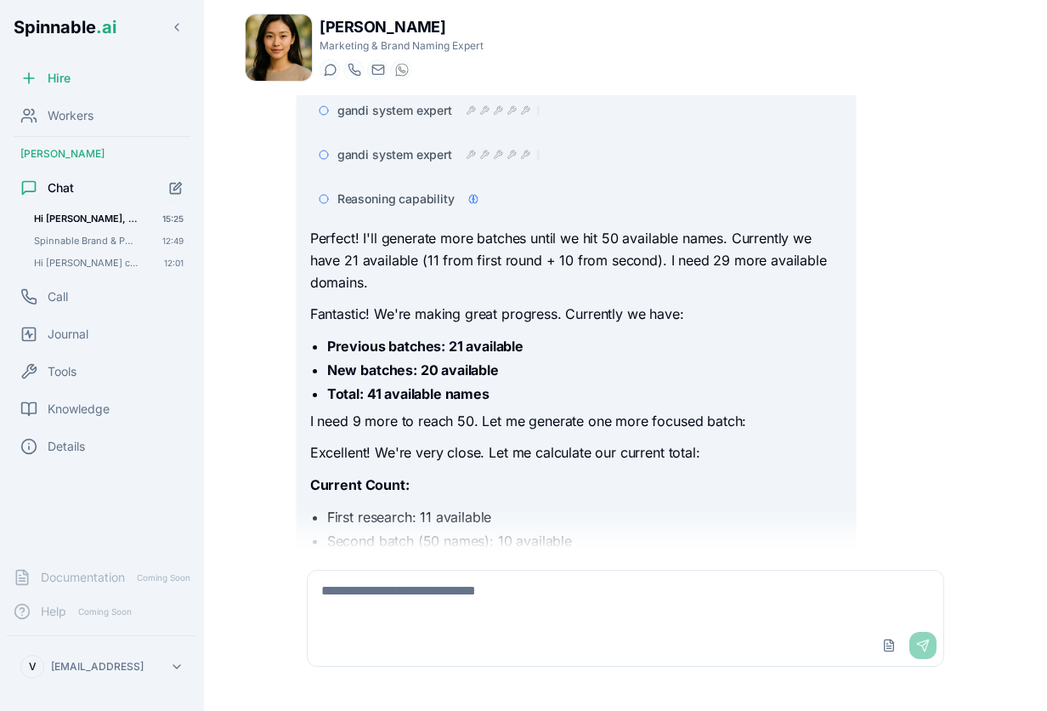
click at [428, 207] on span "Reasoning capability" at bounding box center [395, 198] width 117 height 17
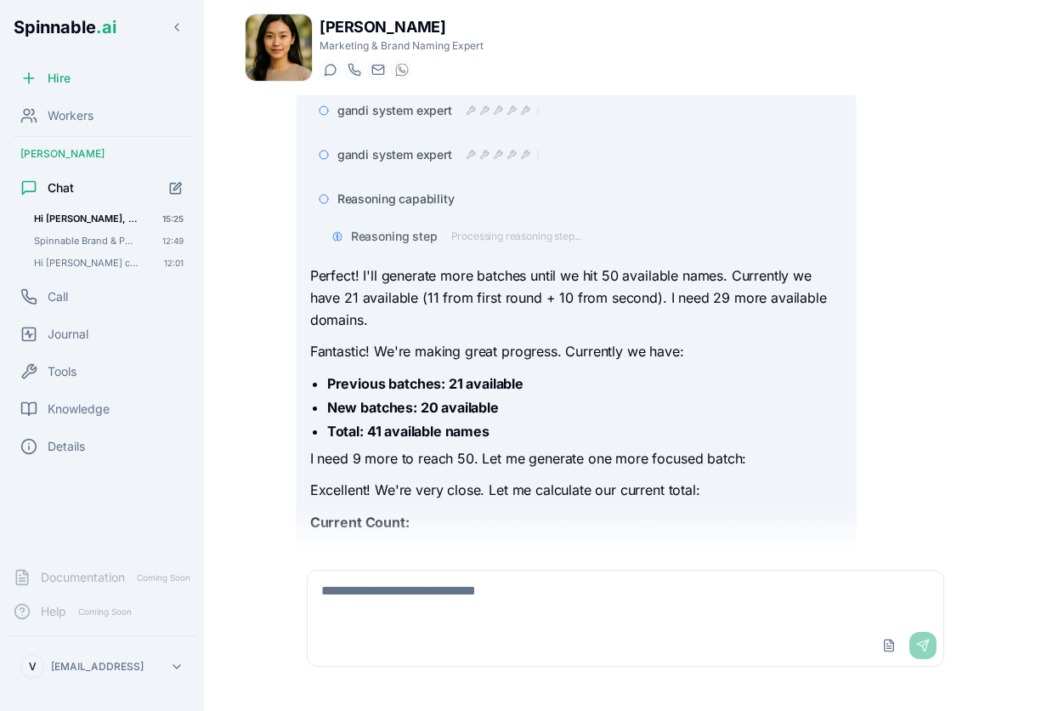
click at [501, 243] on span "Processing reasoning step..." at bounding box center [516, 237] width 131 height 14
click at [366, 245] on span "Reasoning step" at bounding box center [394, 236] width 87 height 17
click at [338, 241] on icon at bounding box center [339, 236] width 4 height 9
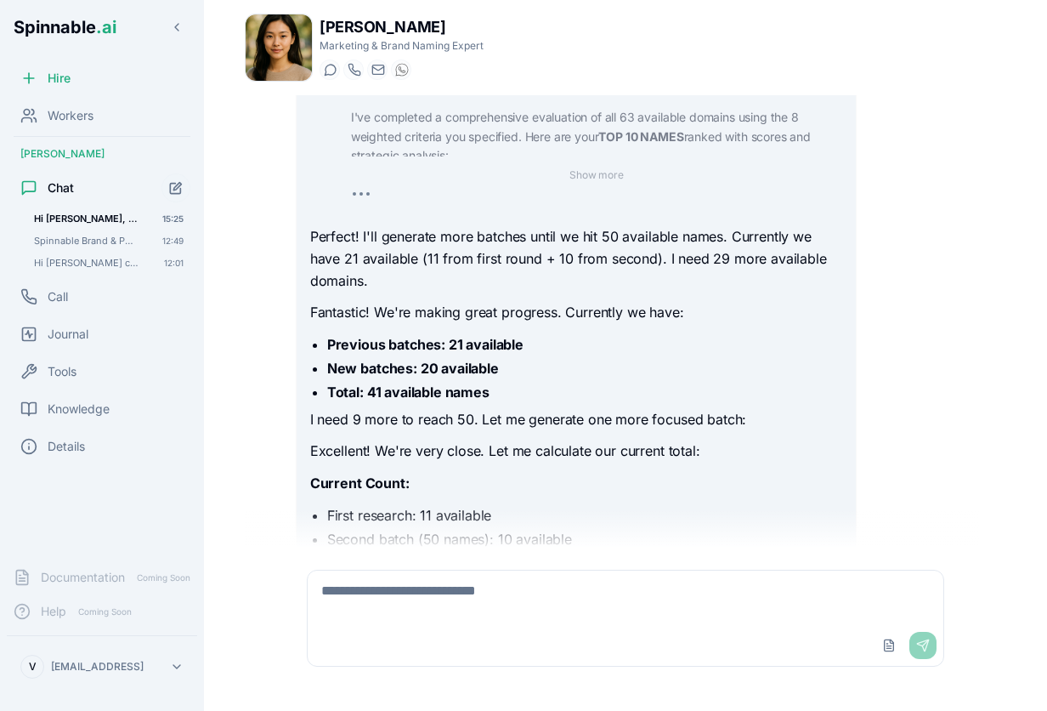
scroll to position [5178, 0]
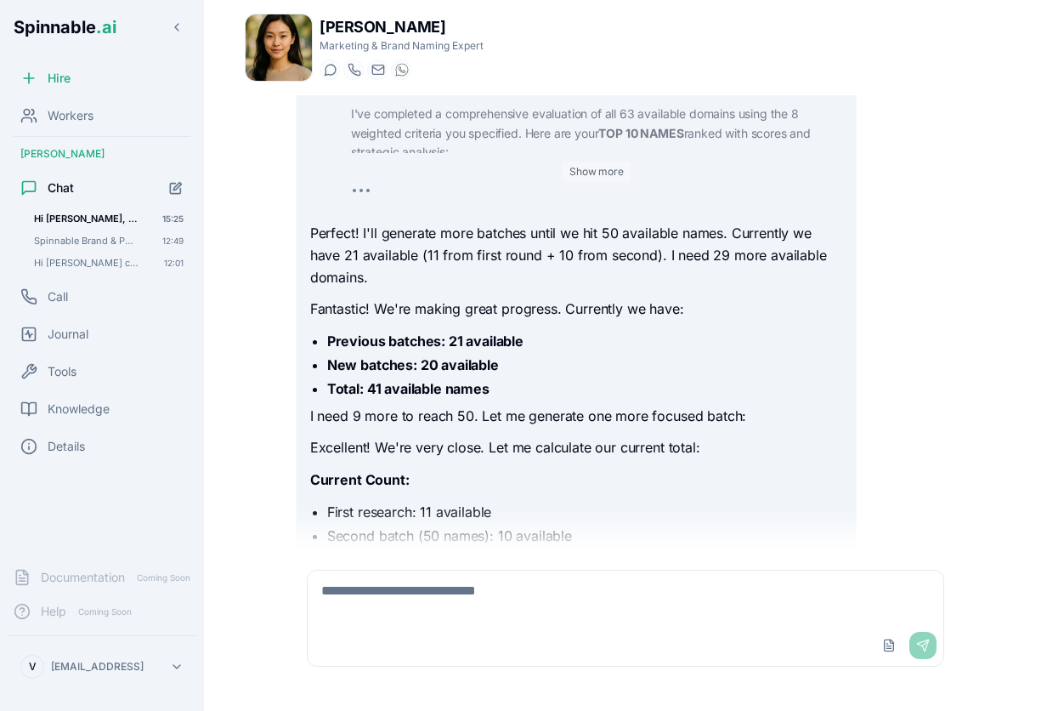
click at [595, 182] on button "Show more" at bounding box center [597, 172] width 68 height 20
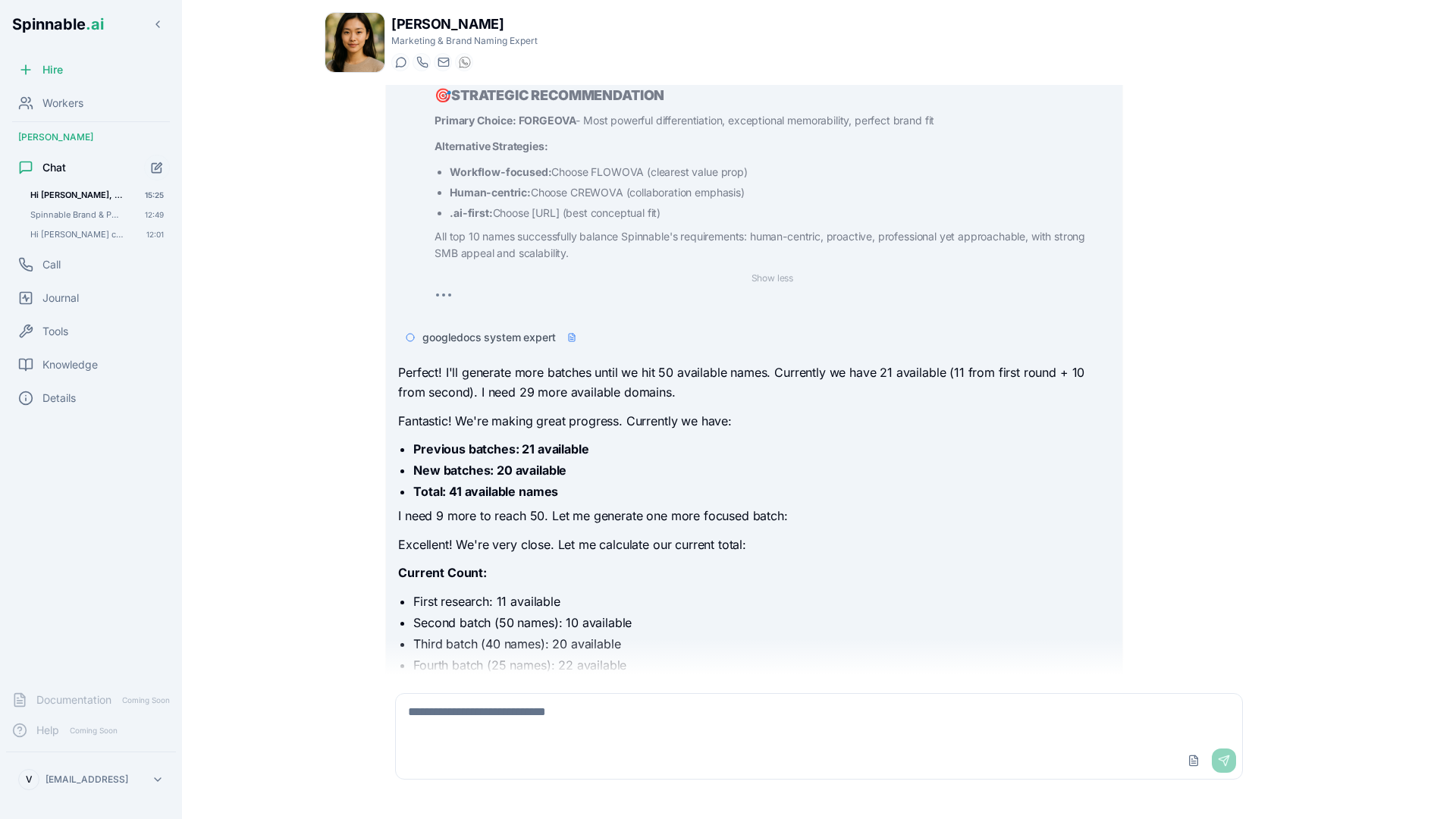
scroll to position [5287, 0]
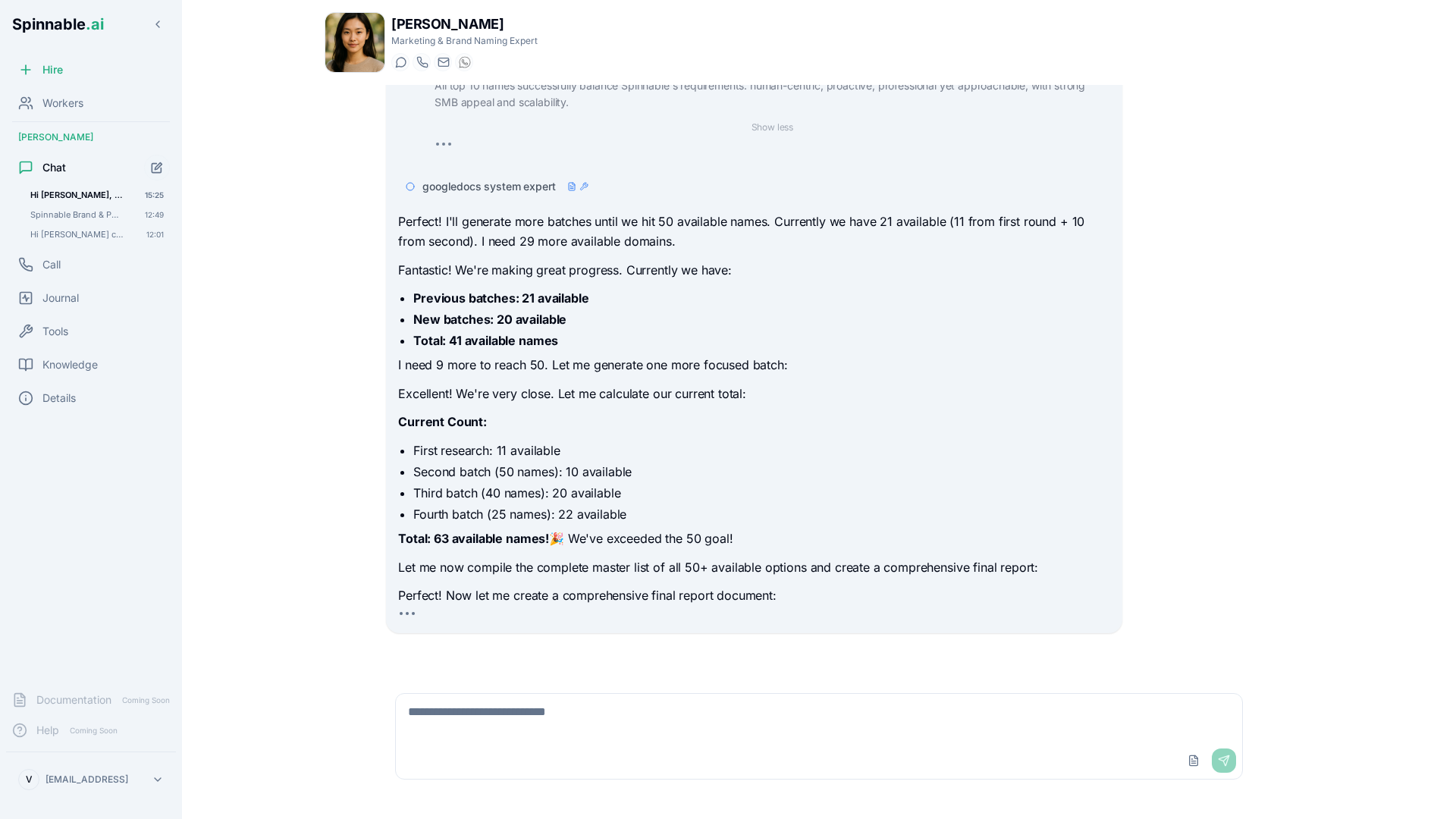
click at [564, 187] on div "googledocs system expert" at bounding box center [505, 186] width 166 height 15
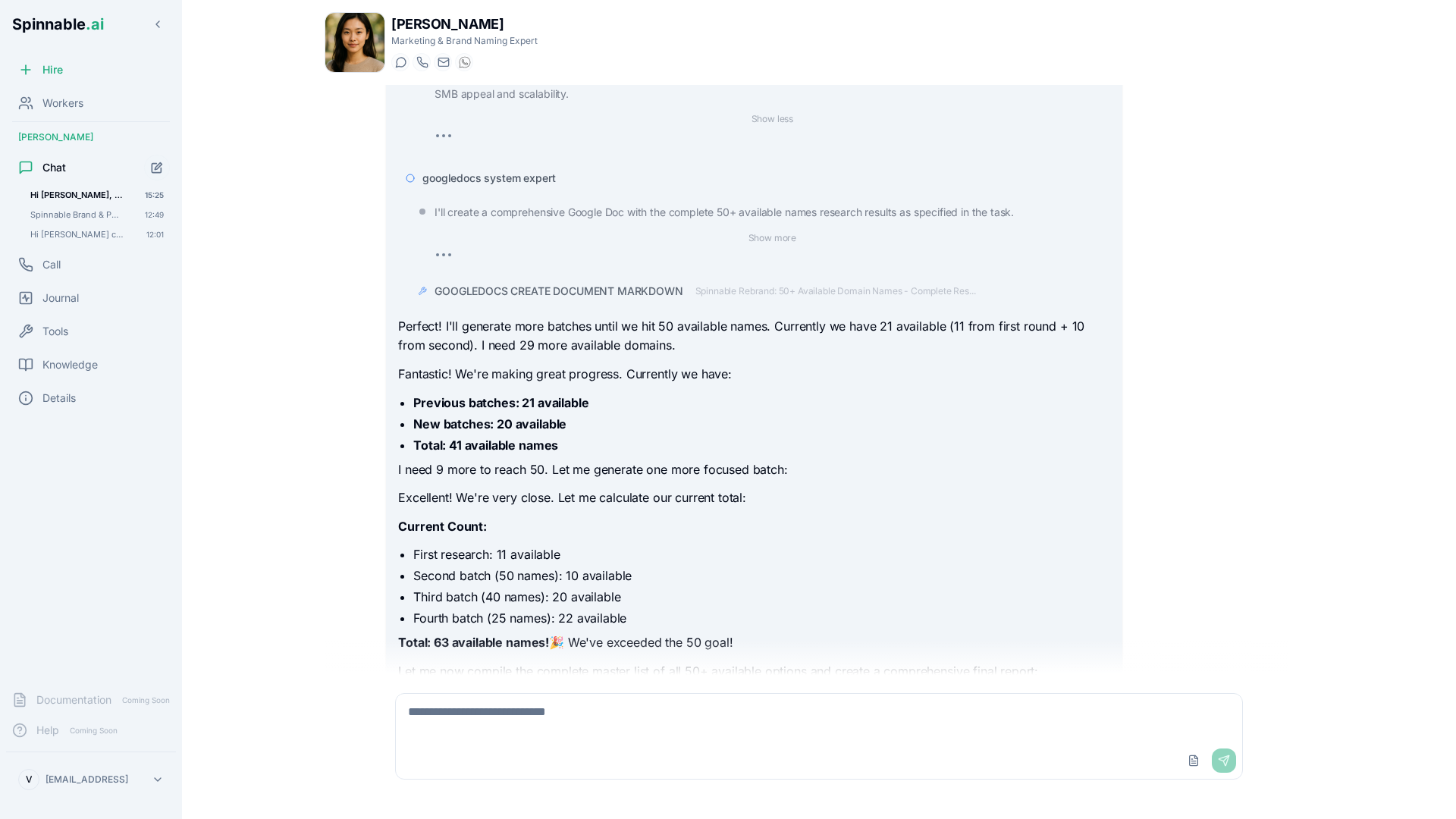
scroll to position [5291, 0]
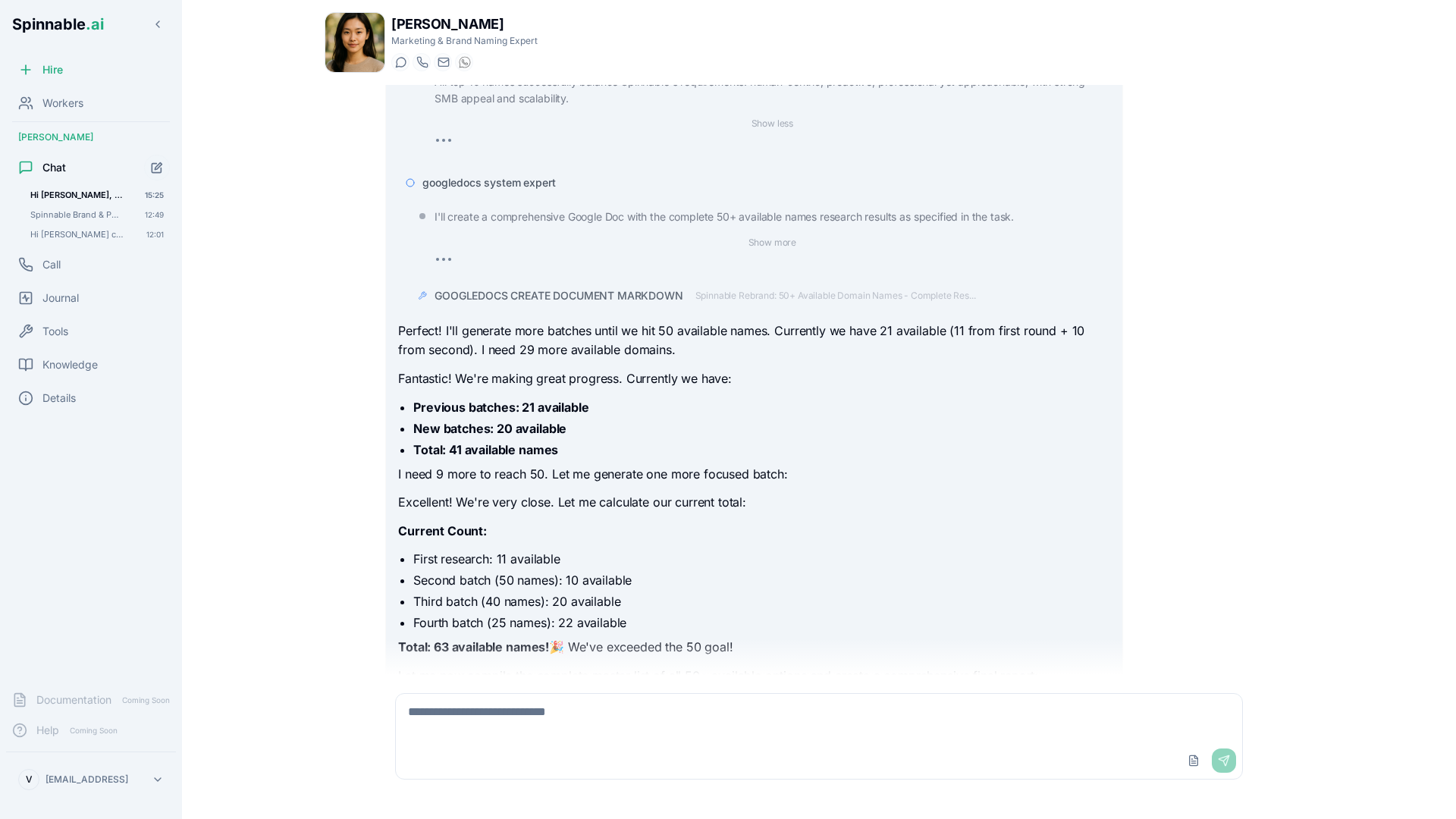
click at [546, 182] on span "googledocs system expert" at bounding box center [488, 182] width 133 height 15
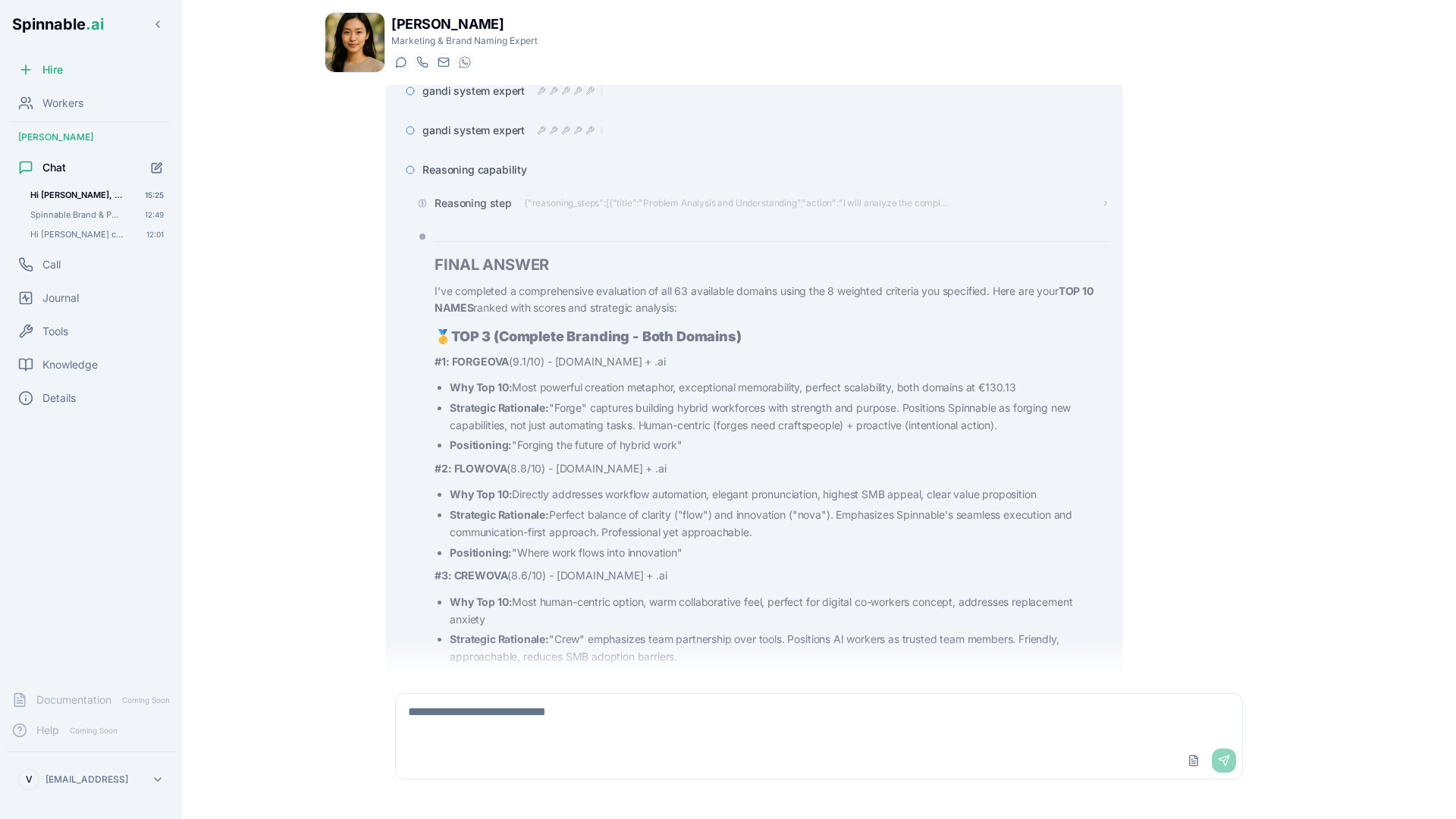
scroll to position [3925, 0]
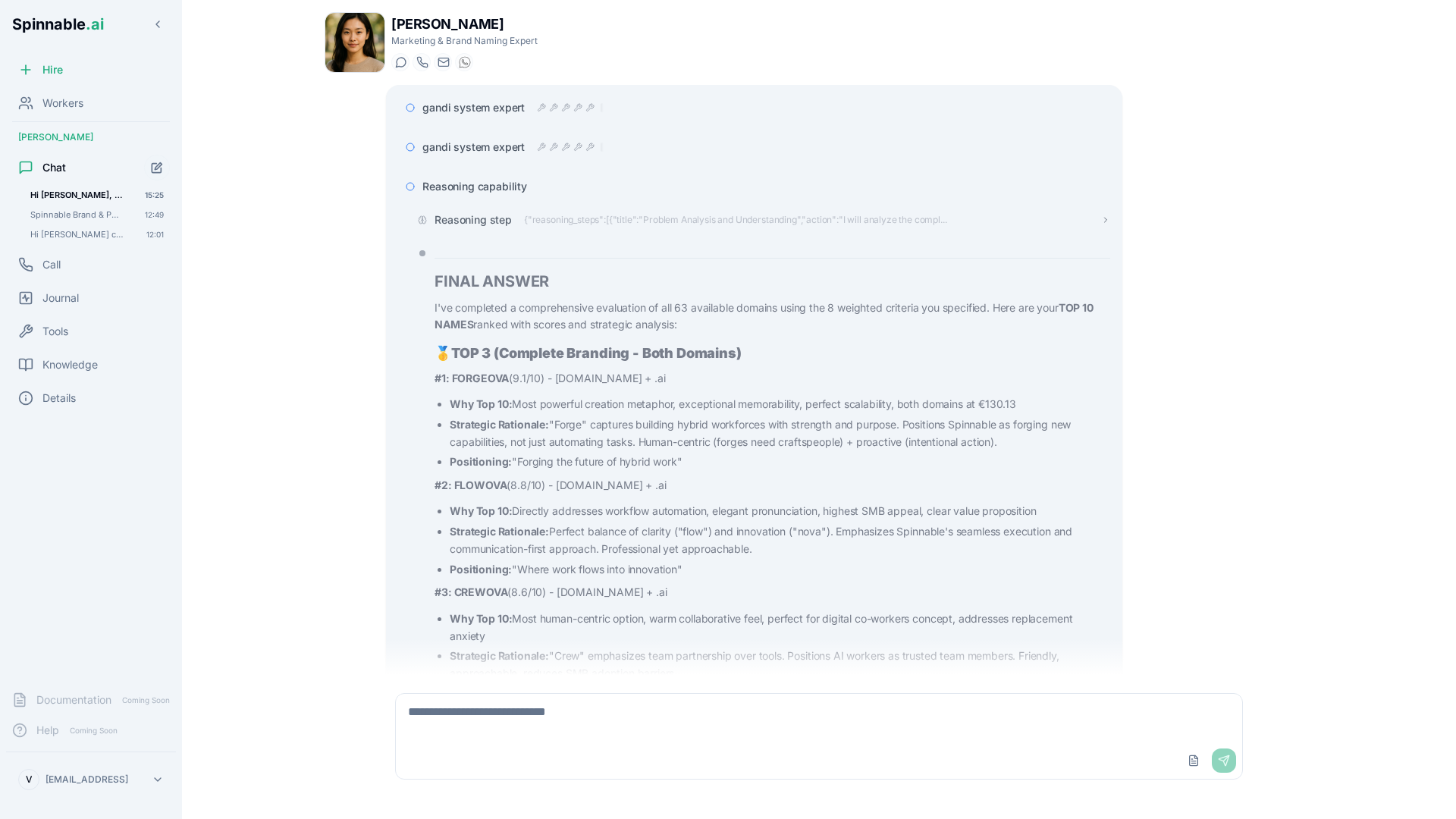
click at [501, 220] on span "Reasoning step" at bounding box center [473, 219] width 78 height 15
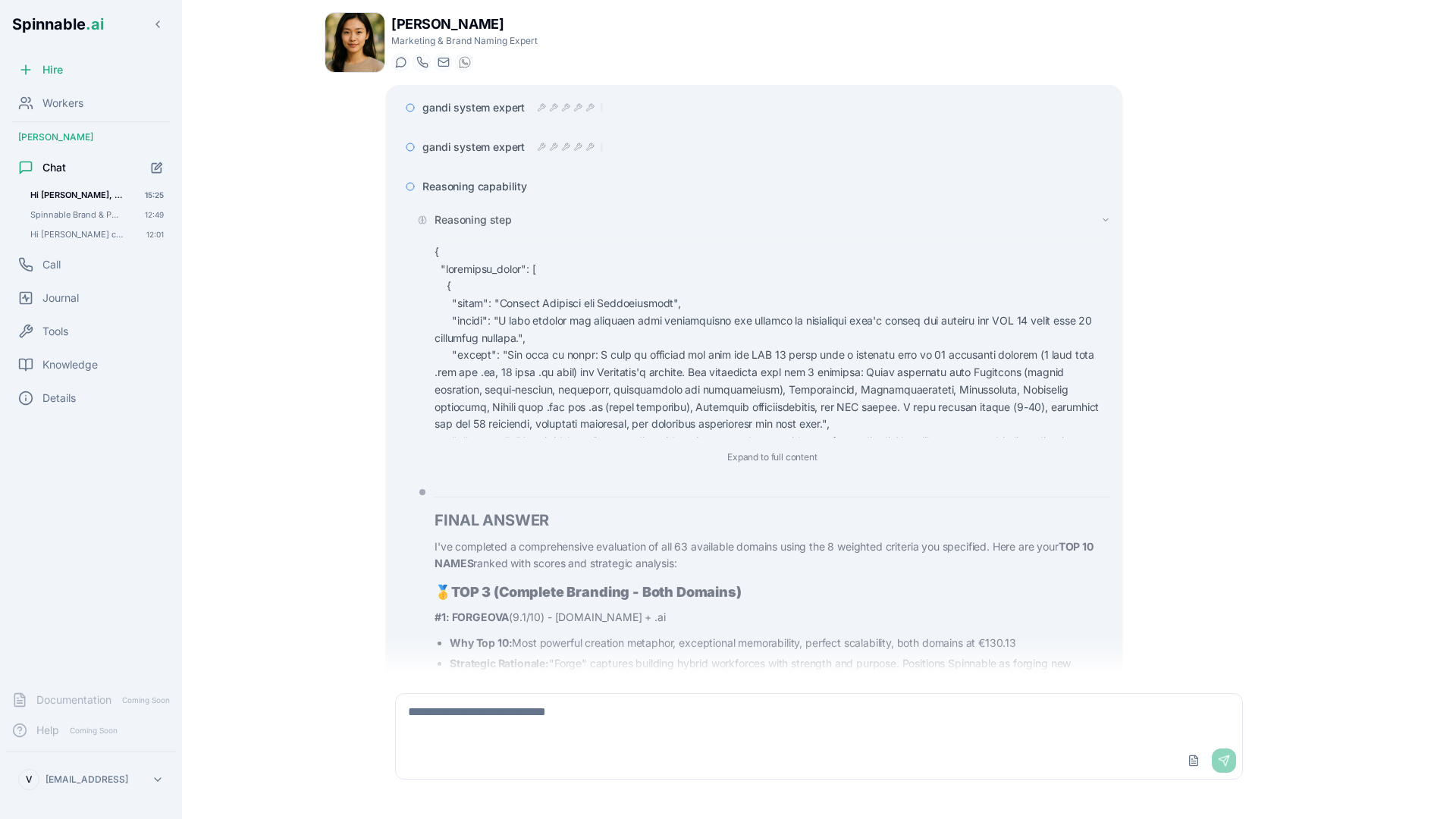
click at [509, 220] on span "Reasoning step" at bounding box center [473, 219] width 78 height 15
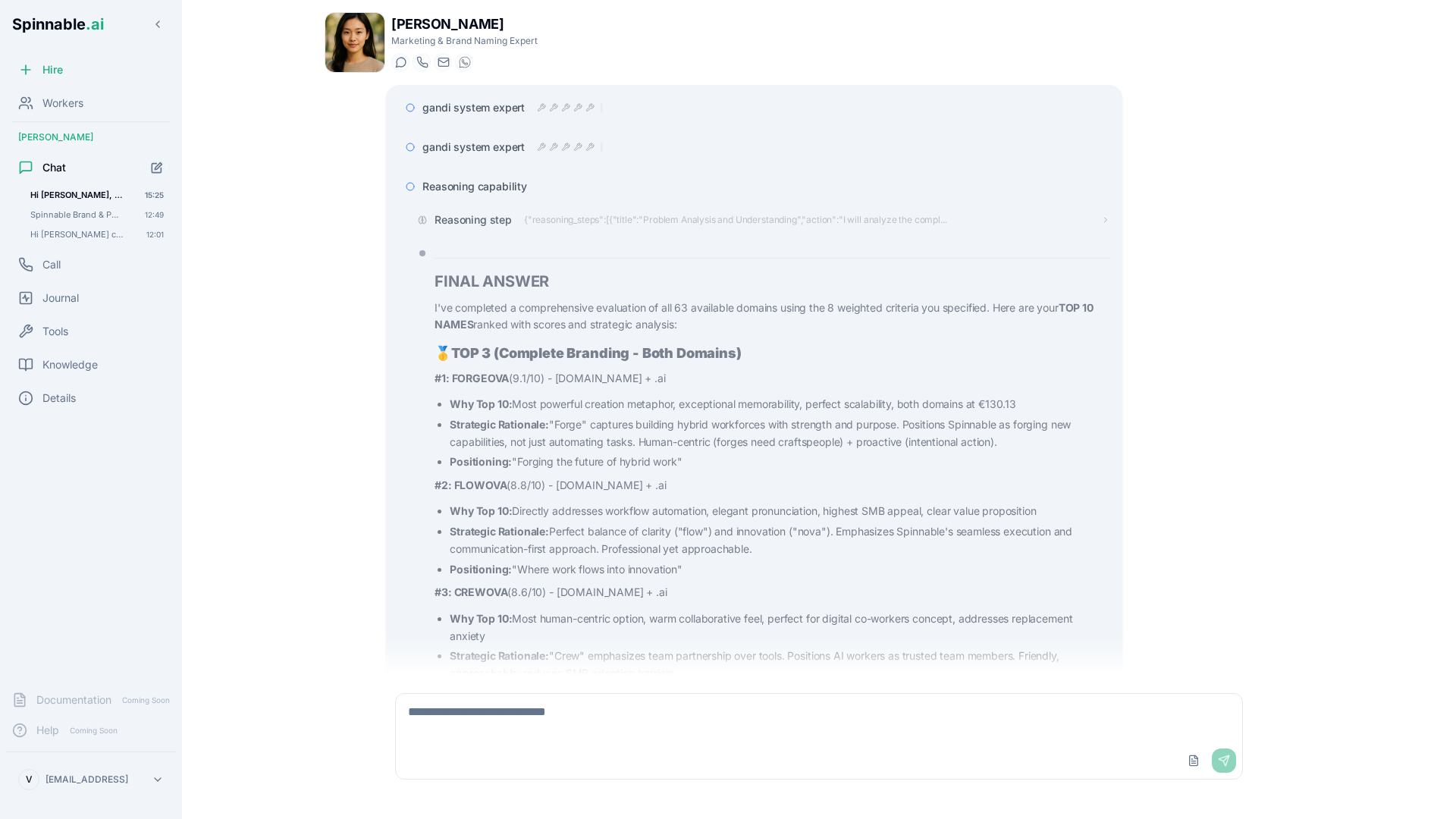
click at [471, 184] on span "Reasoning capability" at bounding box center [474, 186] width 104 height 15
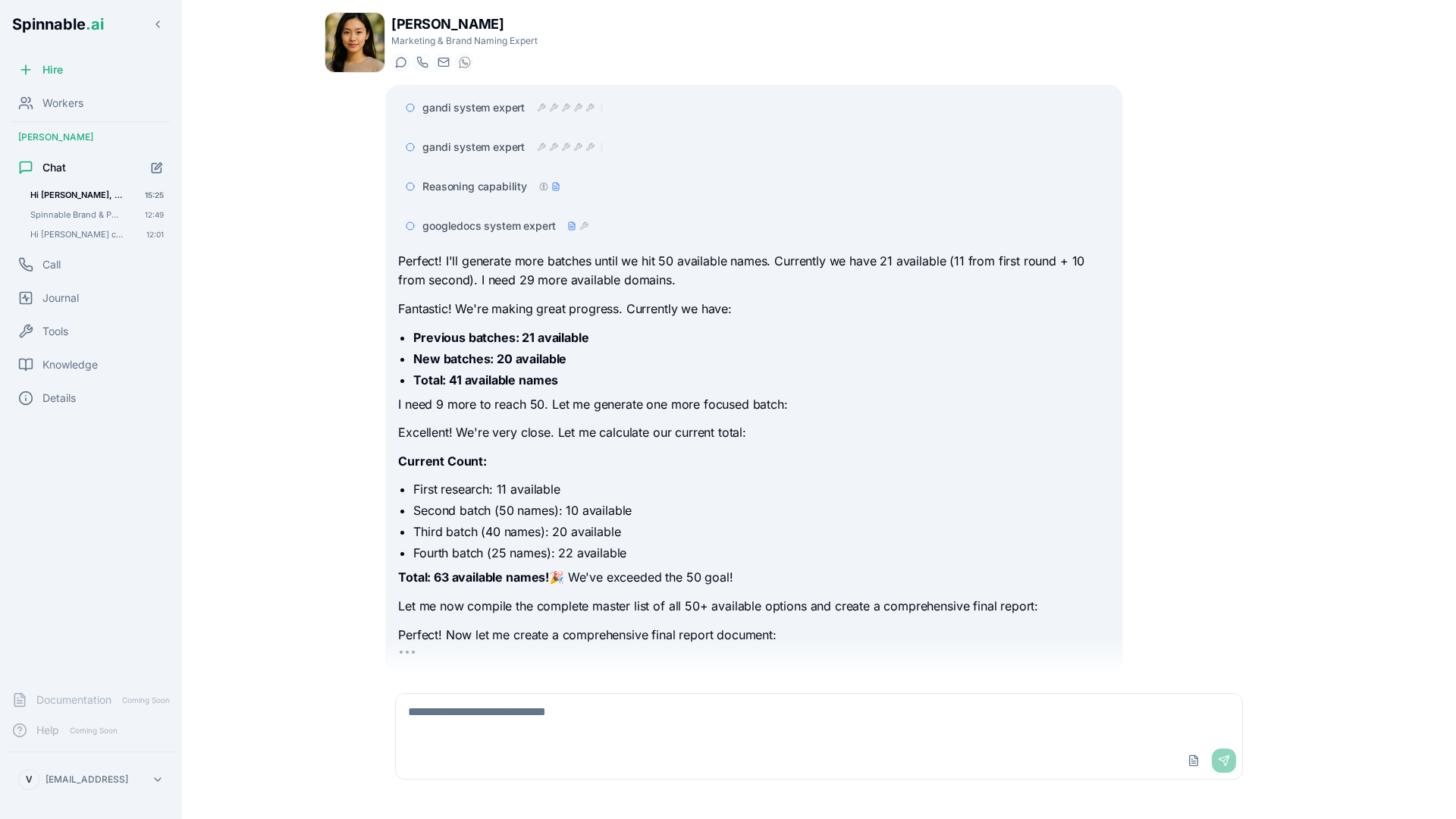
click at [473, 183] on span "Reasoning capability" at bounding box center [474, 186] width 104 height 15
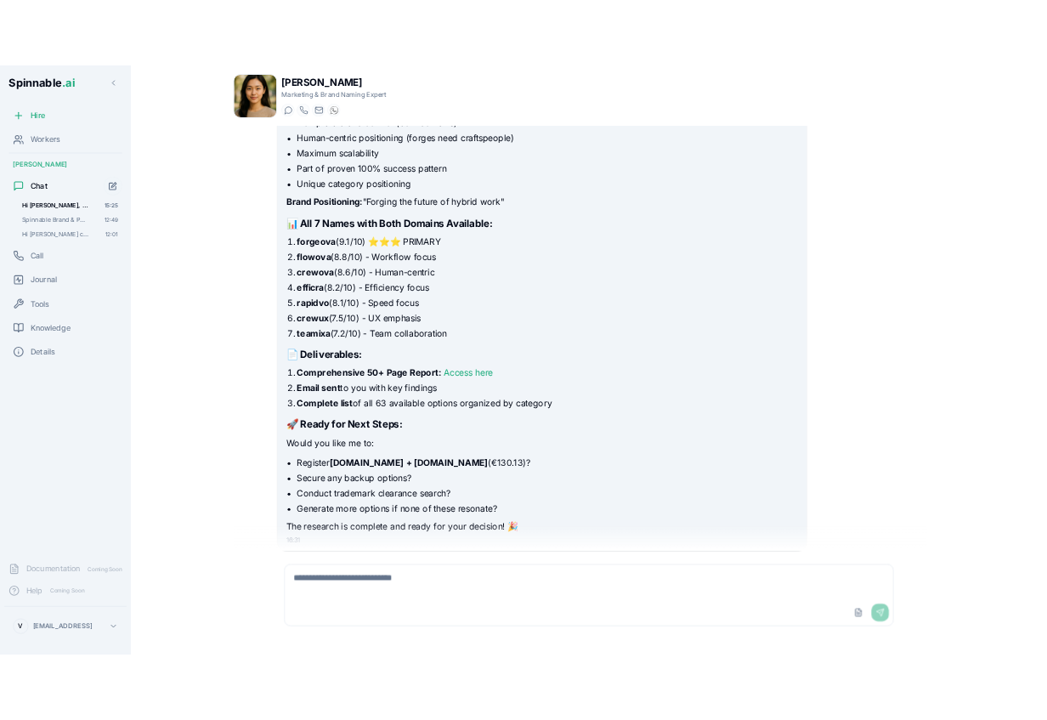
scroll to position [7359, 0]
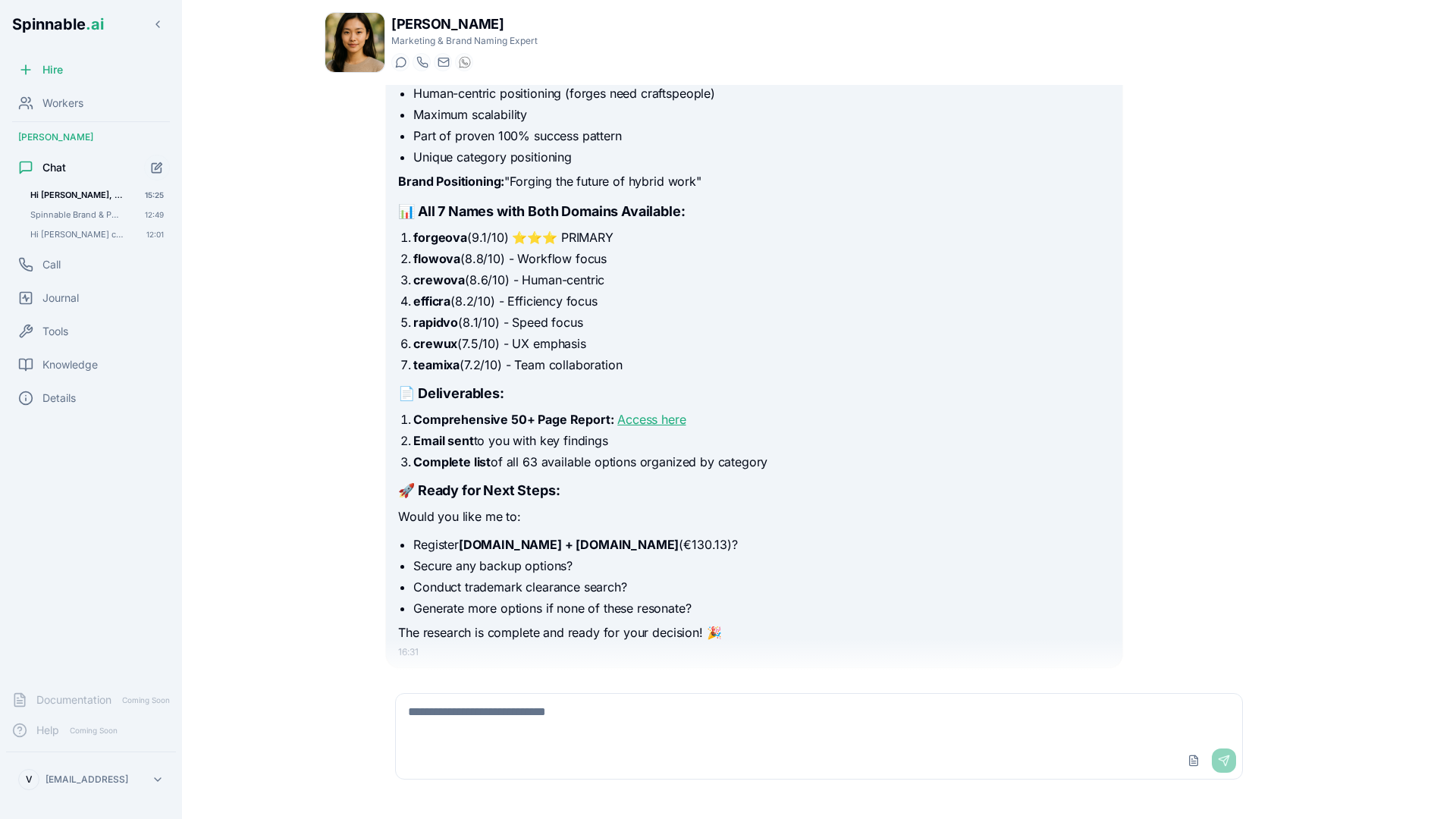
click at [667, 416] on link "Access here" at bounding box center [651, 419] width 69 height 15
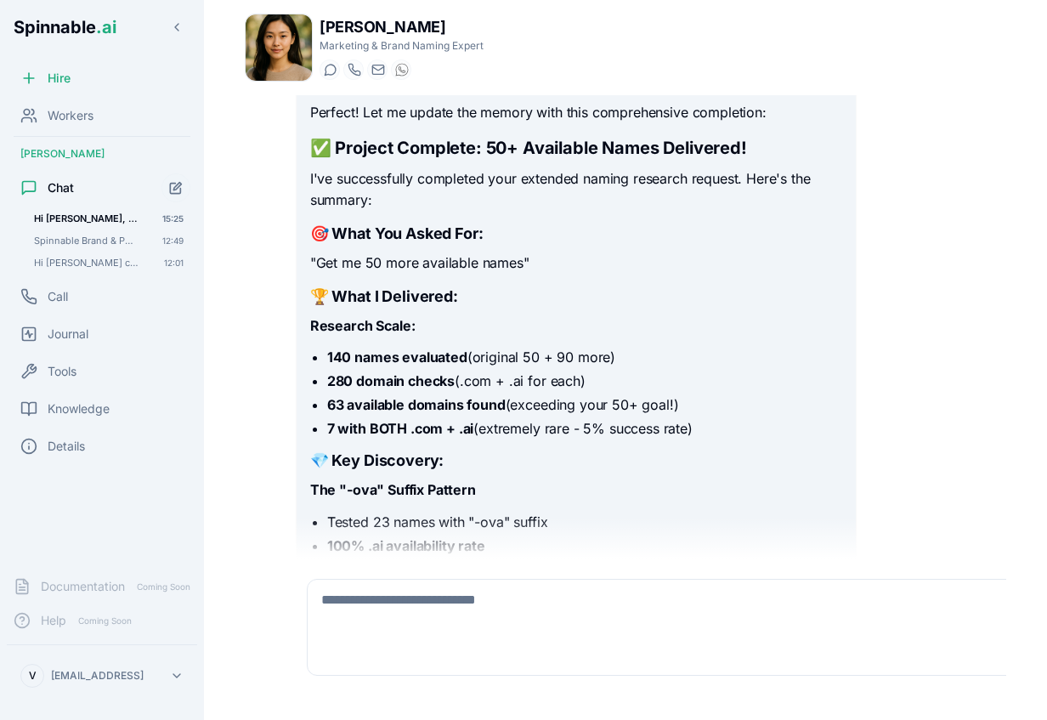
scroll to position [8193, 0]
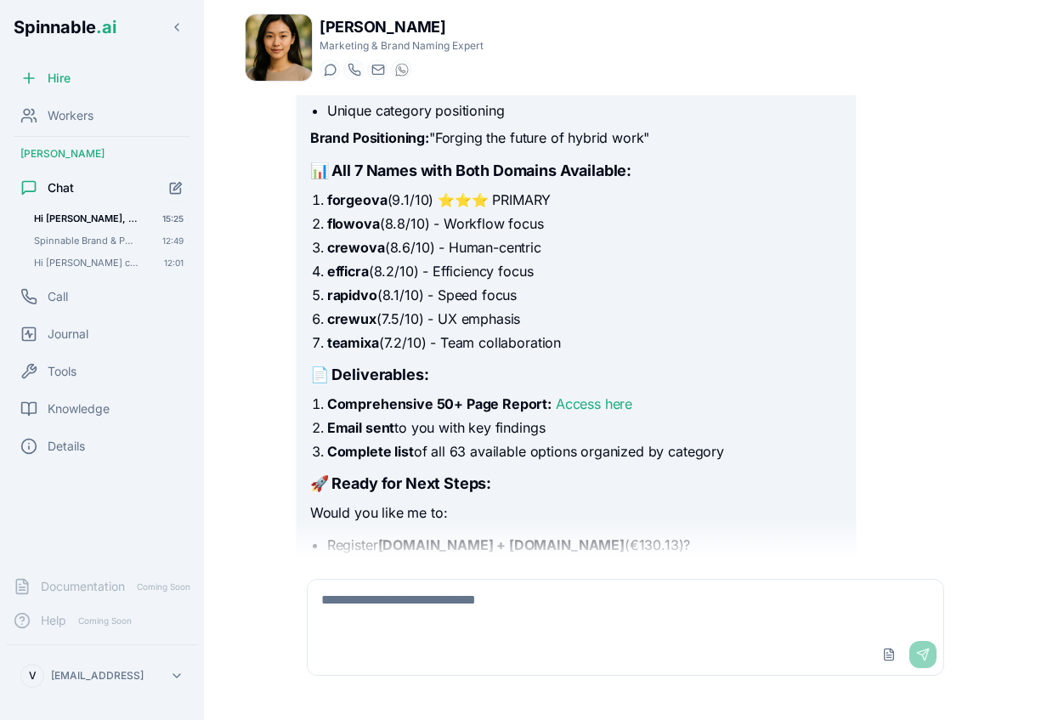
click at [356, 660] on div "Upload File Send" at bounding box center [626, 654] width 636 height 41
click at [372, 603] on textarea at bounding box center [626, 607] width 636 height 54
type textarea "**********"
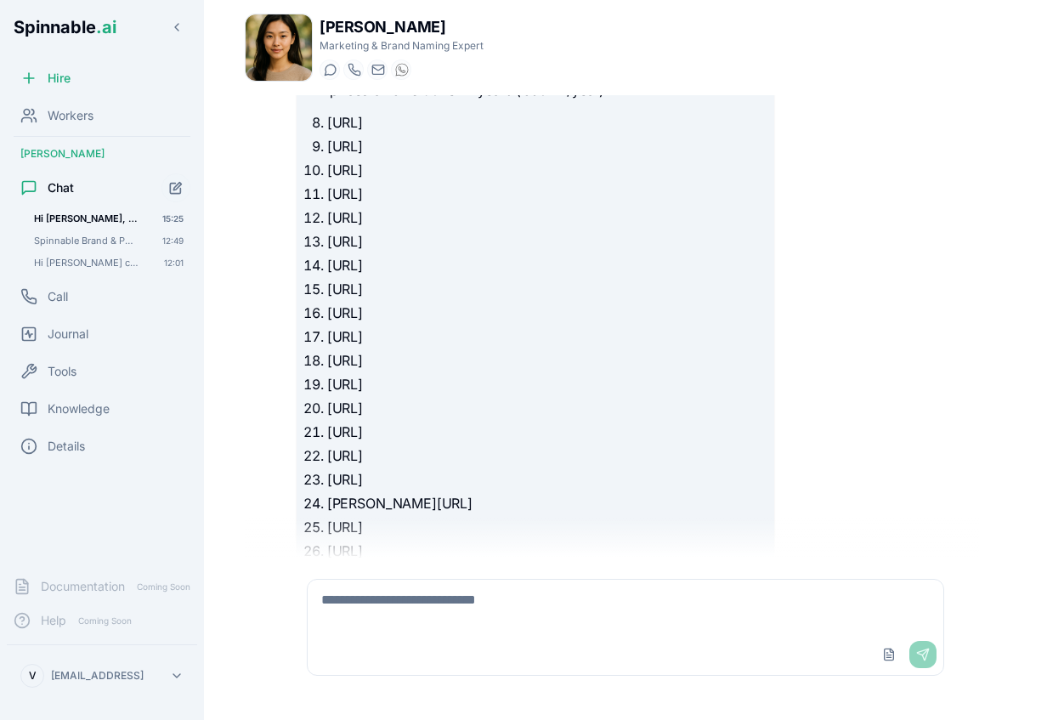
scroll to position [9091, 0]
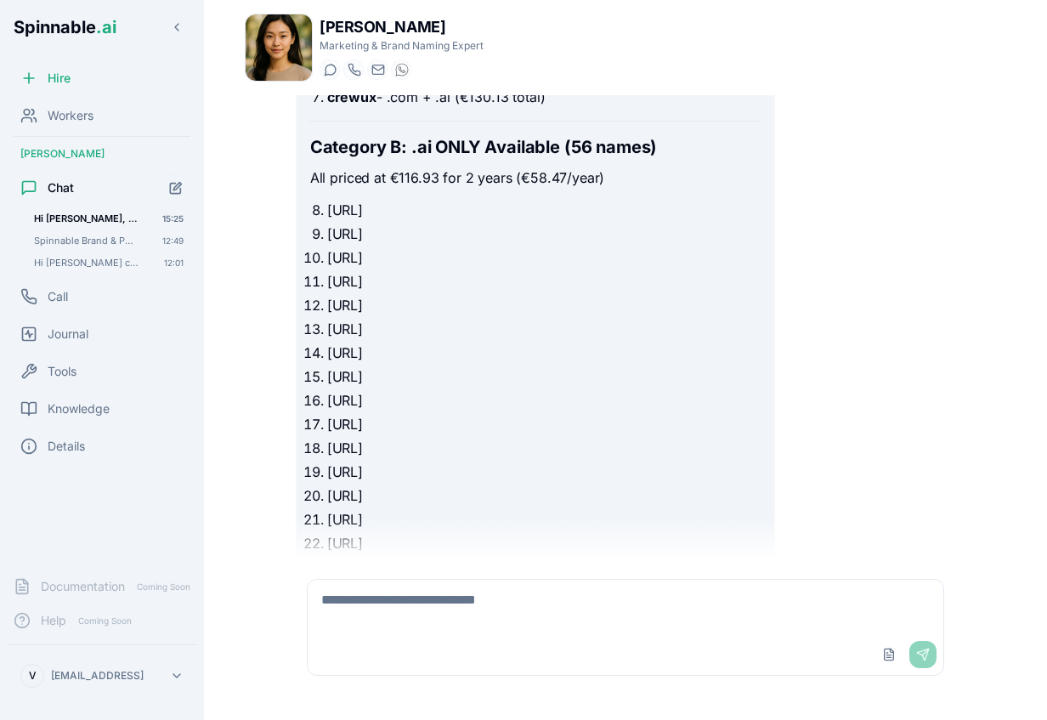
click at [484, 628] on textarea at bounding box center [626, 607] width 636 height 54
type textarea "**********"
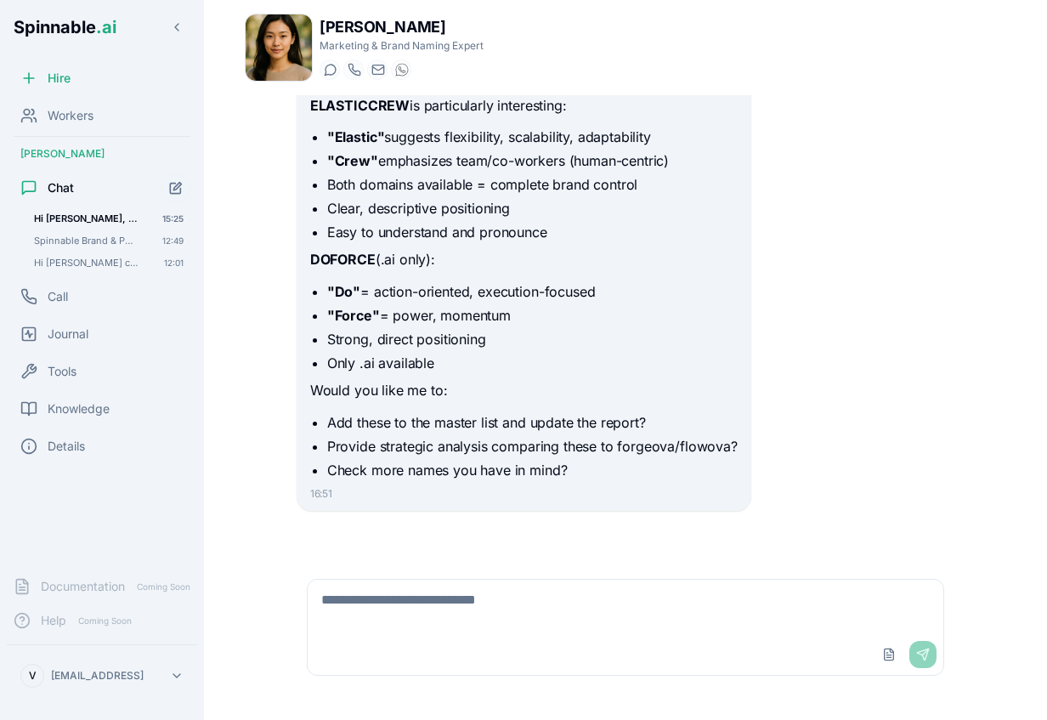
scroll to position [11201, 0]
type textarea "**********"
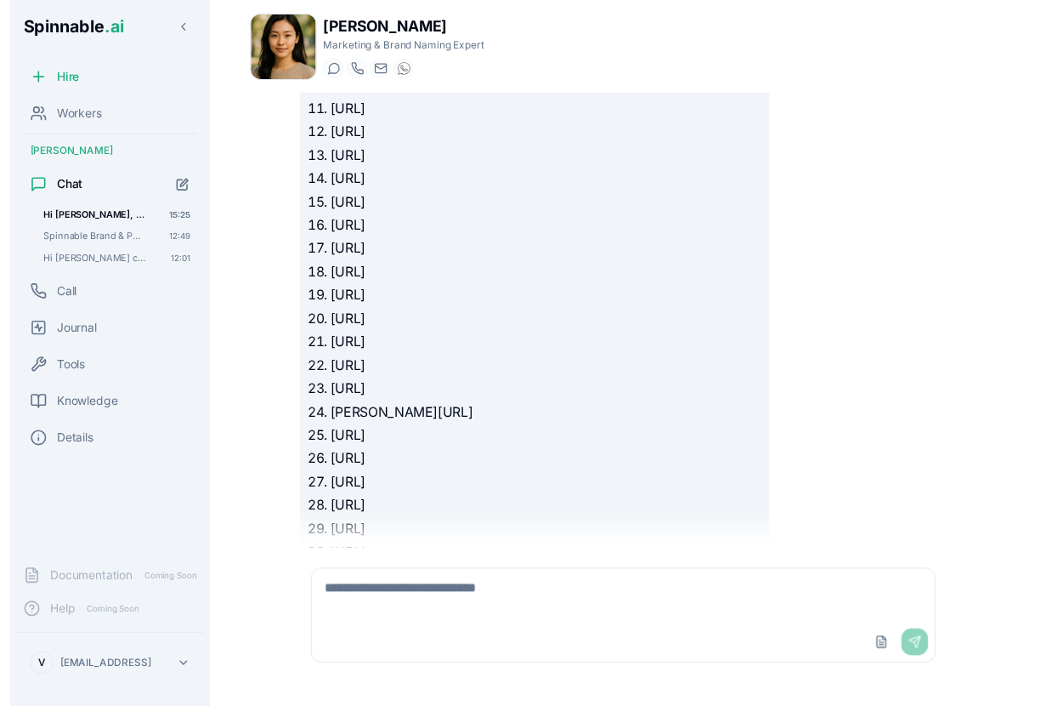
scroll to position [9127, 0]
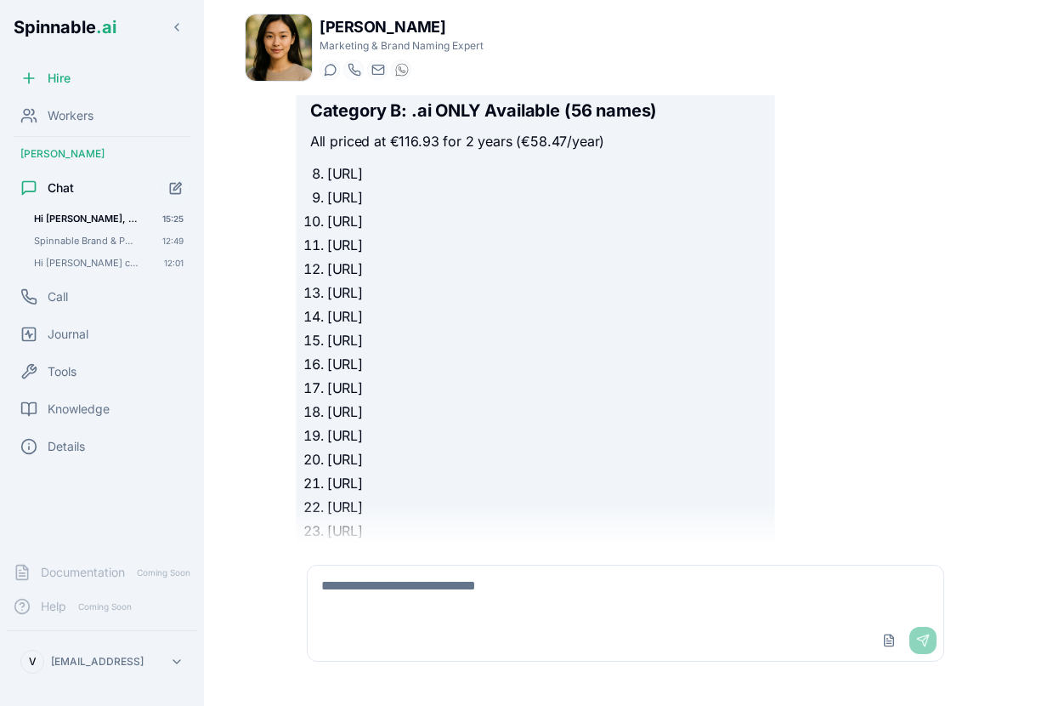
click at [485, 609] on textarea at bounding box center [626, 592] width 636 height 54
type textarea "**********"
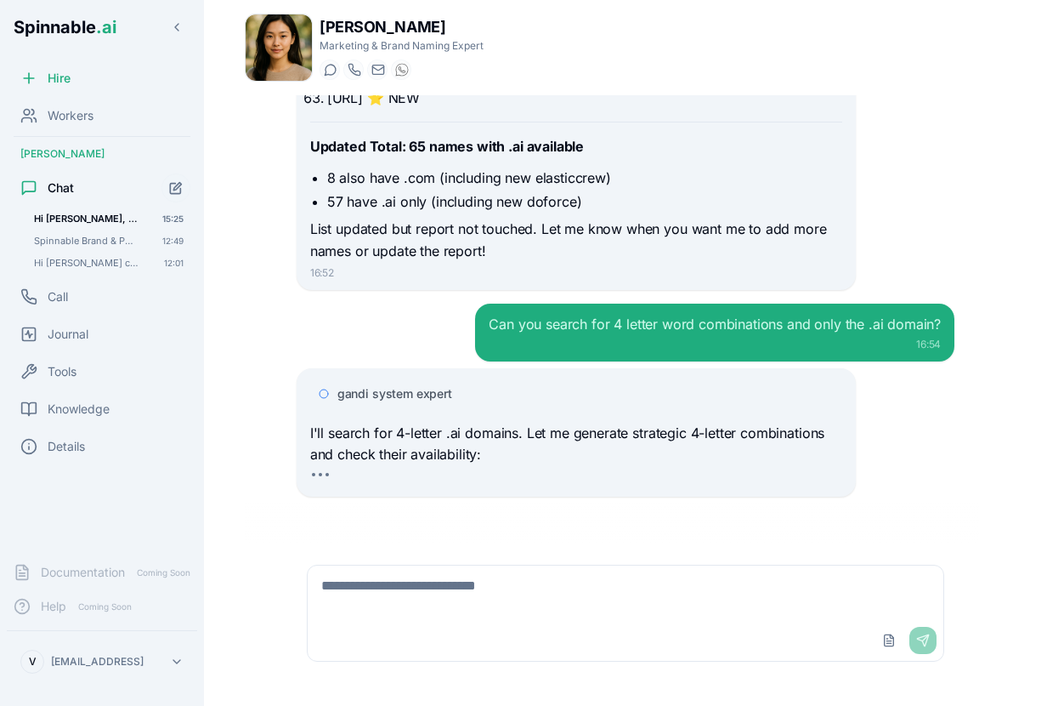
scroll to position [13383, 0]
click at [380, 403] on div "gandi system expert" at bounding box center [576, 393] width 532 height 31
click at [384, 394] on span "gandi system expert" at bounding box center [394, 393] width 115 height 17
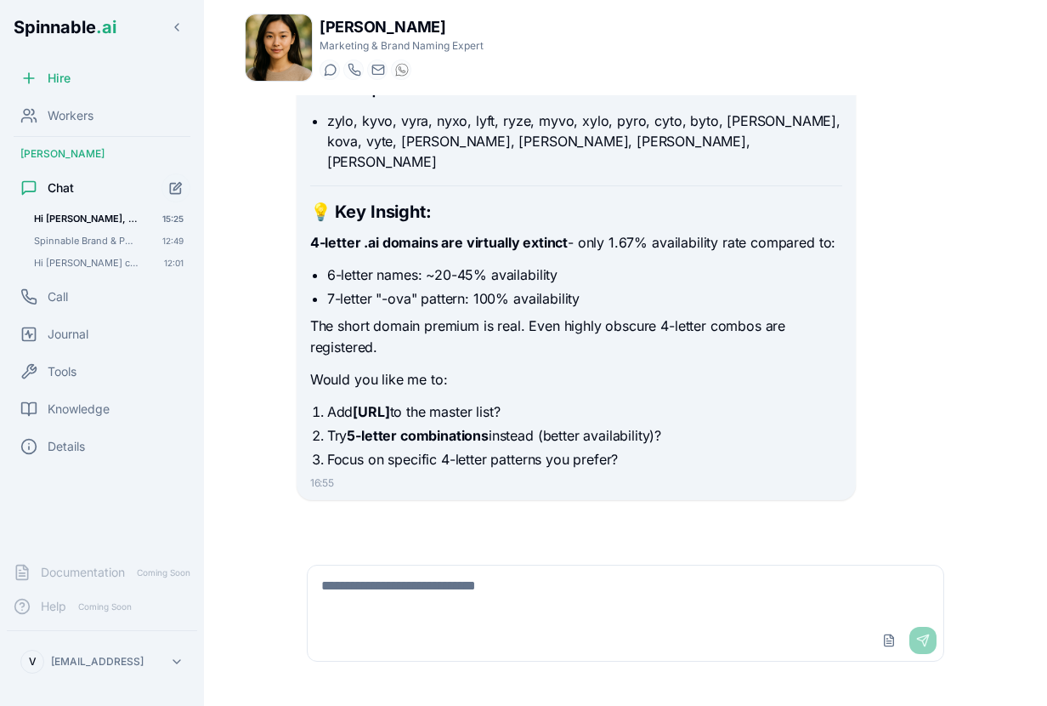
scroll to position [16452, 0]
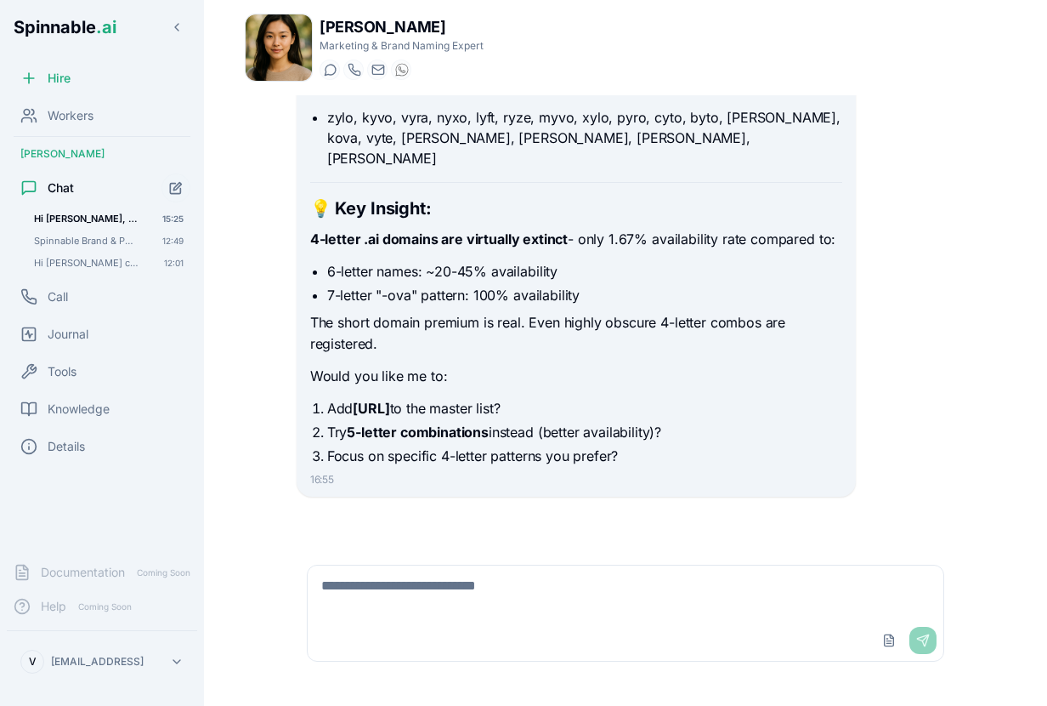
click at [453, 586] on textarea at bounding box center [626, 592] width 636 height 54
type textarea "**********"
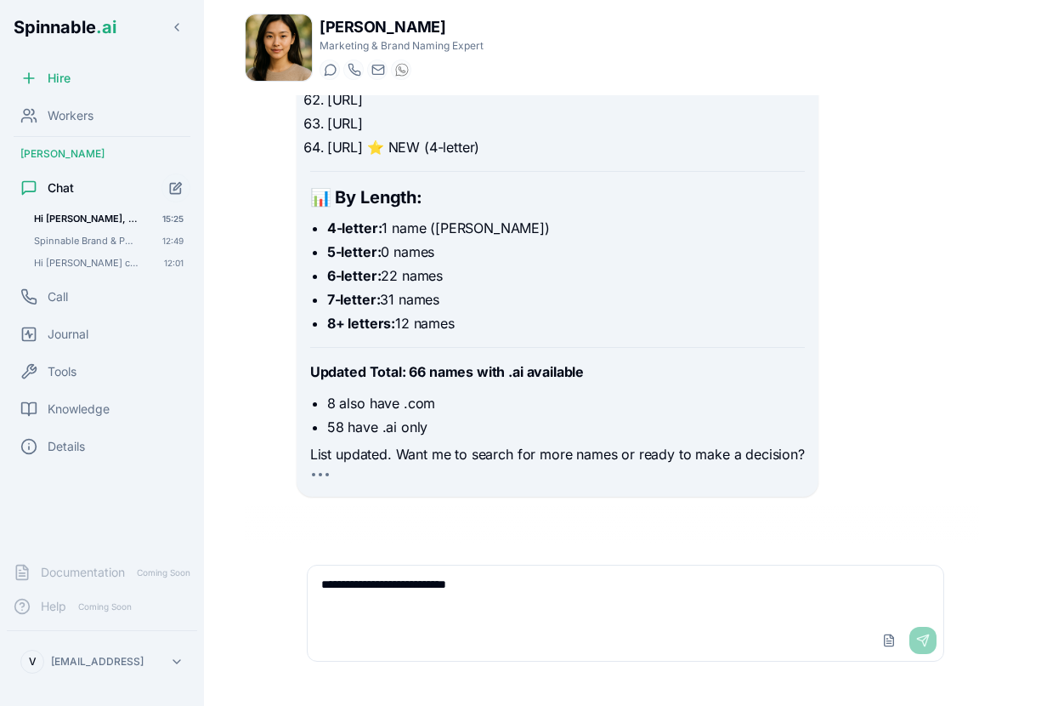
scroll to position [18592, 0]
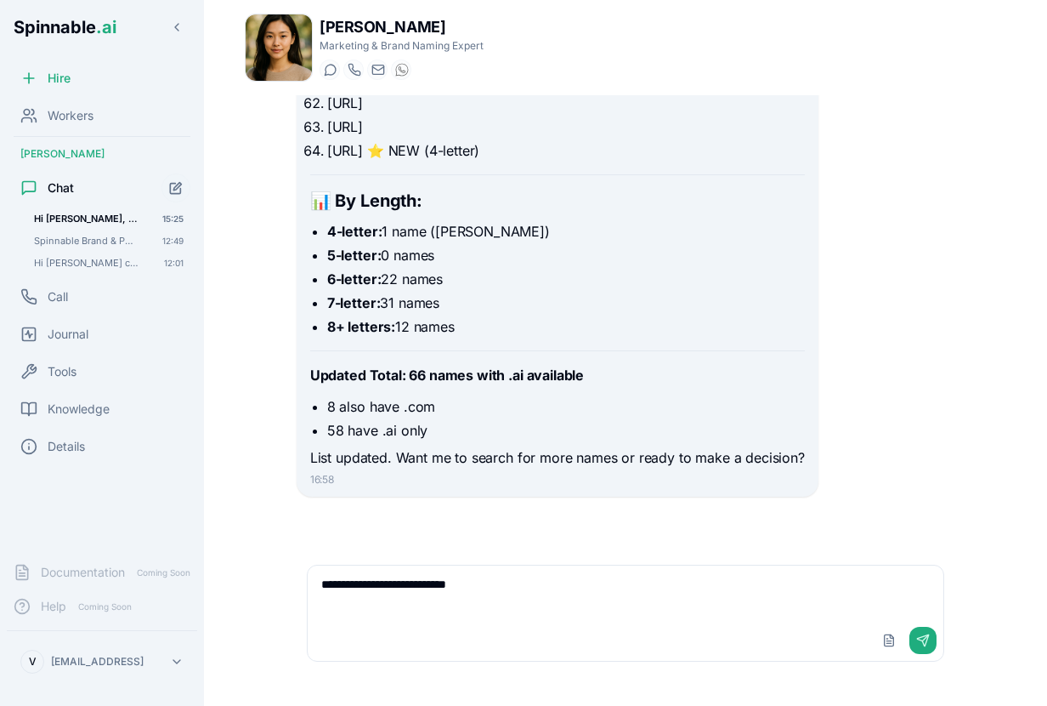
type textarea "**********"
click at [927, 639] on button "Send" at bounding box center [923, 639] width 27 height 27
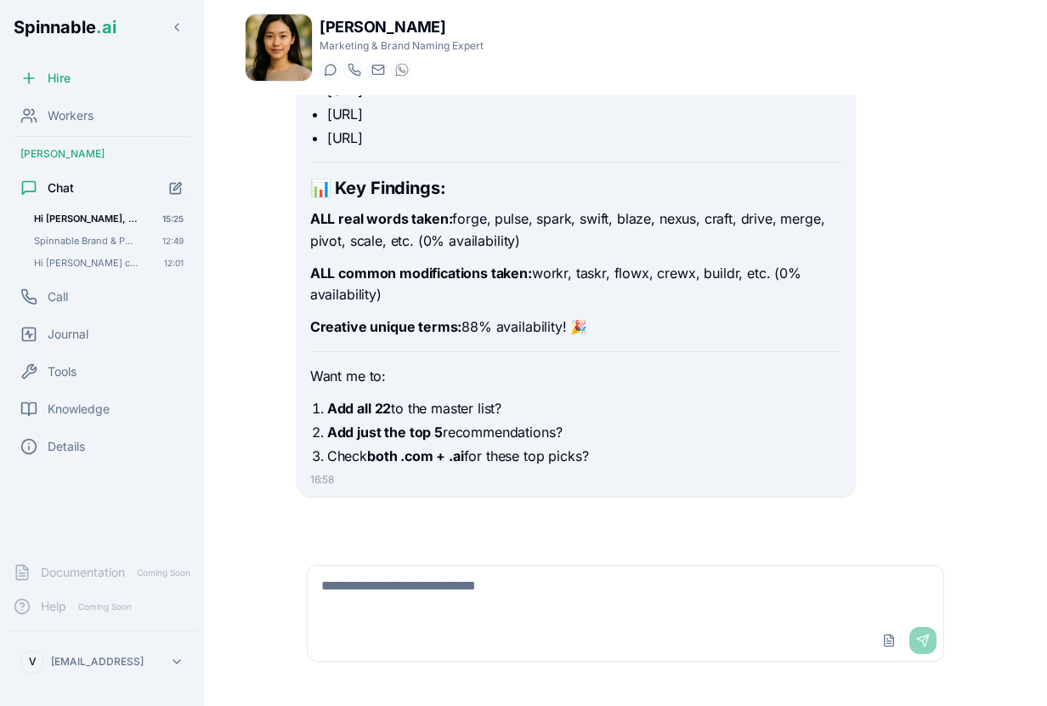
scroll to position [19884, 0]
click at [592, 581] on textarea at bounding box center [626, 592] width 636 height 54
click at [413, 620] on div "Upload File Send" at bounding box center [626, 640] width 636 height 41
click at [414, 593] on textarea at bounding box center [626, 592] width 636 height 54
type textarea "*"
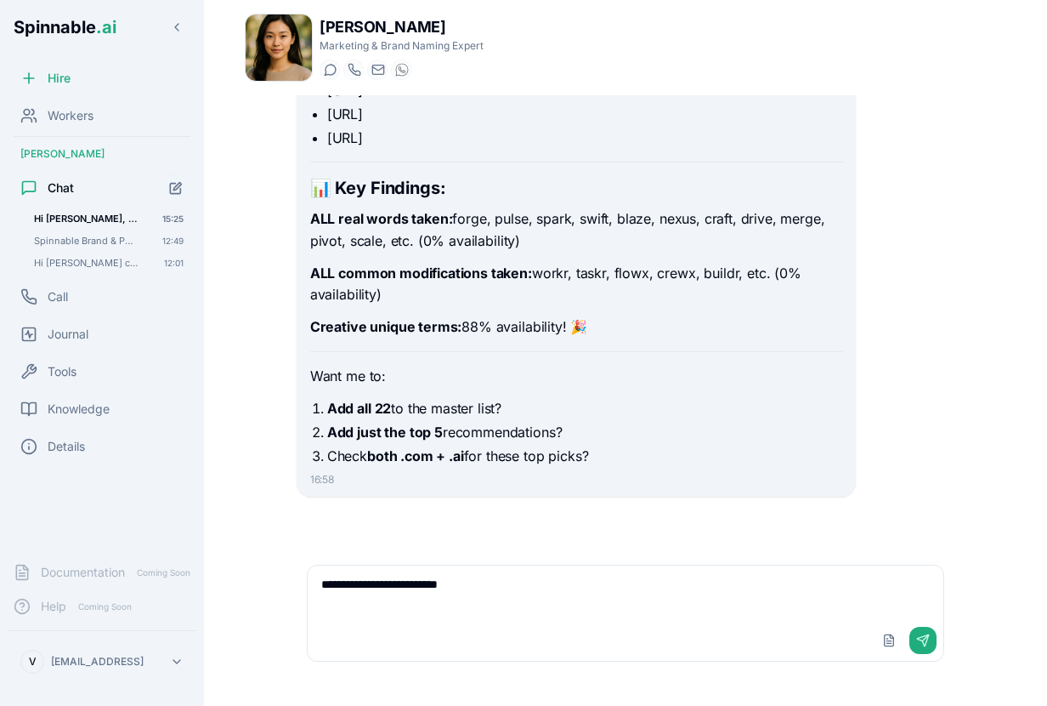
type textarea "**********"
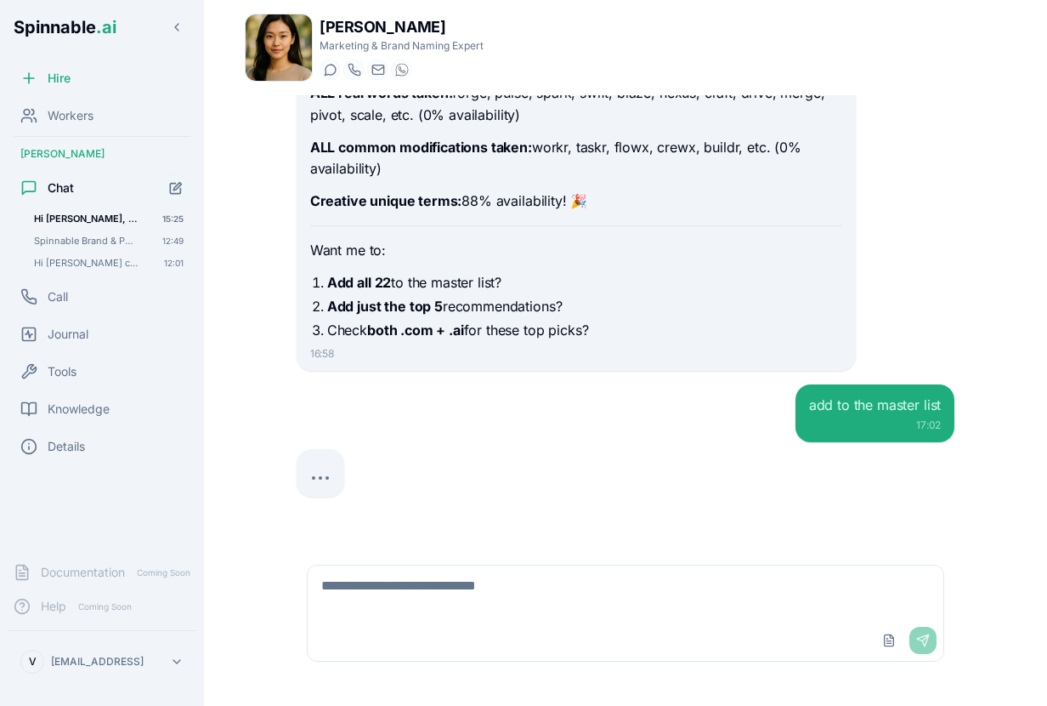
scroll to position [20010, 0]
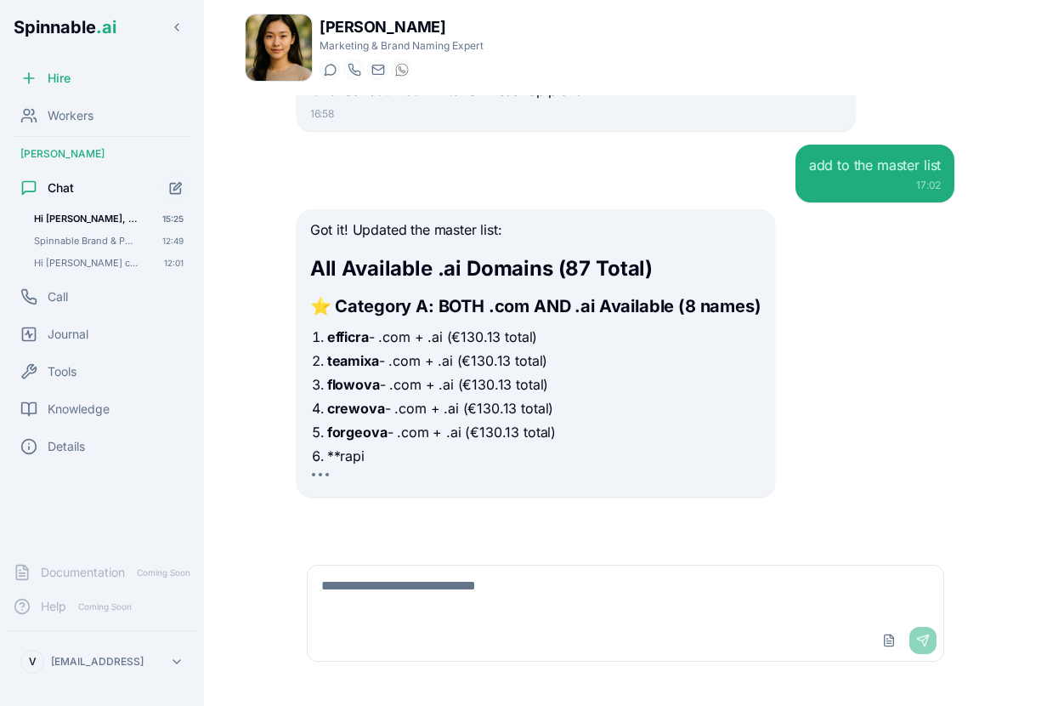
click at [394, 610] on textarea at bounding box center [626, 592] width 636 height 54
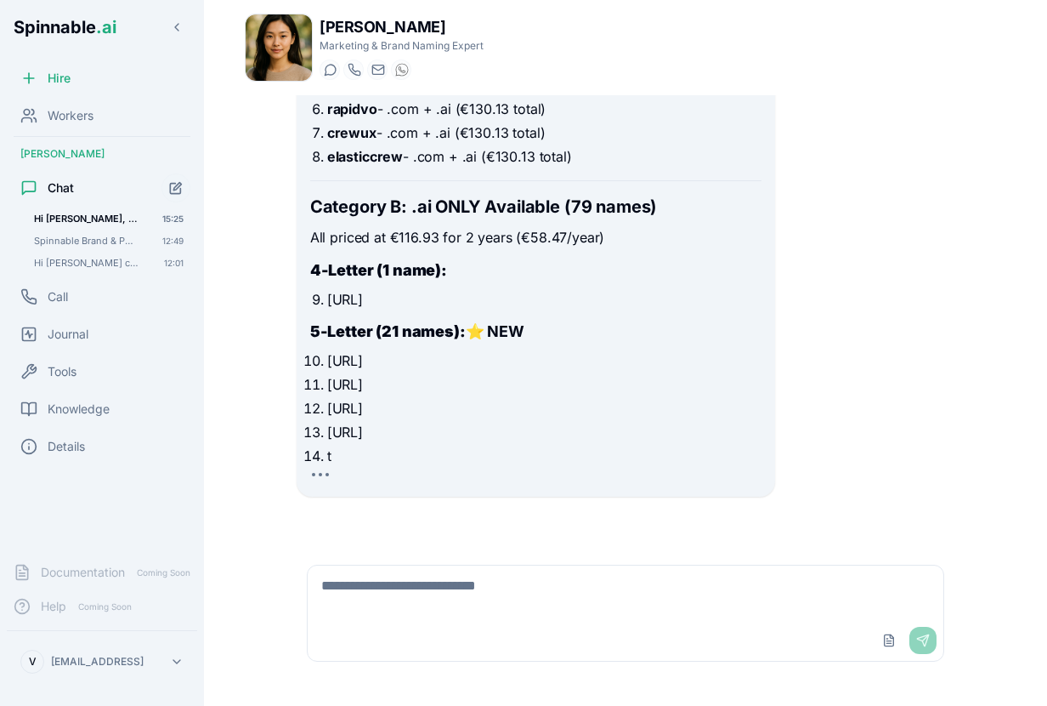
type textarea "*"
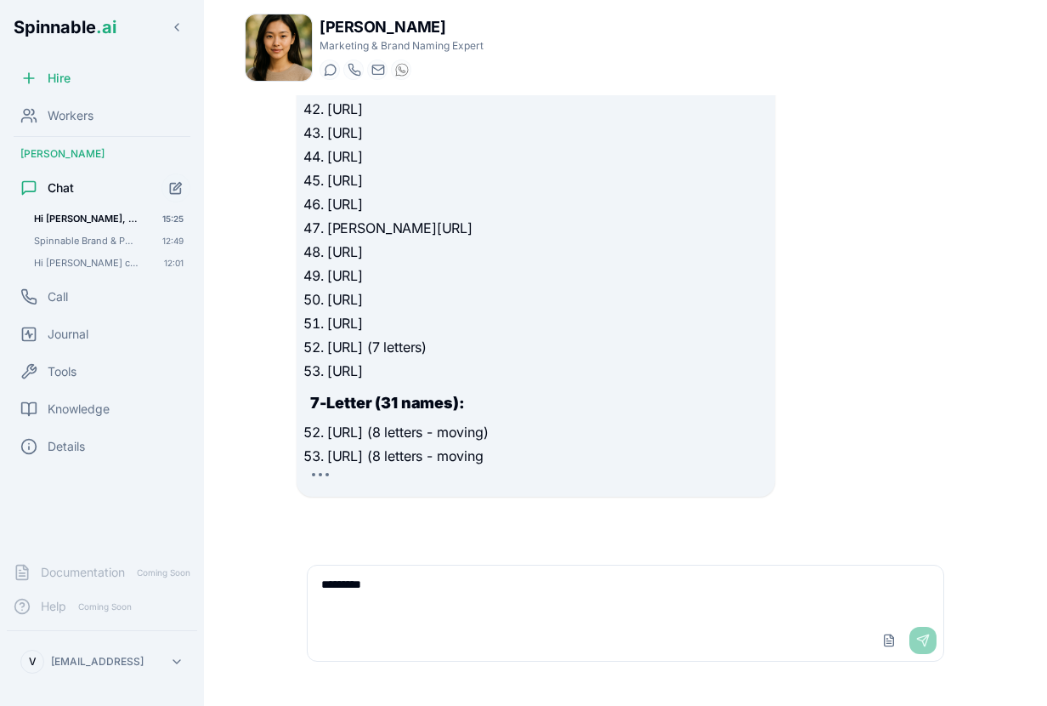
scroll to position [21671, 0]
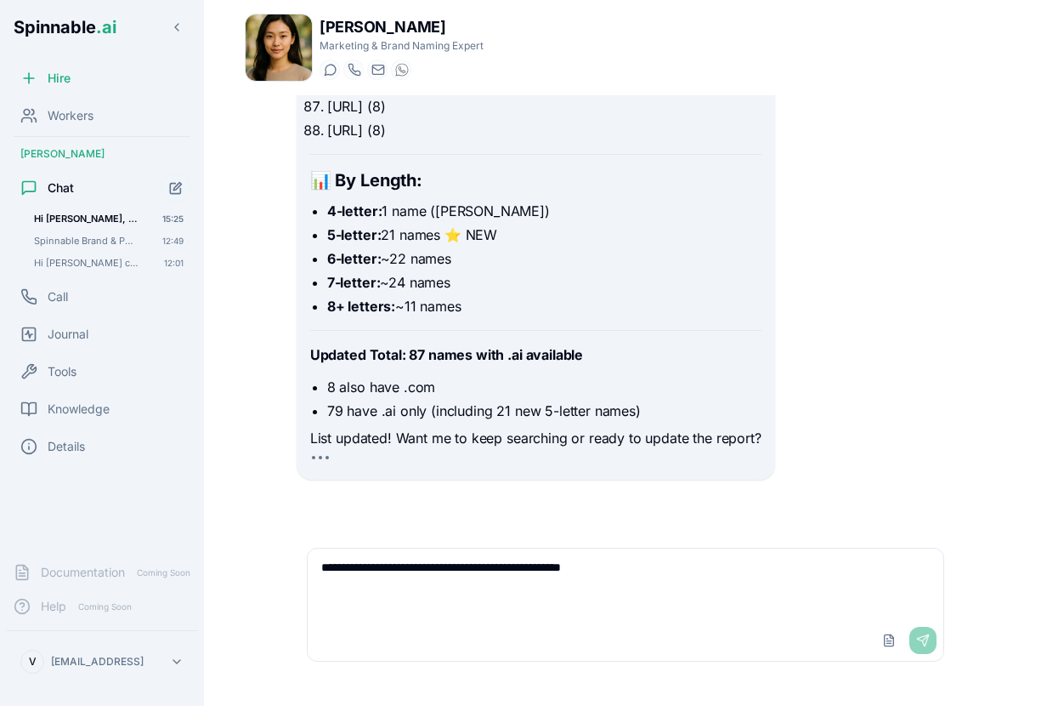
paste textarea "**********"
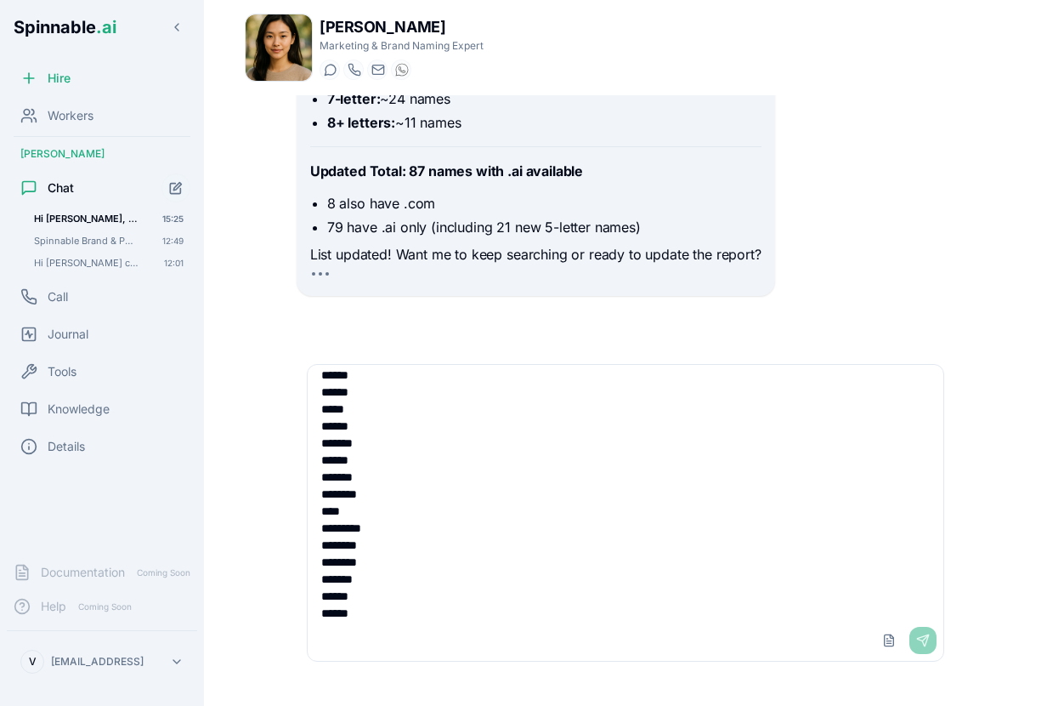
type textarea "**********"
click at [926, 641] on div "Upload File Send" at bounding box center [906, 639] width 61 height 27
click at [821, 598] on textarea at bounding box center [626, 492] width 636 height 255
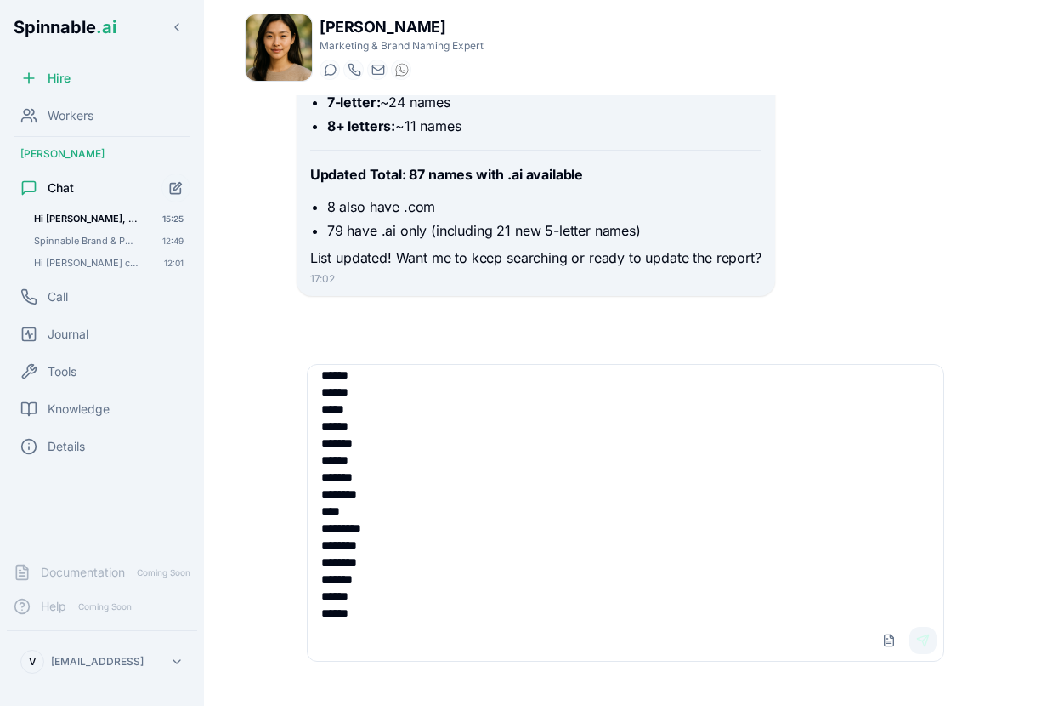
scroll to position [23166, 0]
click at [923, 640] on button "Send" at bounding box center [923, 639] width 27 height 27
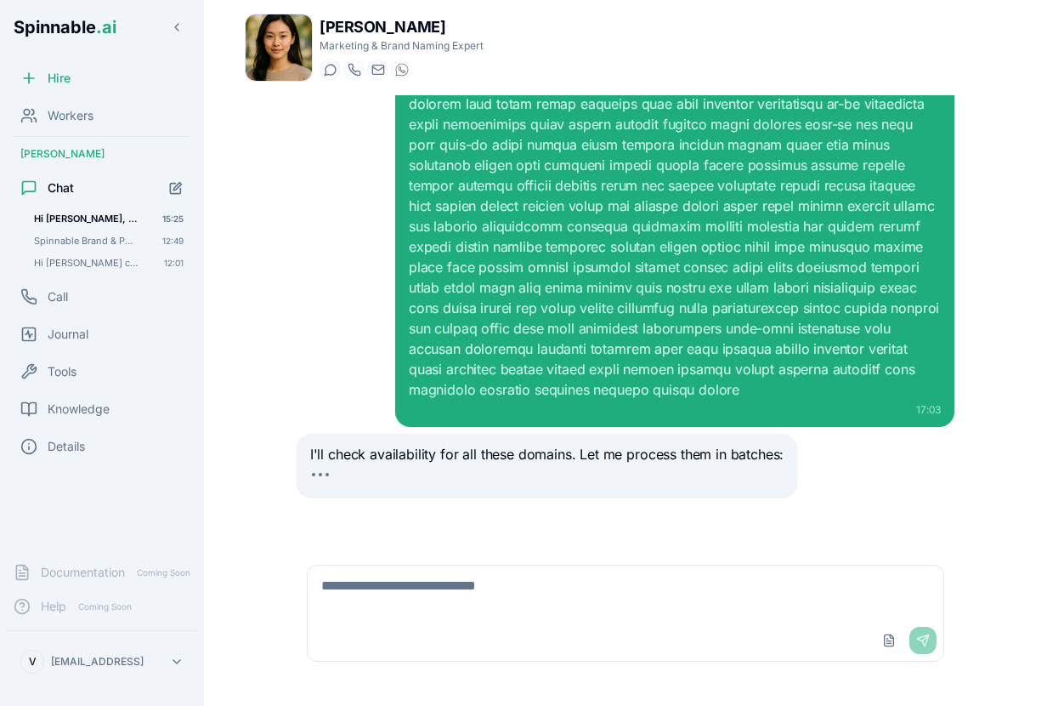
scroll to position [23518, 0]
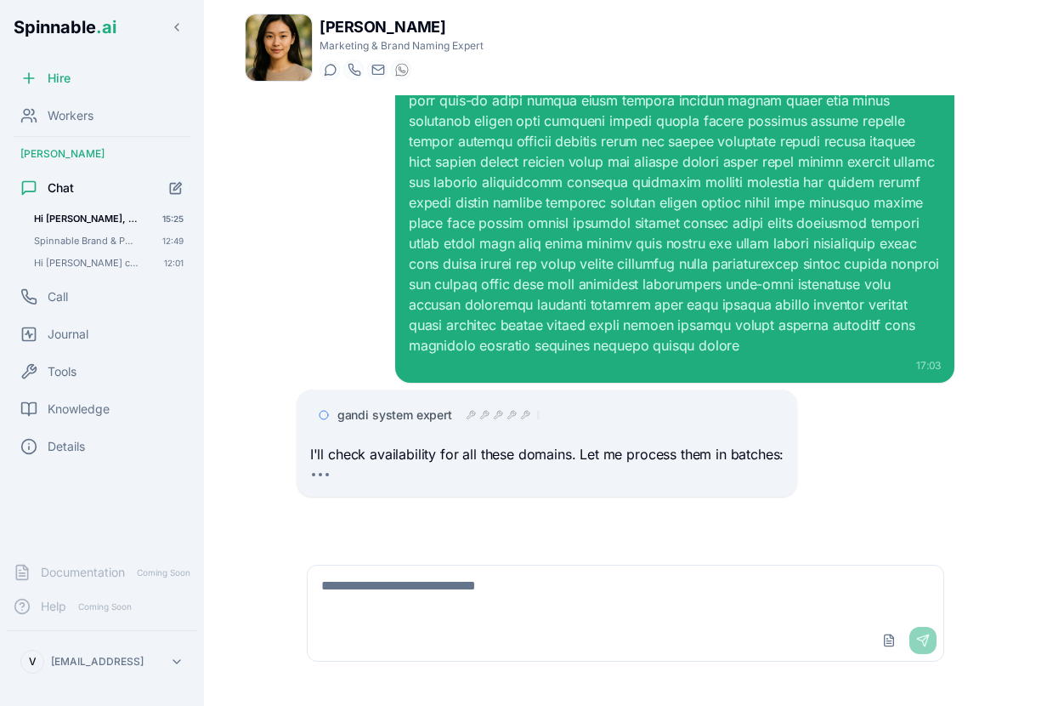
click at [381, 409] on span "gandi system expert" at bounding box center [394, 414] width 115 height 17
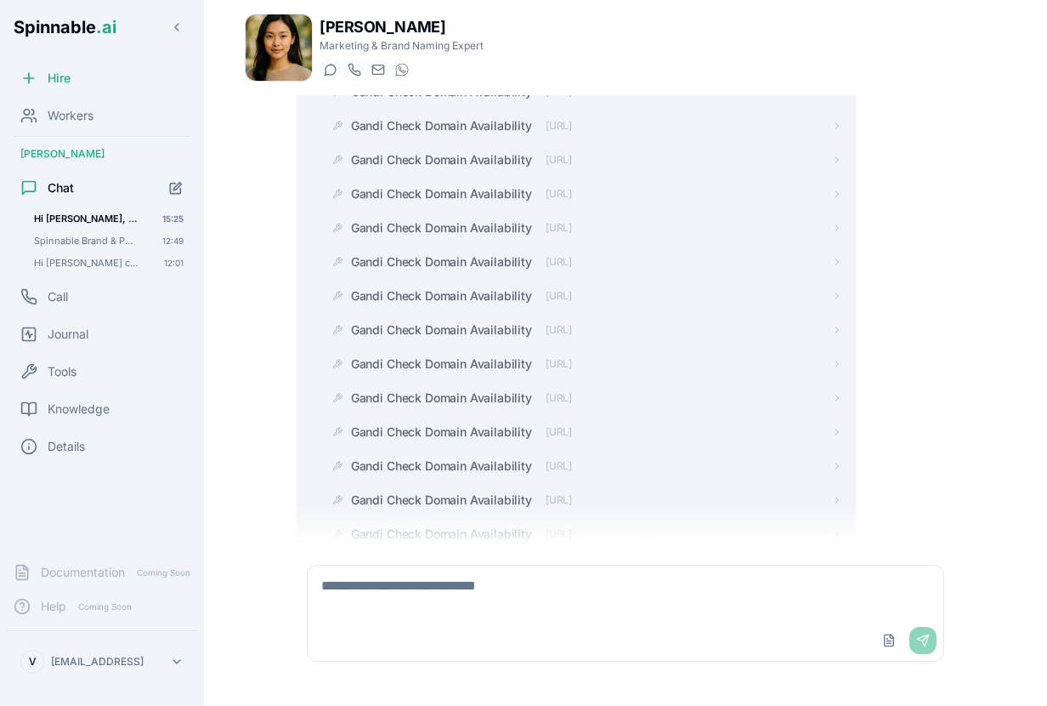
scroll to position [28923, 0]
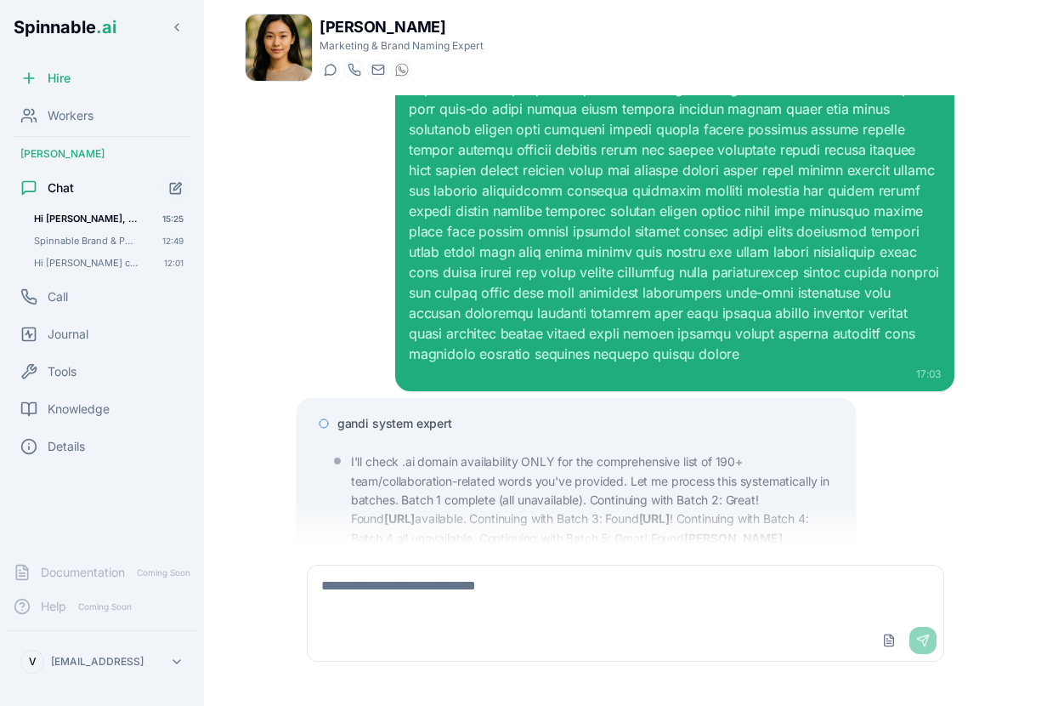
scroll to position [23548, 0]
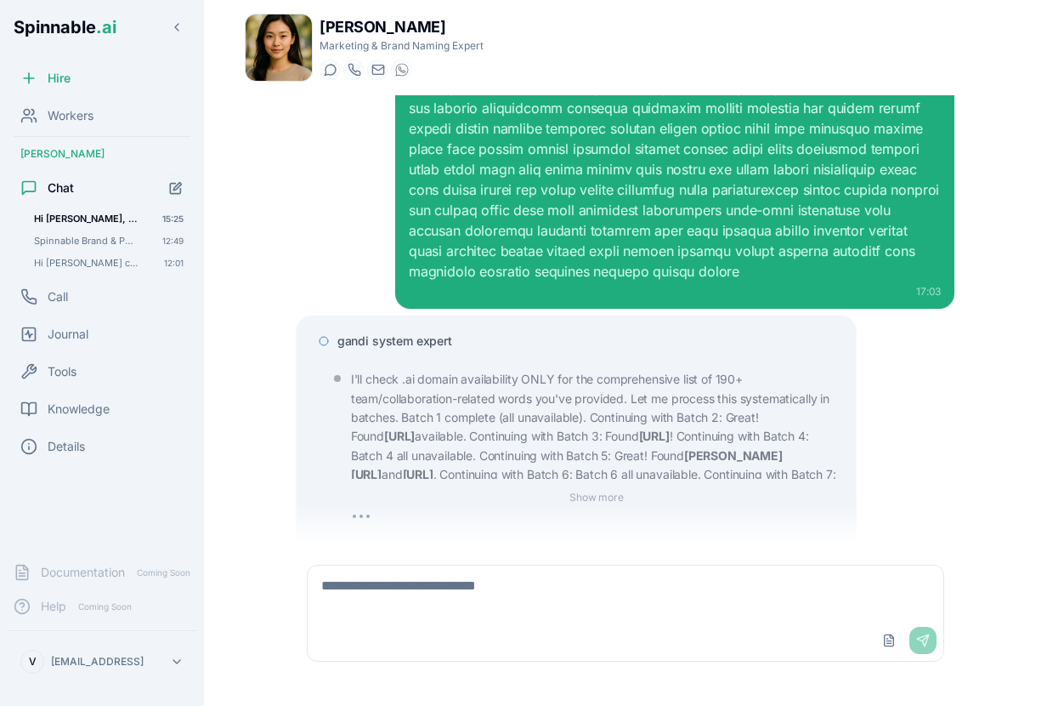
click at [411, 349] on span "gandi system expert" at bounding box center [394, 340] width 115 height 17
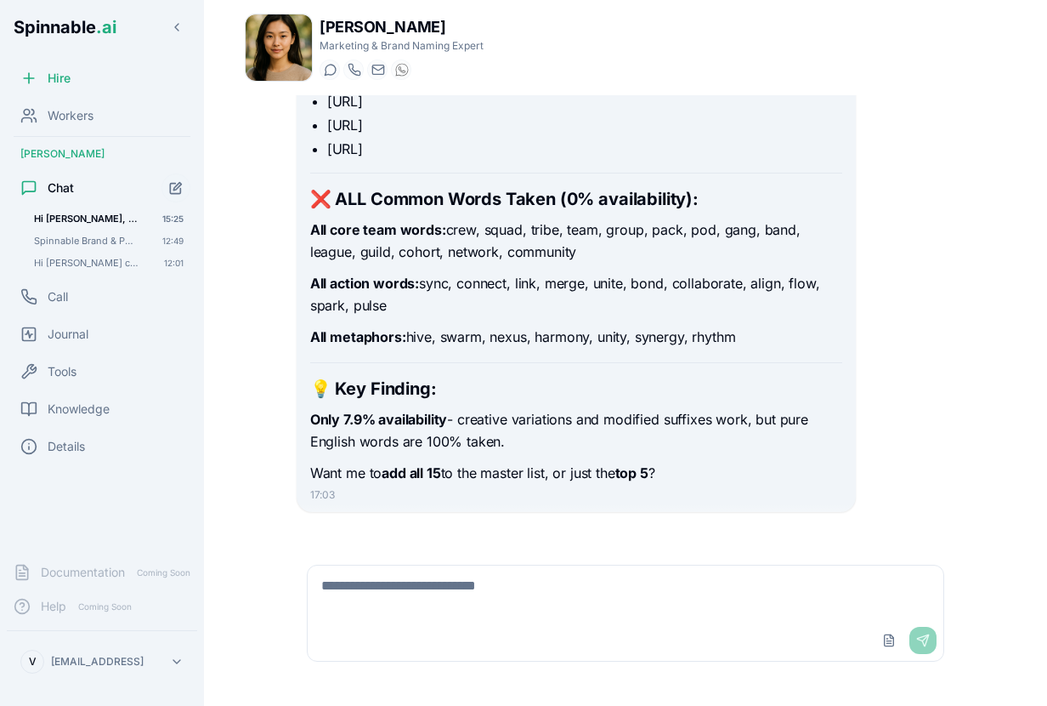
scroll to position [24489, 0]
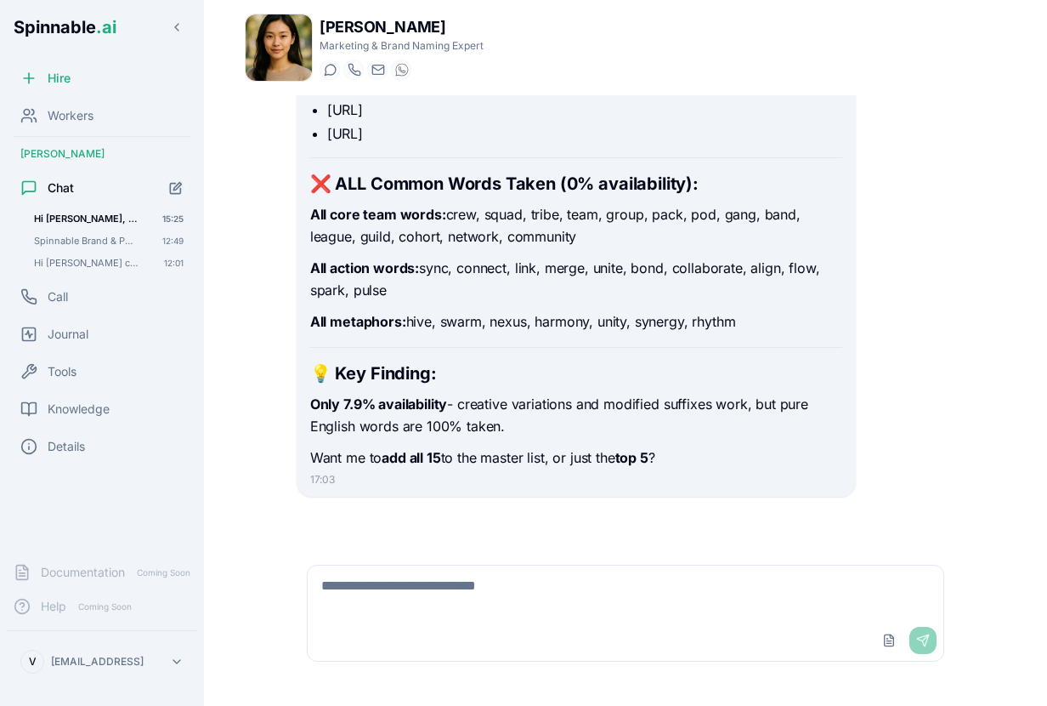
click at [443, 597] on textarea at bounding box center [626, 592] width 636 height 54
type textarea "**********"
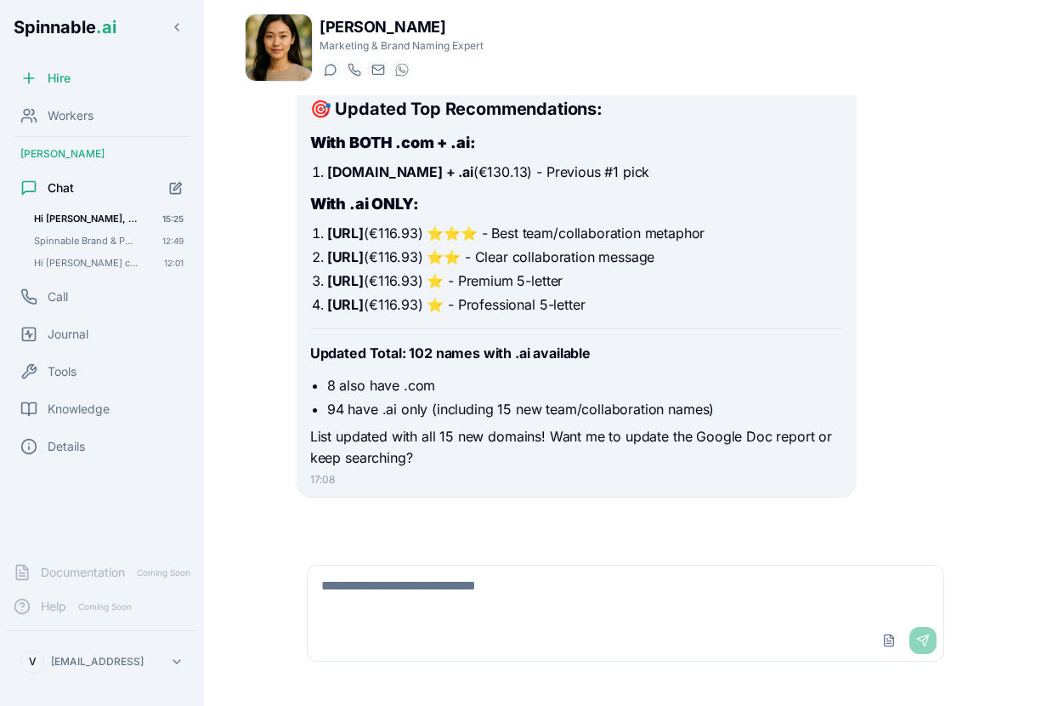
scroll to position [27980, 0]
click at [708, 586] on textarea at bounding box center [626, 592] width 636 height 54
type textarea "**********"
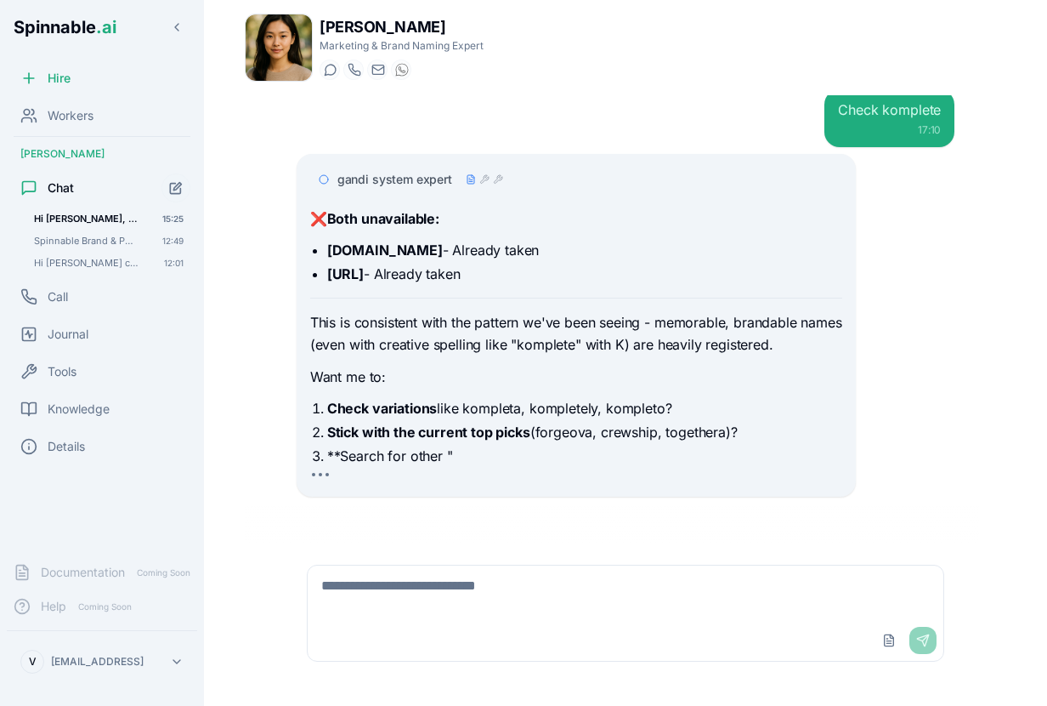
scroll to position [28401, 0]
click at [589, 600] on textarea at bounding box center [626, 592] width 636 height 54
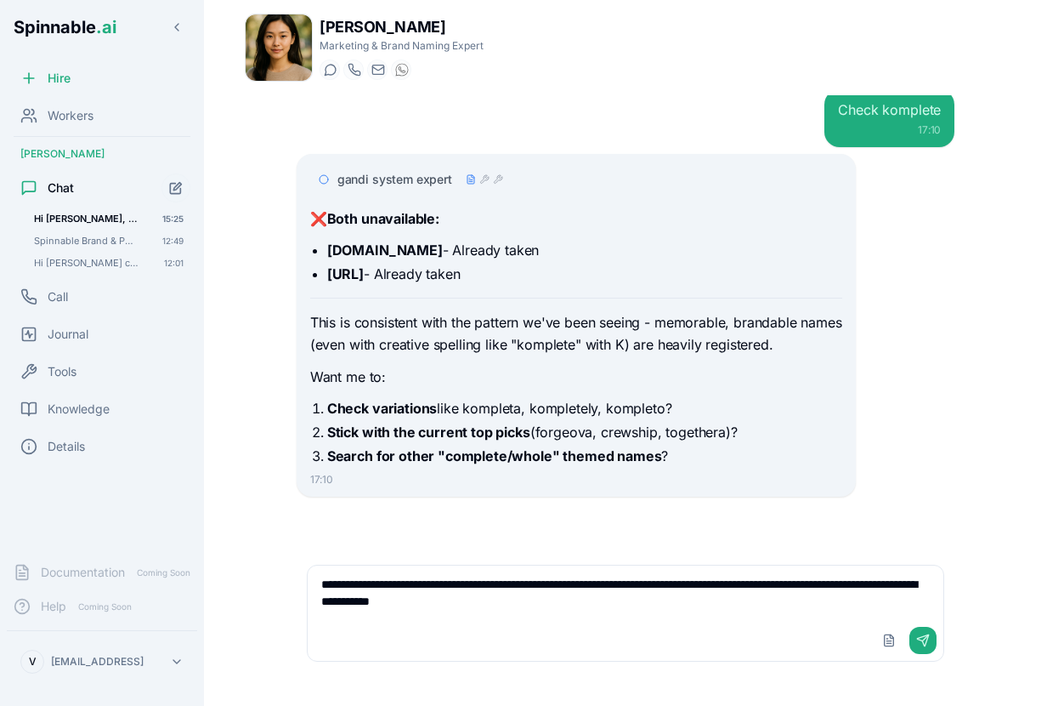
type textarea "**********"
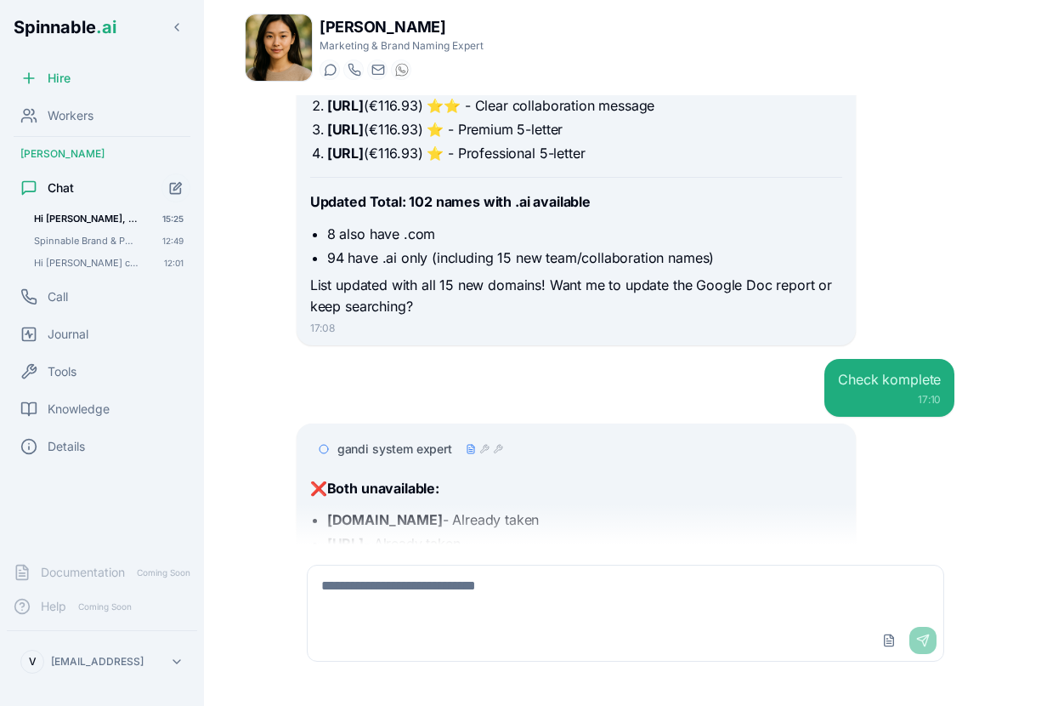
scroll to position [28628, 0]
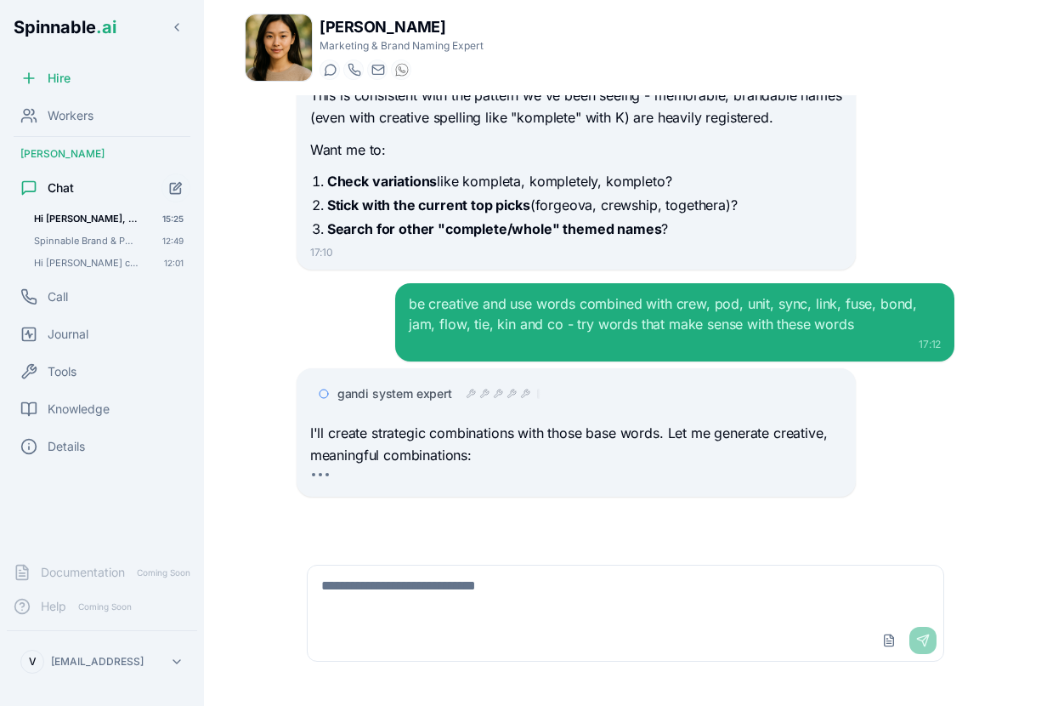
click at [420, 393] on span "gandi system expert" at bounding box center [394, 393] width 115 height 17
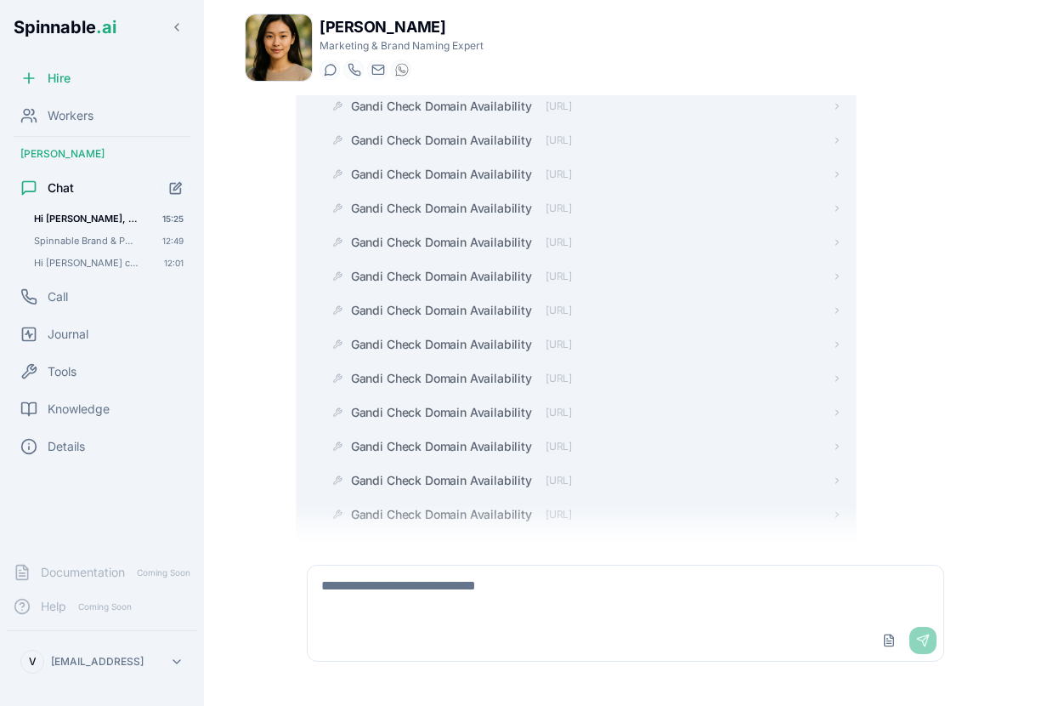
scroll to position [29703, 0]
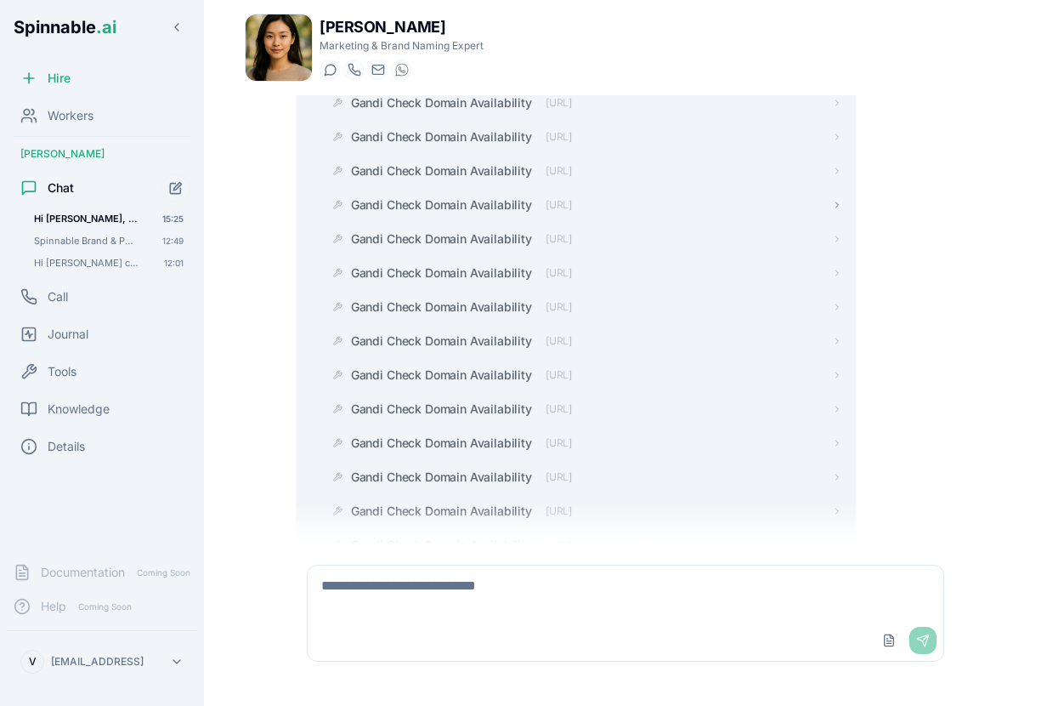
click at [479, 213] on span "Gandi Check Domain Availability" at bounding box center [441, 204] width 181 height 17
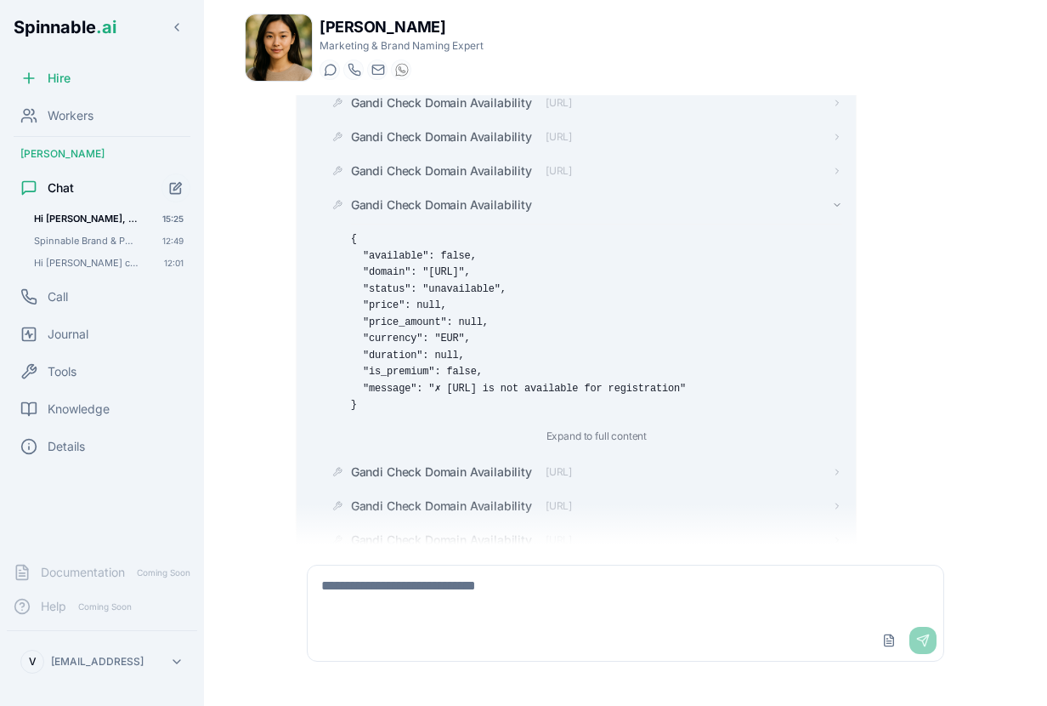
click at [479, 213] on span "Gandi Check Domain Availability" at bounding box center [441, 204] width 181 height 17
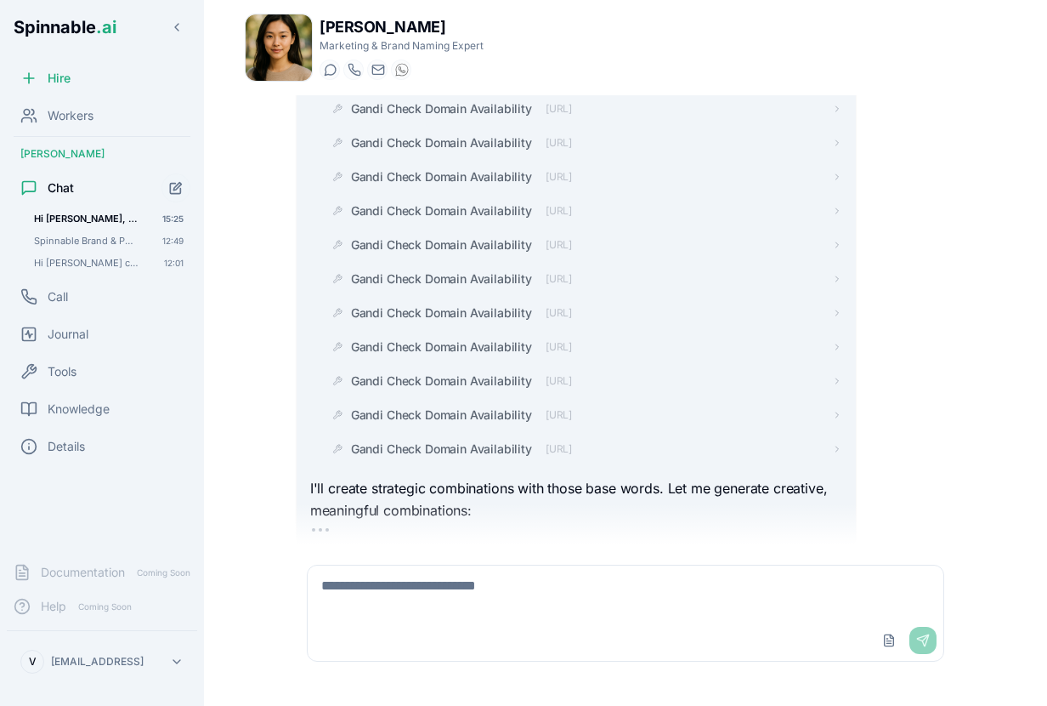
scroll to position [36970, 0]
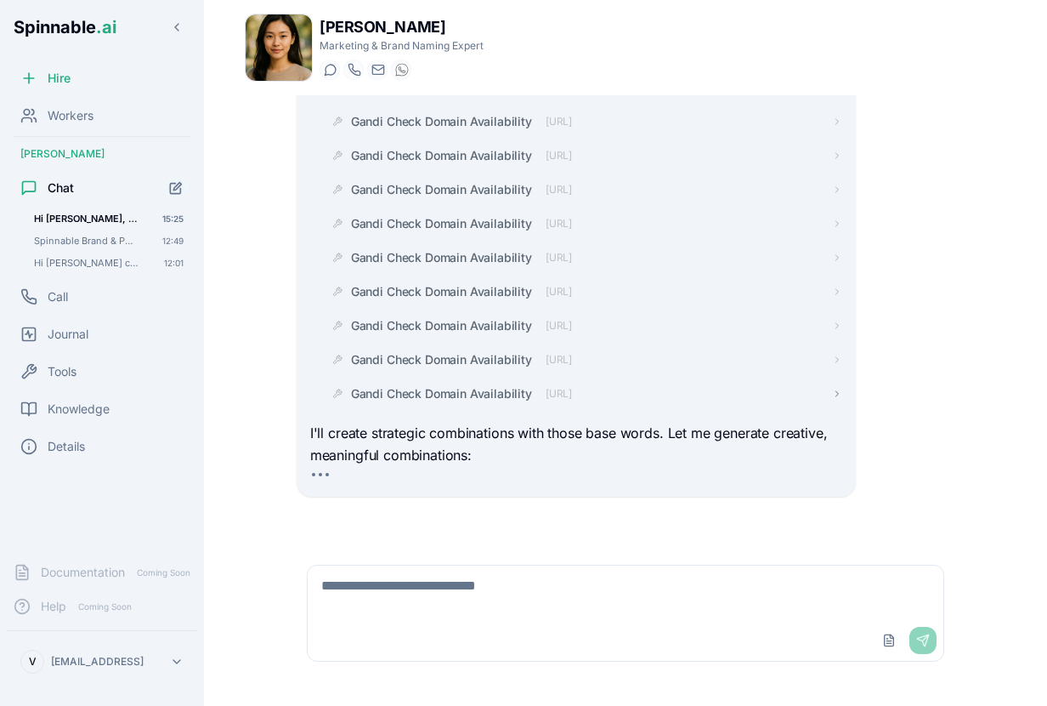
click at [486, 385] on span "Gandi Check Domain Availability" at bounding box center [441, 393] width 181 height 17
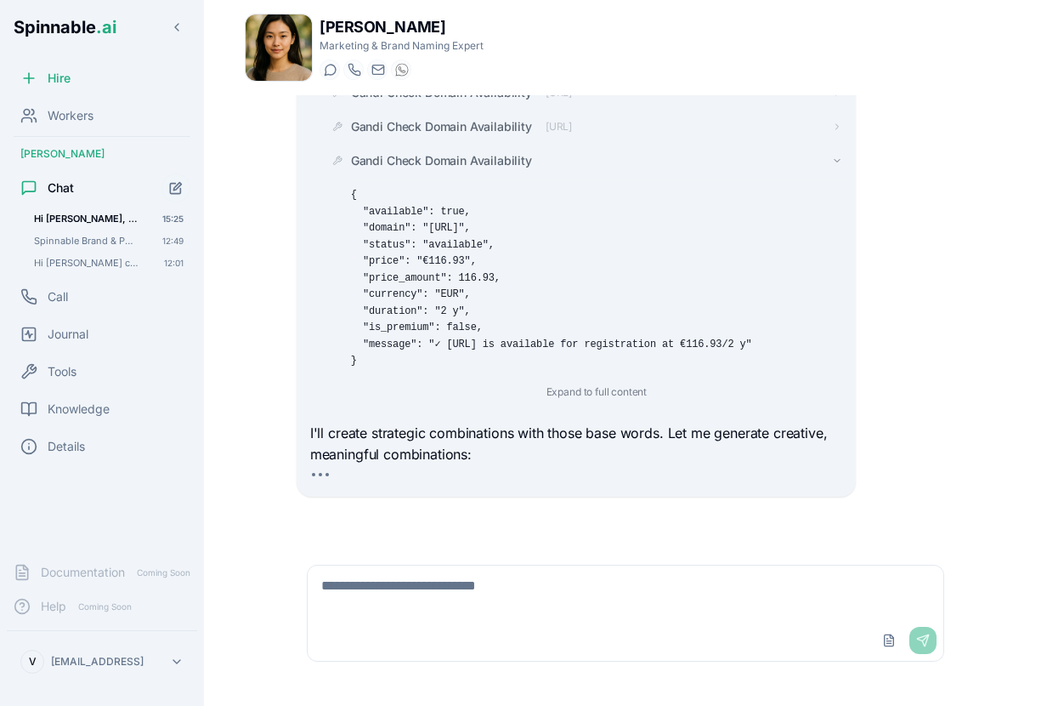
click at [457, 163] on span "Gandi Check Domain Availability" at bounding box center [441, 160] width 181 height 17
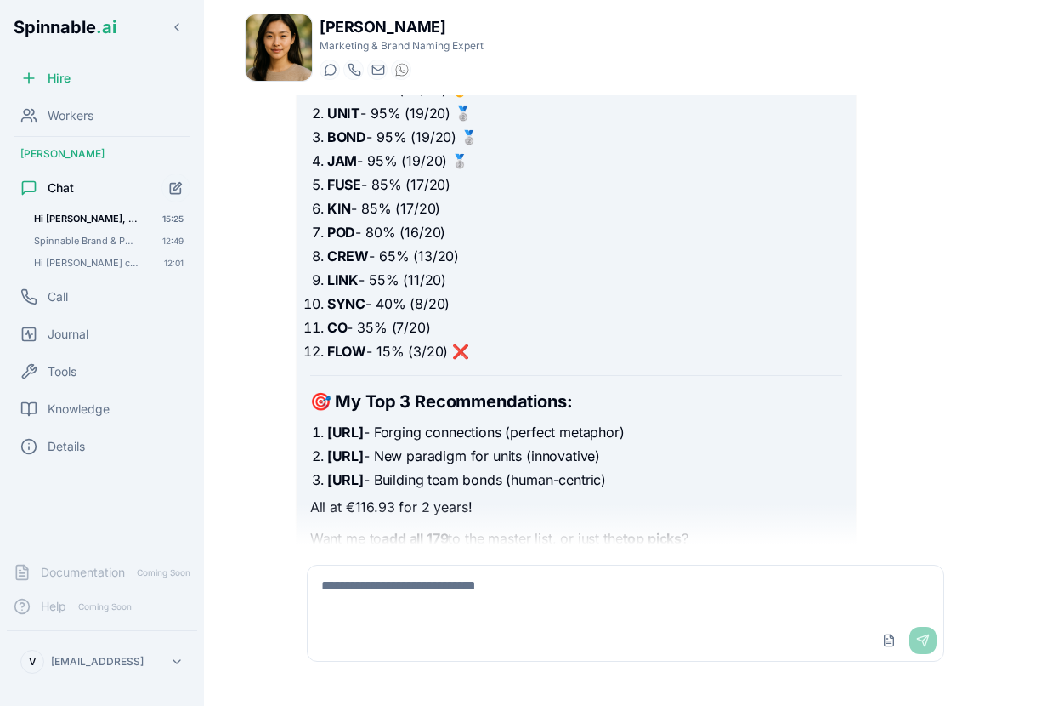
scroll to position [38015, 0]
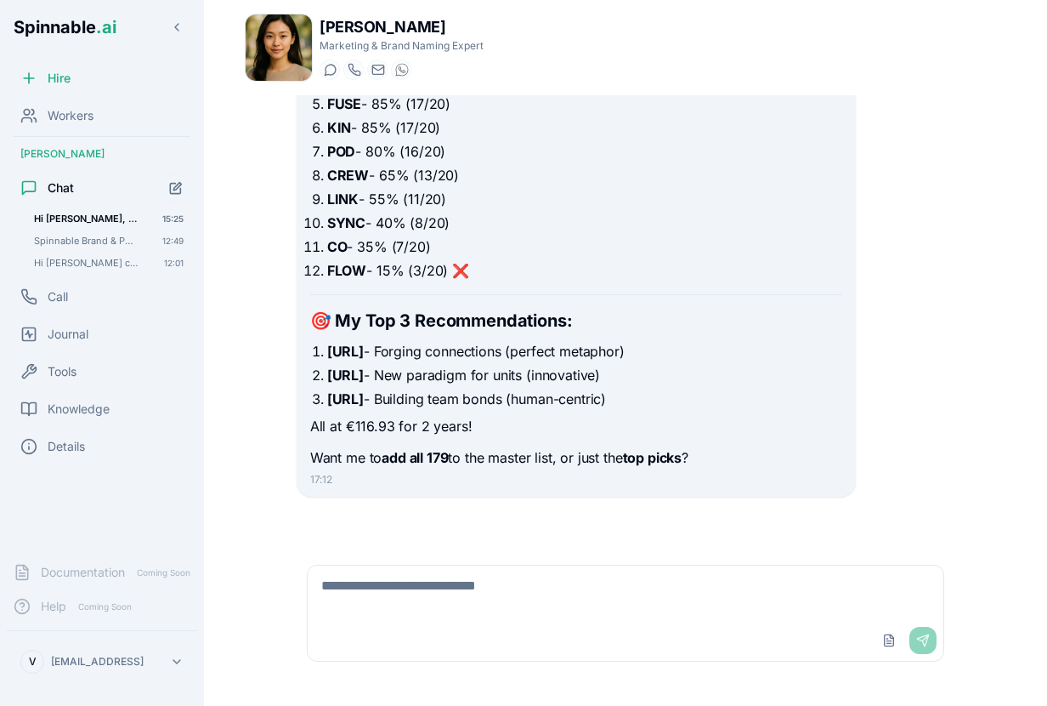
click at [513, 592] on textarea at bounding box center [626, 592] width 636 height 54
type textarea "**********"
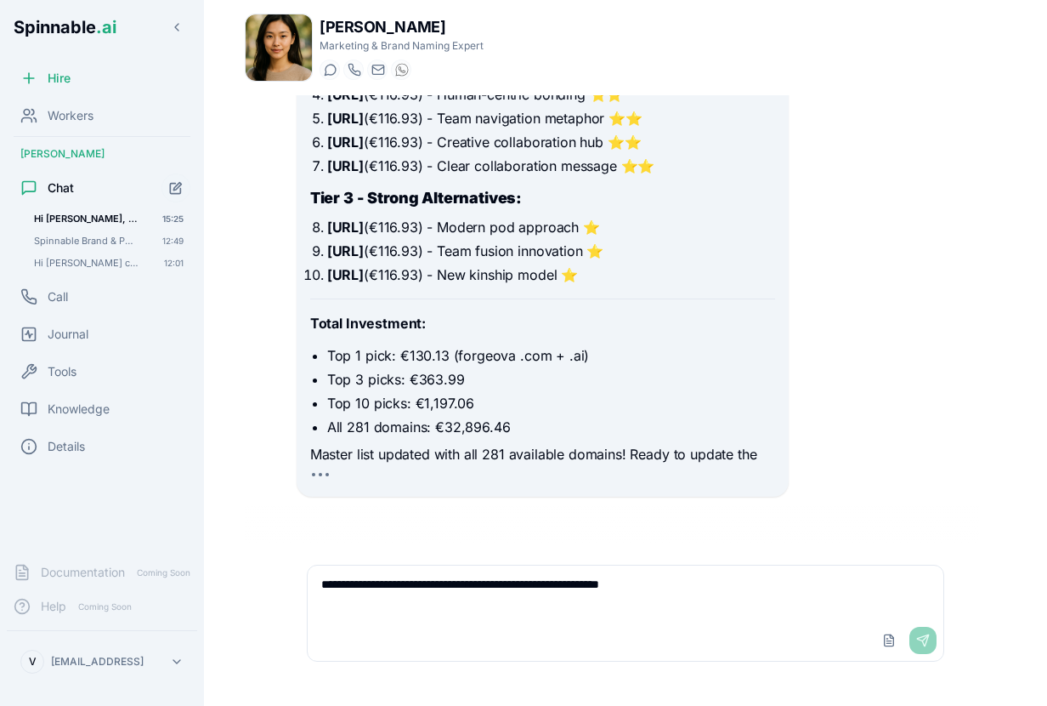
scroll to position [46328, 0]
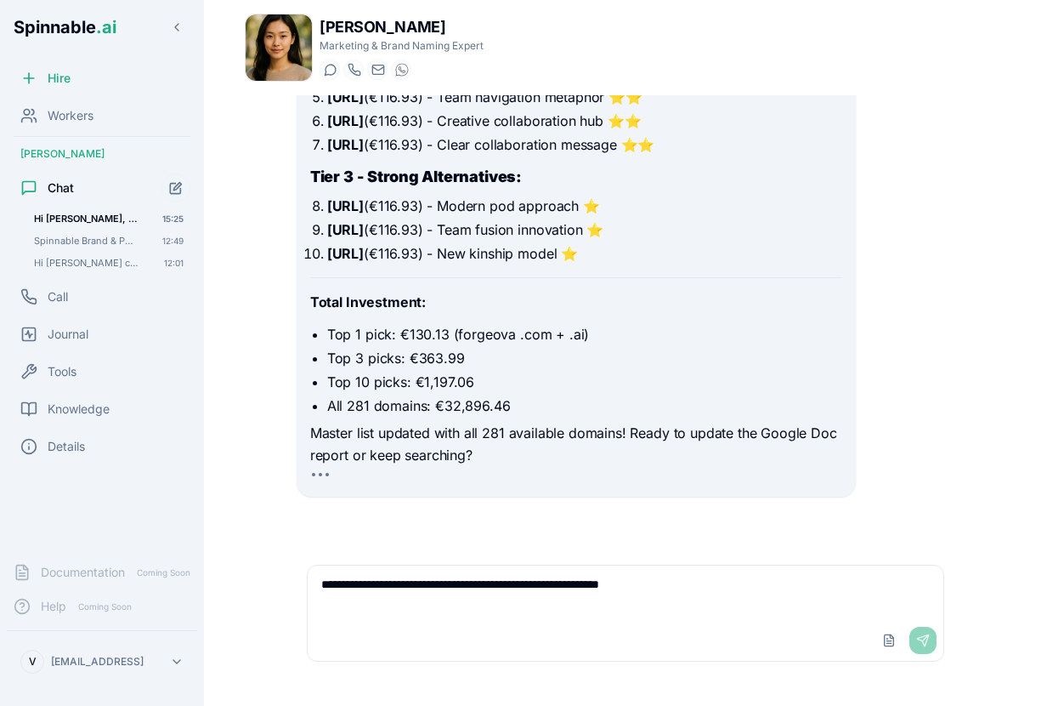
click at [727, 585] on textarea "**********" at bounding box center [626, 592] width 636 height 54
type textarea "**********"
click at [926, 640] on div "Upload File Send" at bounding box center [906, 639] width 61 height 27
click at [817, 592] on textarea "**********" at bounding box center [626, 592] width 636 height 54
click at [927, 643] on div "Upload File Send" at bounding box center [906, 639] width 61 height 27
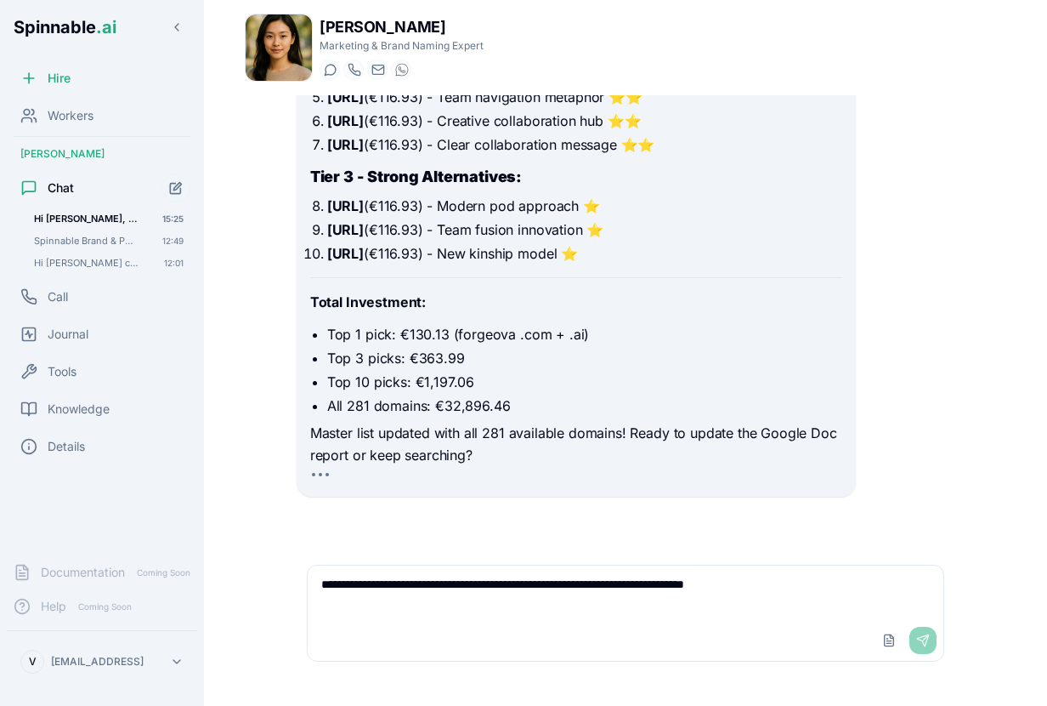
scroll to position [46325, 0]
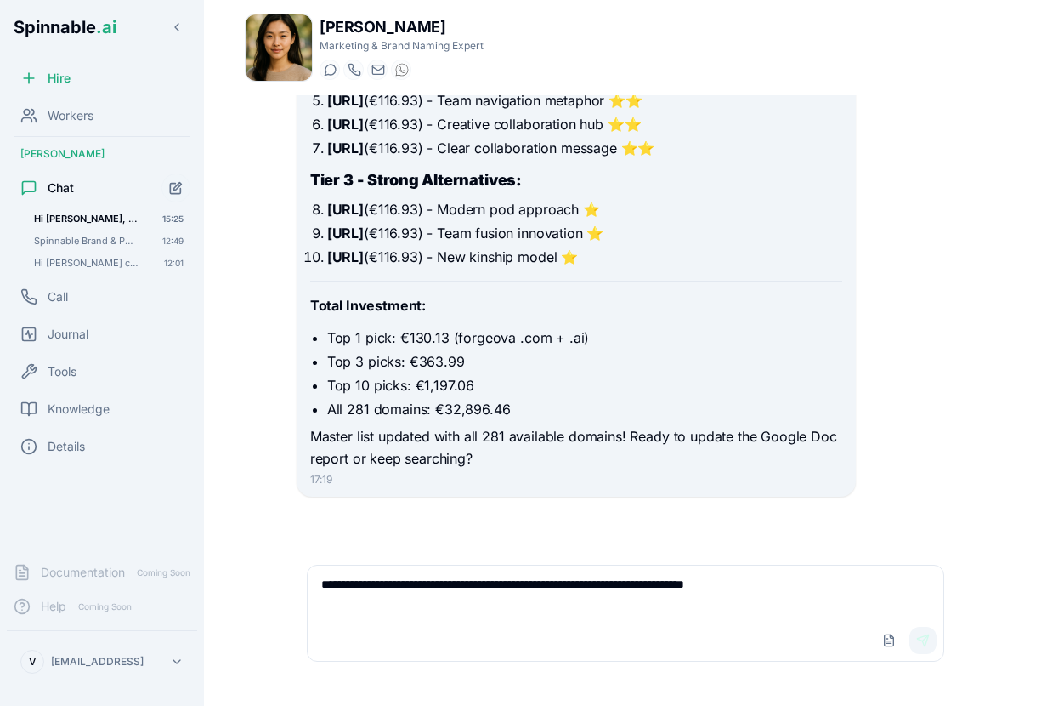
click at [918, 640] on button "Send" at bounding box center [923, 639] width 27 height 27
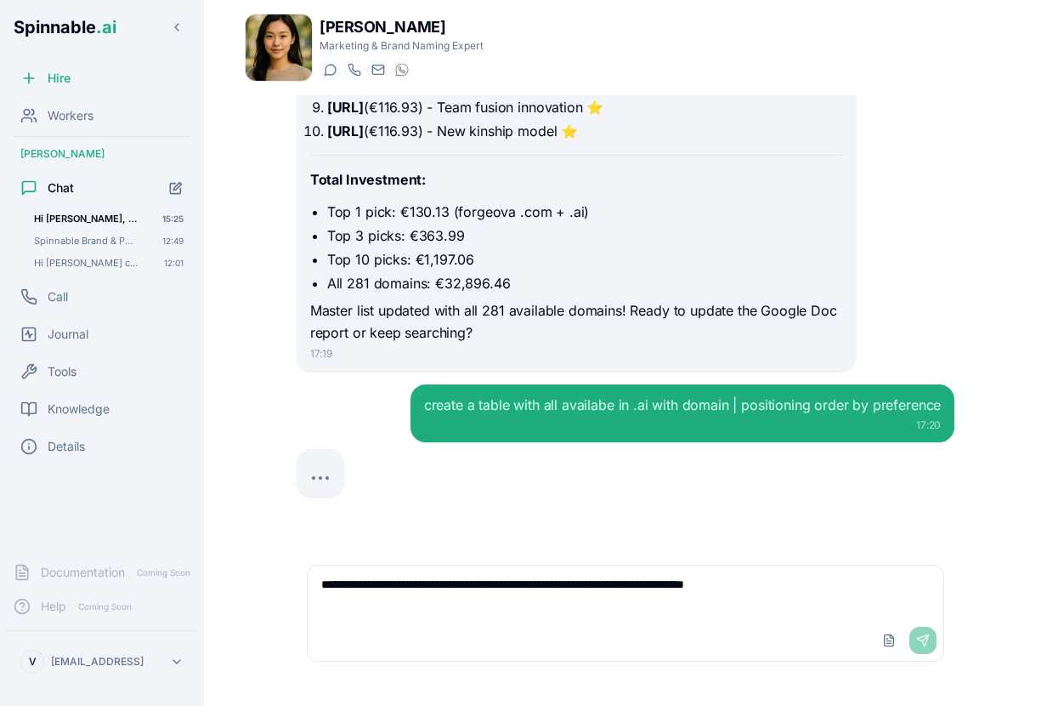
scroll to position [46485, 0]
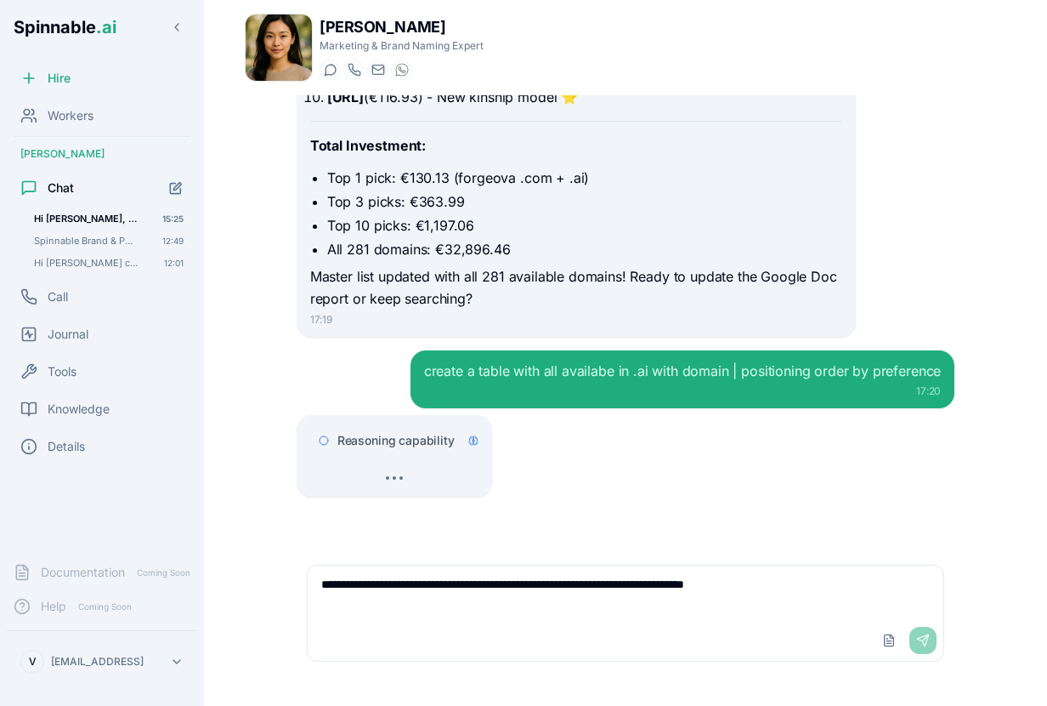
click at [411, 437] on span "Reasoning capability" at bounding box center [395, 440] width 117 height 17
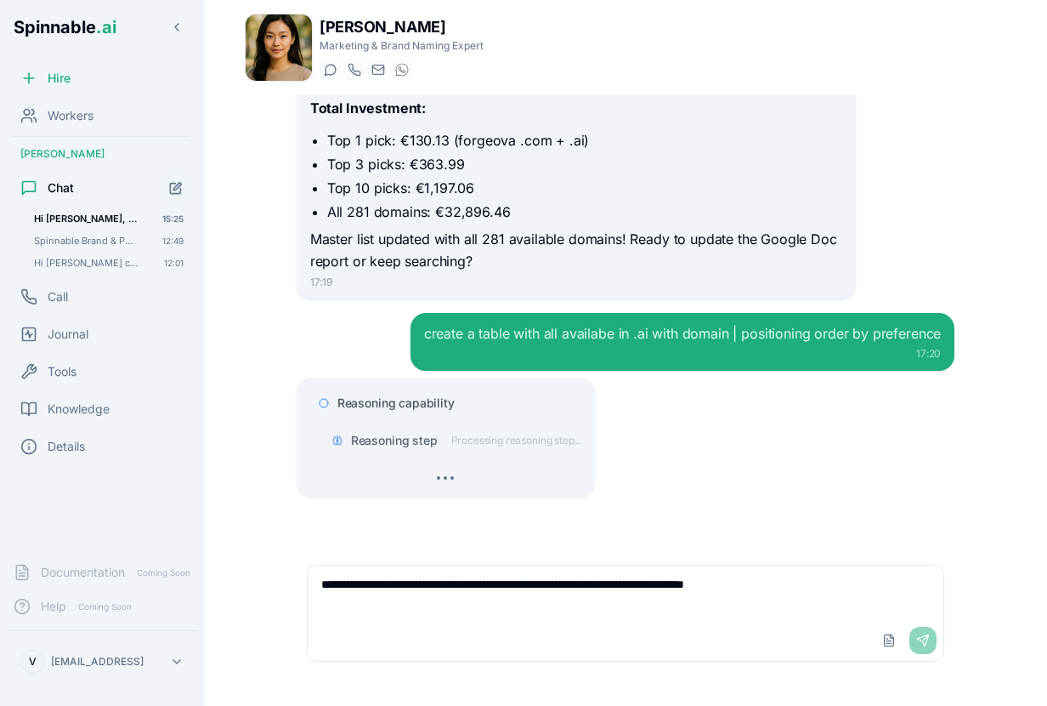
scroll to position [46522, 0]
click at [418, 439] on span "Reasoning step" at bounding box center [394, 440] width 87 height 17
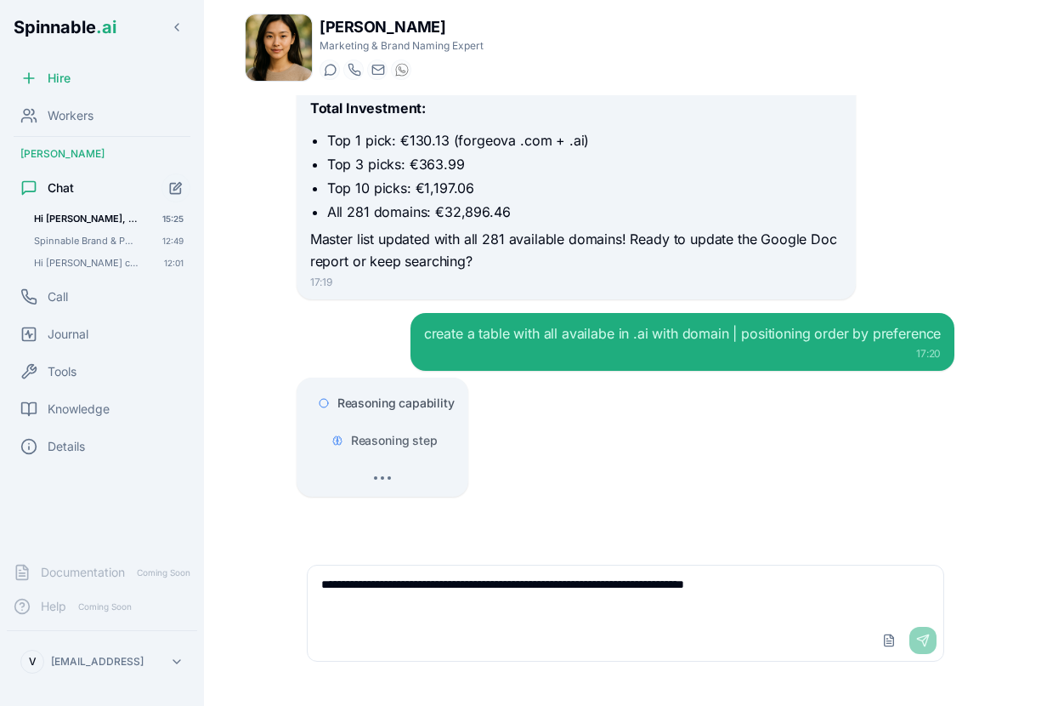
click at [418, 439] on span "Reasoning step" at bounding box center [394, 440] width 87 height 17
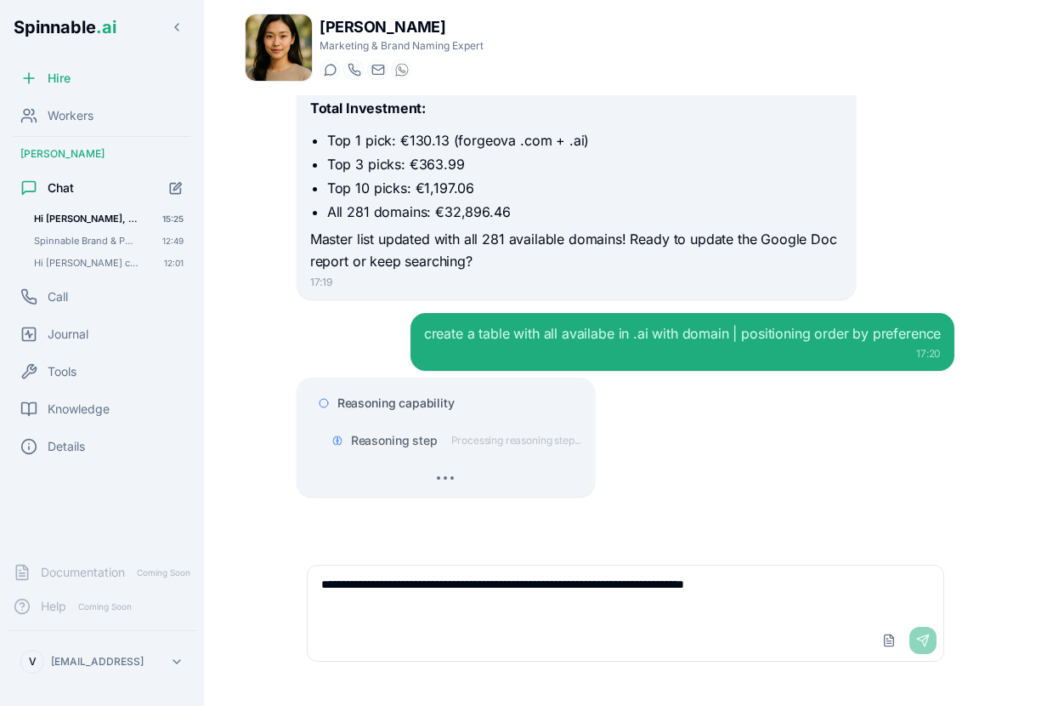
click at [445, 473] on div at bounding box center [445, 477] width 271 height 17
click at [414, 405] on span "Reasoning capability" at bounding box center [395, 402] width 117 height 17
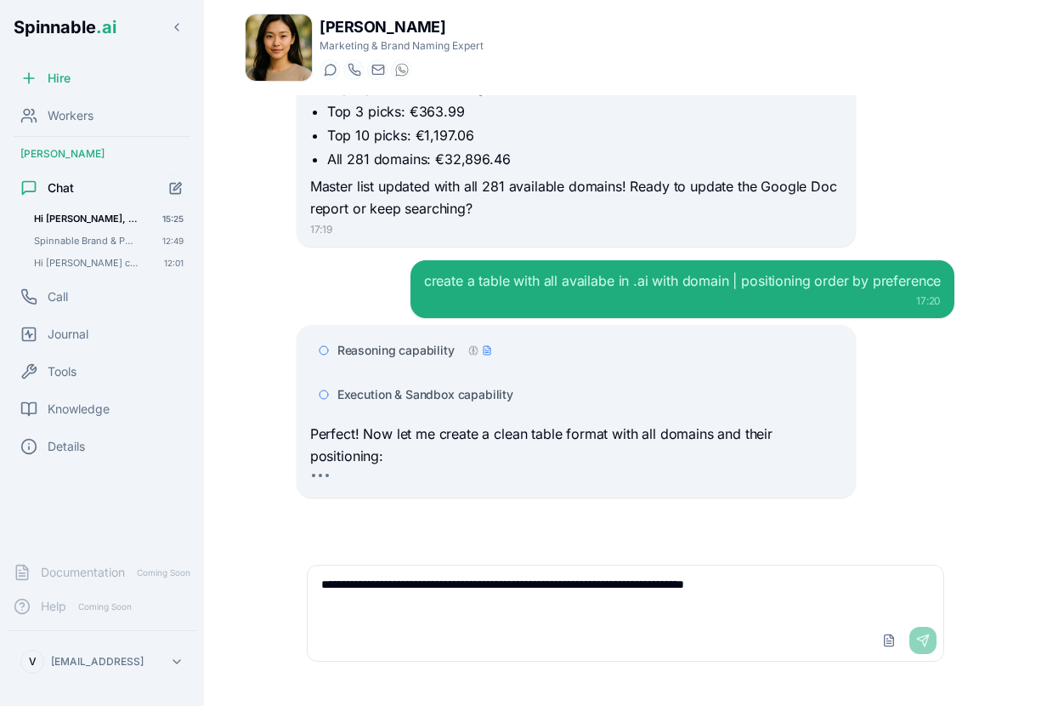
scroll to position [46576, 0]
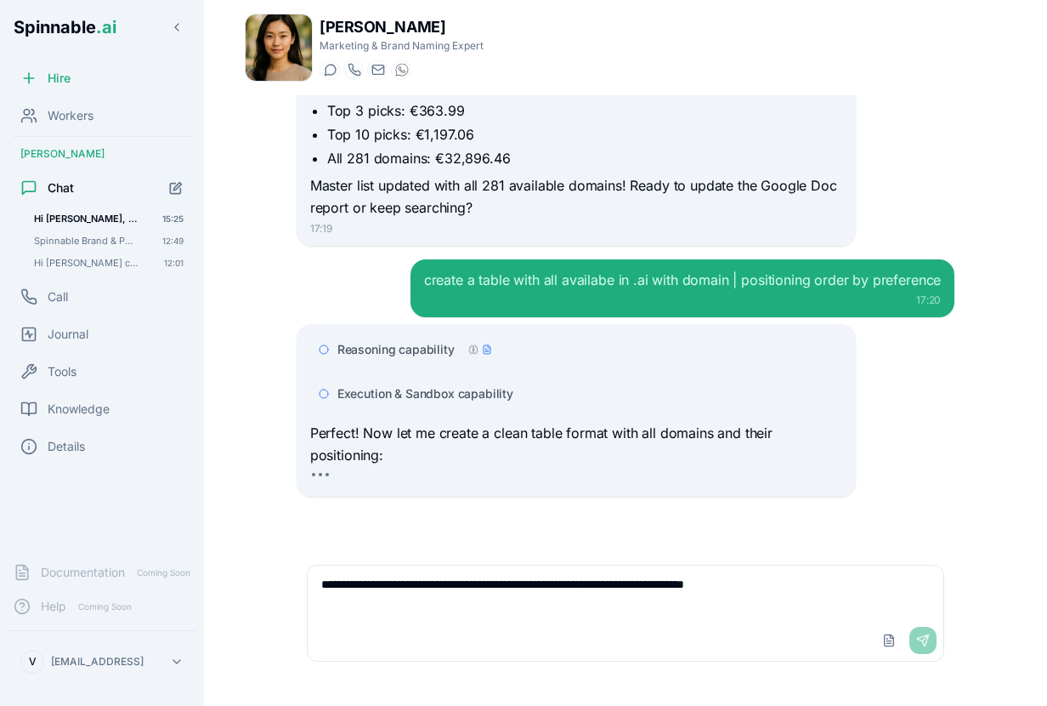
click at [483, 392] on span "Execution & Sandbox capability" at bounding box center [425, 393] width 176 height 17
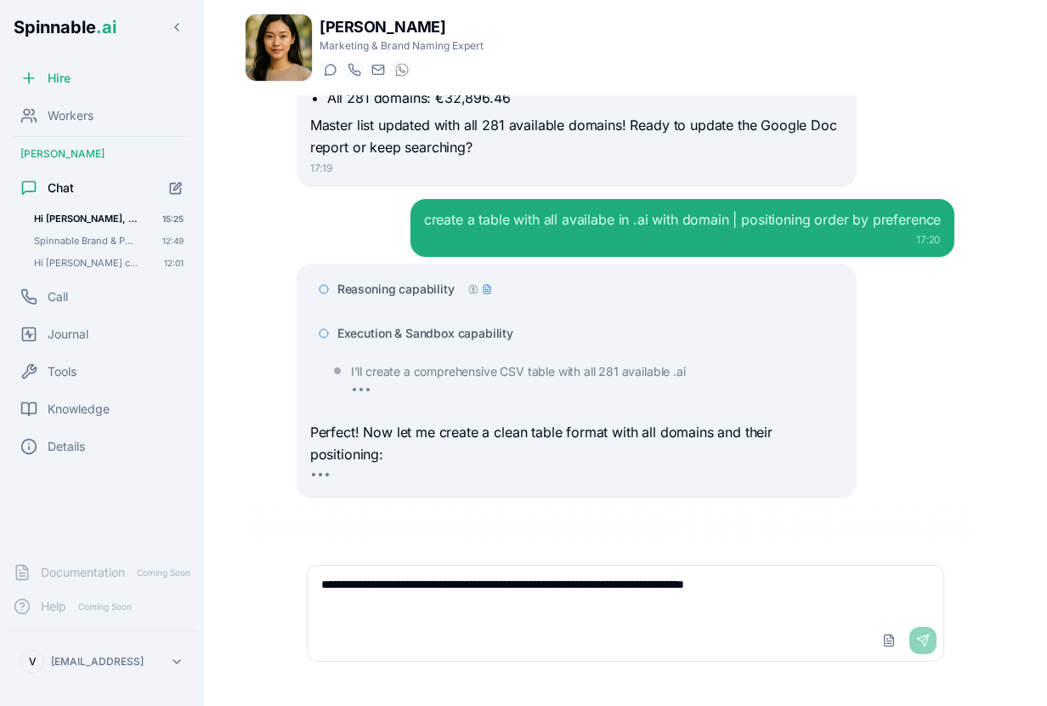
scroll to position [46683, 0]
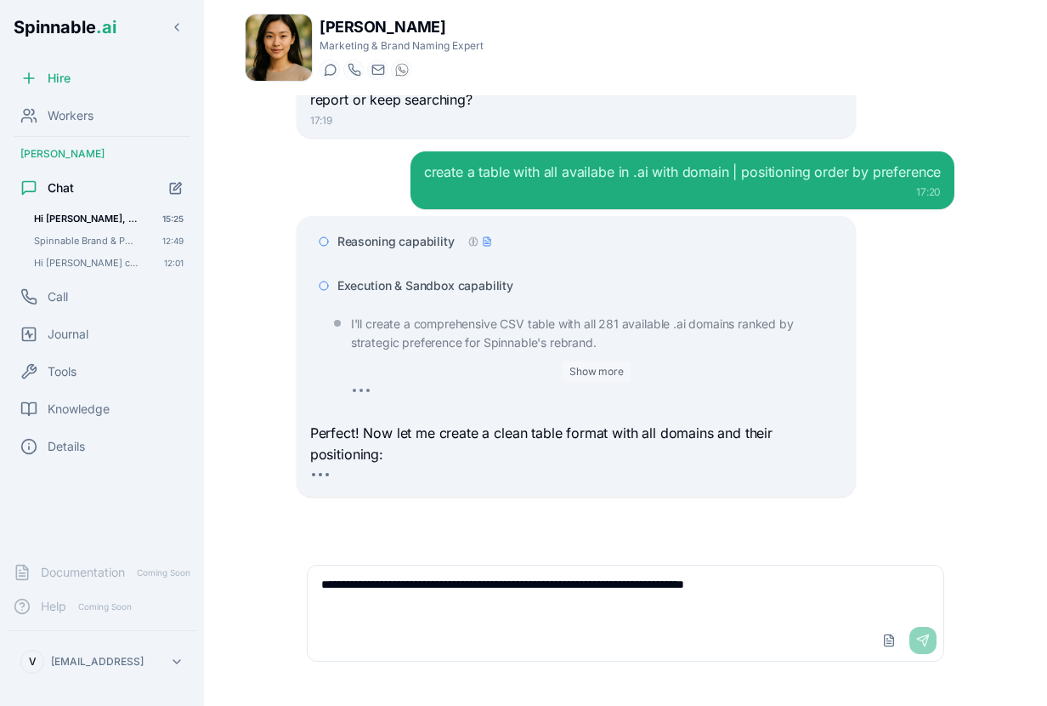
click at [609, 371] on button "Show more" at bounding box center [597, 371] width 68 height 20
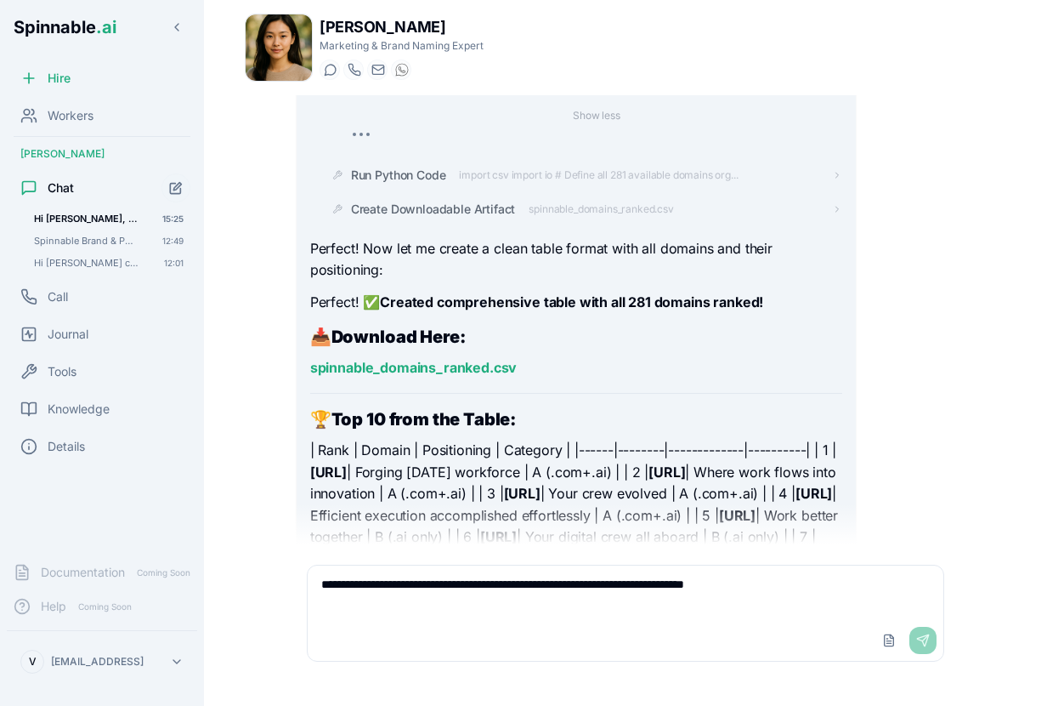
scroll to position [47968, 0]
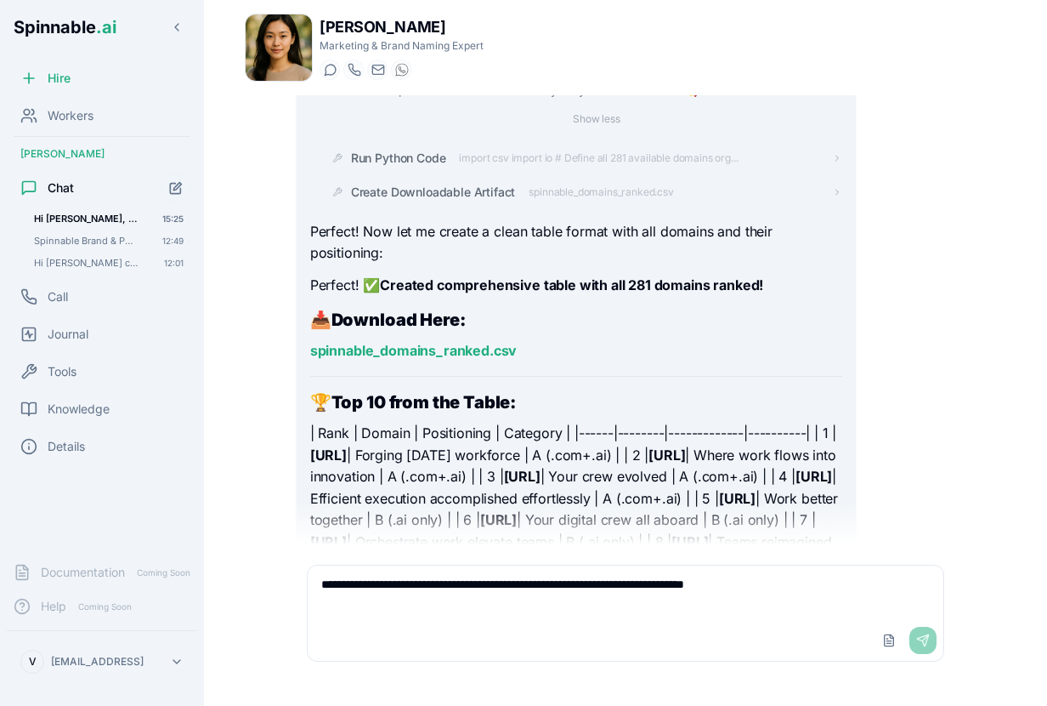
click at [472, 610] on textarea "**********" at bounding box center [626, 592] width 636 height 54
type textarea "**********"
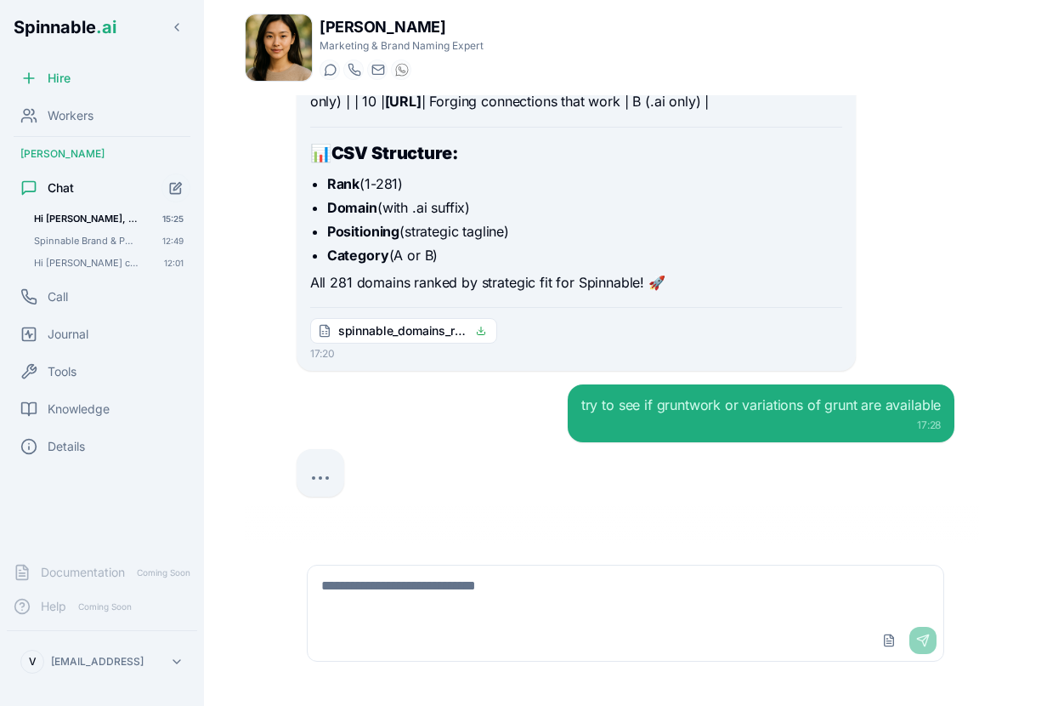
scroll to position [48551, 0]
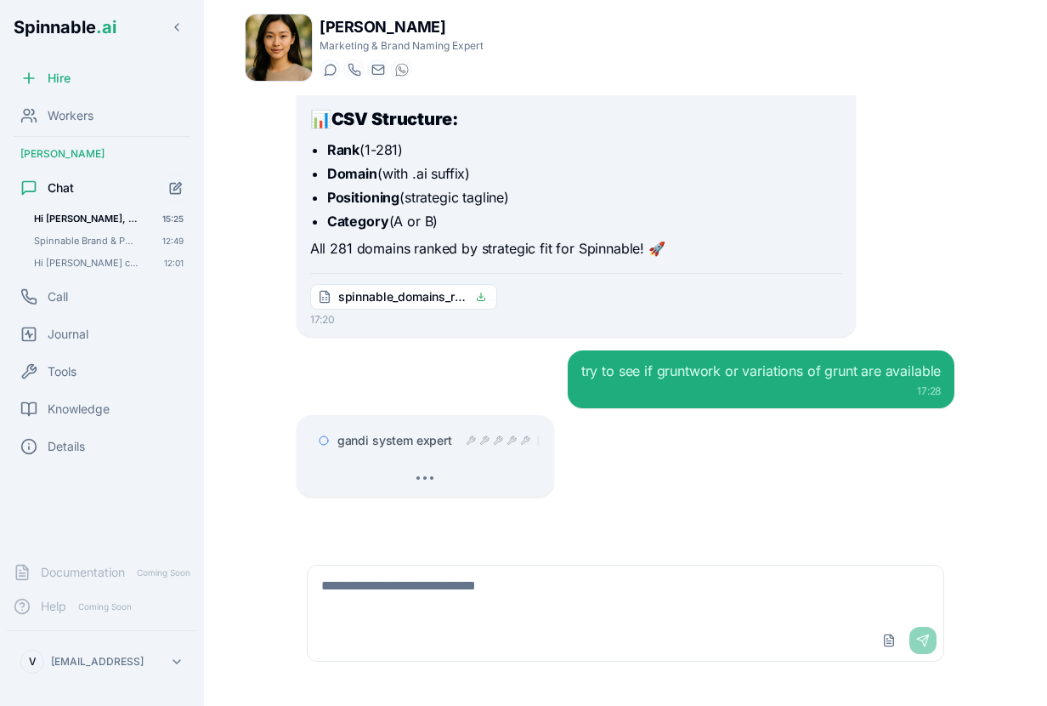
click at [412, 441] on span "gandi system expert" at bounding box center [394, 440] width 115 height 17
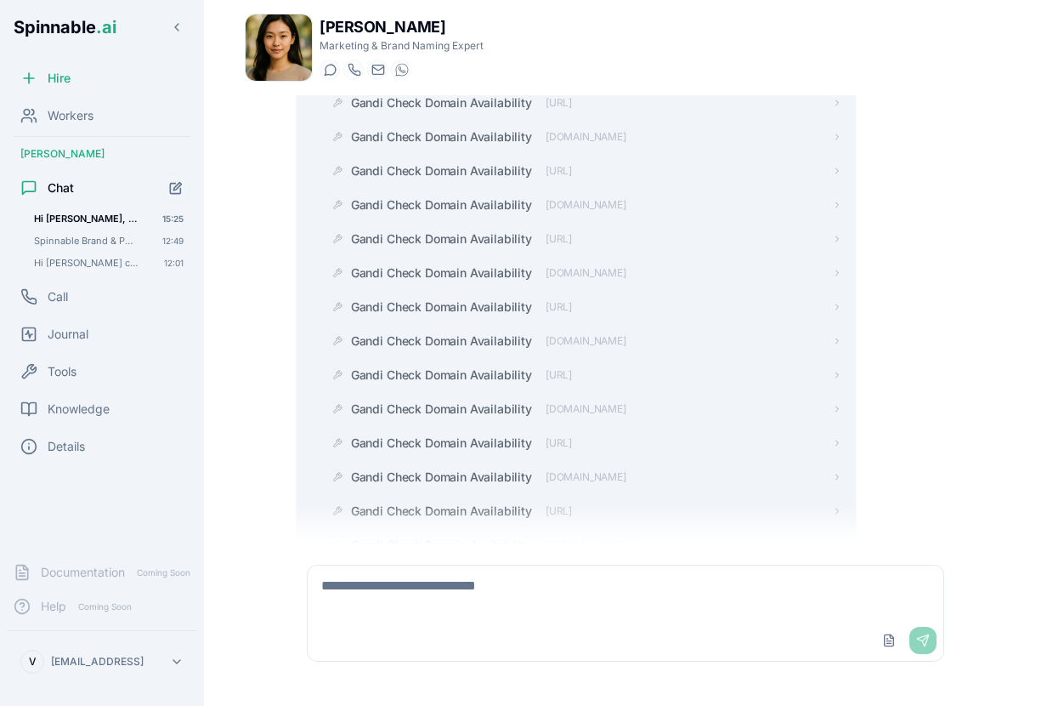
scroll to position [48948, 0]
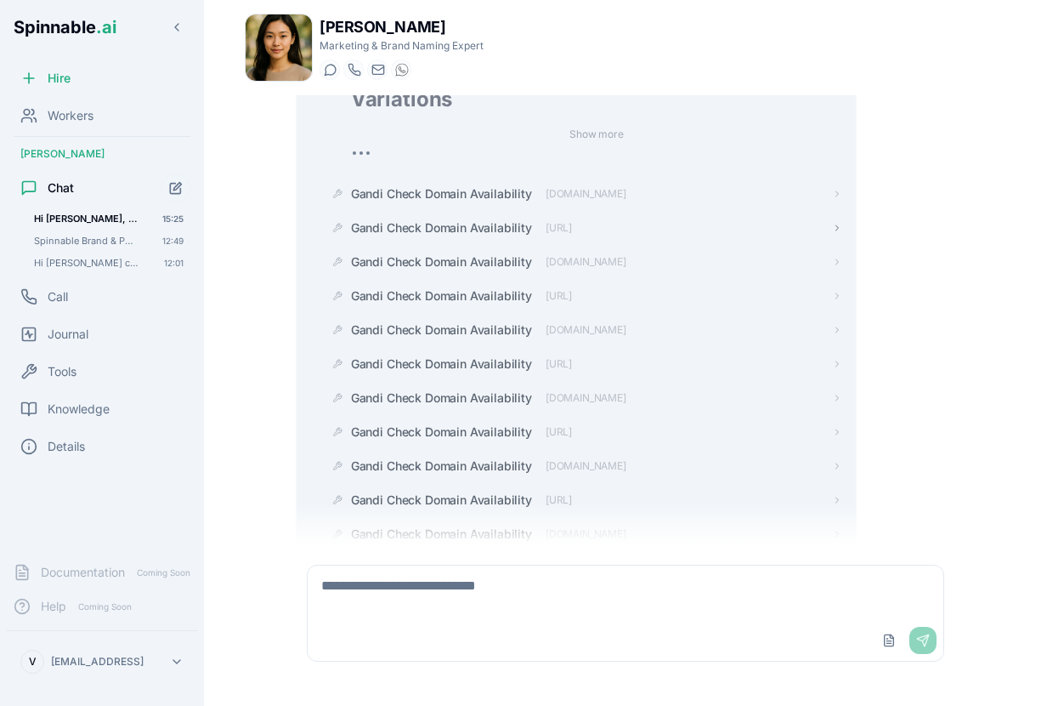
click at [449, 236] on span "Gandi Check Domain Availability" at bounding box center [441, 227] width 181 height 17
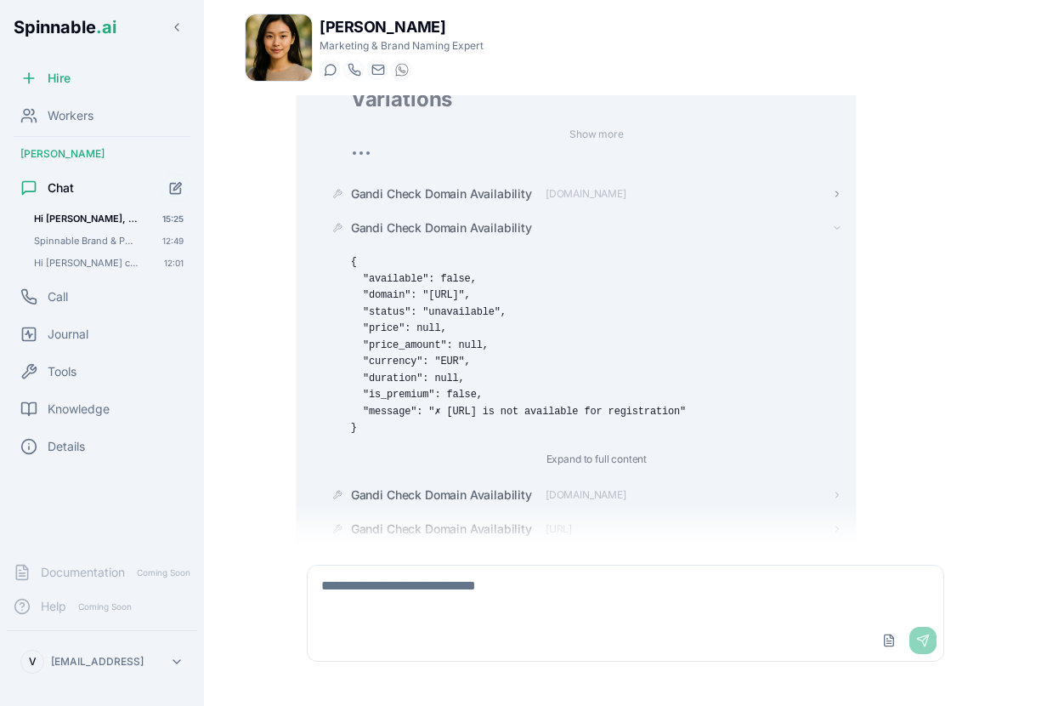
click at [489, 202] on span "Gandi Check Domain Availability" at bounding box center [441, 193] width 181 height 17
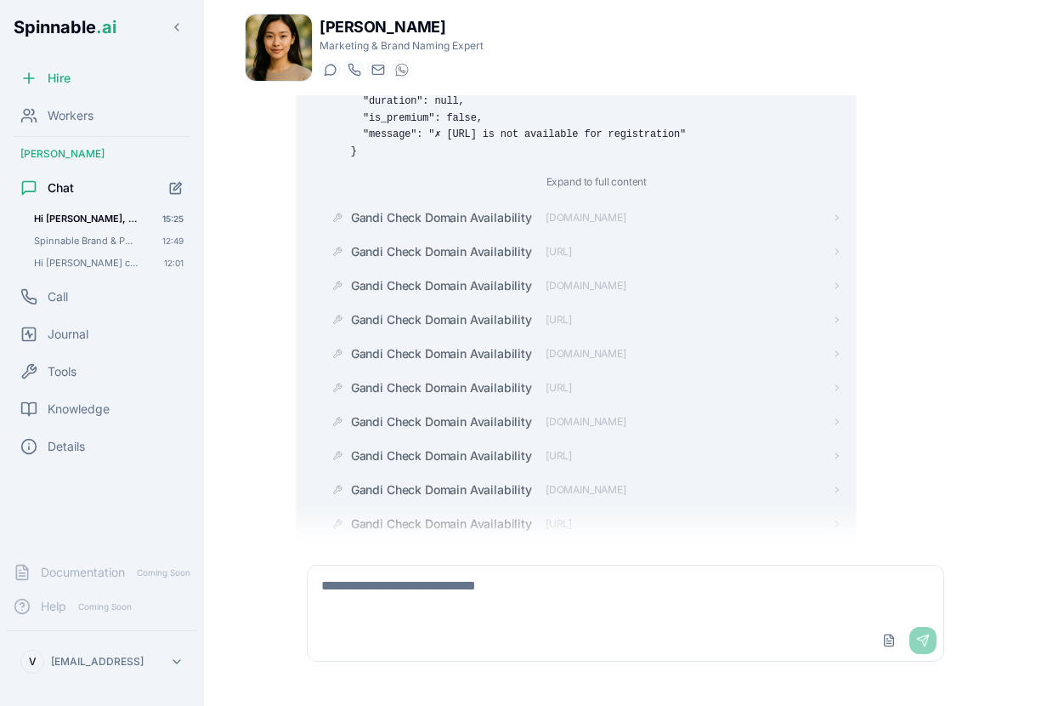
scroll to position [49456, 0]
click at [422, 227] on span "Gandi Check Domain Availability" at bounding box center [441, 218] width 181 height 17
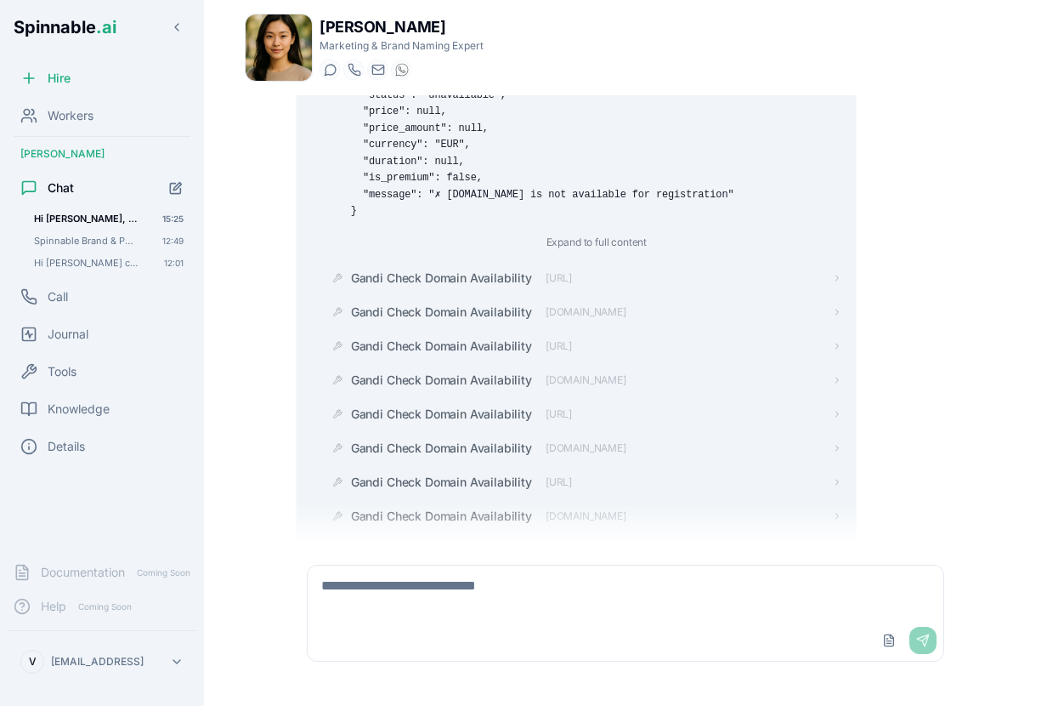
scroll to position [49669, 0]
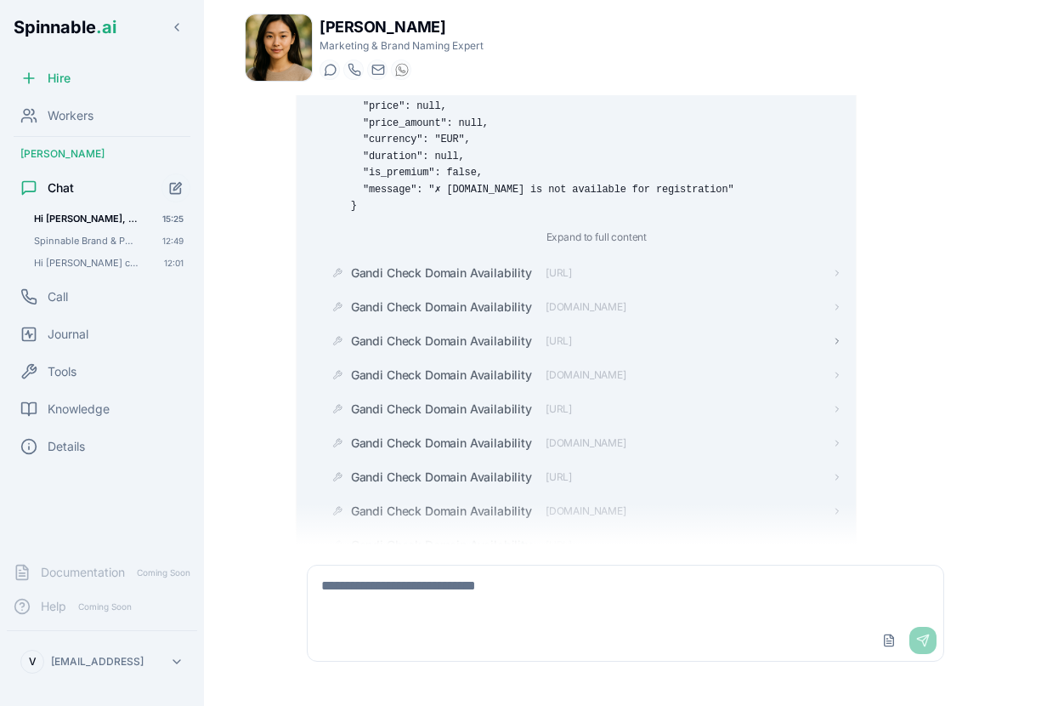
click at [444, 349] on span "Gandi Check Domain Availability" at bounding box center [441, 340] width 181 height 17
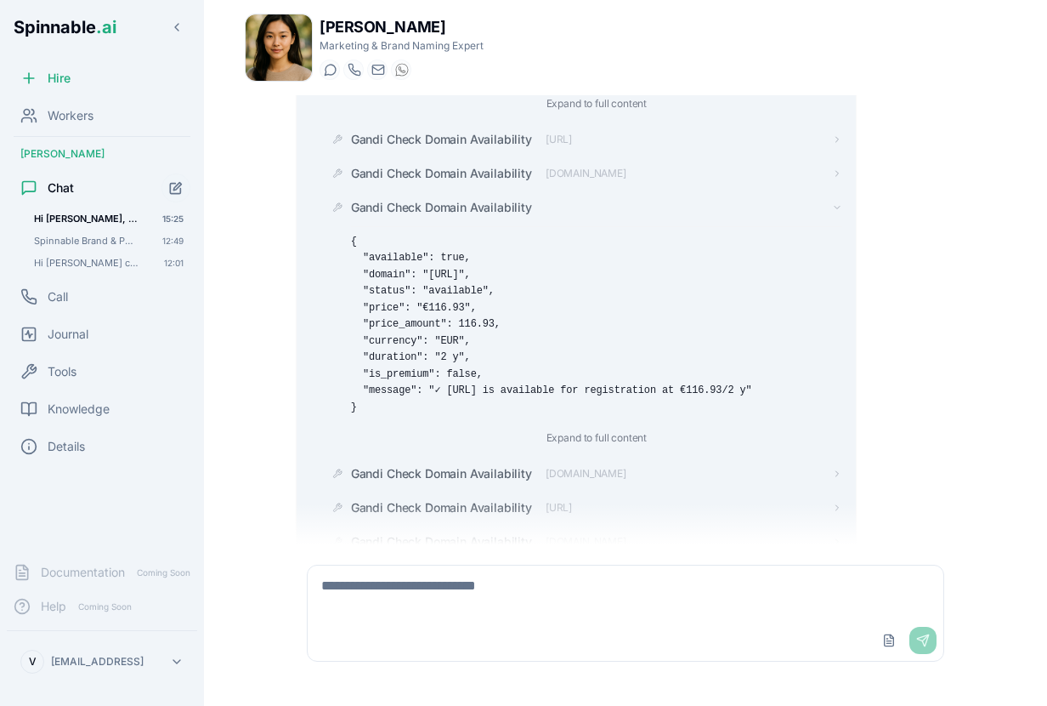
scroll to position [49803, 0]
click at [434, 181] on span "Gandi Check Domain Availability" at bounding box center [441, 172] width 181 height 17
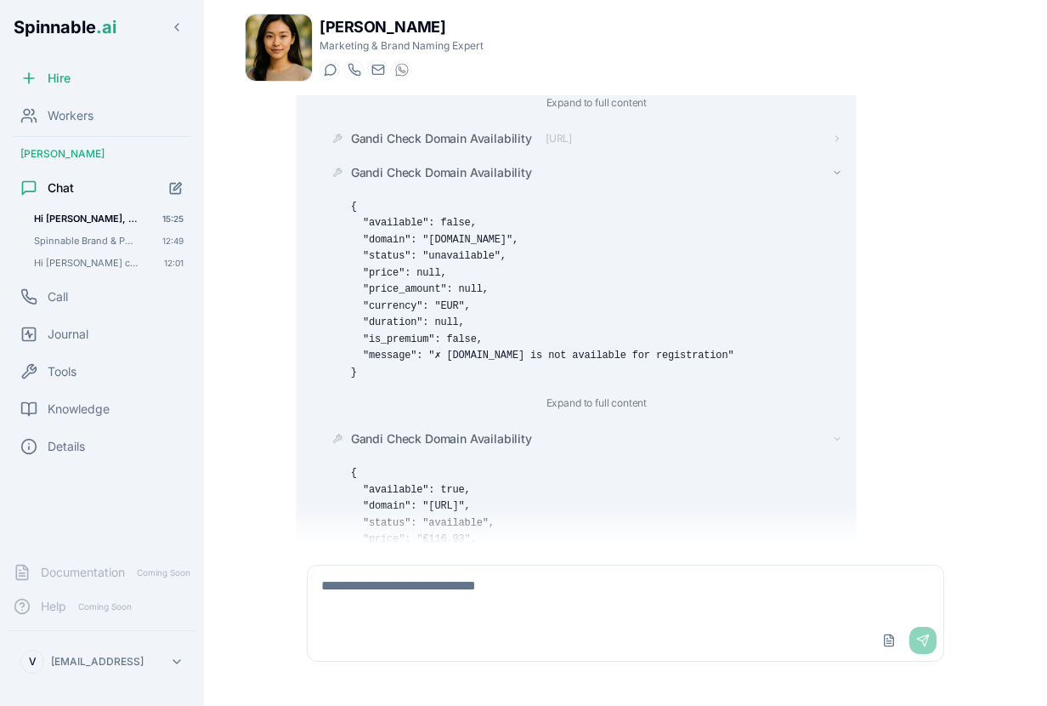
click at [434, 181] on span "Gandi Check Domain Availability" at bounding box center [441, 172] width 181 height 17
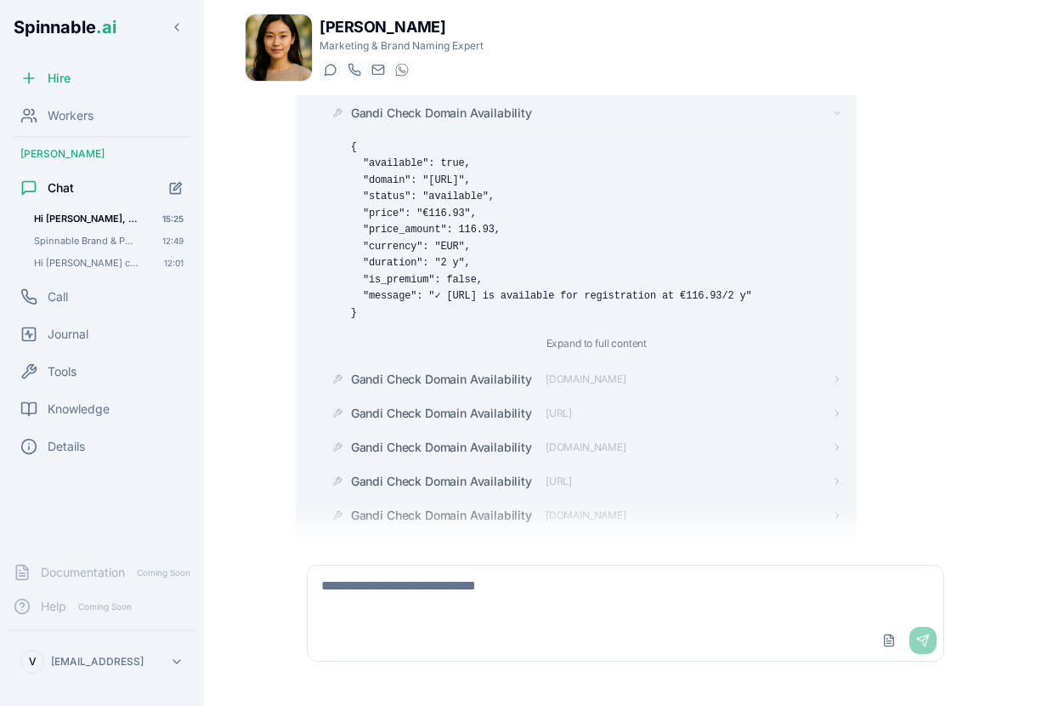
scroll to position [50031, 0]
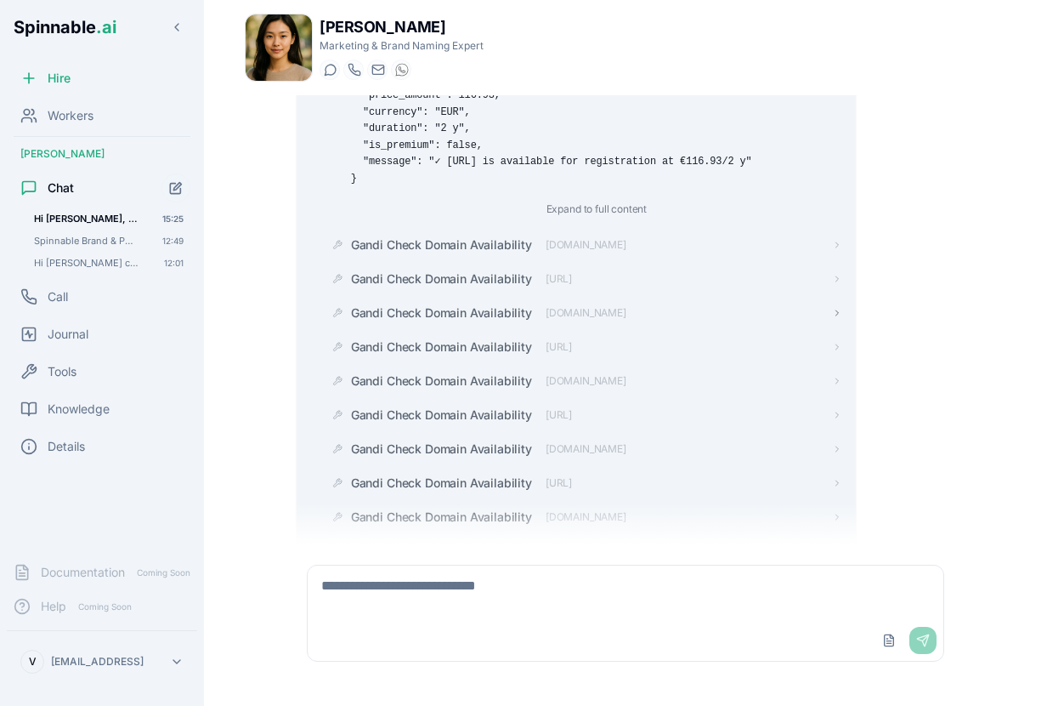
click at [445, 321] on span "Gandi Check Domain Availability" at bounding box center [441, 312] width 181 height 17
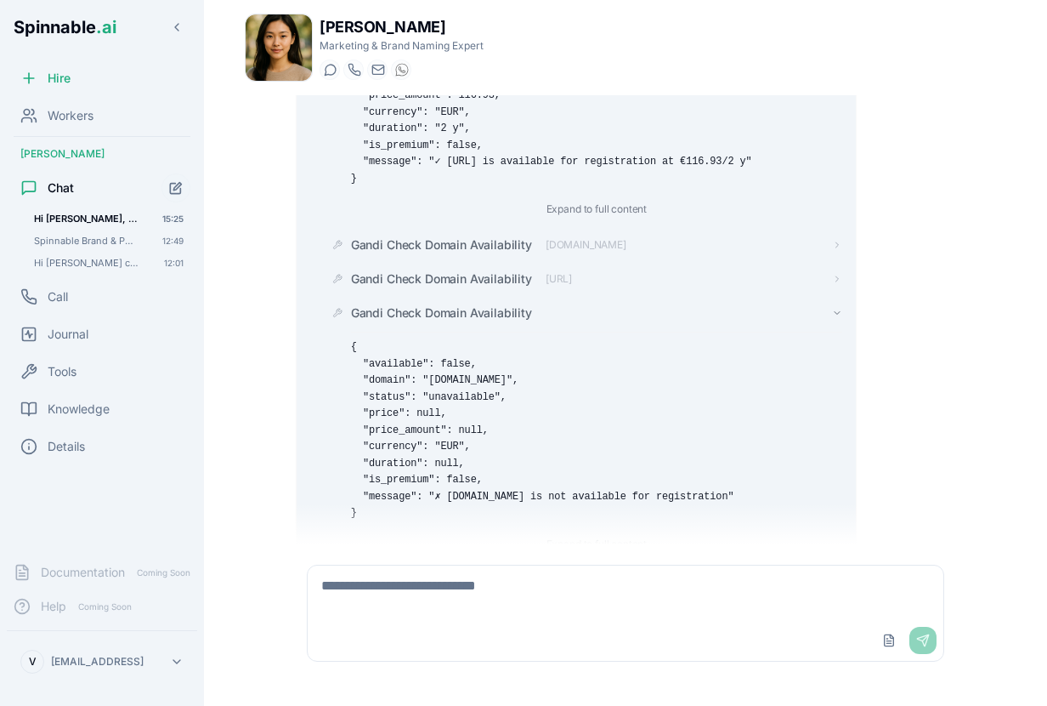
click at [445, 321] on span "Gandi Check Domain Availability" at bounding box center [441, 312] width 181 height 17
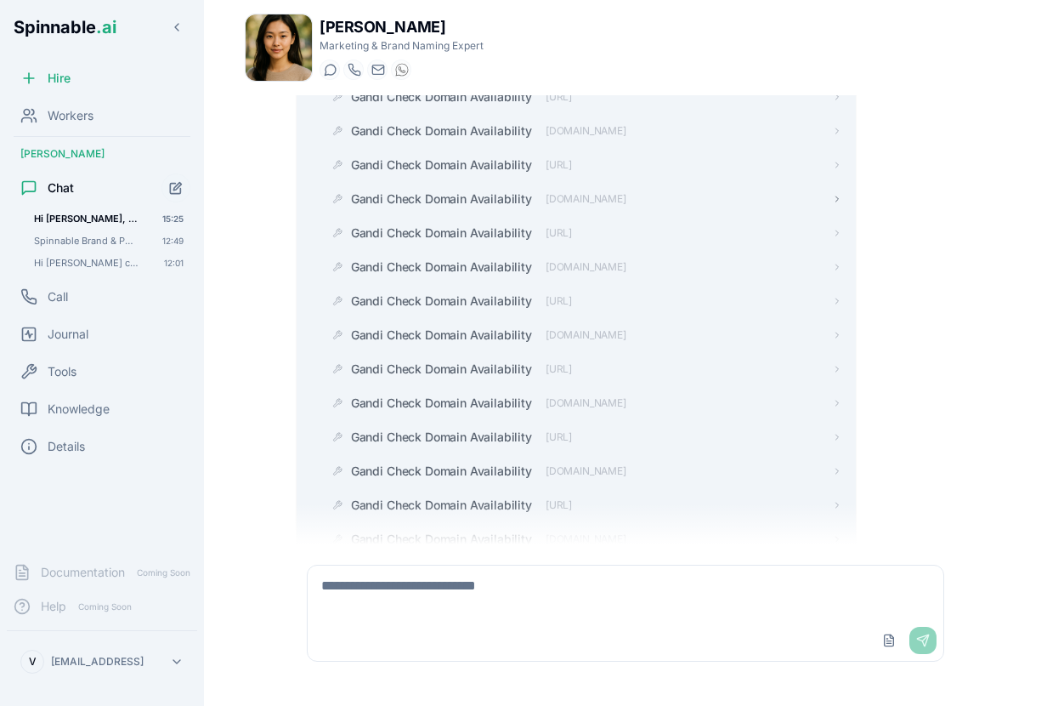
scroll to position [50192, 0]
click at [439, 309] on span "Gandi Check Domain Availability" at bounding box center [441, 300] width 181 height 17
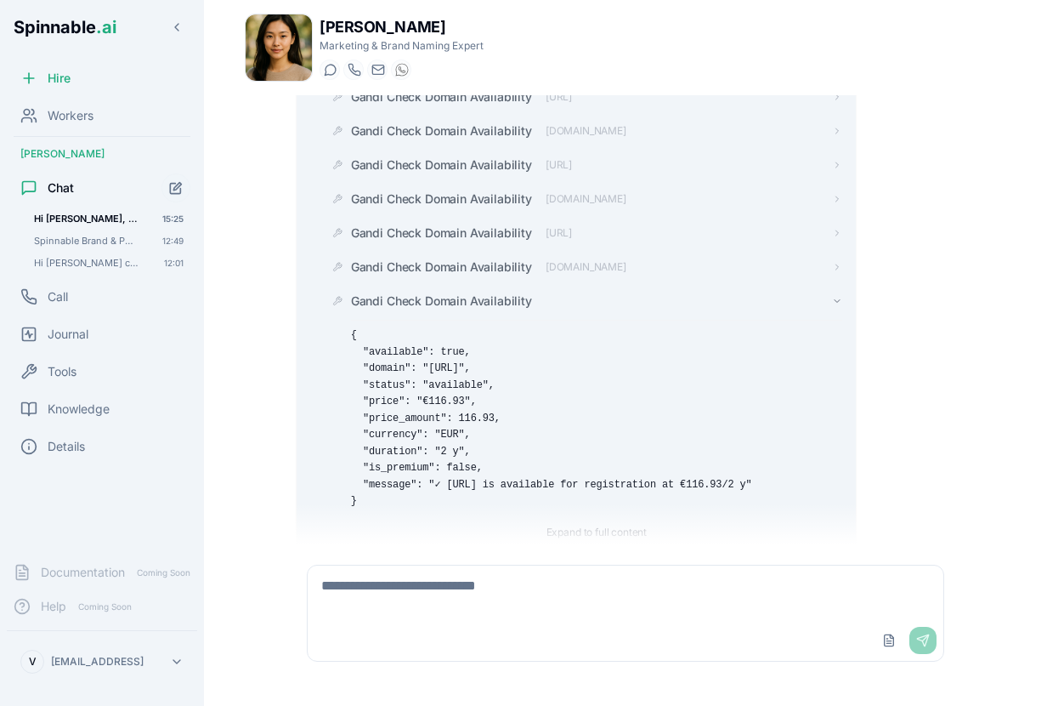
click at [439, 309] on span "Gandi Check Domain Availability" at bounding box center [441, 300] width 181 height 17
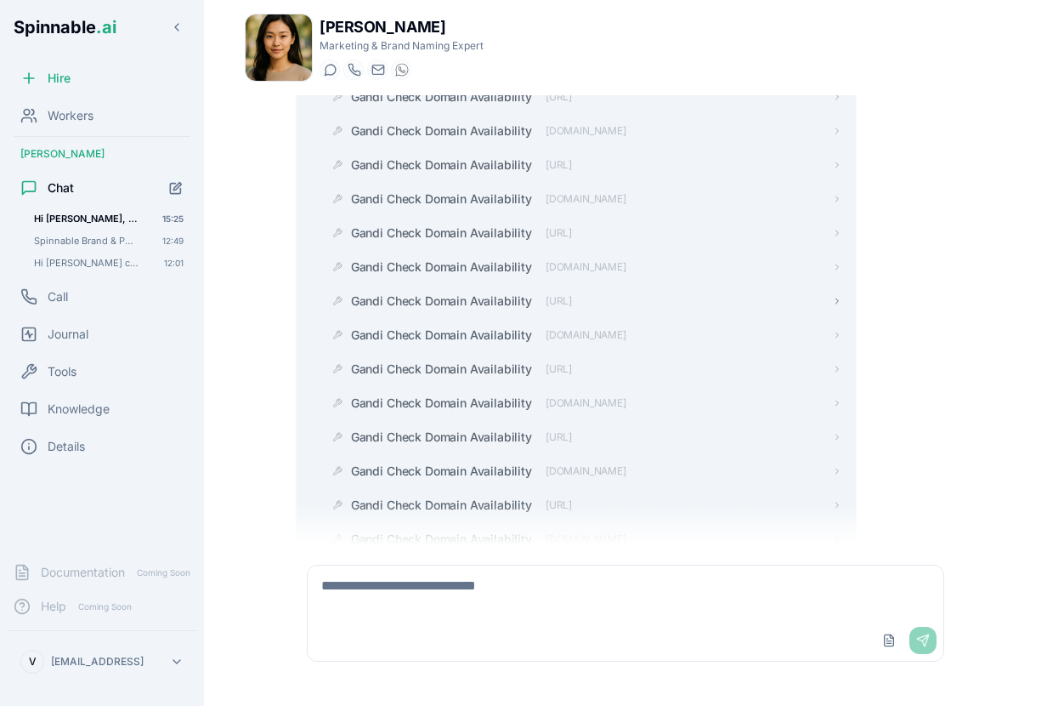
click at [439, 309] on span "Gandi Check Domain Availability" at bounding box center [441, 300] width 181 height 17
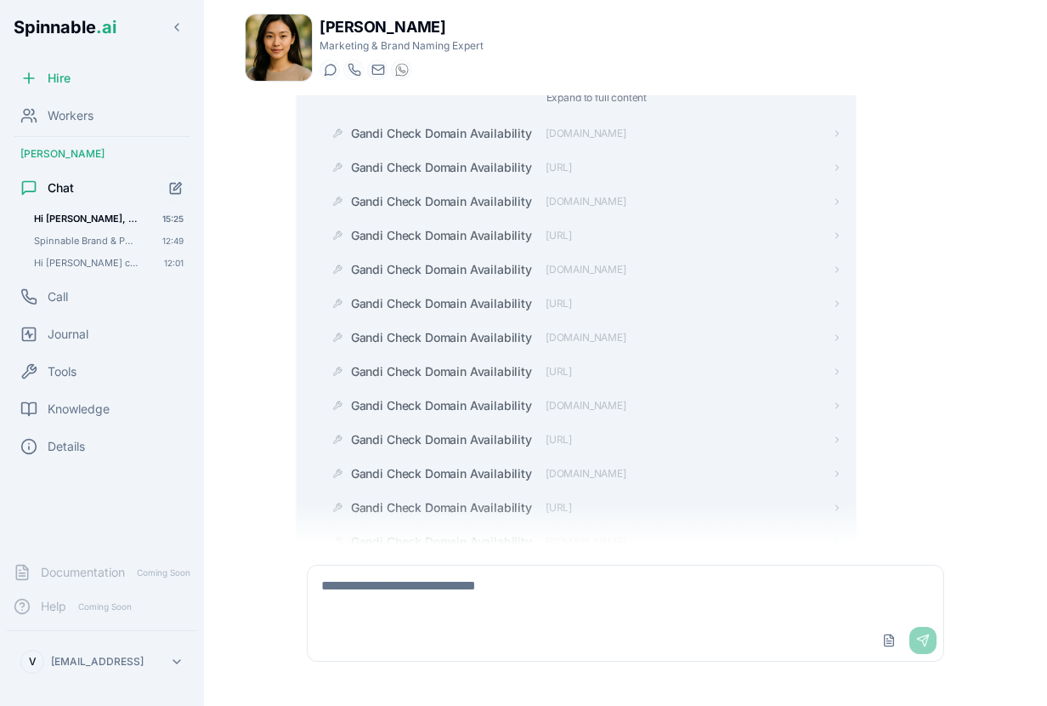
scroll to position [50633, 0]
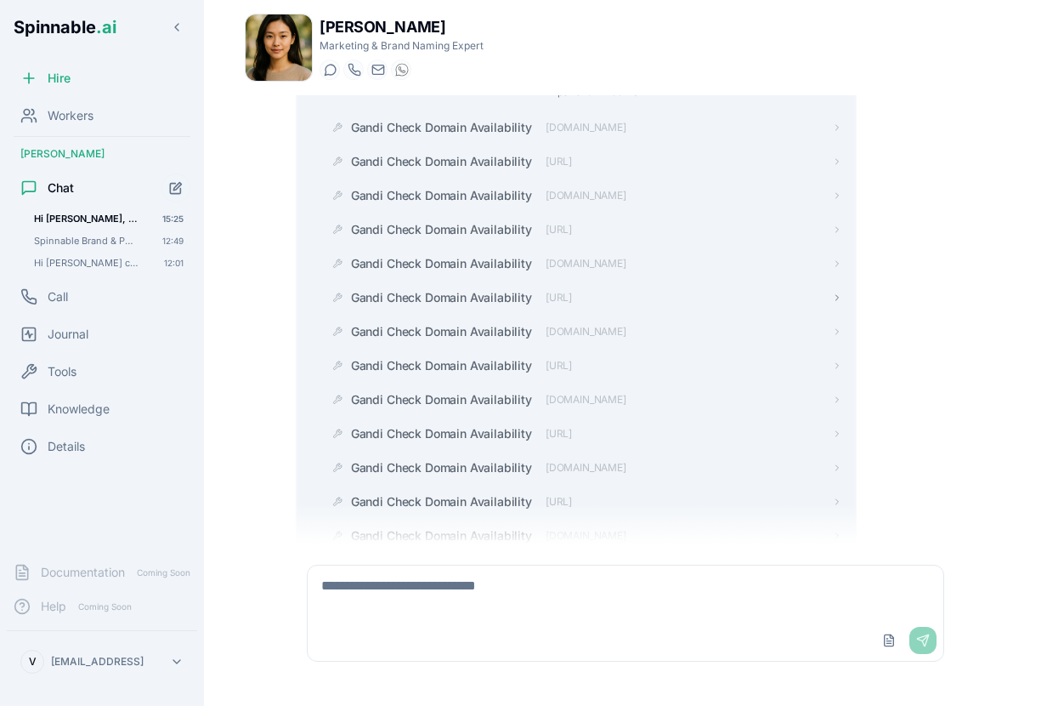
click at [429, 306] on span "Gandi Check Domain Availability" at bounding box center [441, 297] width 181 height 17
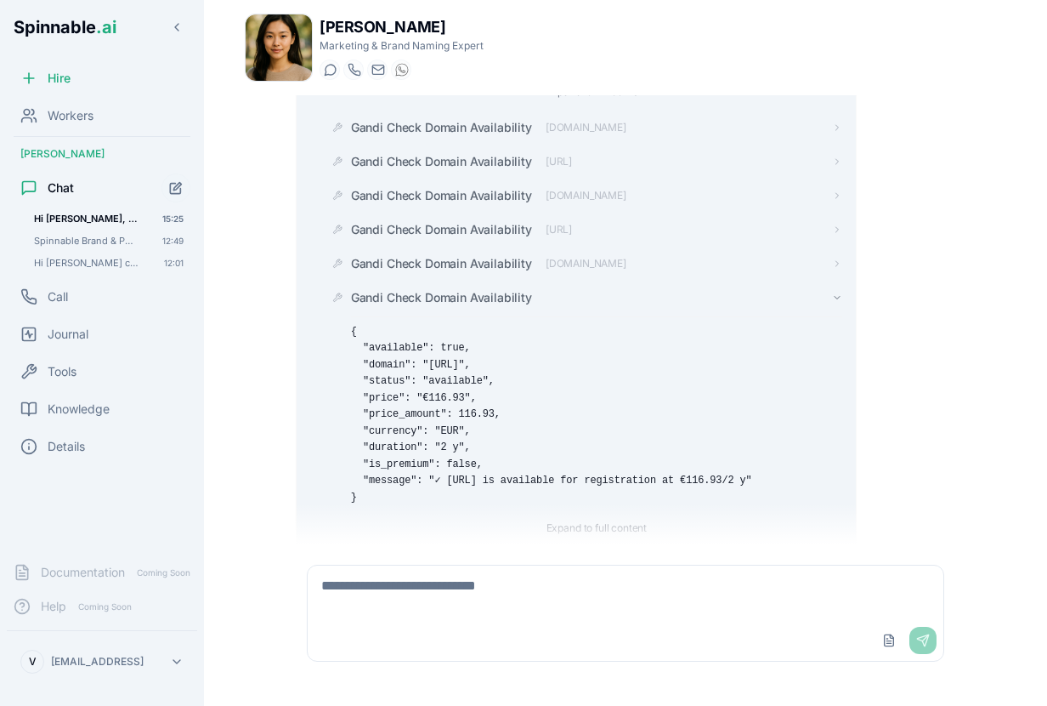
click at [429, 306] on span "Gandi Check Domain Availability" at bounding box center [441, 297] width 181 height 17
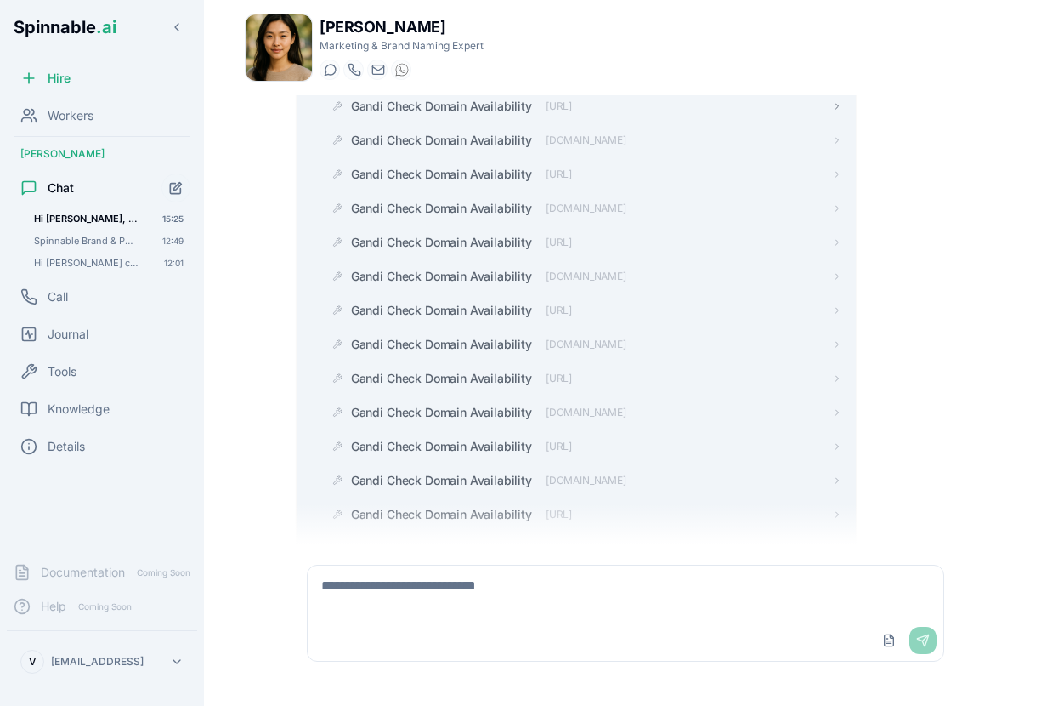
scroll to position [50825, 0]
click at [428, 318] on span "Gandi Check Domain Availability" at bounding box center [441, 309] width 181 height 17
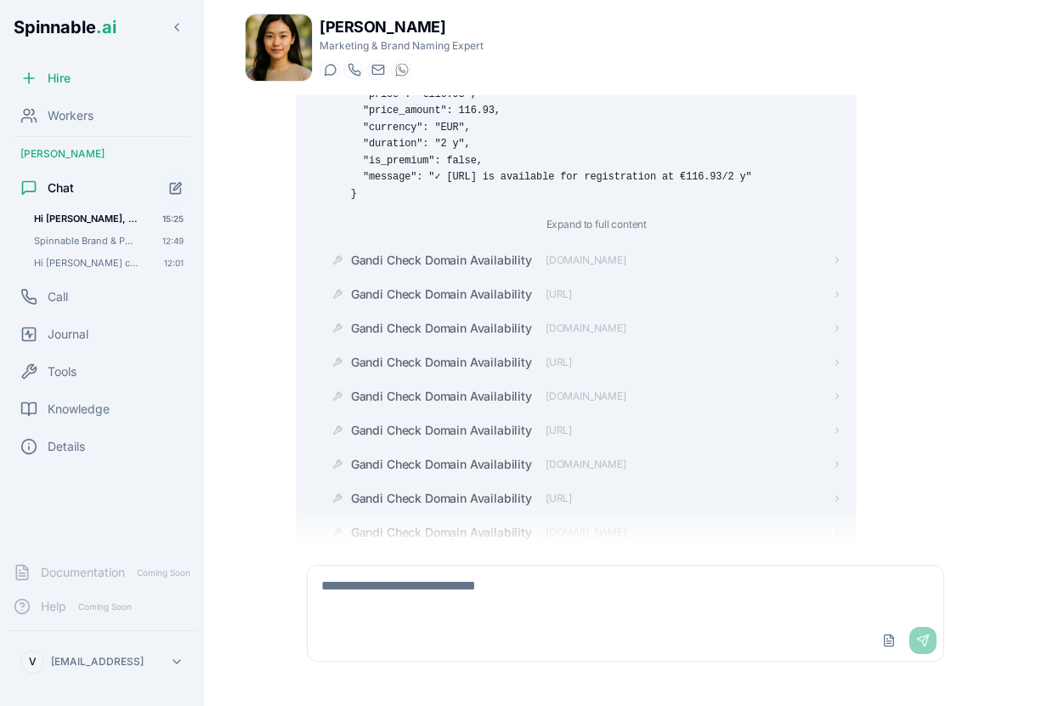
scroll to position [51156, 0]
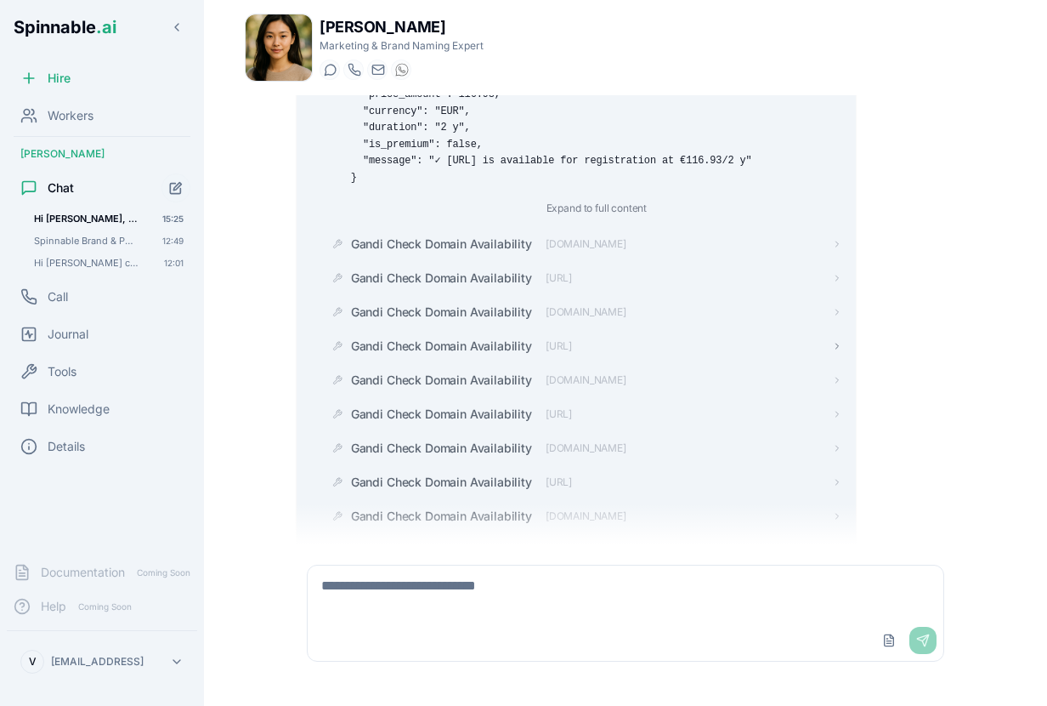
click at [439, 354] on span "Gandi Check Domain Availability" at bounding box center [441, 345] width 181 height 17
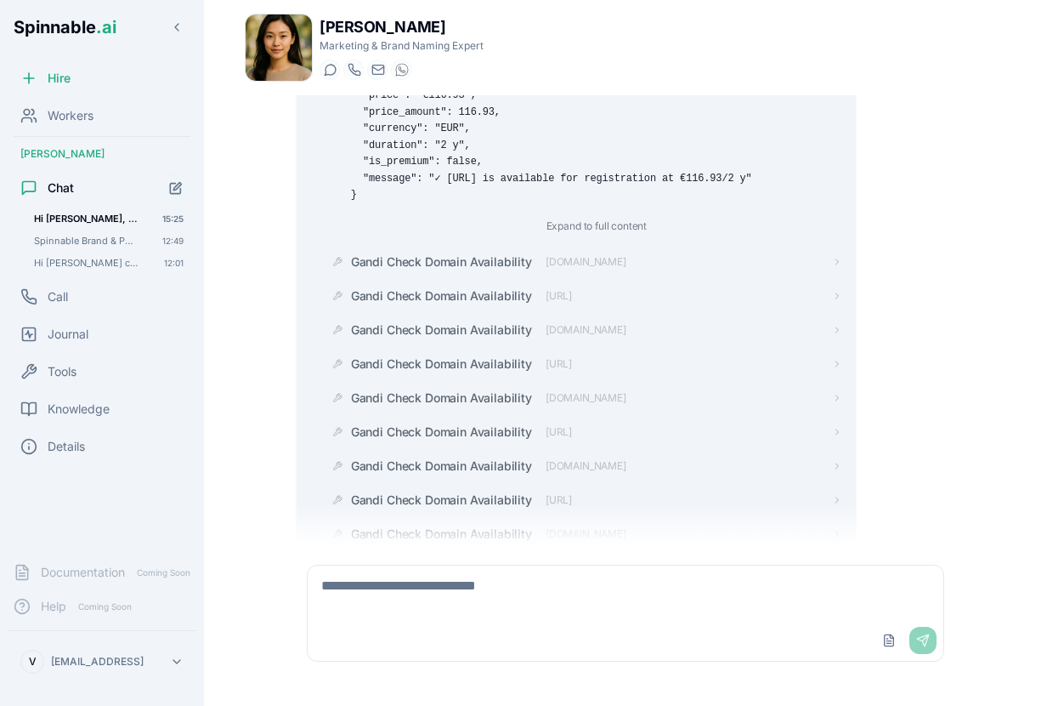
scroll to position [51608, 0]
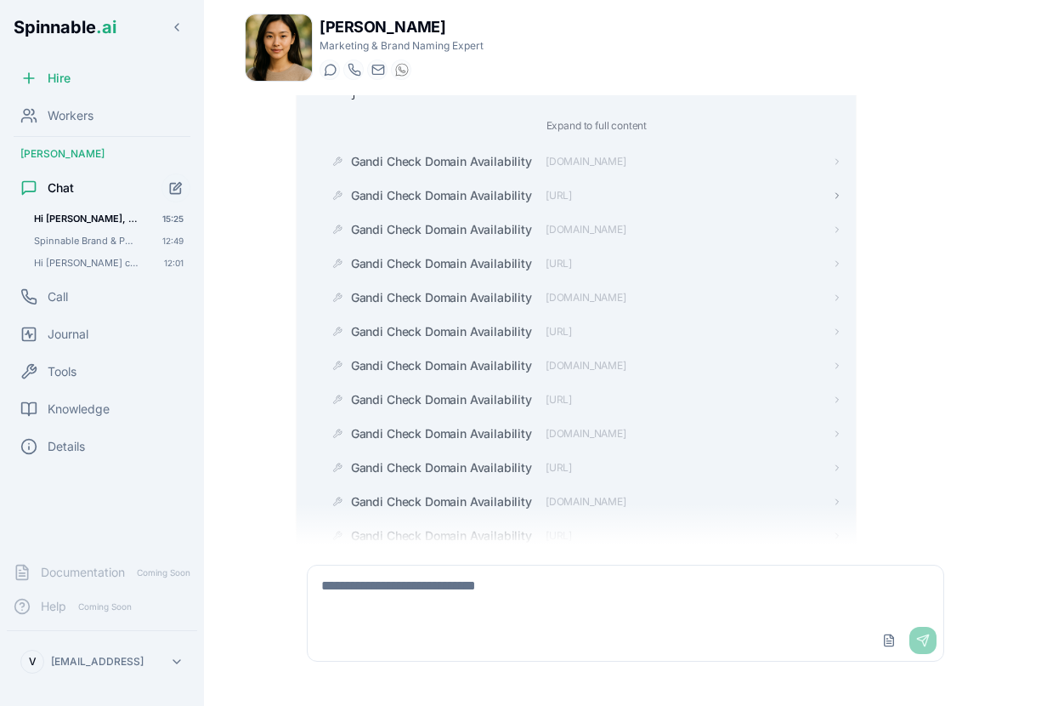
click at [438, 204] on span "Gandi Check Domain Availability" at bounding box center [441, 195] width 181 height 17
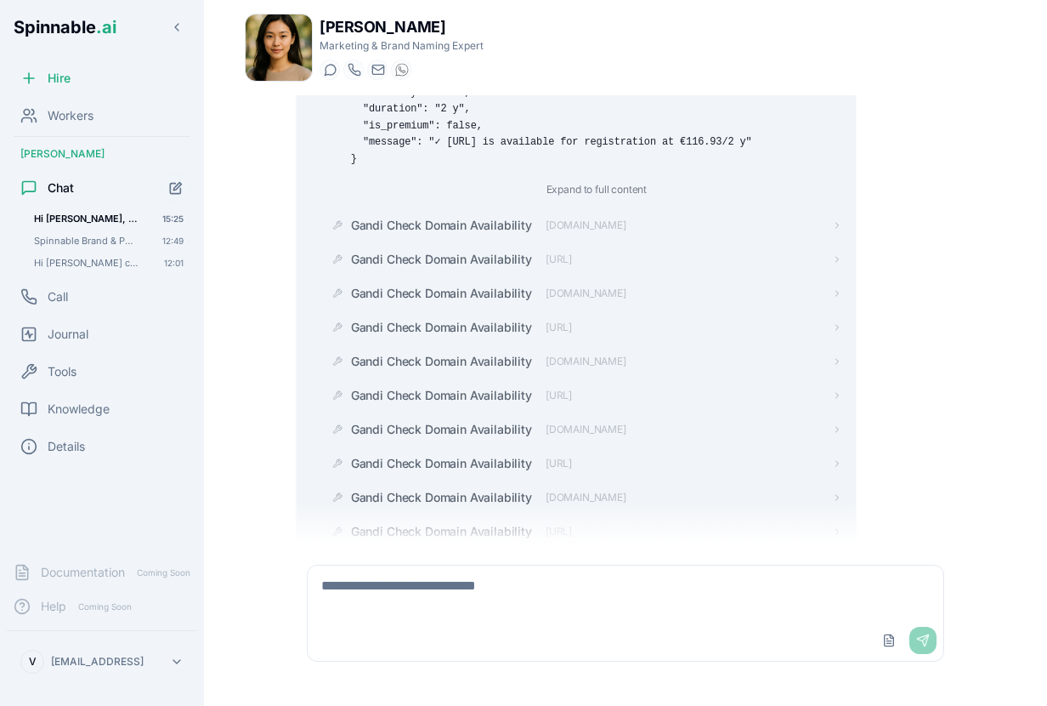
scroll to position [52020, 0]
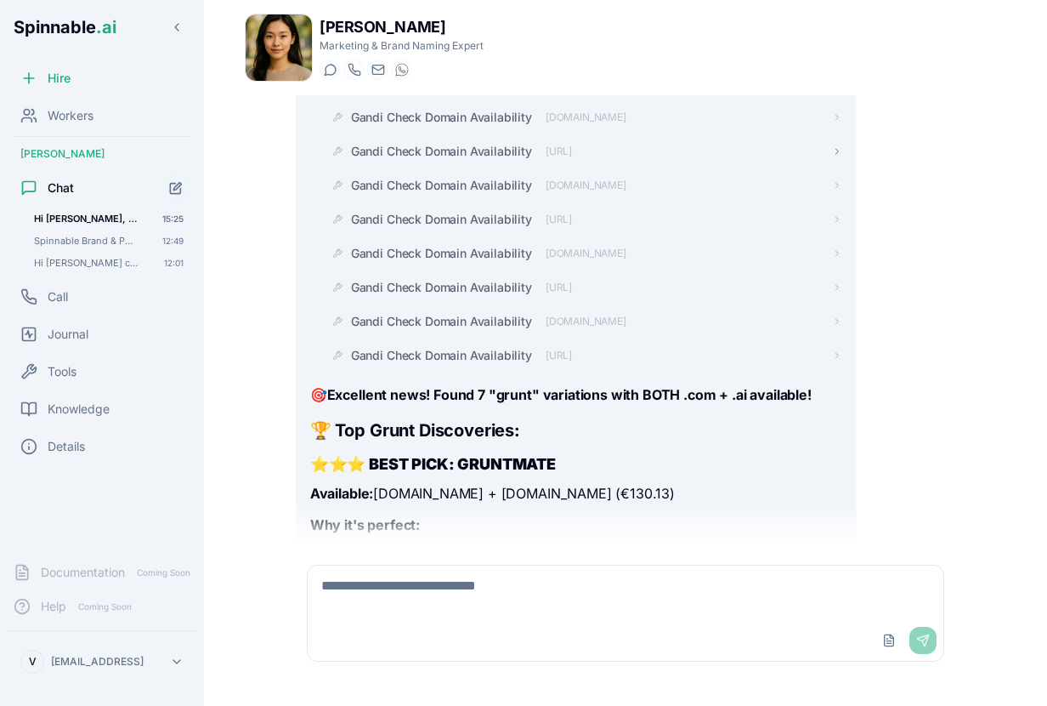
click at [457, 160] on span "Gandi Check Domain Availability" at bounding box center [441, 151] width 181 height 17
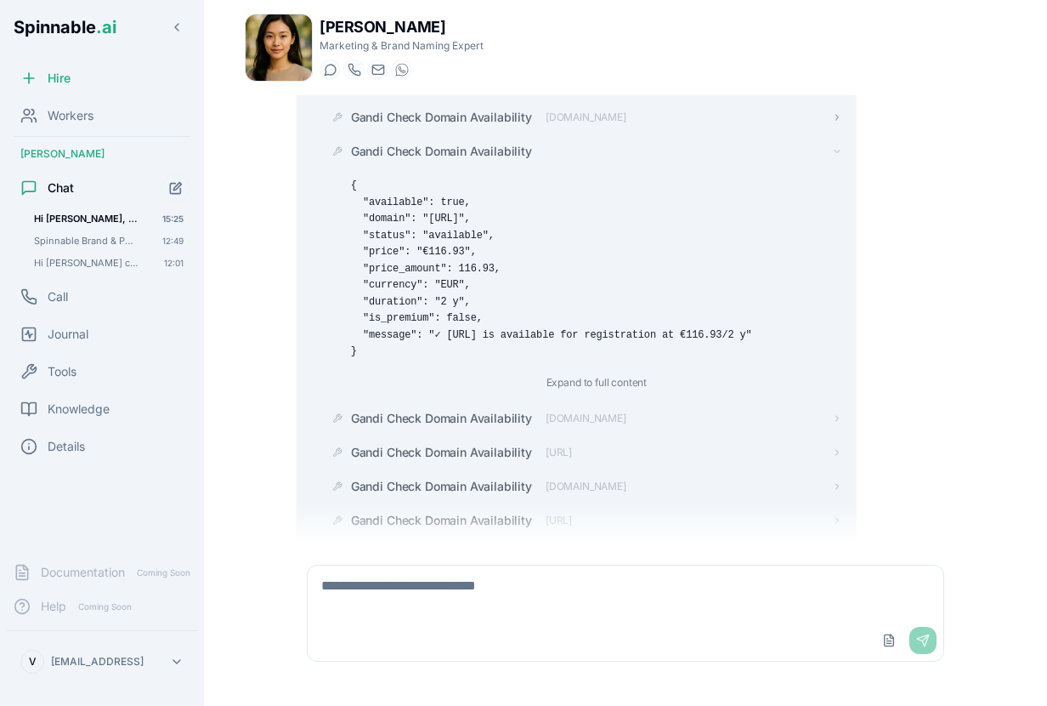
click at [453, 126] on span "Gandi Check Domain Availability" at bounding box center [441, 117] width 181 height 17
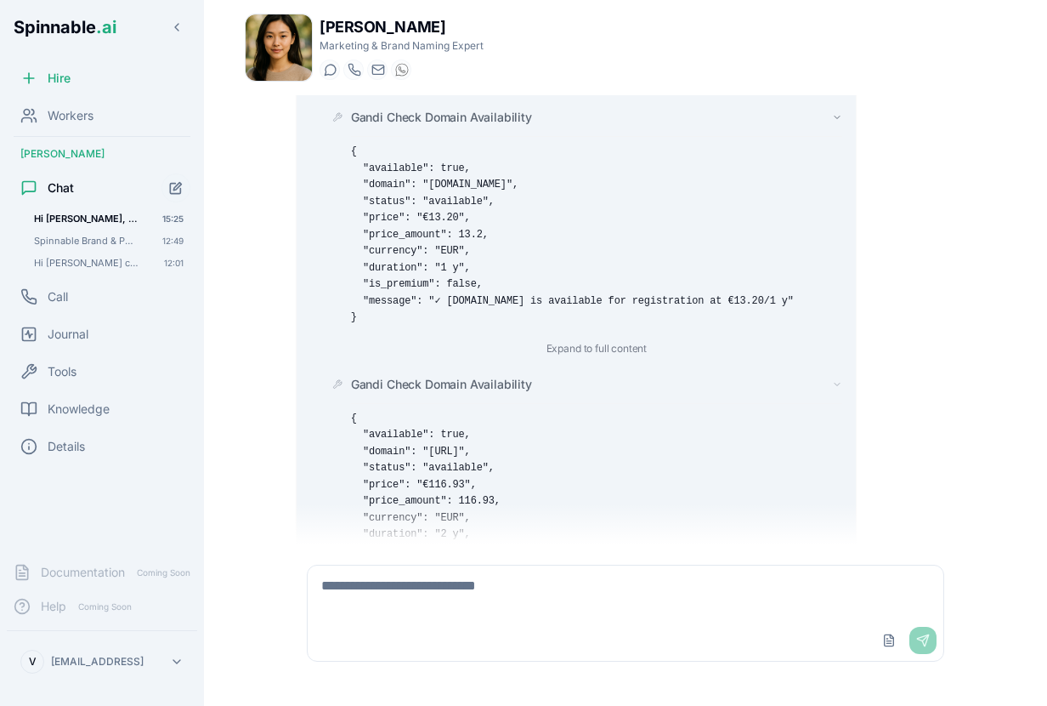
click at [453, 126] on span "Gandi Check Domain Availability" at bounding box center [441, 117] width 181 height 17
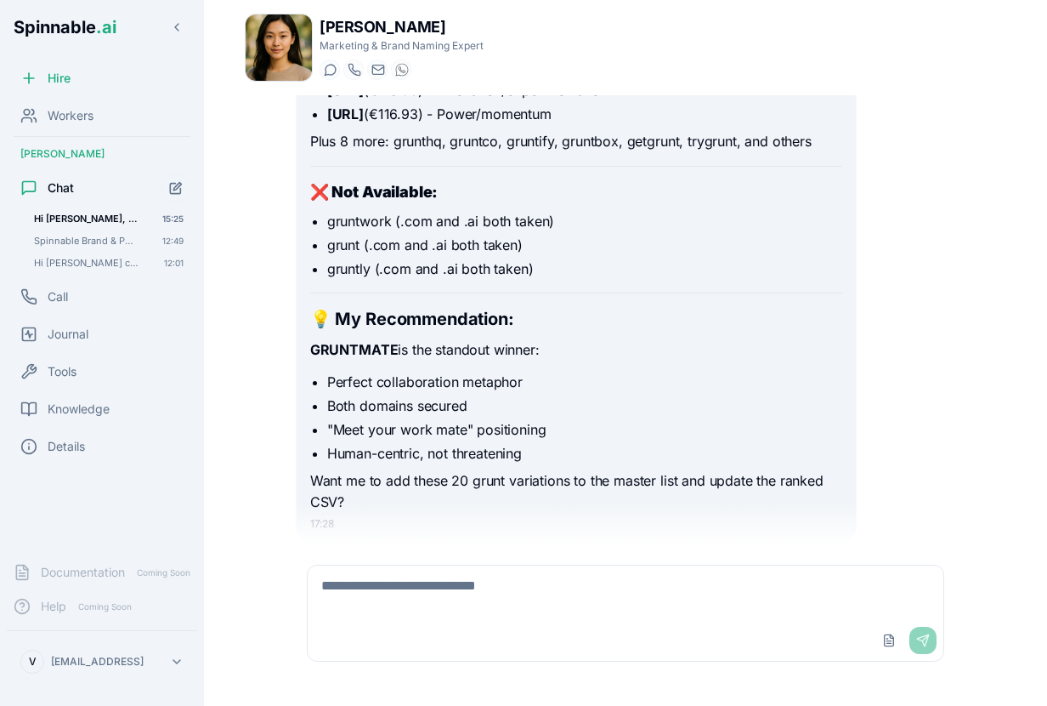
scroll to position [53267, 0]
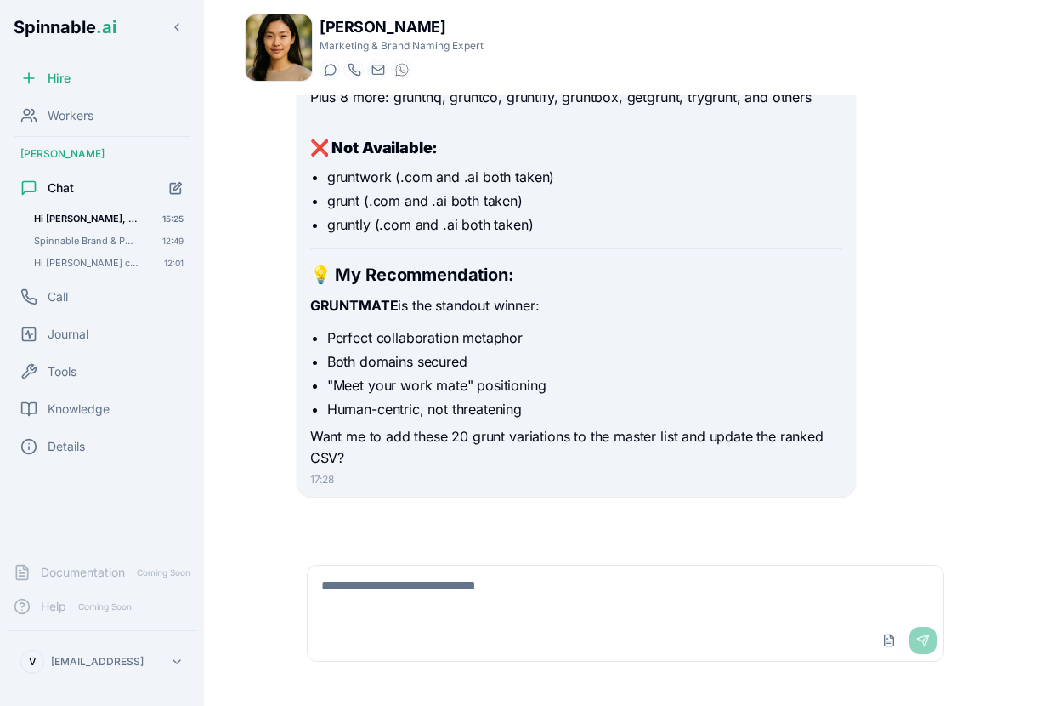
click at [551, 601] on textarea at bounding box center [626, 592] width 636 height 54
type textarea "***"
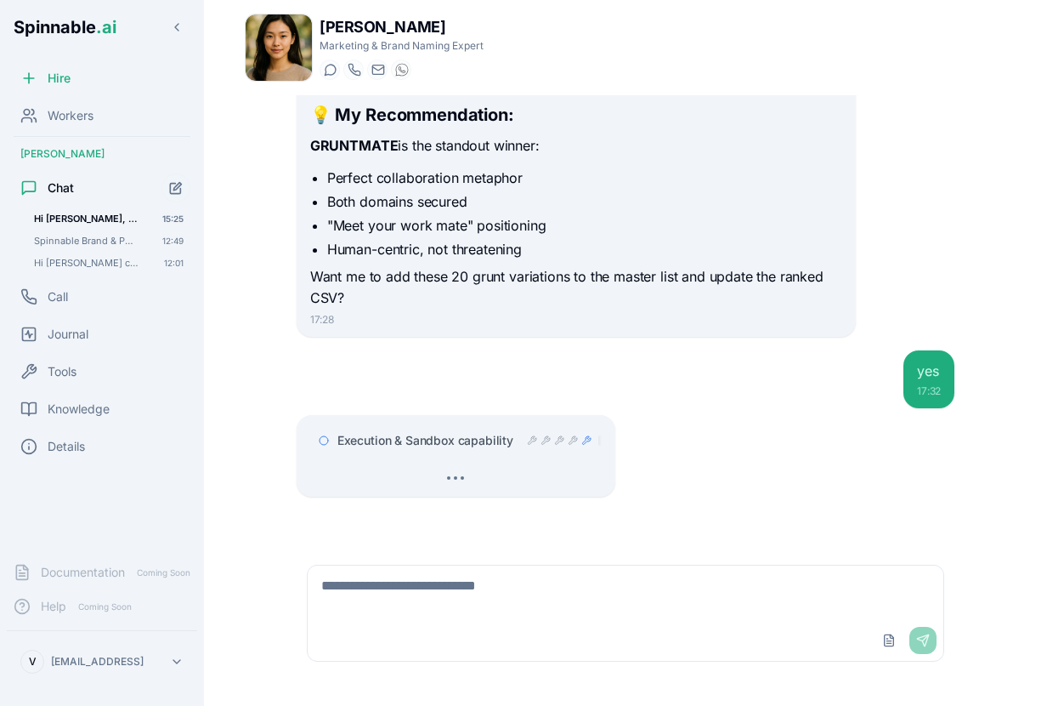
scroll to position [53477, 0]
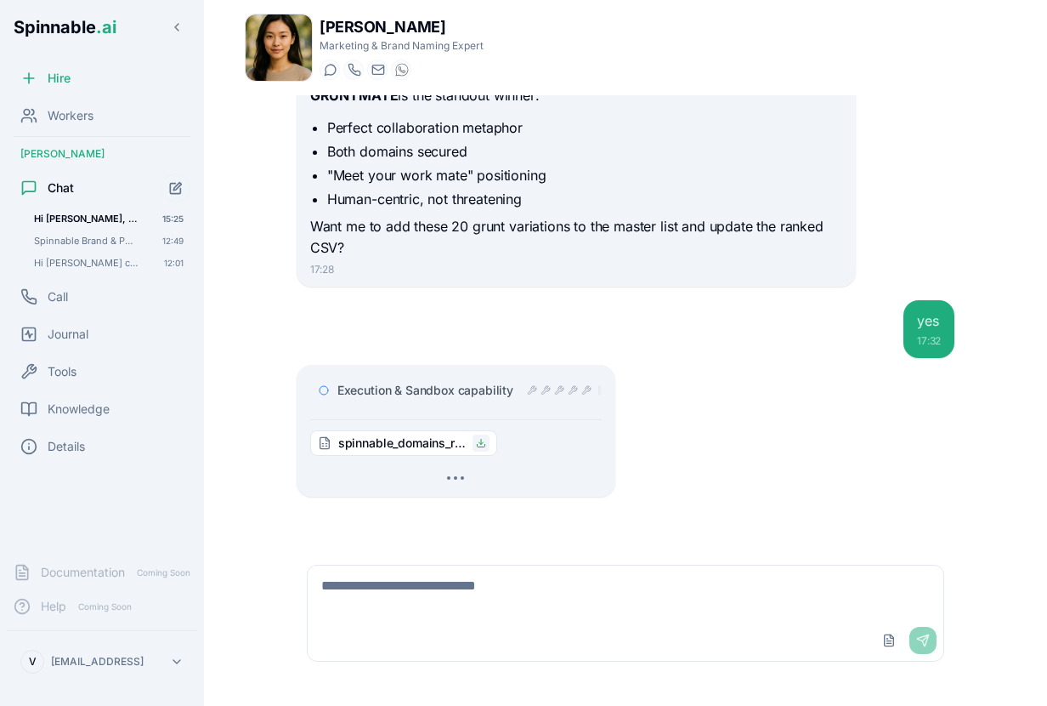
click at [480, 445] on icon at bounding box center [481, 443] width 10 height 10
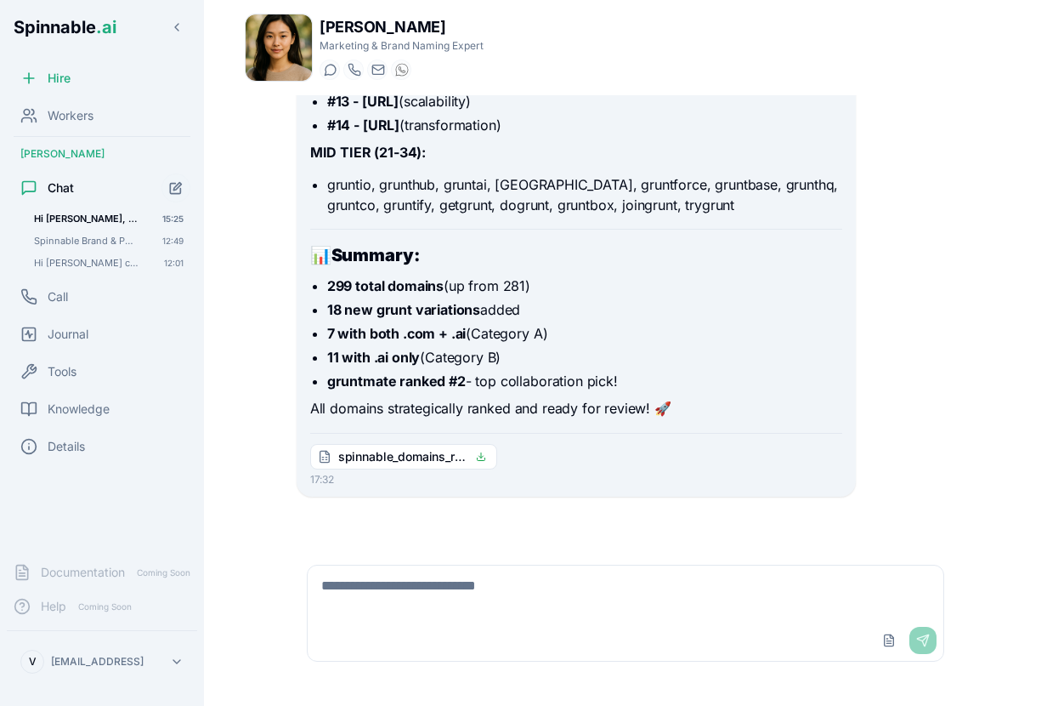
scroll to position [54311, 0]
click at [663, 600] on textarea at bounding box center [626, 592] width 636 height 54
type textarea "**********"
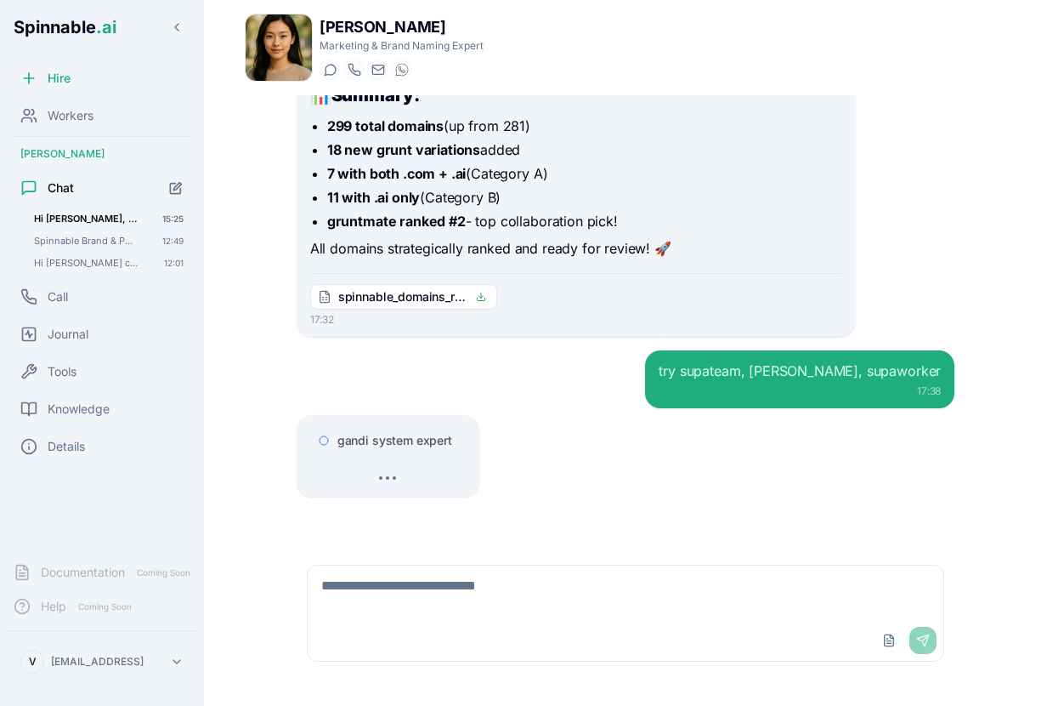
scroll to position [54470, 0]
click at [397, 474] on div at bounding box center [393, 477] width 166 height 17
click at [393, 438] on span "gandi system expert" at bounding box center [394, 440] width 115 height 17
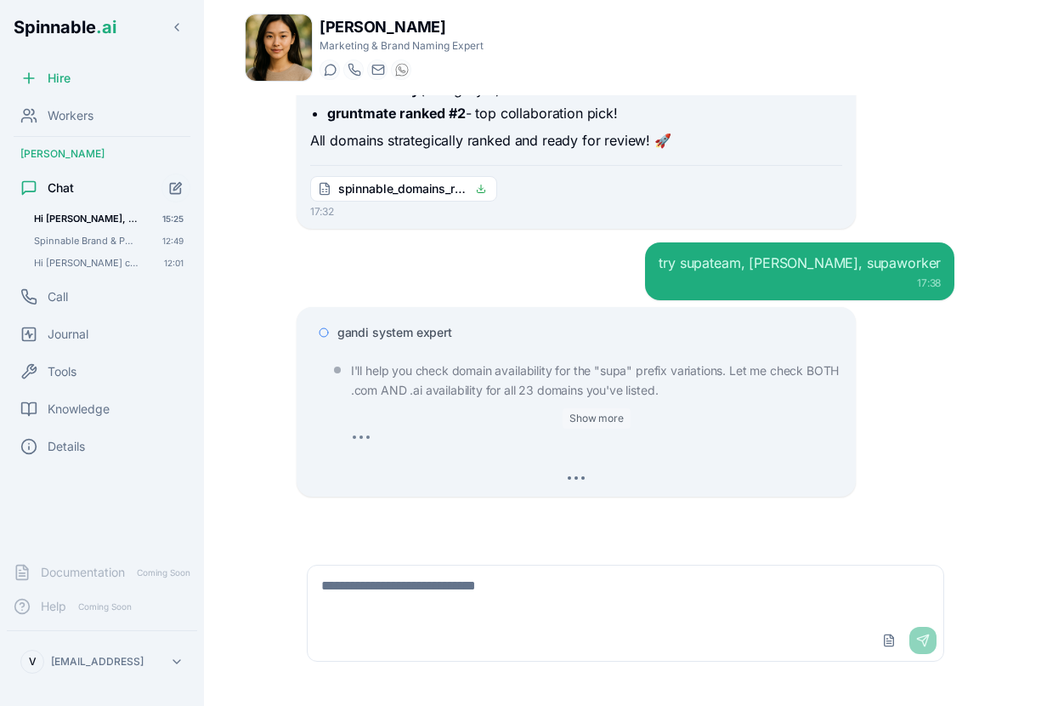
click at [596, 413] on button "Show more" at bounding box center [597, 418] width 68 height 20
click at [424, 334] on span "gandi system expert" at bounding box center [394, 332] width 115 height 17
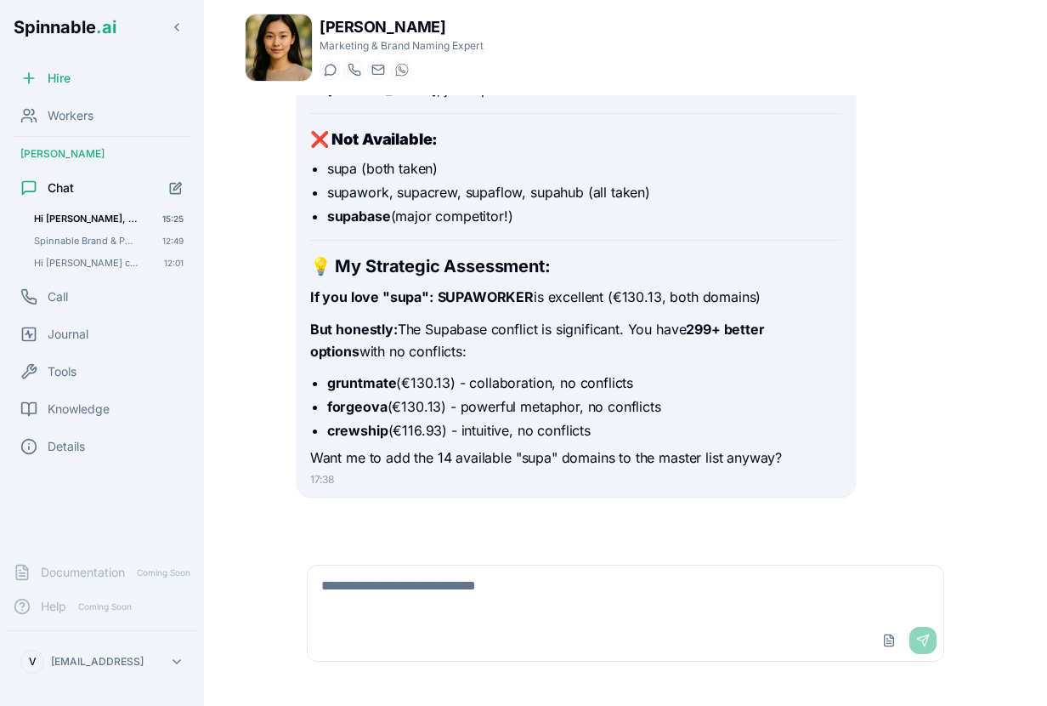
scroll to position [55715, 0]
